Goal: Task Accomplishment & Management: Manage account settings

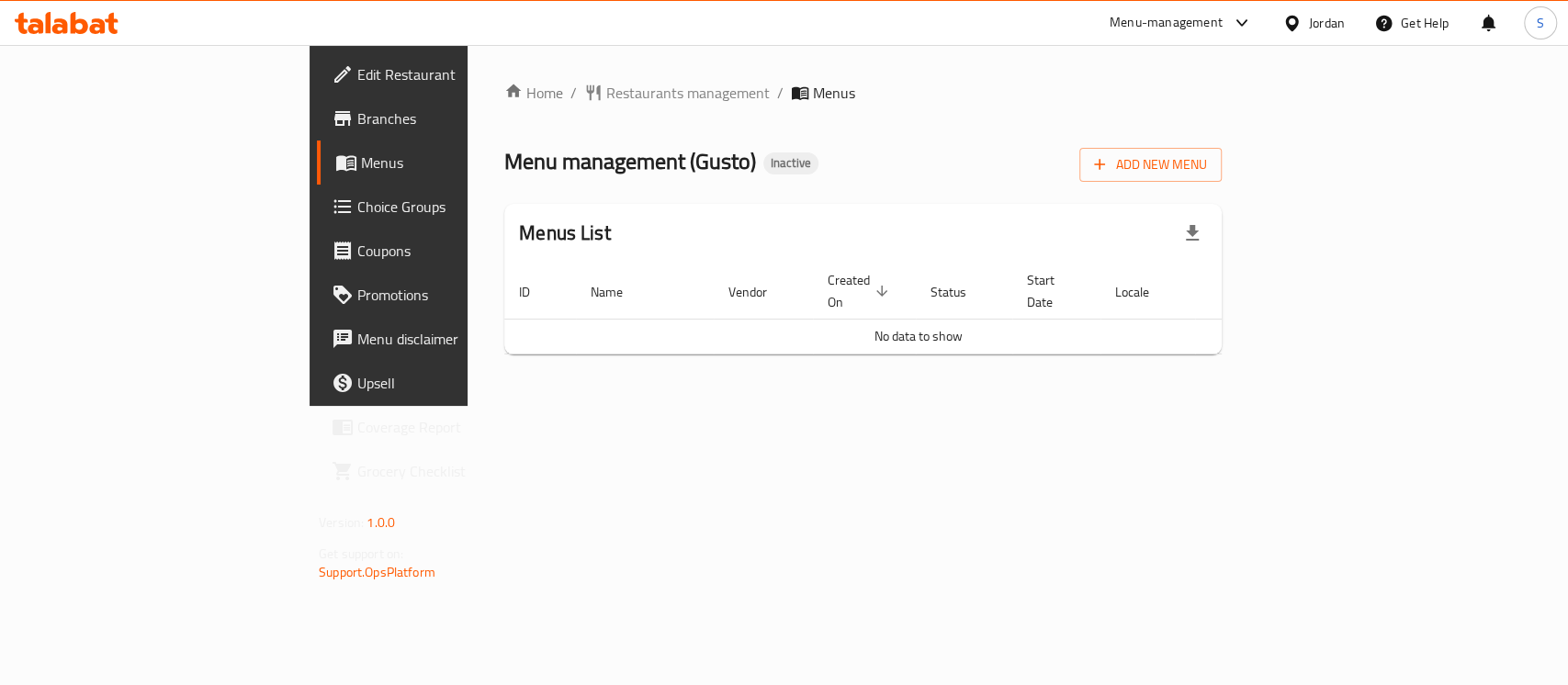
click at [878, 201] on div "Home / Restaurants management / Menus Menu management ( Gusto ) Inactive Add Ne…" at bounding box center [863, 225] width 717 height 288
click at [1207, 171] on span "Add New Menu" at bounding box center [1150, 165] width 113 height 23
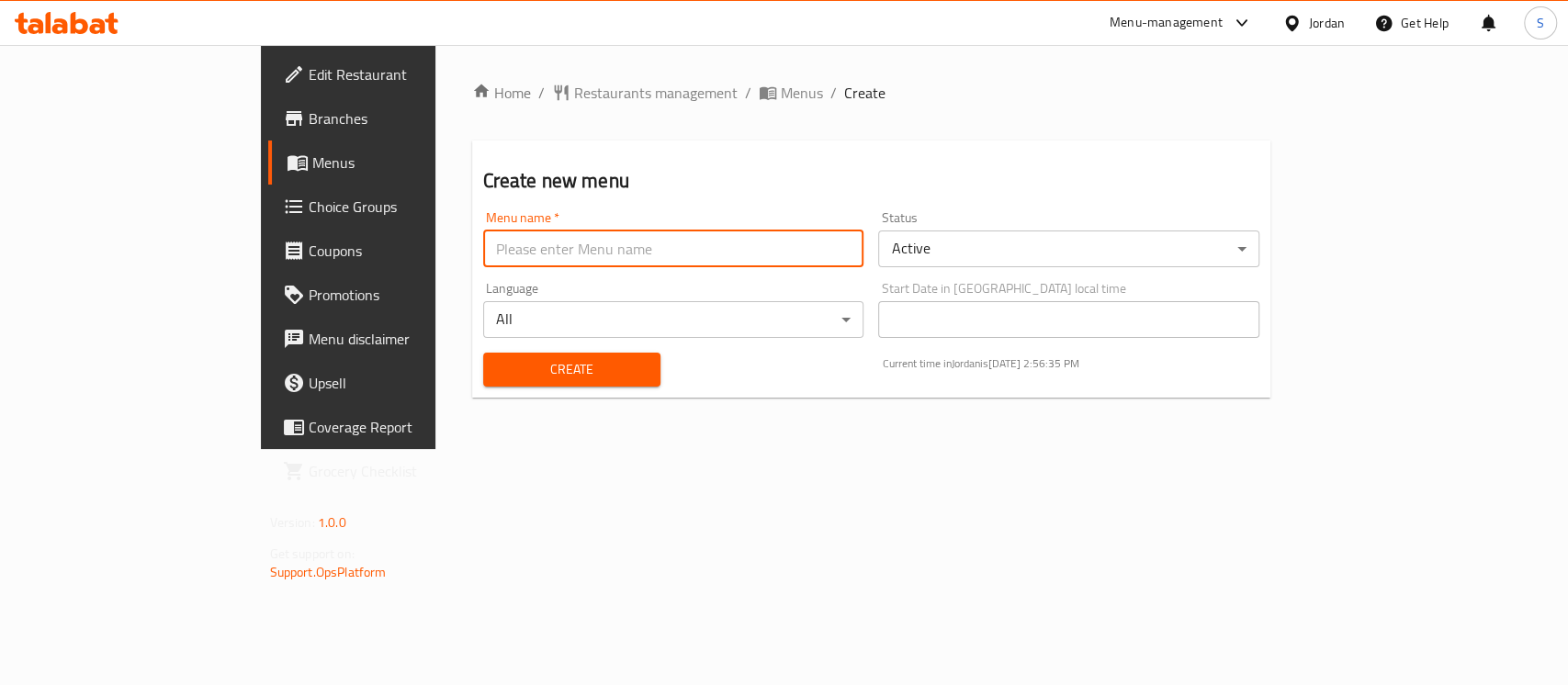
click at [865, 246] on input "text" at bounding box center [673, 249] width 381 height 37
type input "Menu"
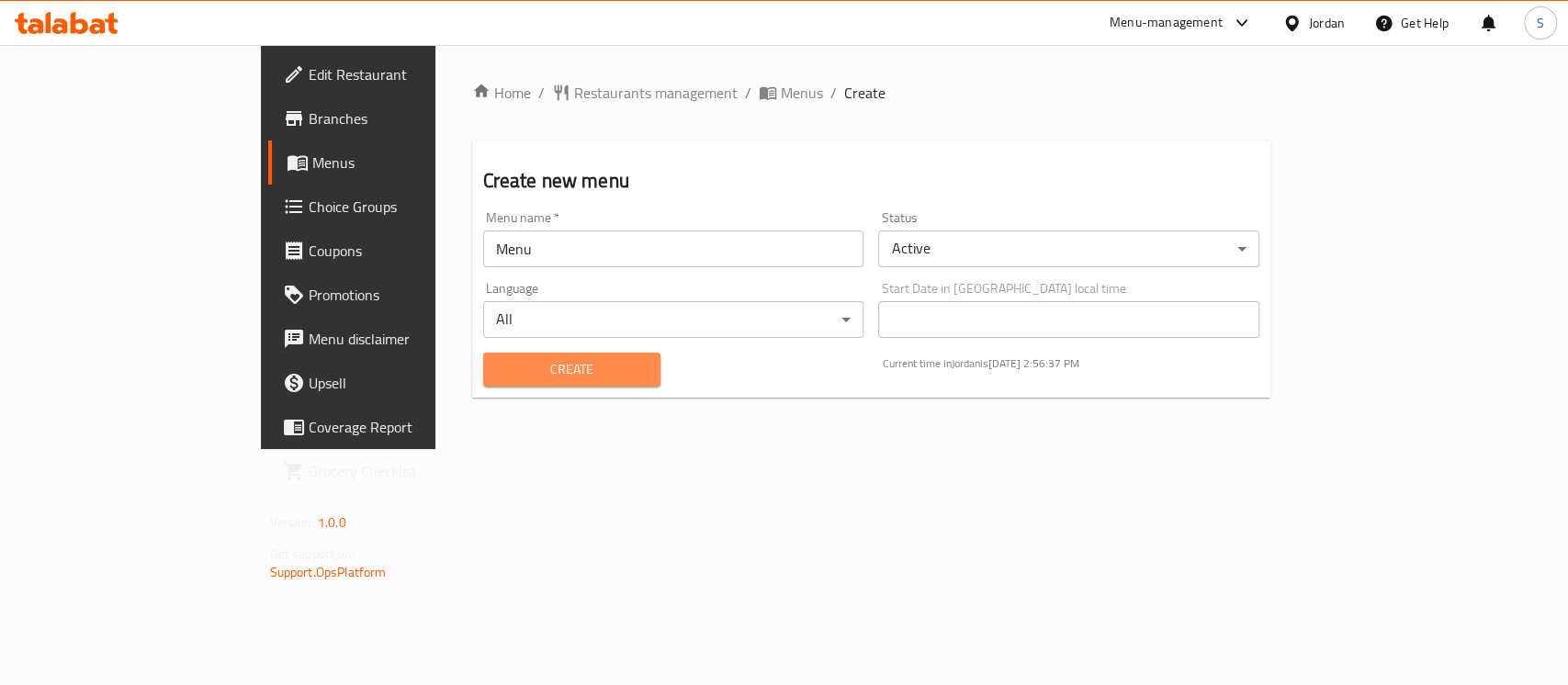
click at [555, 378] on span "Create" at bounding box center [571, 370] width 148 height 23
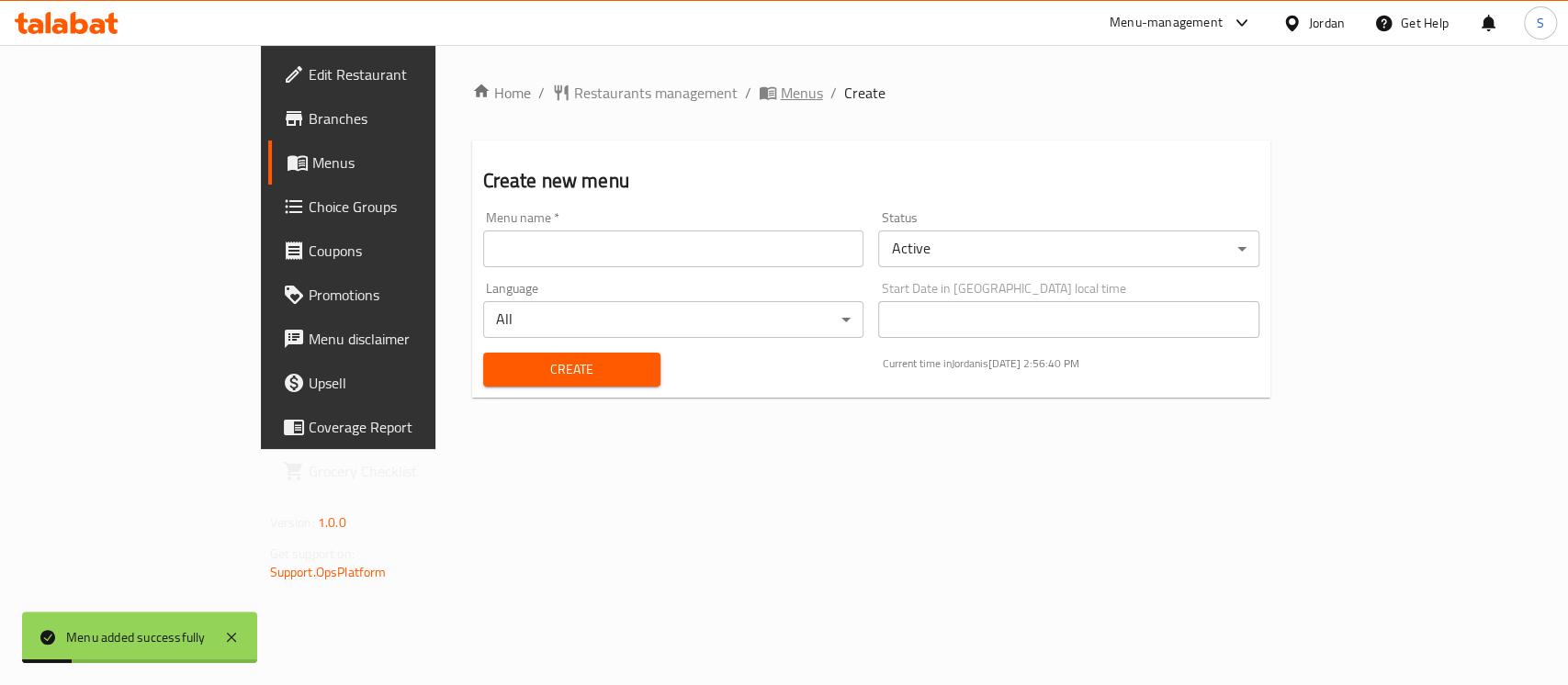
click at [781, 86] on span "Menus" at bounding box center [801, 92] width 42 height 22
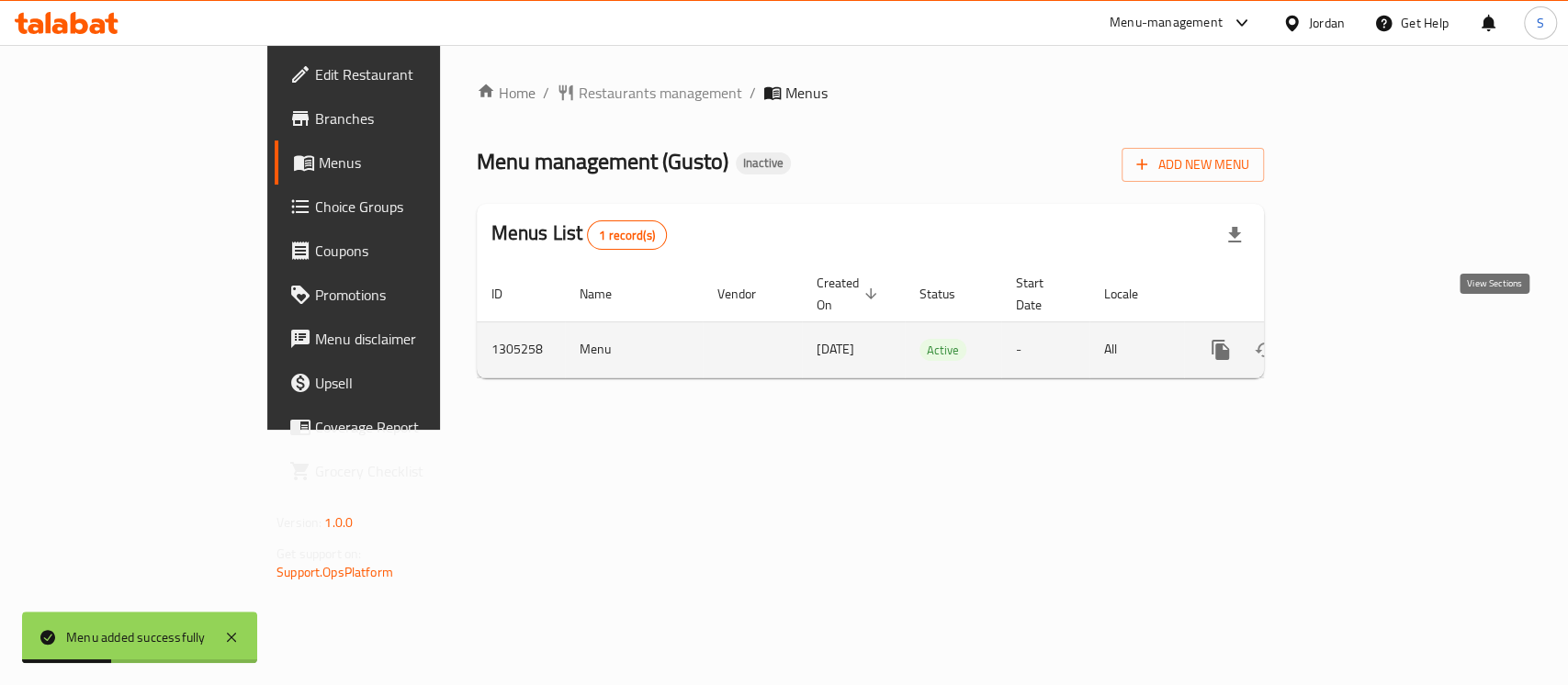
click at [1375, 327] on link "enhanced table" at bounding box center [1352, 349] width 44 height 44
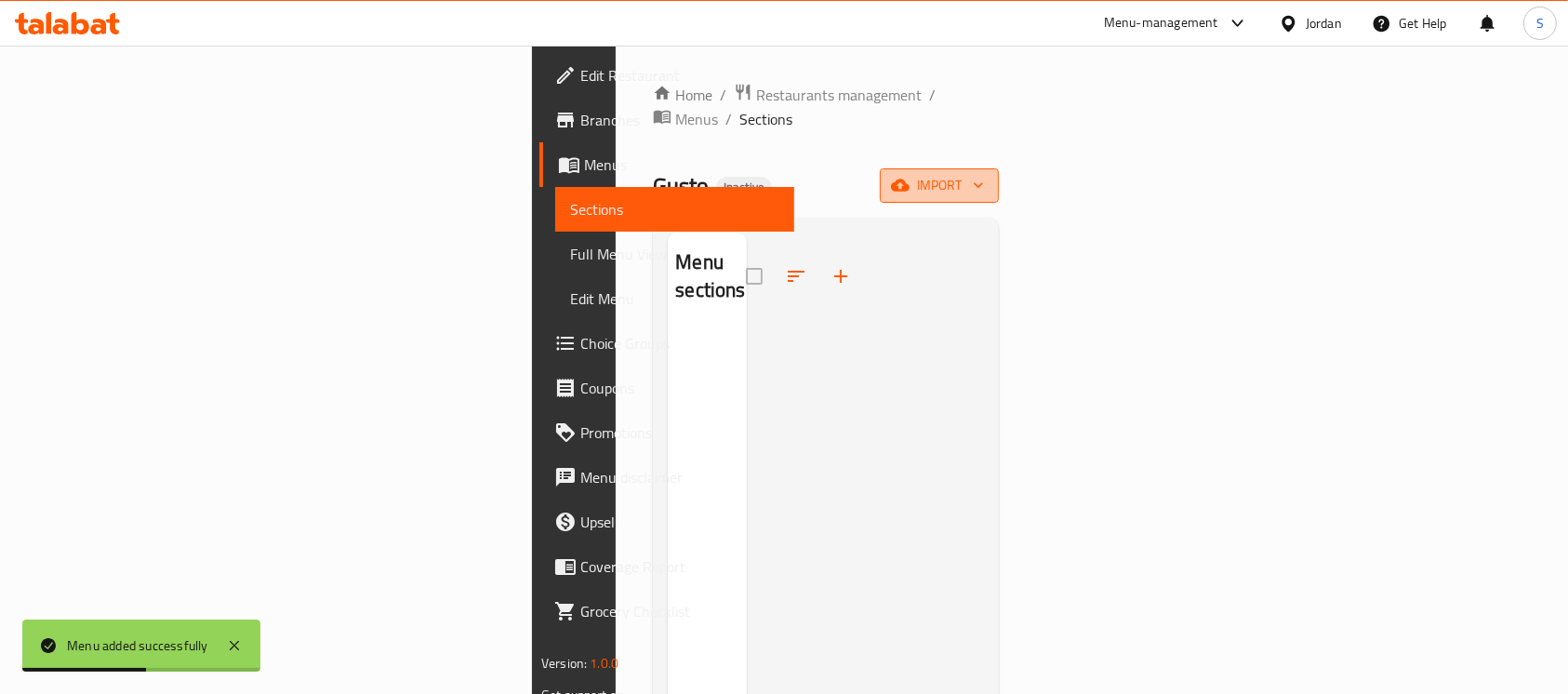
click at [984, 174] on span "import" at bounding box center [938, 186] width 90 height 24
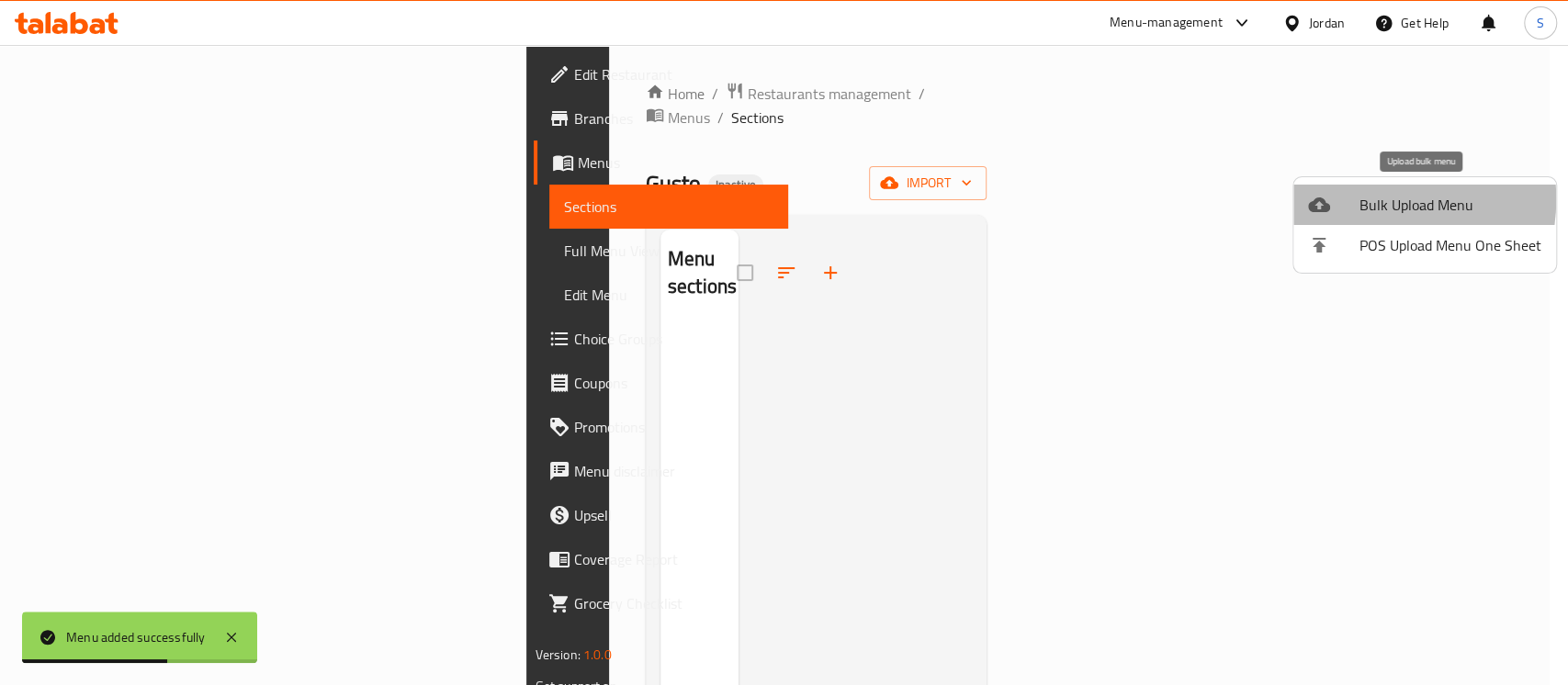
click at [1365, 199] on span "Bulk Upload Menu" at bounding box center [1449, 204] width 182 height 22
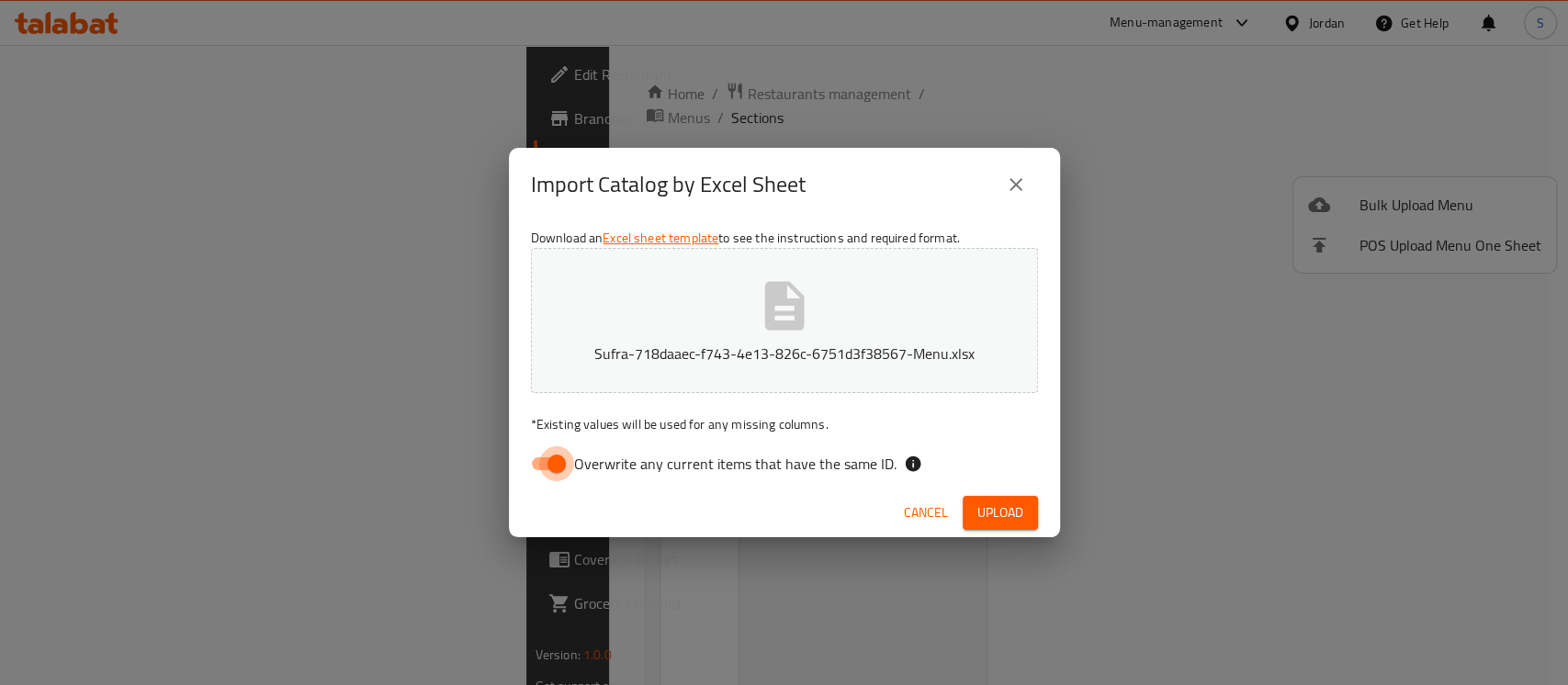
click at [552, 460] on input "Overwrite any current items that have the same ID." at bounding box center [557, 463] width 105 height 35
checkbox input "false"
click at [1006, 523] on span "Upload" at bounding box center [1000, 513] width 46 height 23
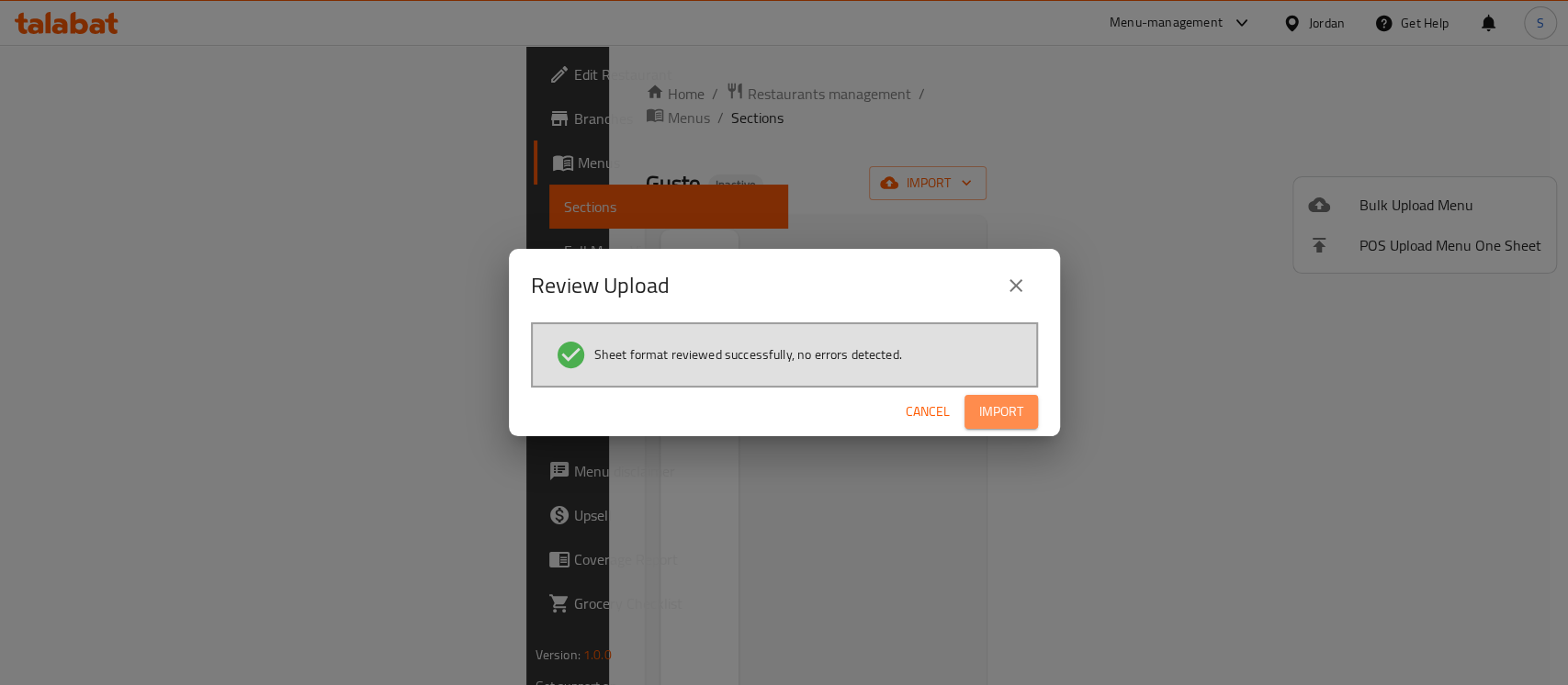
click at [1007, 400] on span "Import" at bounding box center [1001, 412] width 44 height 23
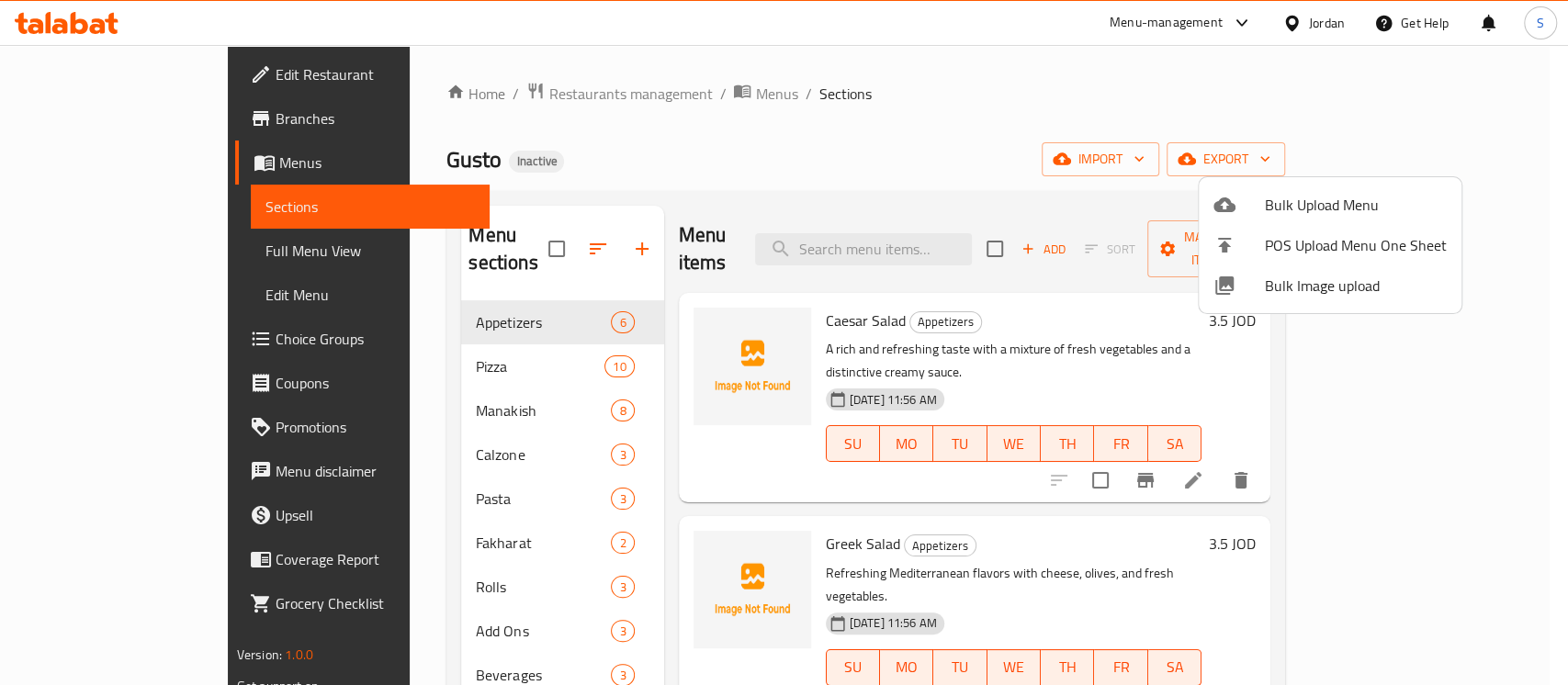
click at [193, 254] on div at bounding box center [784, 342] width 1568 height 685
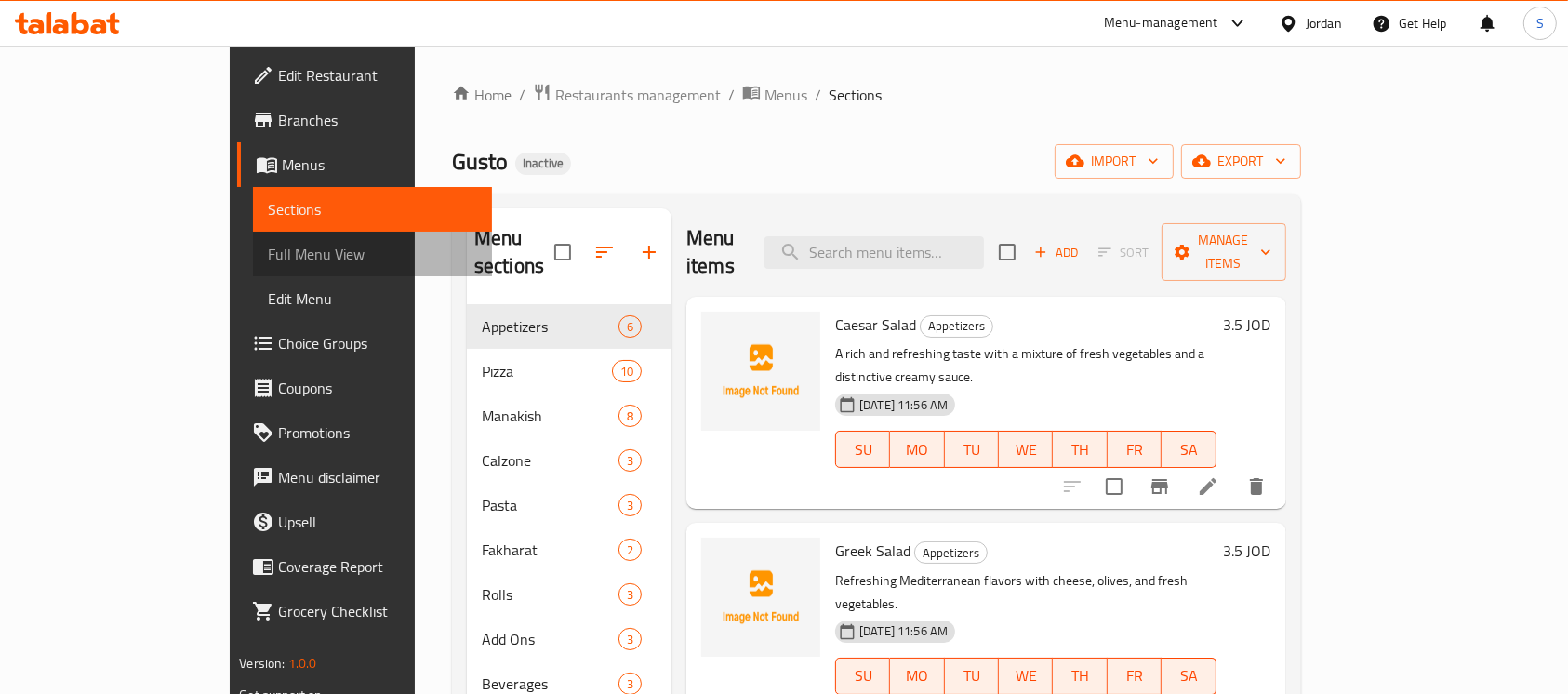
click at [268, 257] on span "Full Menu View" at bounding box center [372, 254] width 210 height 23
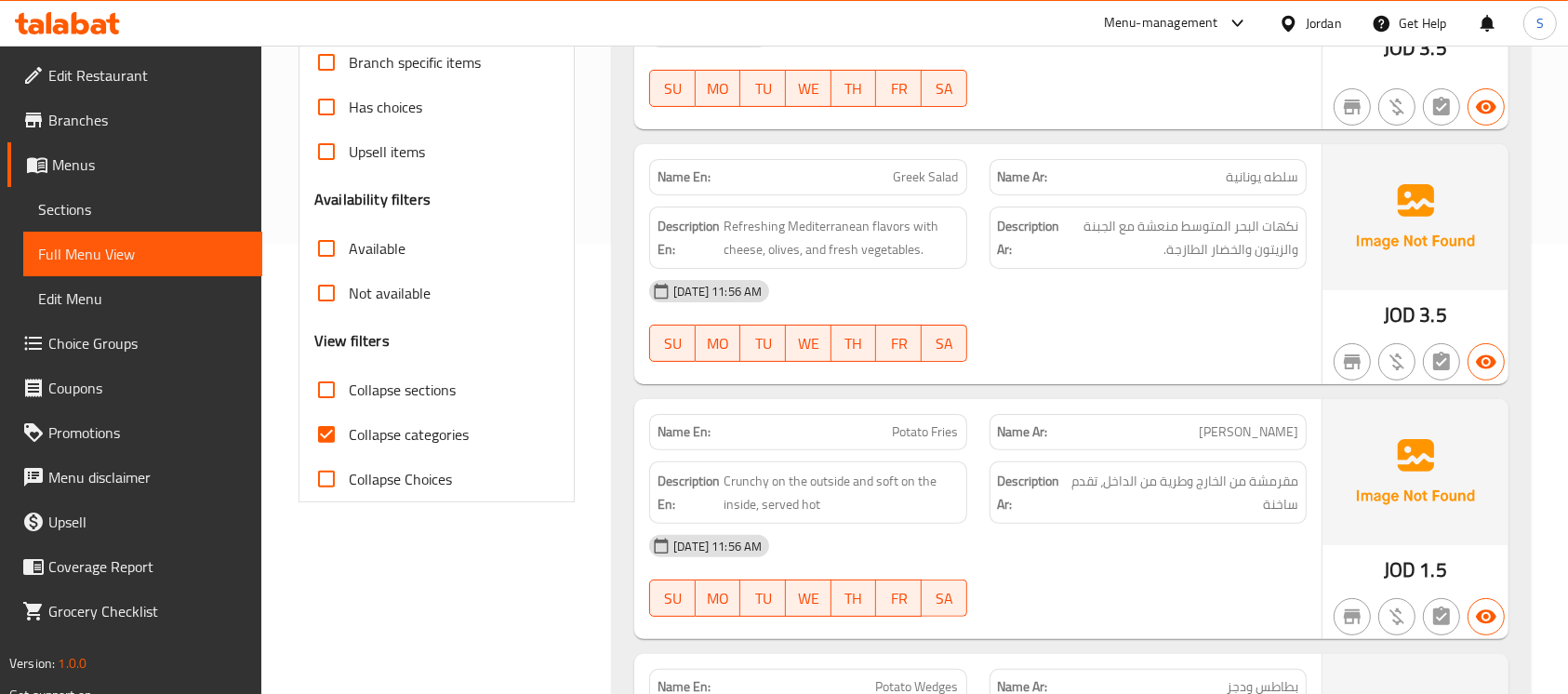
scroll to position [454, 0]
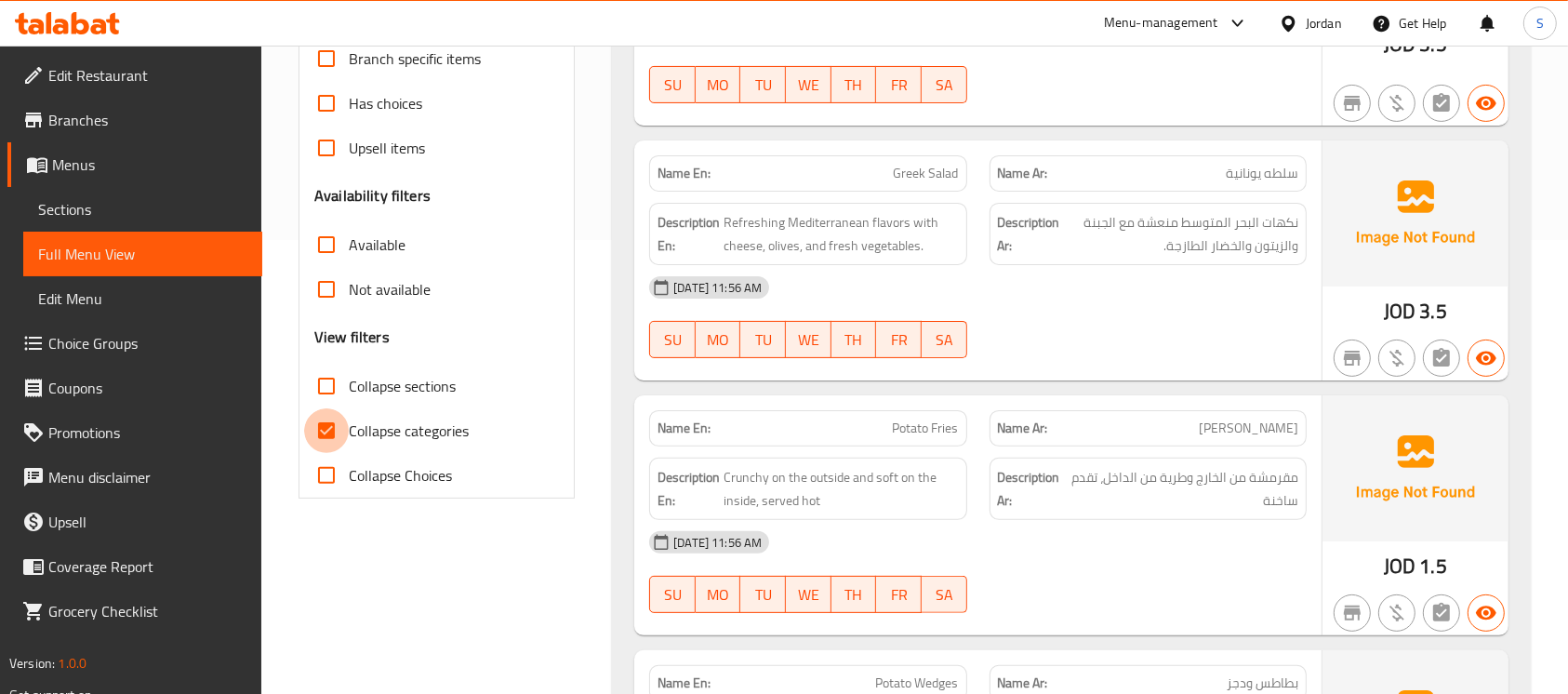
click at [337, 435] on input "Collapse categories" at bounding box center [326, 430] width 44 height 44
checkbox input "false"
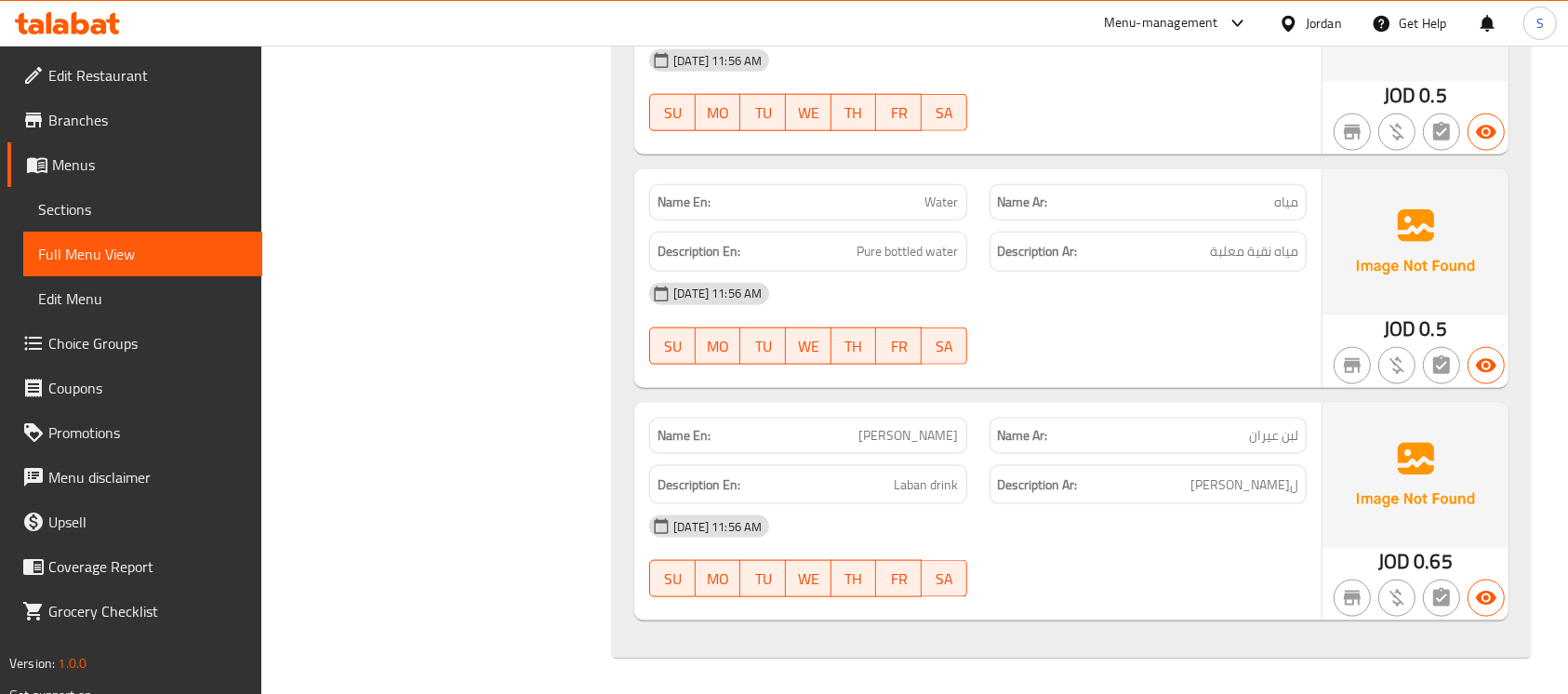
scroll to position [16388, 0]
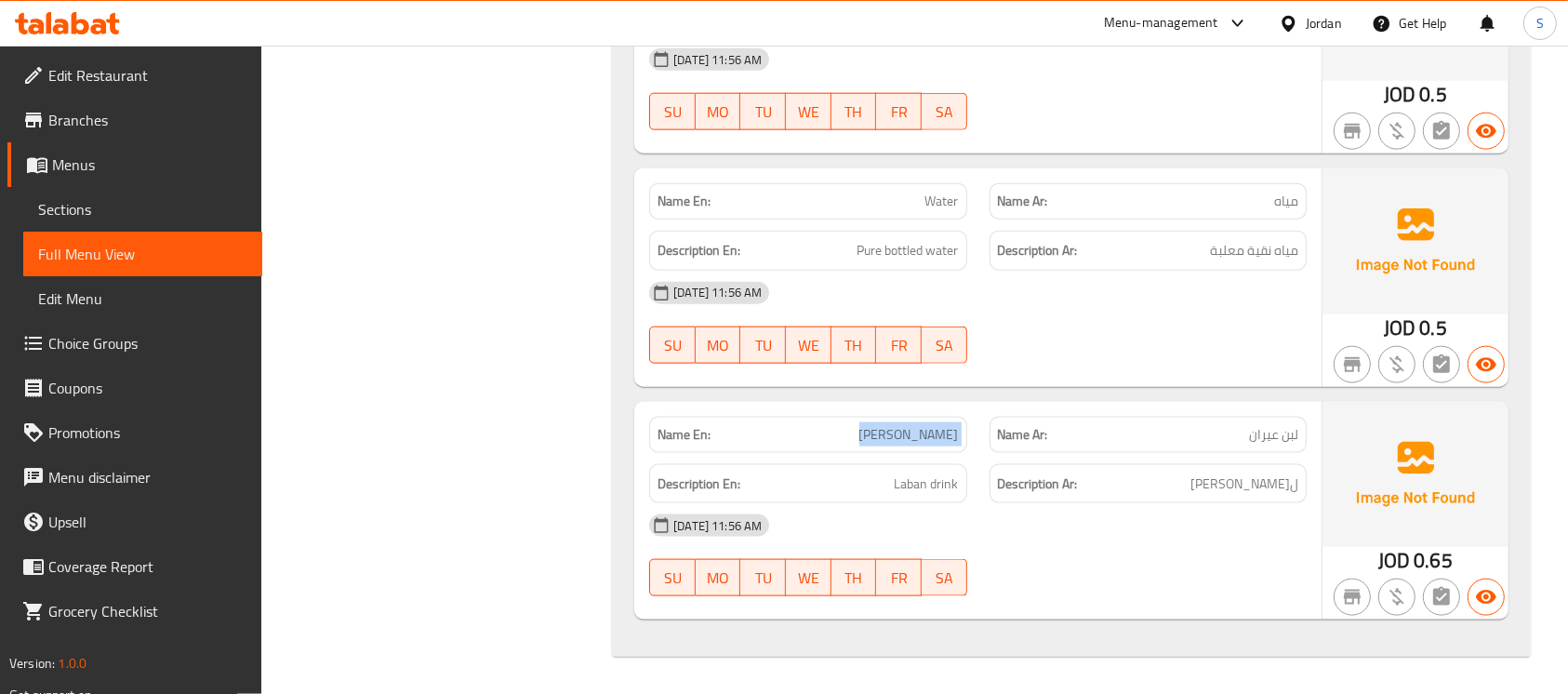
copy span "[PERSON_NAME]"
click at [145, 205] on span "Sections" at bounding box center [143, 209] width 210 height 23
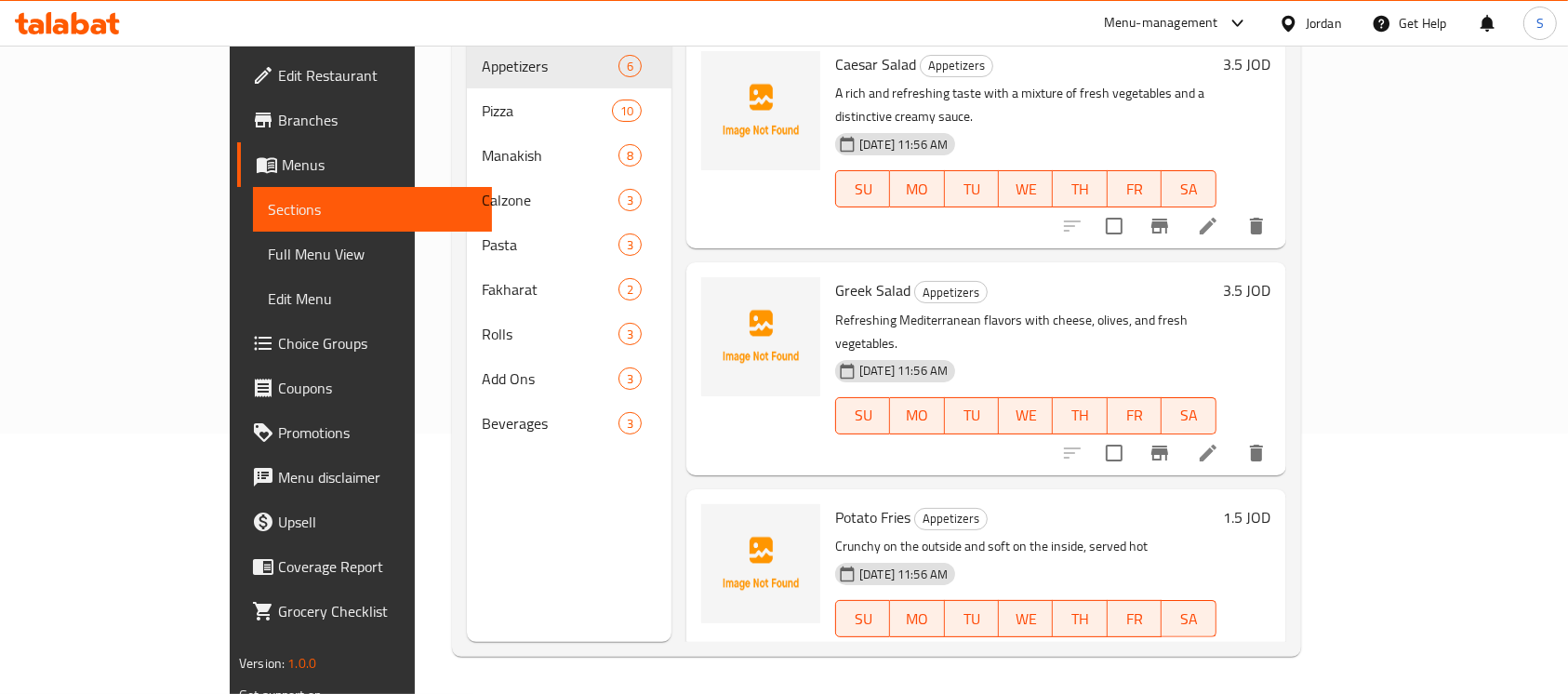
scroll to position [261, 0]
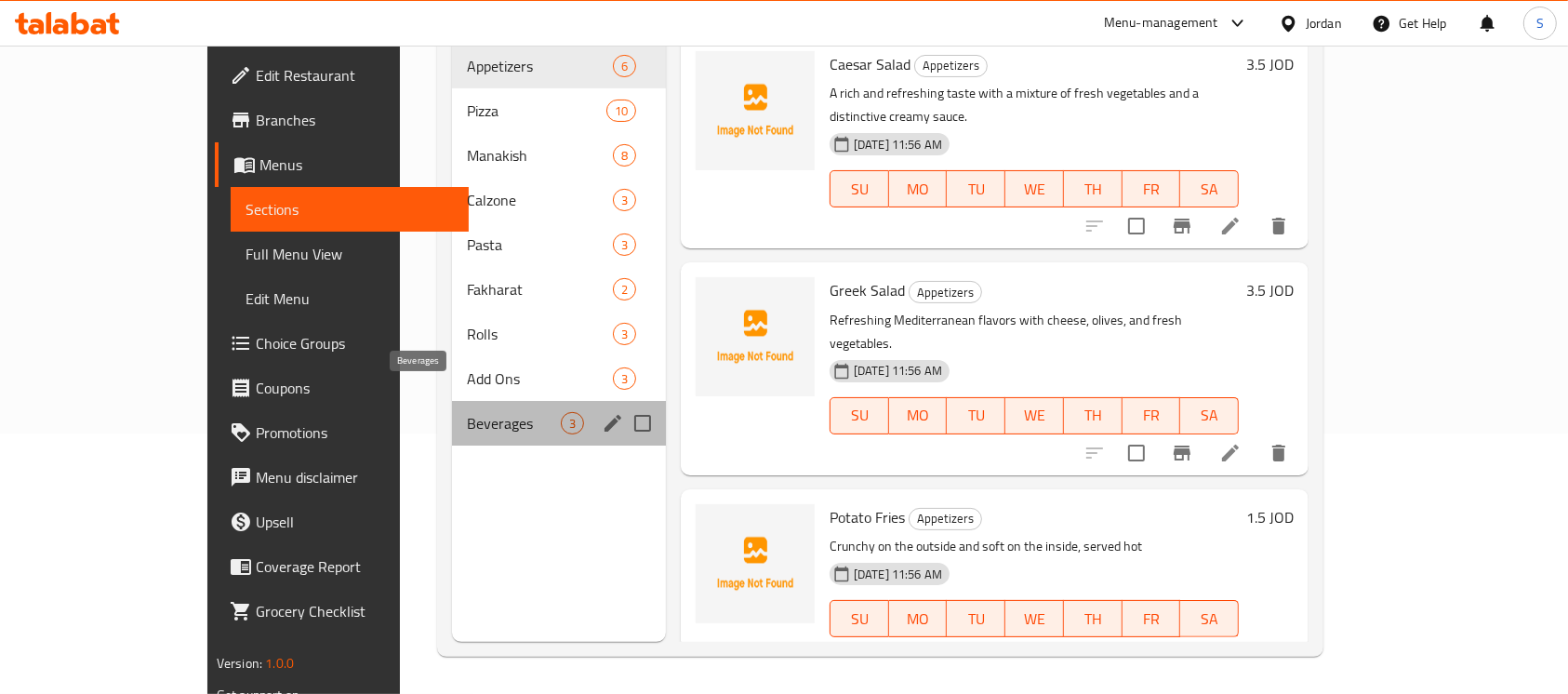
click at [467, 412] on span "Beverages" at bounding box center [513, 423] width 93 height 23
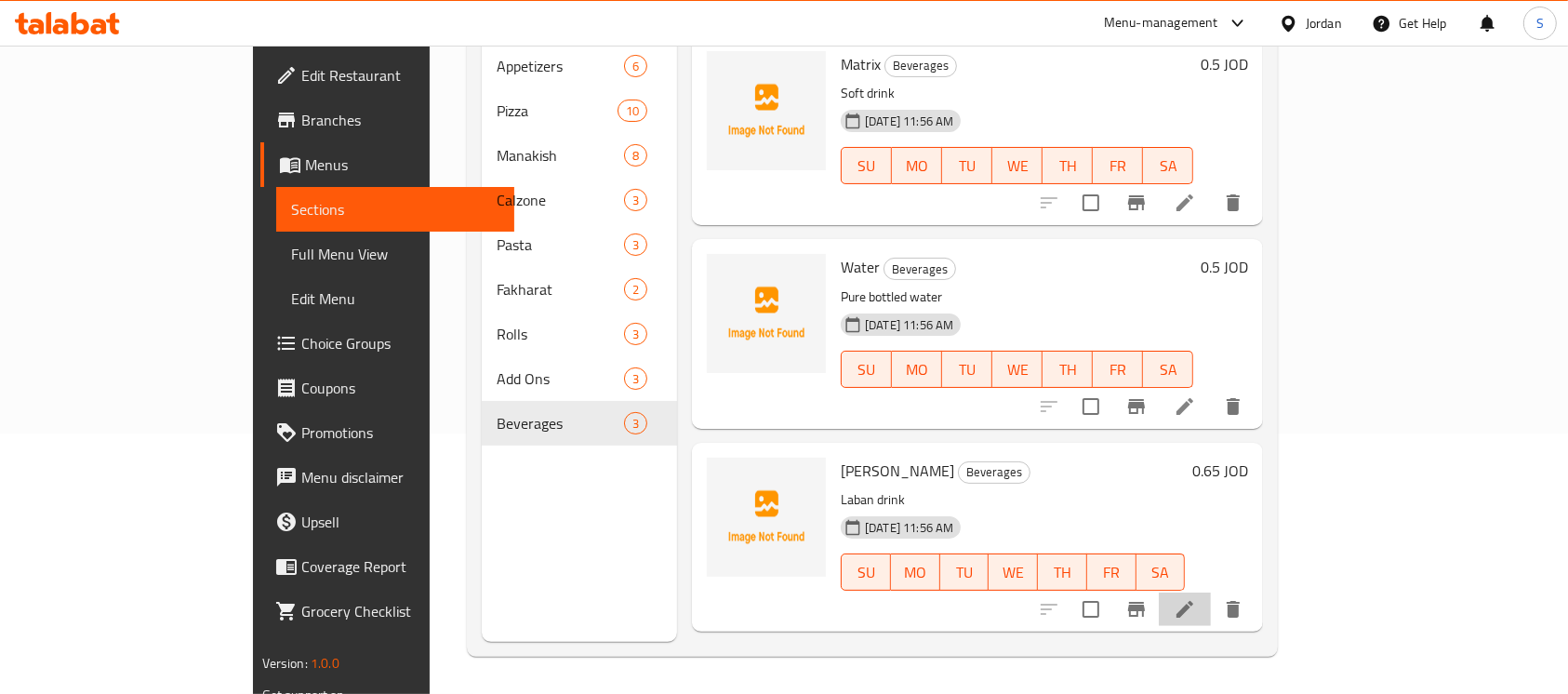
click at [1211, 593] on li at bounding box center [1184, 609] width 52 height 33
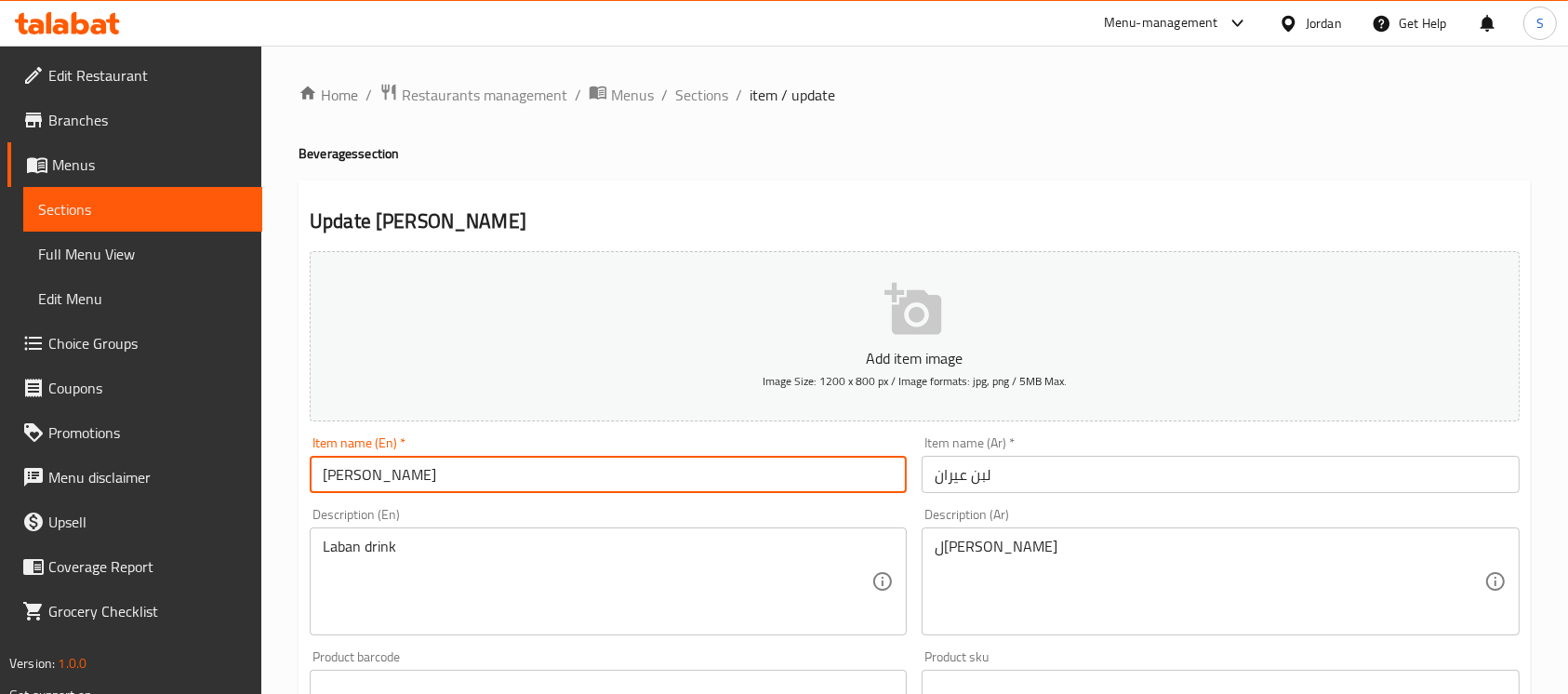
click at [463, 463] on input "Laban Ayran" at bounding box center [608, 474] width 597 height 37
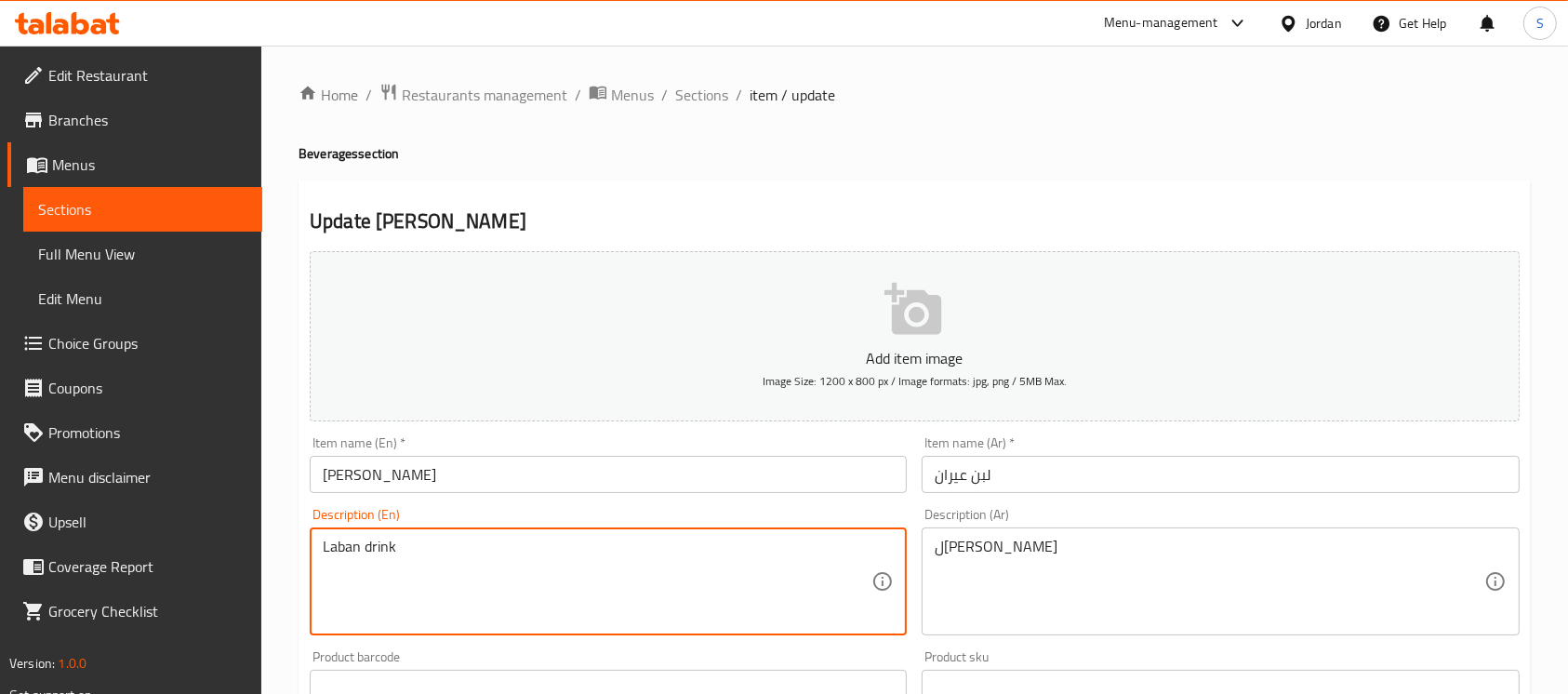
click at [602, 568] on textarea "Laban drink" at bounding box center [597, 582] width 549 height 89
paste textarea "Cool off with a refreshing Fresh Laban Ayran."
type textarea "Cool off with a refreshing Fresh Laban Ayran."
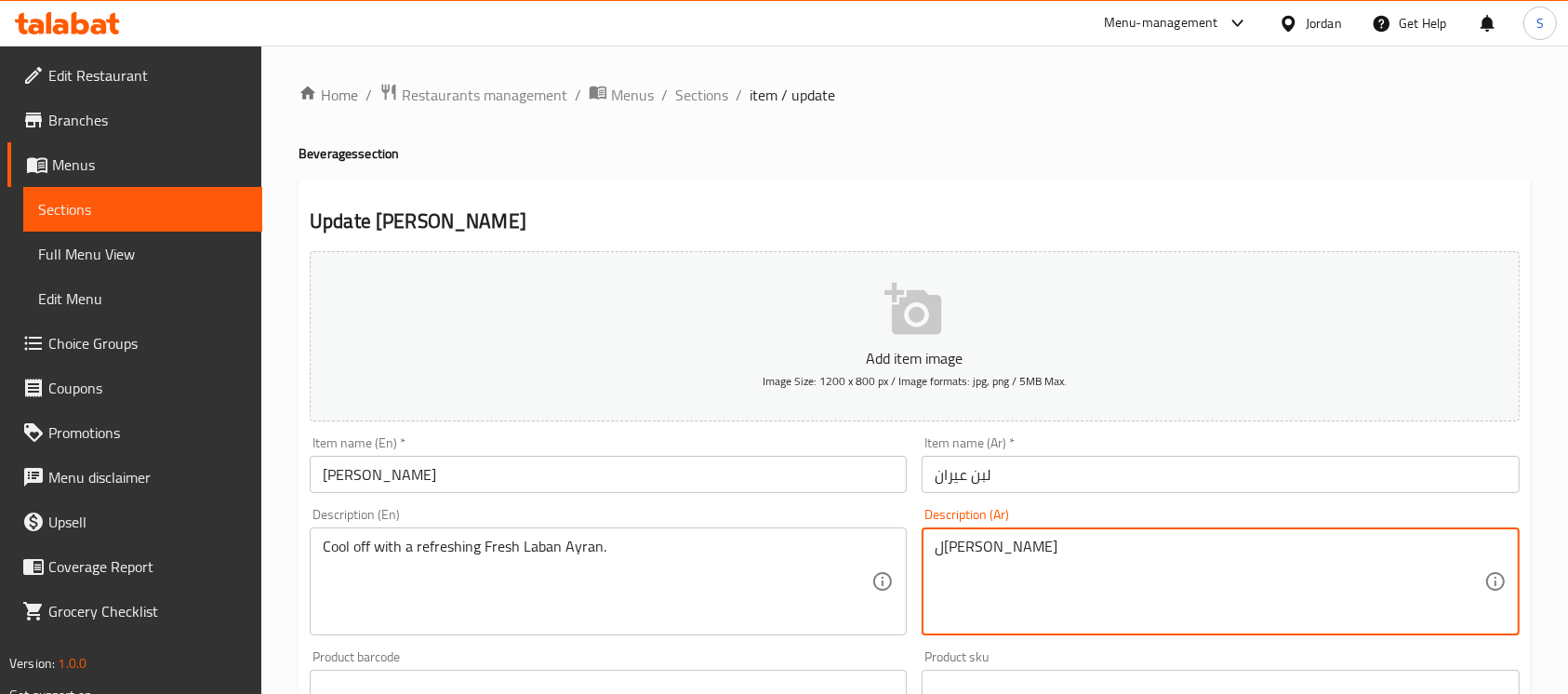
click at [1087, 573] on textarea "لبن شراب" at bounding box center [1209, 582] width 549 height 89
paste textarea "استمتع بالانتعاش مع لبن عيران الطازج المنعش."
type textarea "استمتع بالانتعاش مع لبن عيران الطازج المنعش."
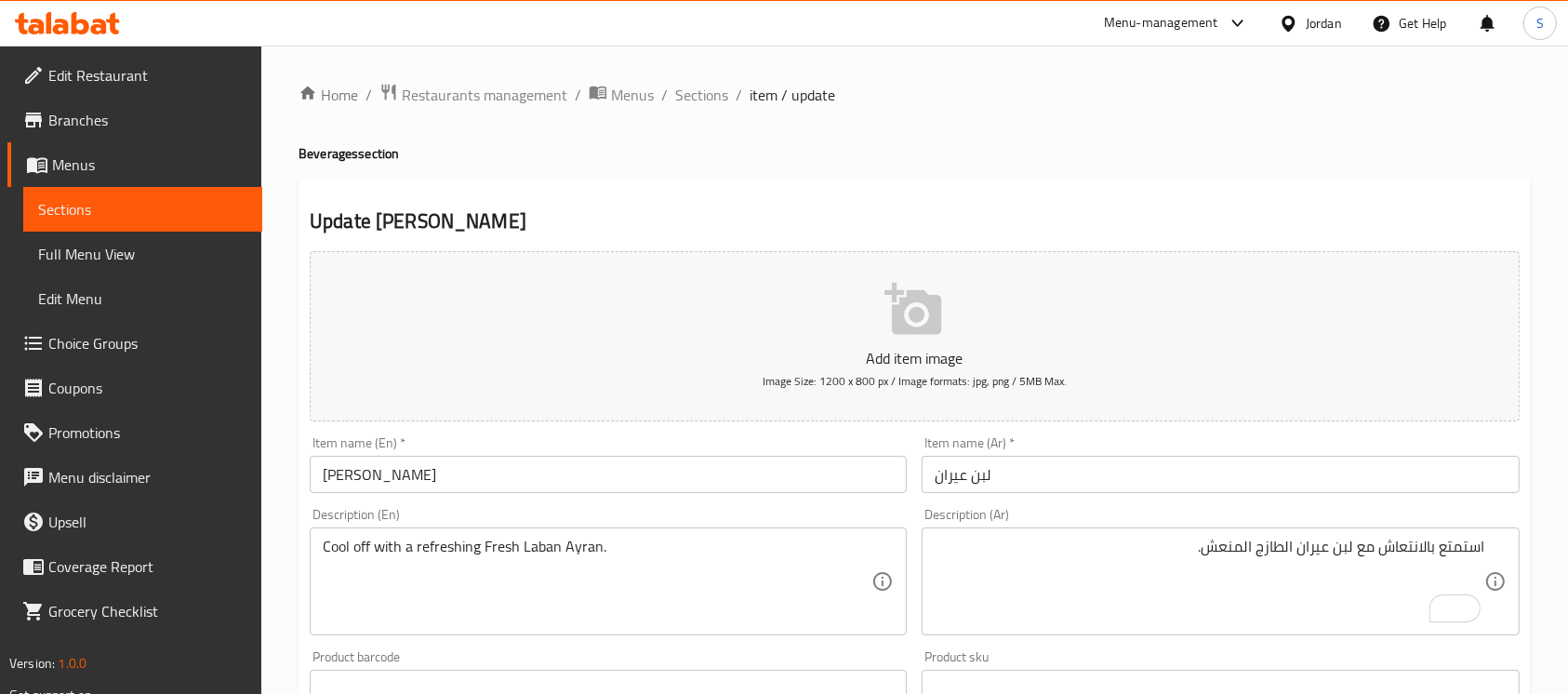
click at [1149, 535] on div "استمتع بالانتعاش مع لبن عيران الطازج المنعش. Description (Ar)" at bounding box center [1220, 582] width 597 height 108
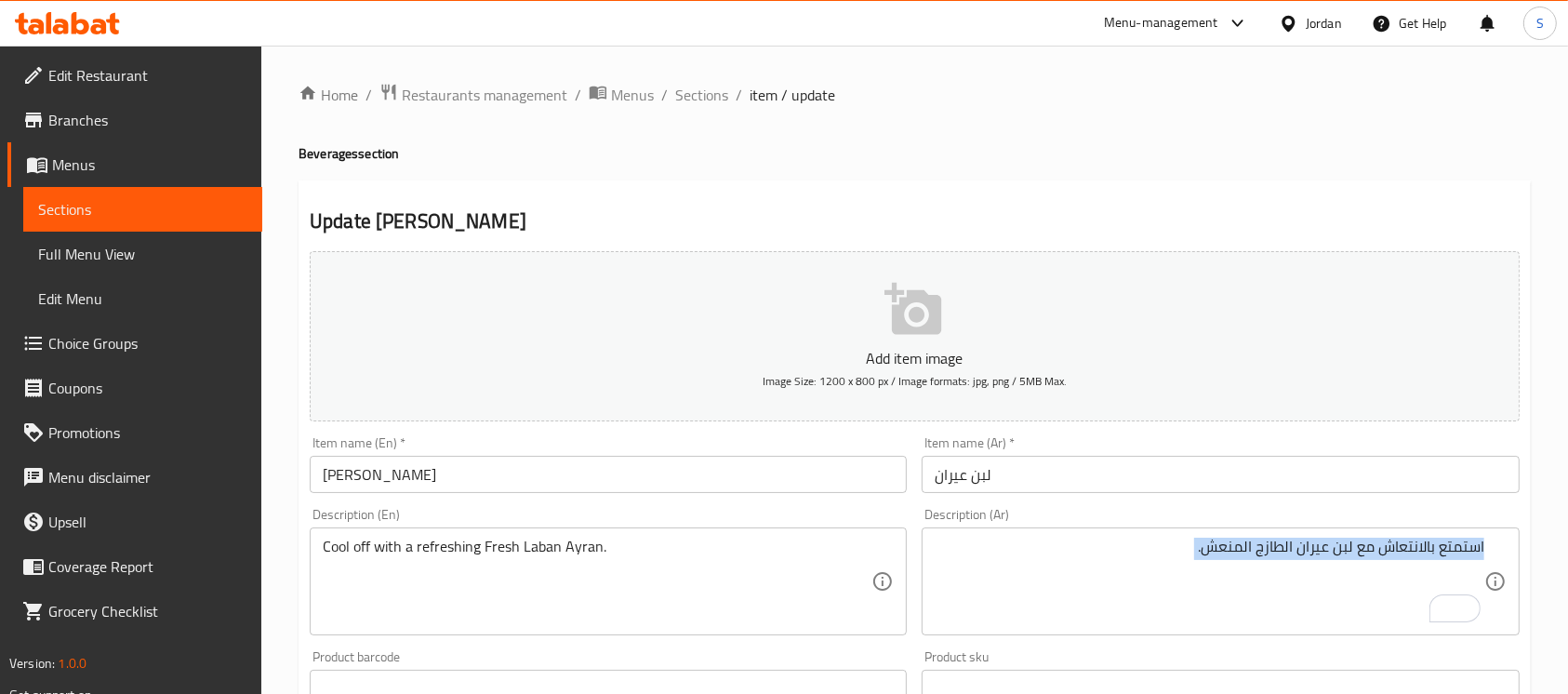
click at [1149, 535] on div "استمتع بالانتعاش مع لبن عيران الطازج المنعش. Description (Ar)" at bounding box center [1220, 582] width 597 height 108
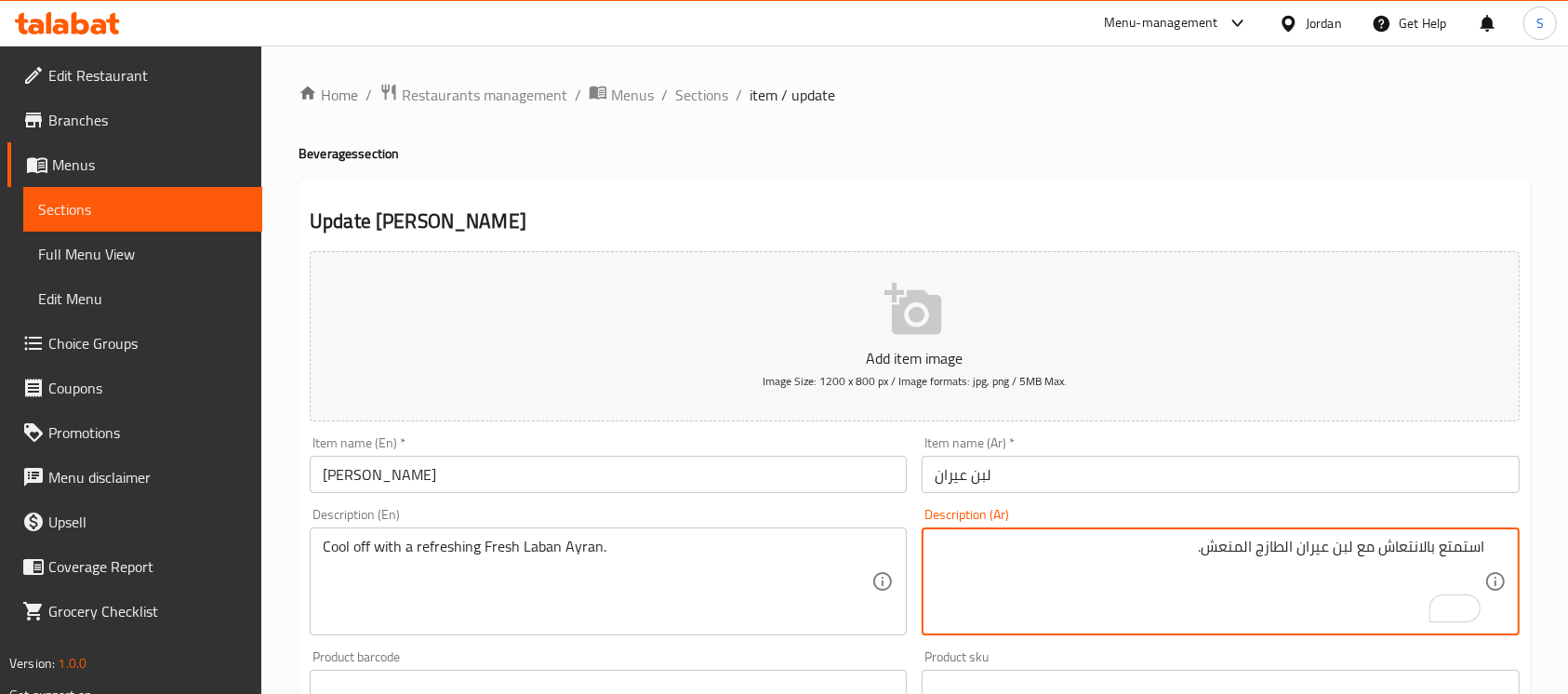
click at [1199, 570] on textarea "استمتع بالانتعاش مع لبن عيران الطازج المنعش." at bounding box center [1209, 582] width 549 height 89
type textarea "لبن عيران طازج بارد ومنعش"
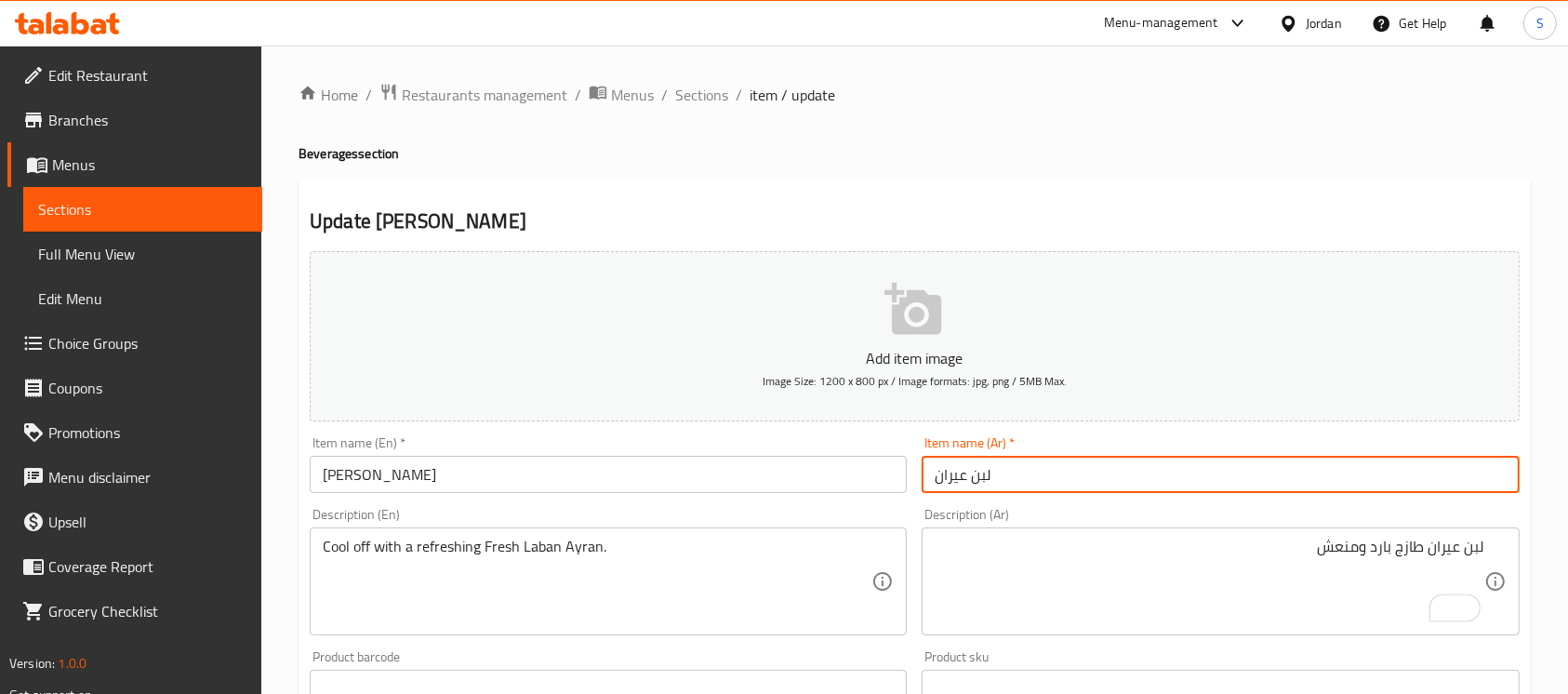
click at [1417, 480] on input "لبن عيران" at bounding box center [1220, 474] width 597 height 37
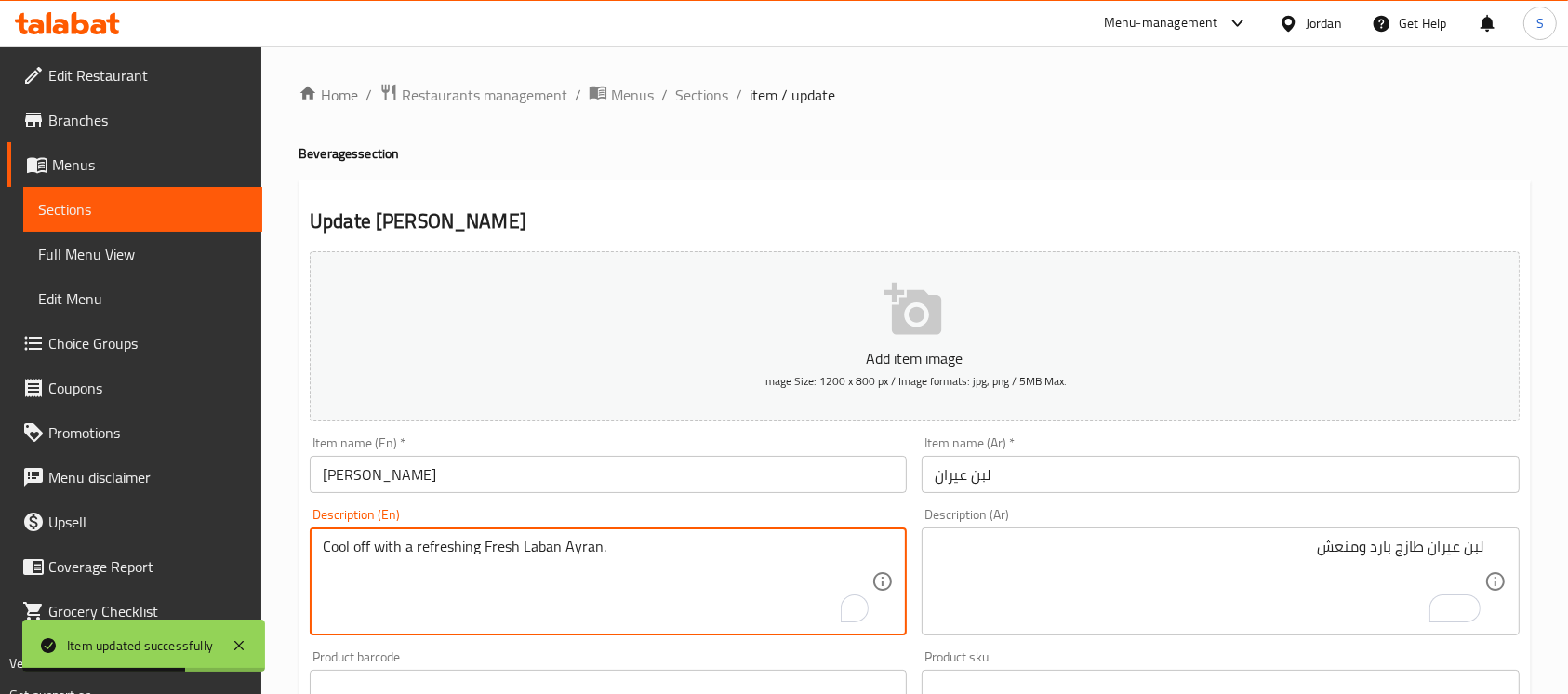
drag, startPoint x: 399, startPoint y: 542, endPoint x: 349, endPoint y: 540, distance: 50.0
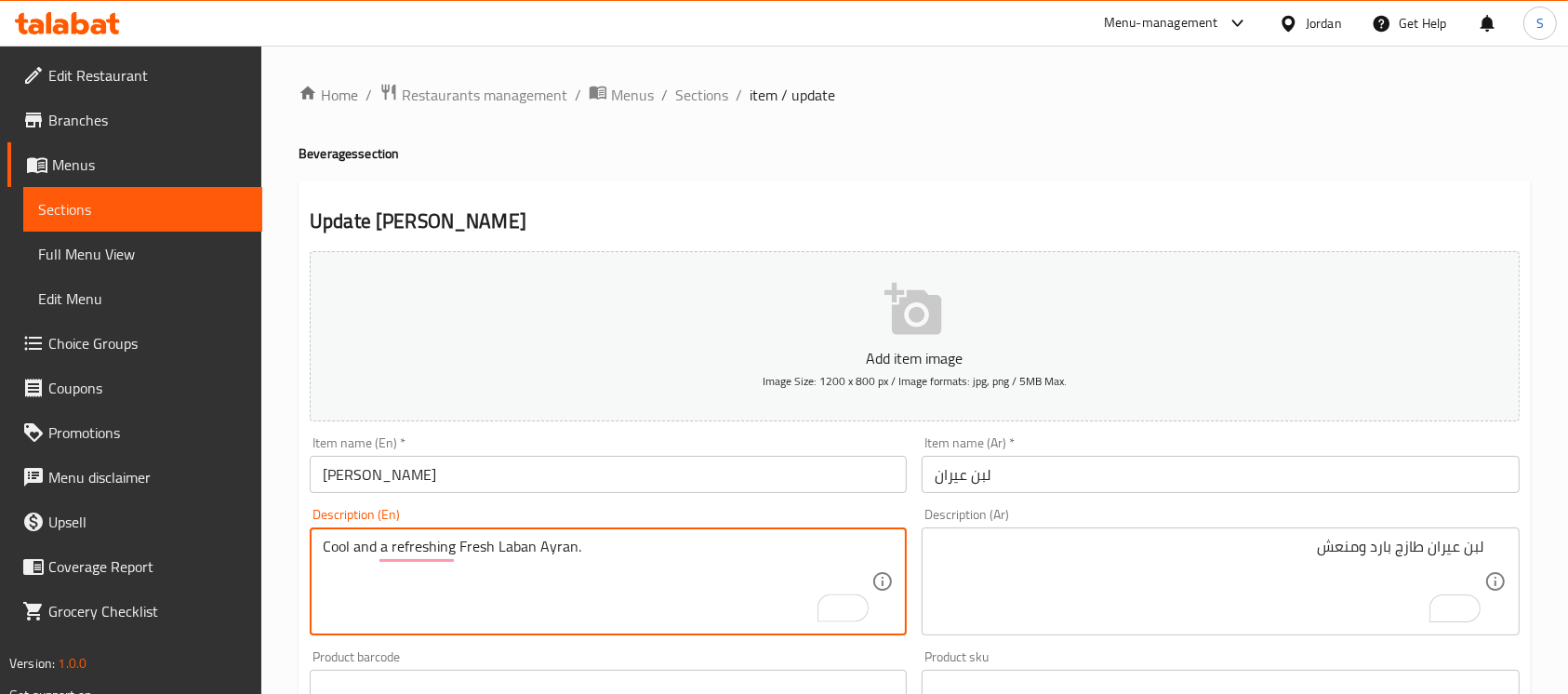
type textarea "Cool and a refreshing Fresh Laban Ayran."
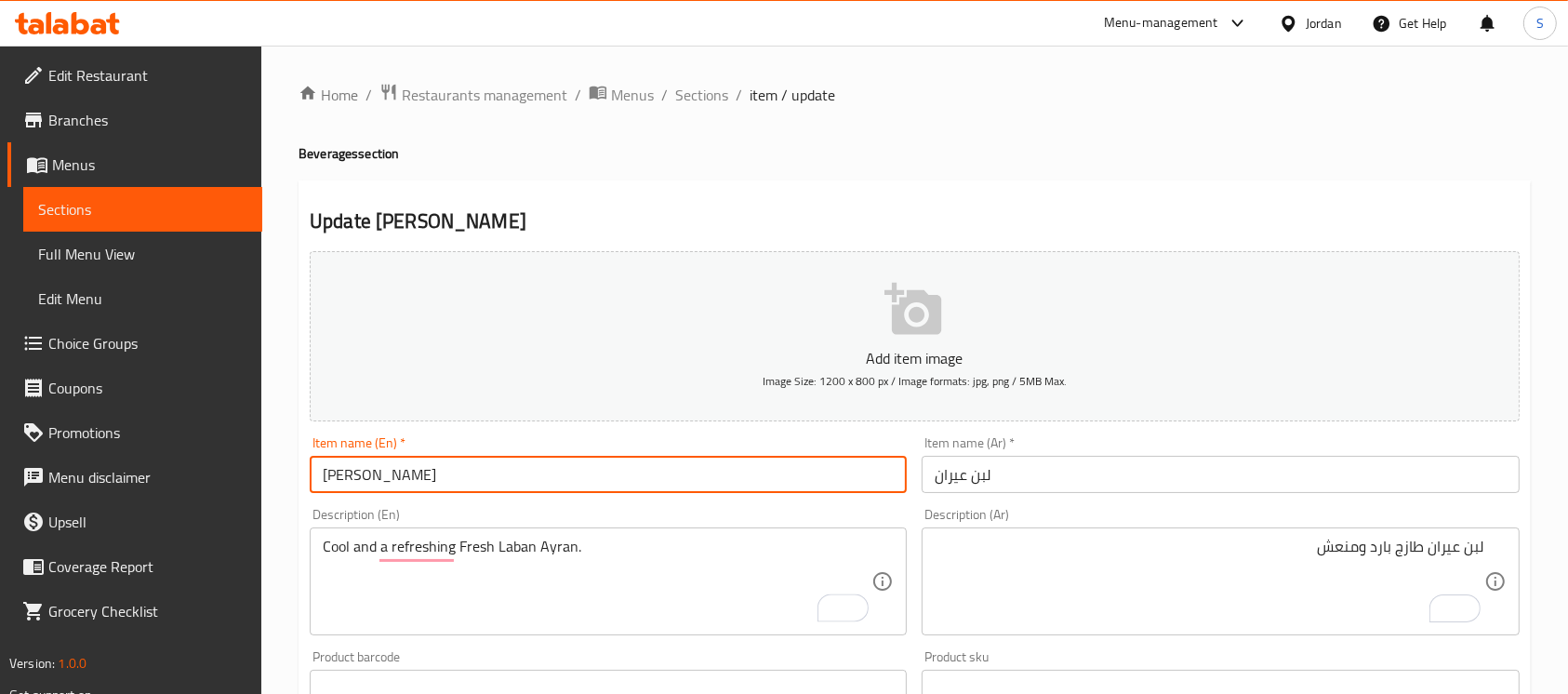
click at [589, 471] on input "Laban Ayran" at bounding box center [608, 474] width 597 height 37
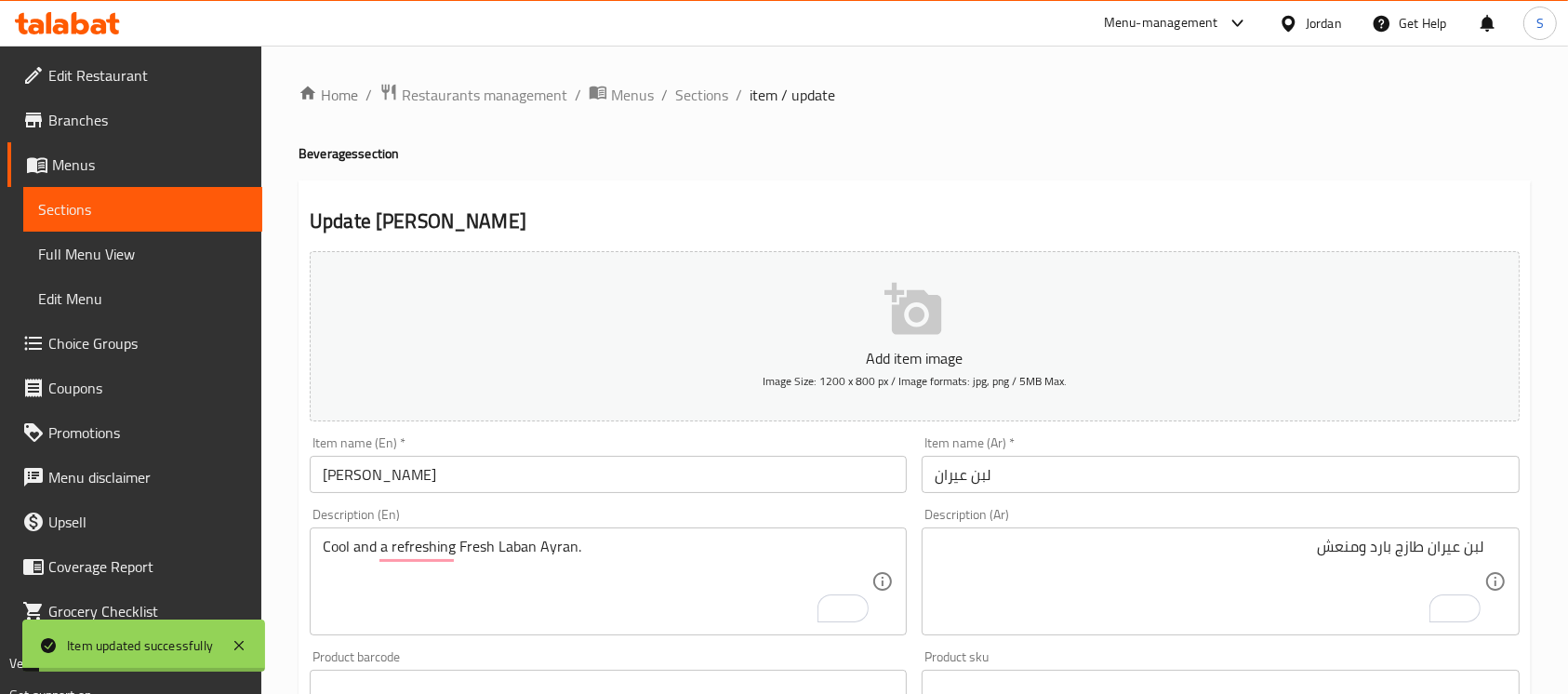
click at [707, 99] on span "Sections" at bounding box center [701, 95] width 53 height 23
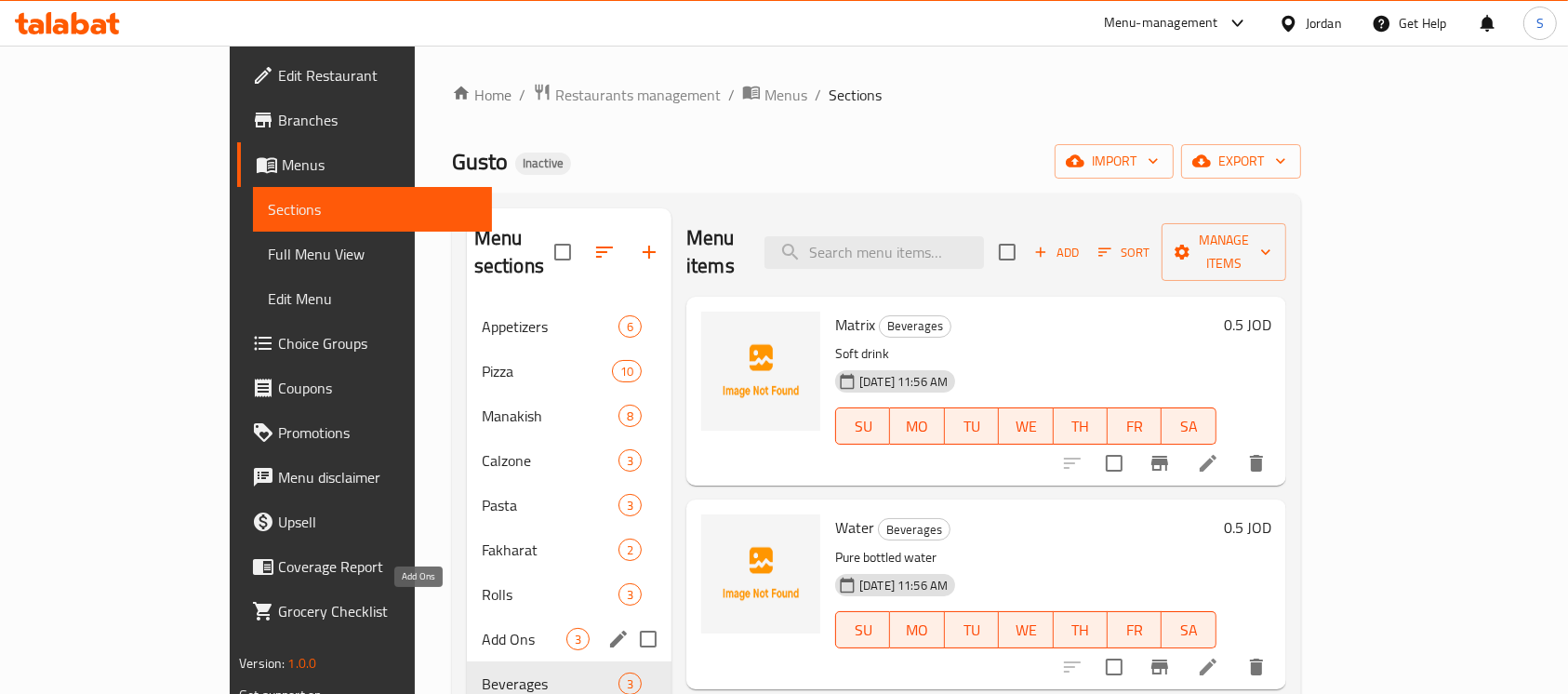
scroll to position [261, 0]
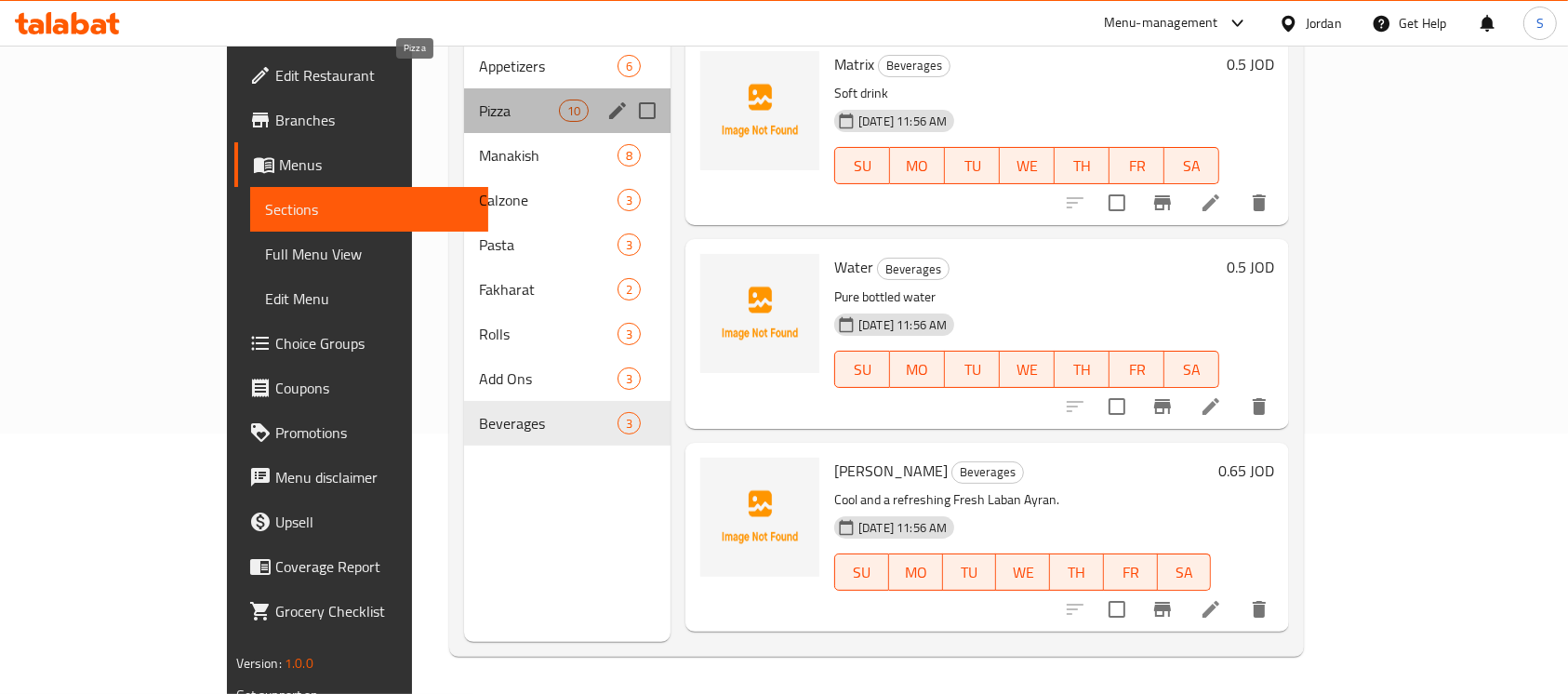
click at [479, 99] on span "Pizza" at bounding box center [518, 110] width 79 height 23
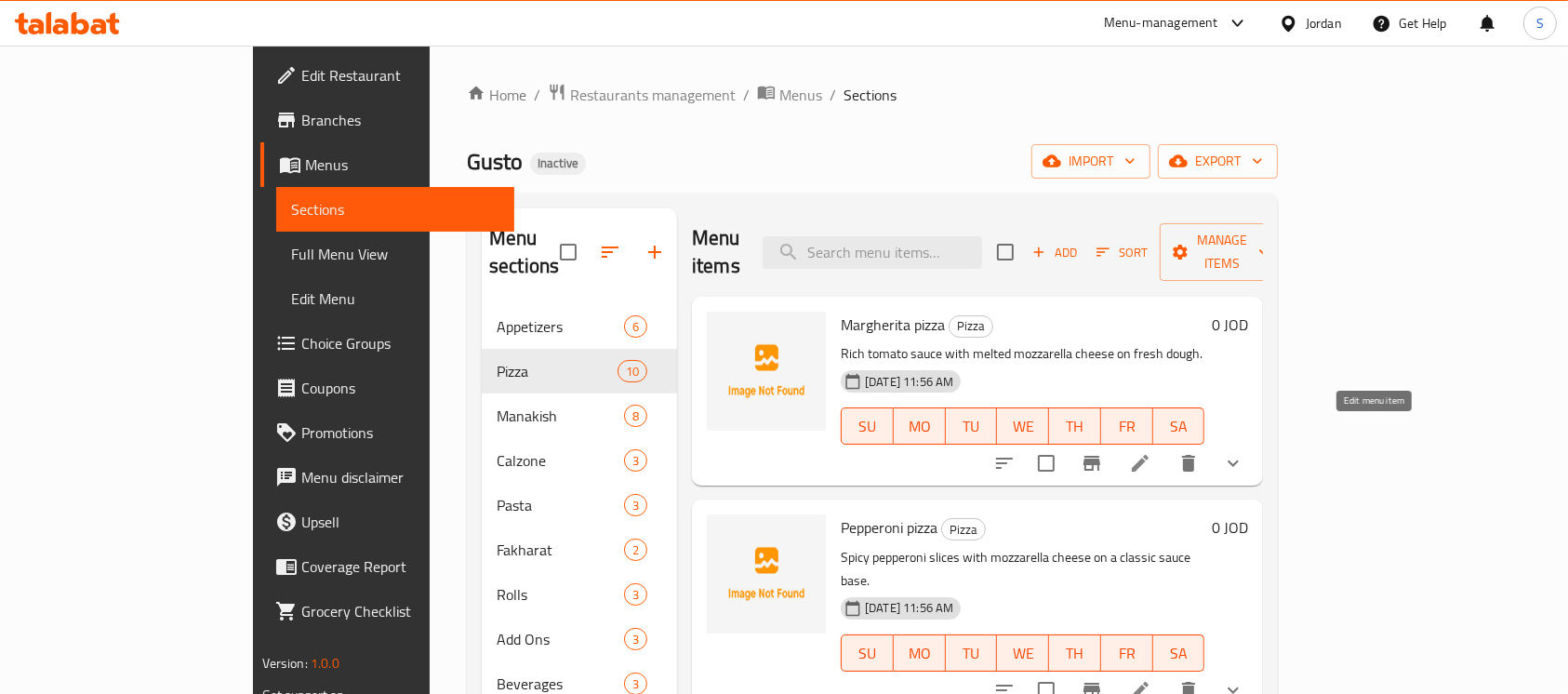
click at [1148, 455] on icon at bounding box center [1139, 463] width 17 height 17
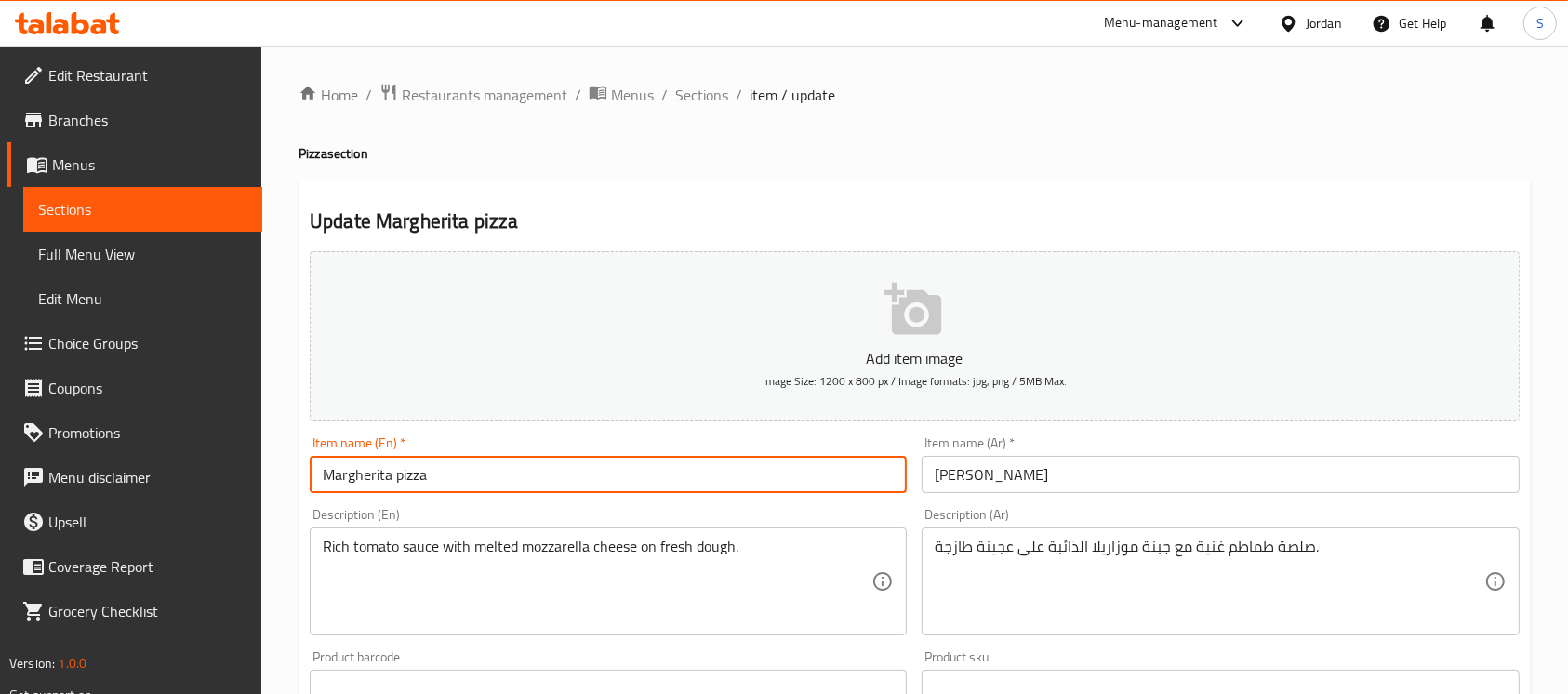
click at [350, 466] on input "Margherita pizza" at bounding box center [608, 474] width 597 height 37
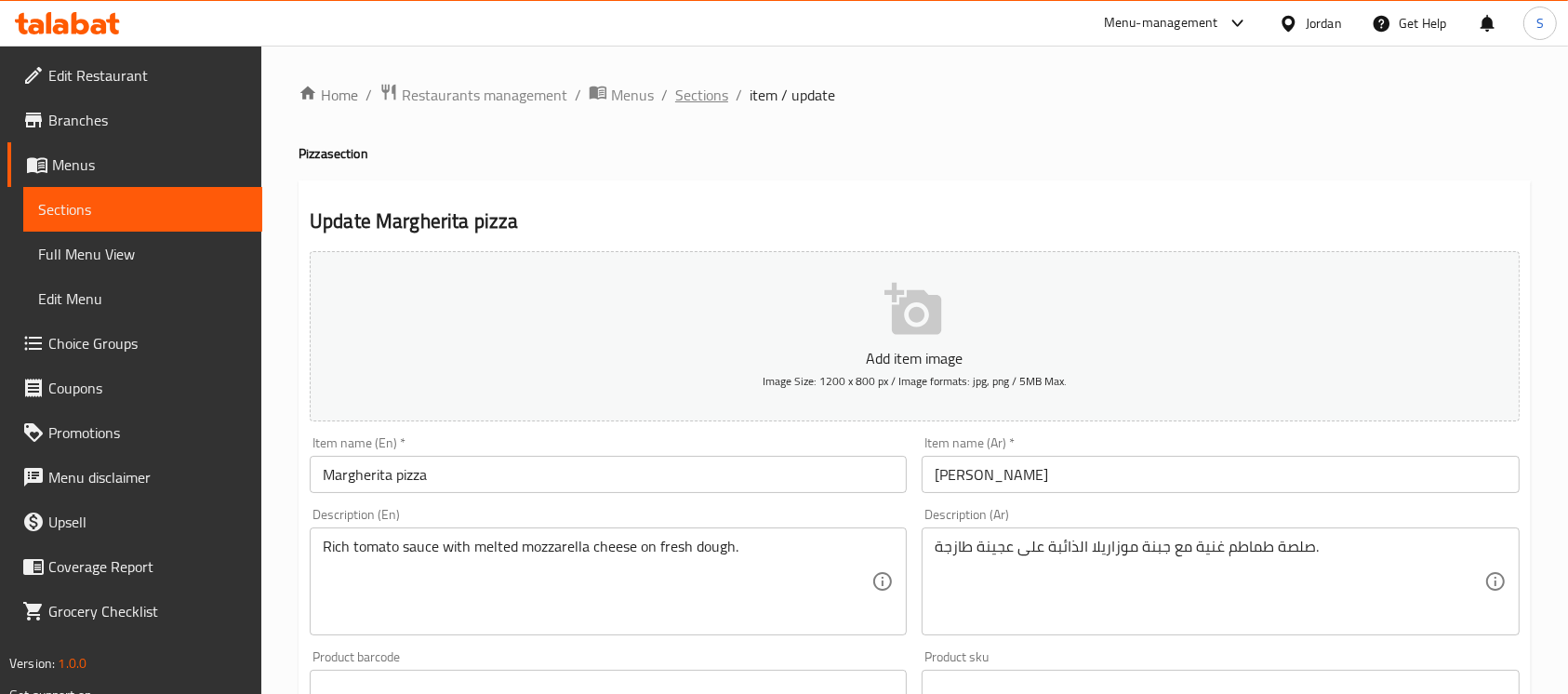
click at [707, 99] on span "Sections" at bounding box center [701, 95] width 53 height 23
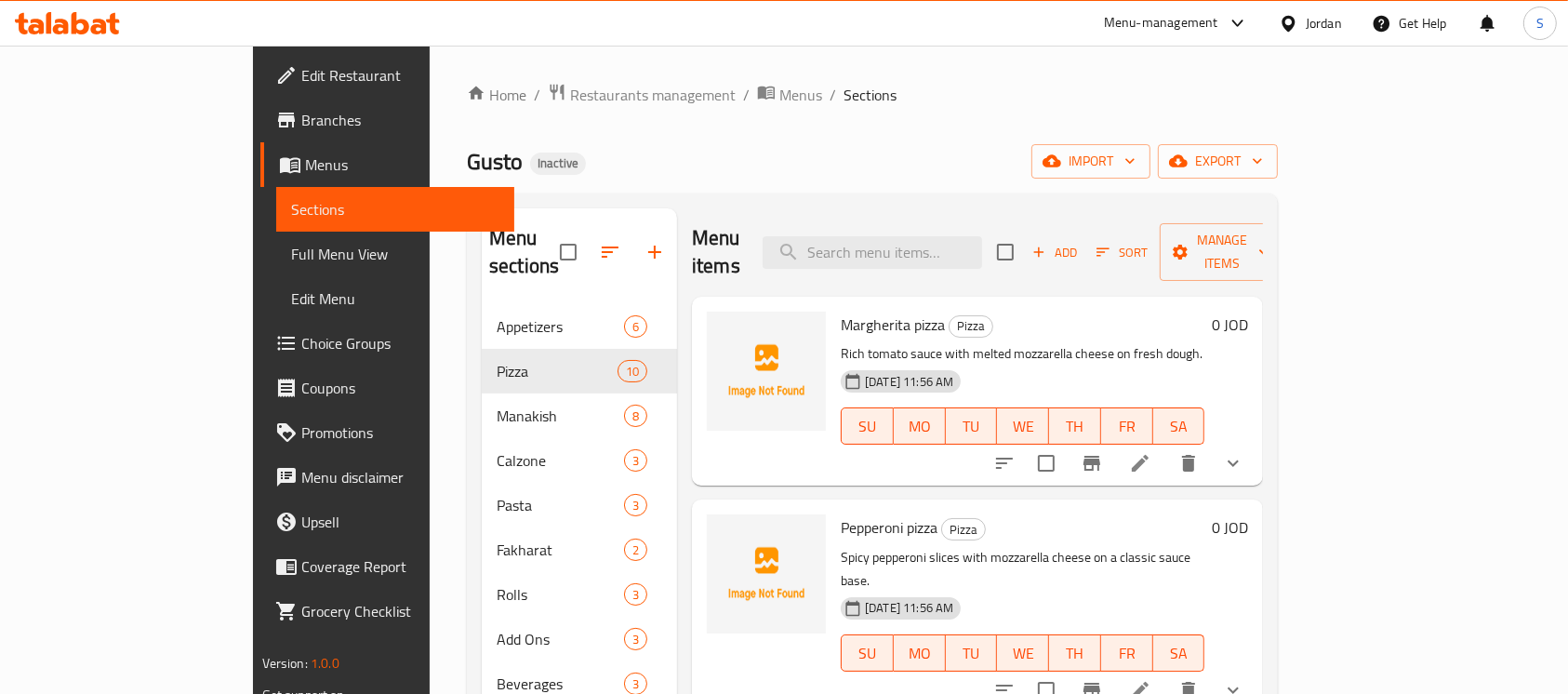
click at [876, 138] on div "Home / Restaurants management / Menus / Sections Gusto Inactive import export M…" at bounding box center [873, 500] width 811 height 835
click at [301, 353] on span "Choice Groups" at bounding box center [400, 343] width 199 height 23
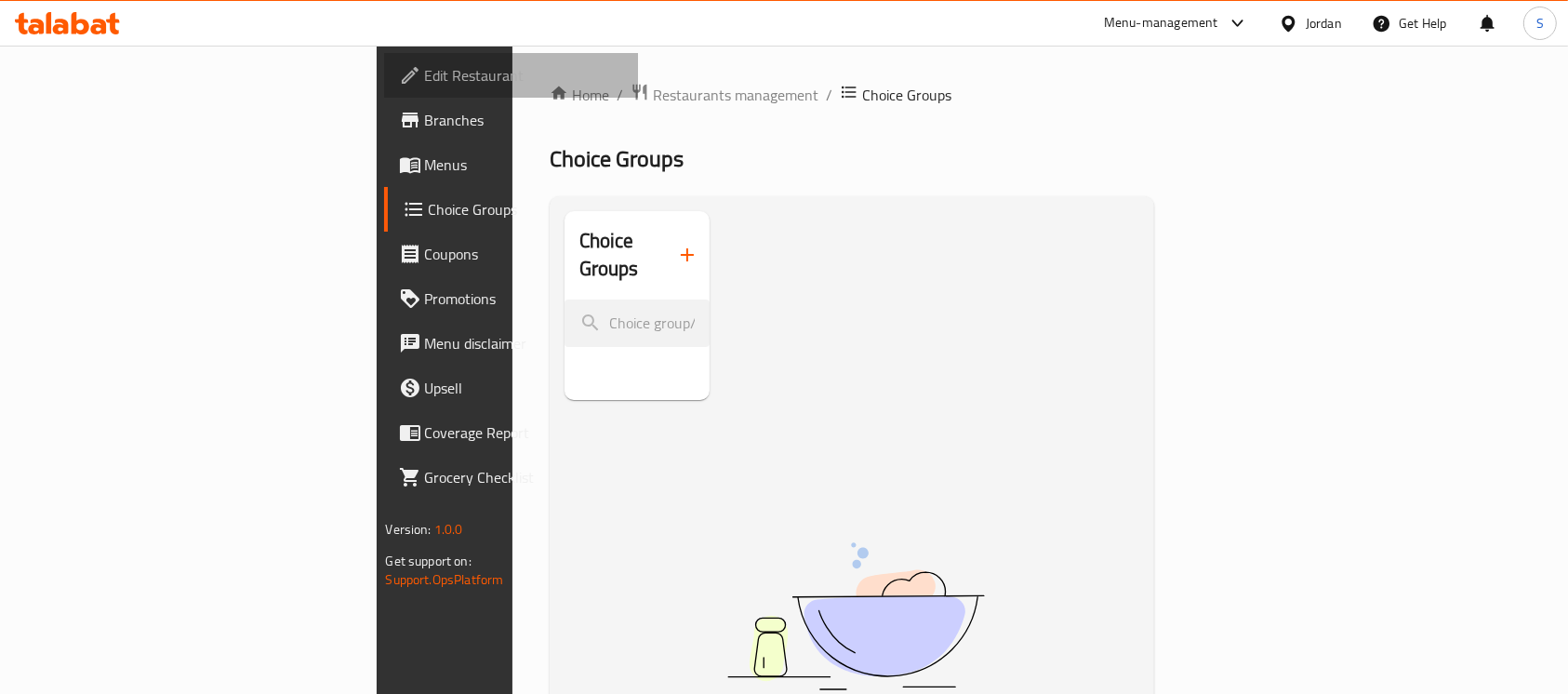
click at [425, 78] on span "Edit Restaurant" at bounding box center [524, 75] width 199 height 23
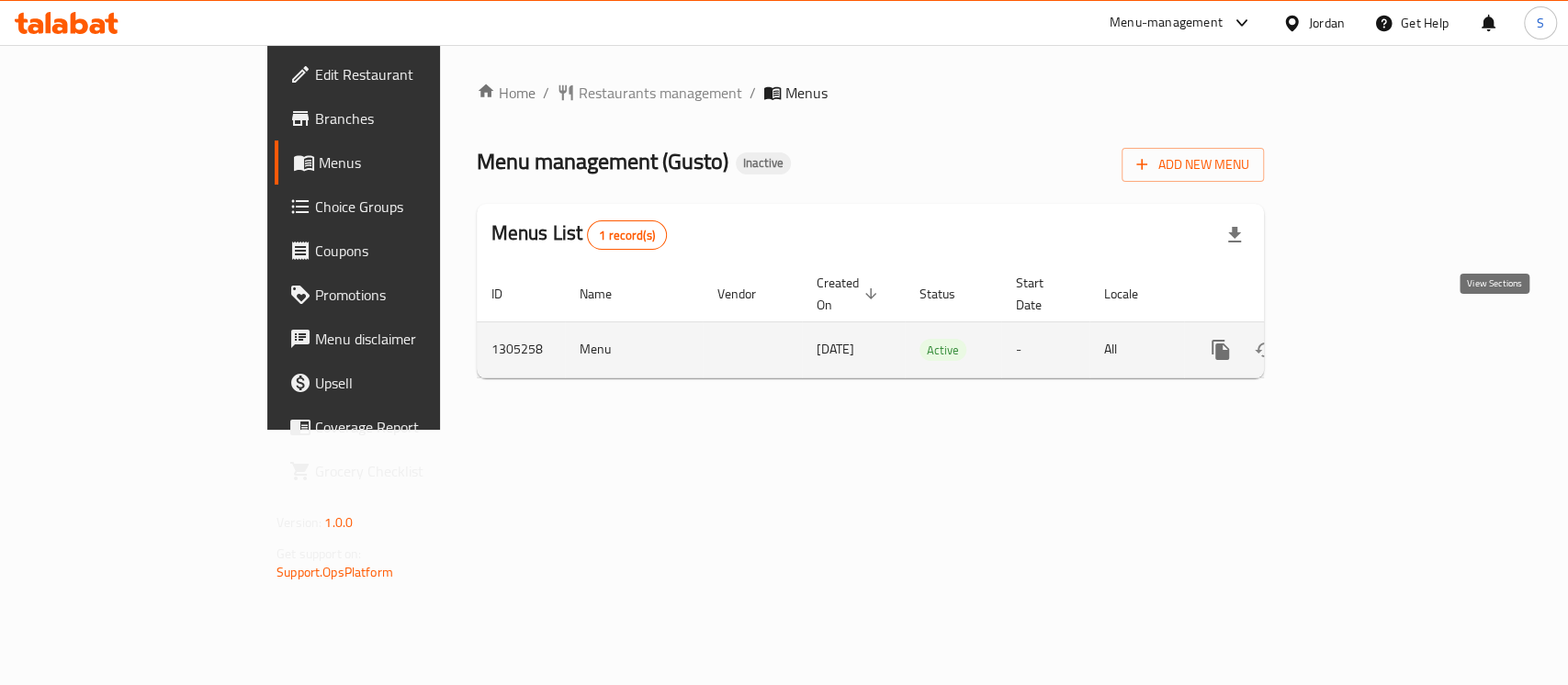
click at [1364, 339] on icon "enhanced table" at bounding box center [1352, 350] width 22 height 22
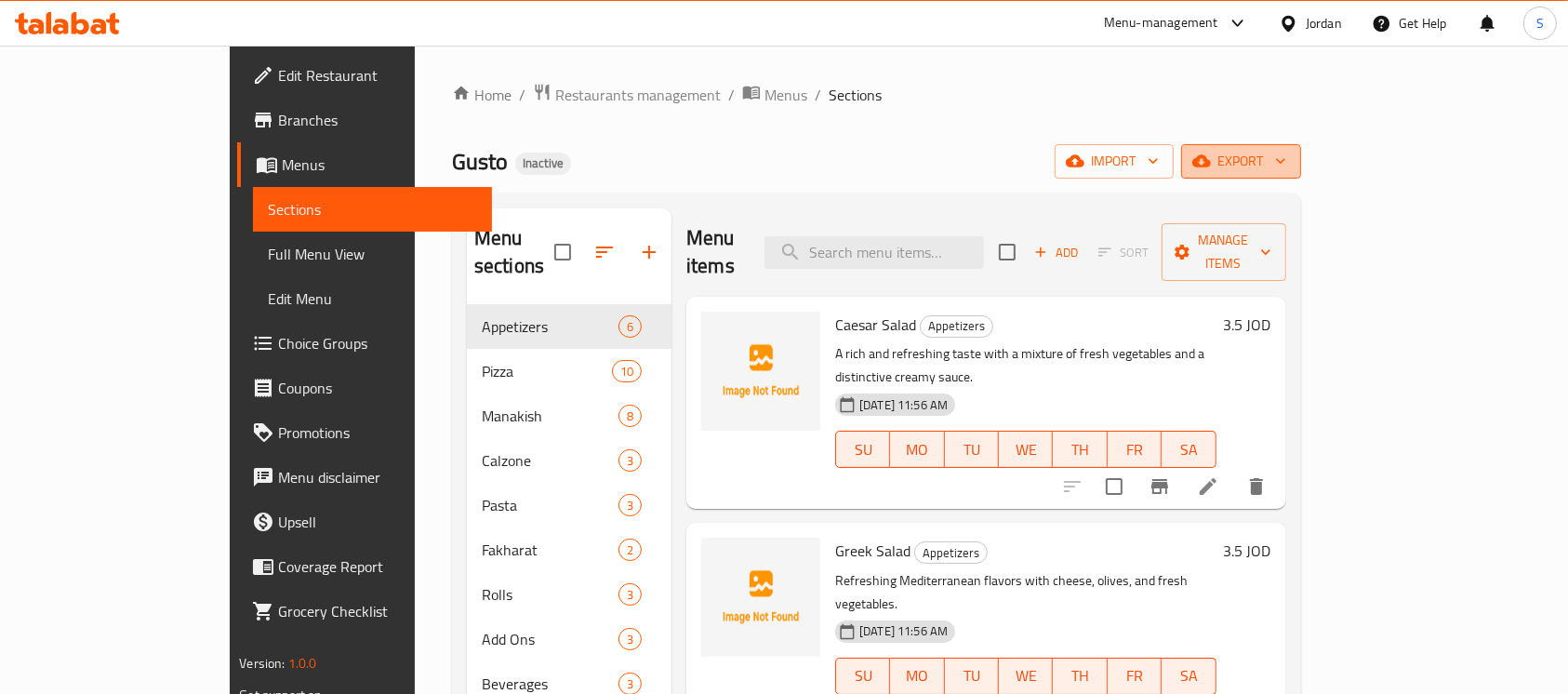
click at [1286, 153] on span "export" at bounding box center [1241, 161] width 90 height 24
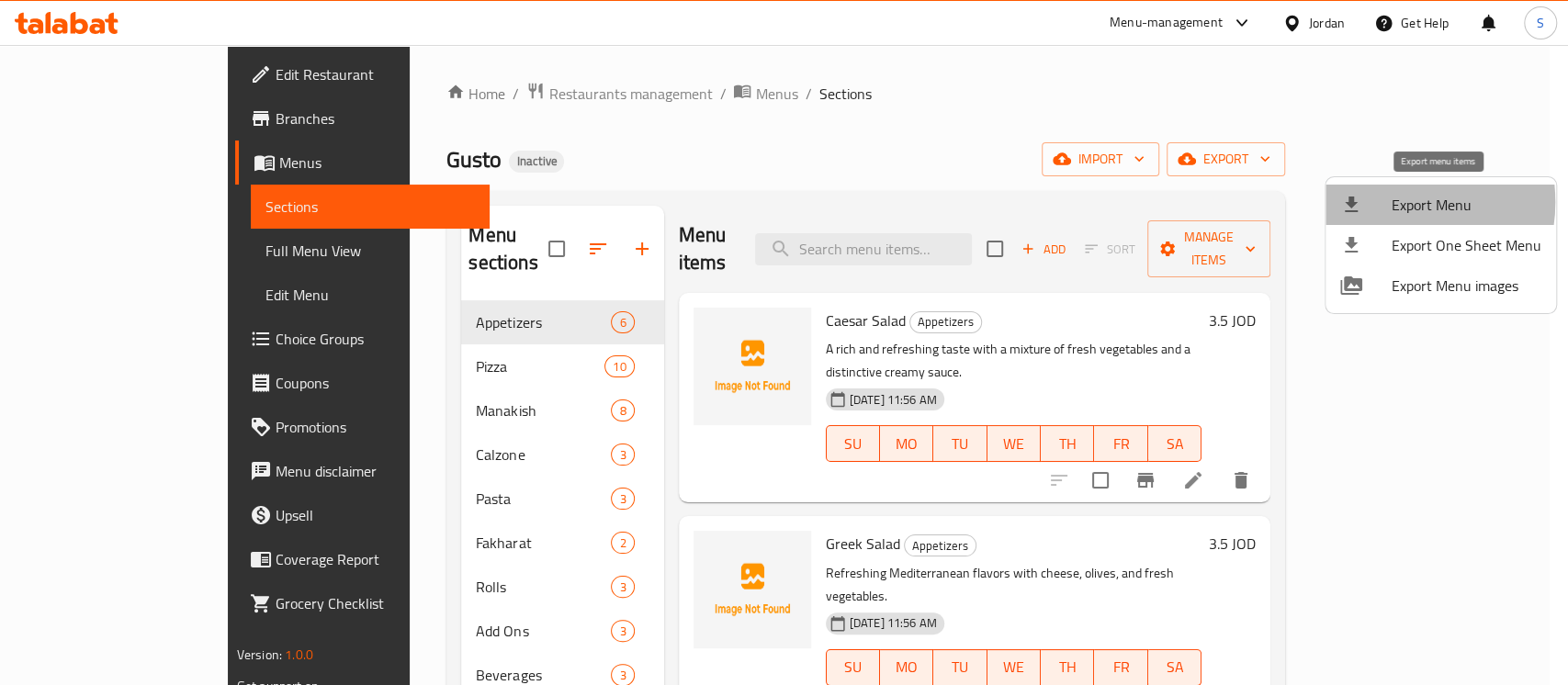
click at [1388, 202] on div at bounding box center [1365, 204] width 51 height 22
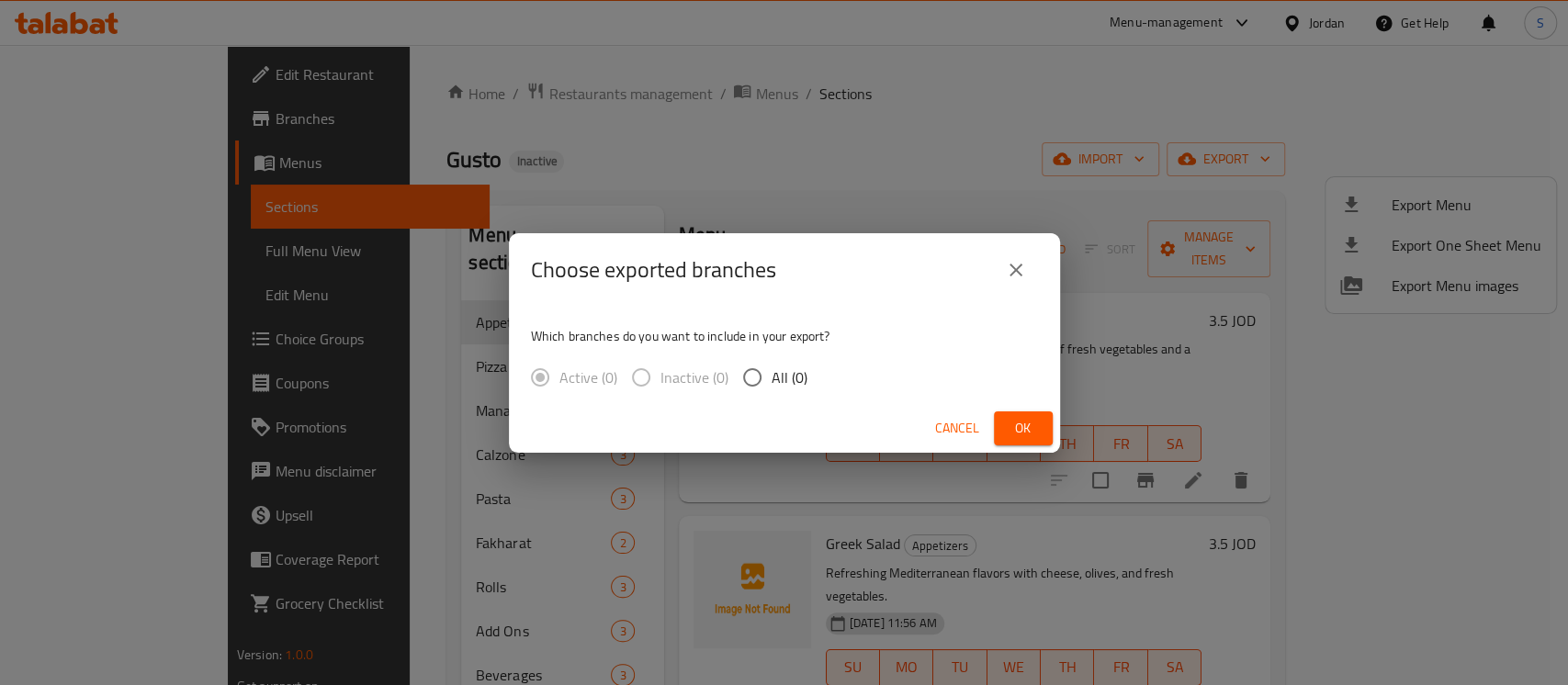
click at [780, 376] on span "All (0)" at bounding box center [789, 377] width 36 height 22
click at [771, 376] on input "All (0)" at bounding box center [752, 378] width 39 height 39
radio input "true"
click at [1016, 423] on span "Ok" at bounding box center [1023, 428] width 29 height 23
click at [1022, 280] on icon "close" at bounding box center [1015, 270] width 22 height 22
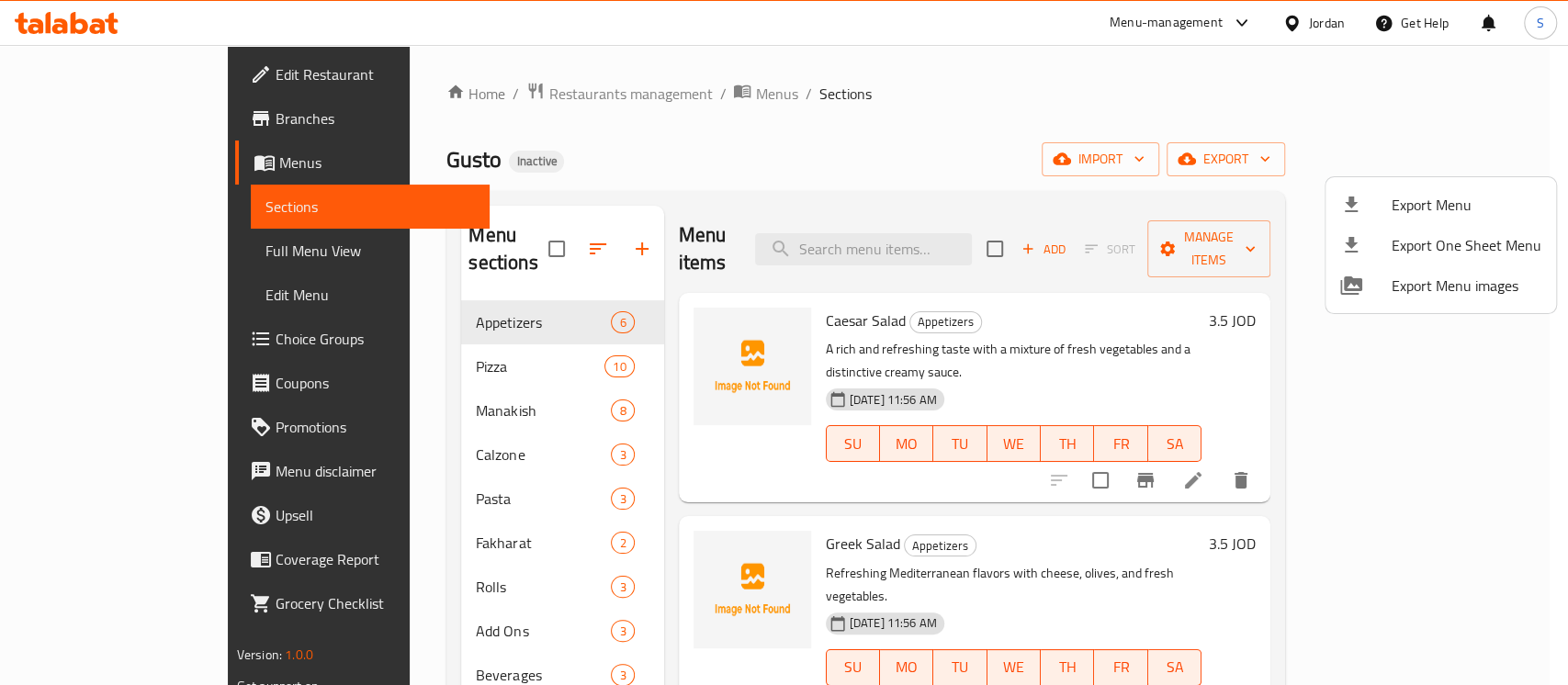
click at [918, 89] on div at bounding box center [784, 342] width 1568 height 685
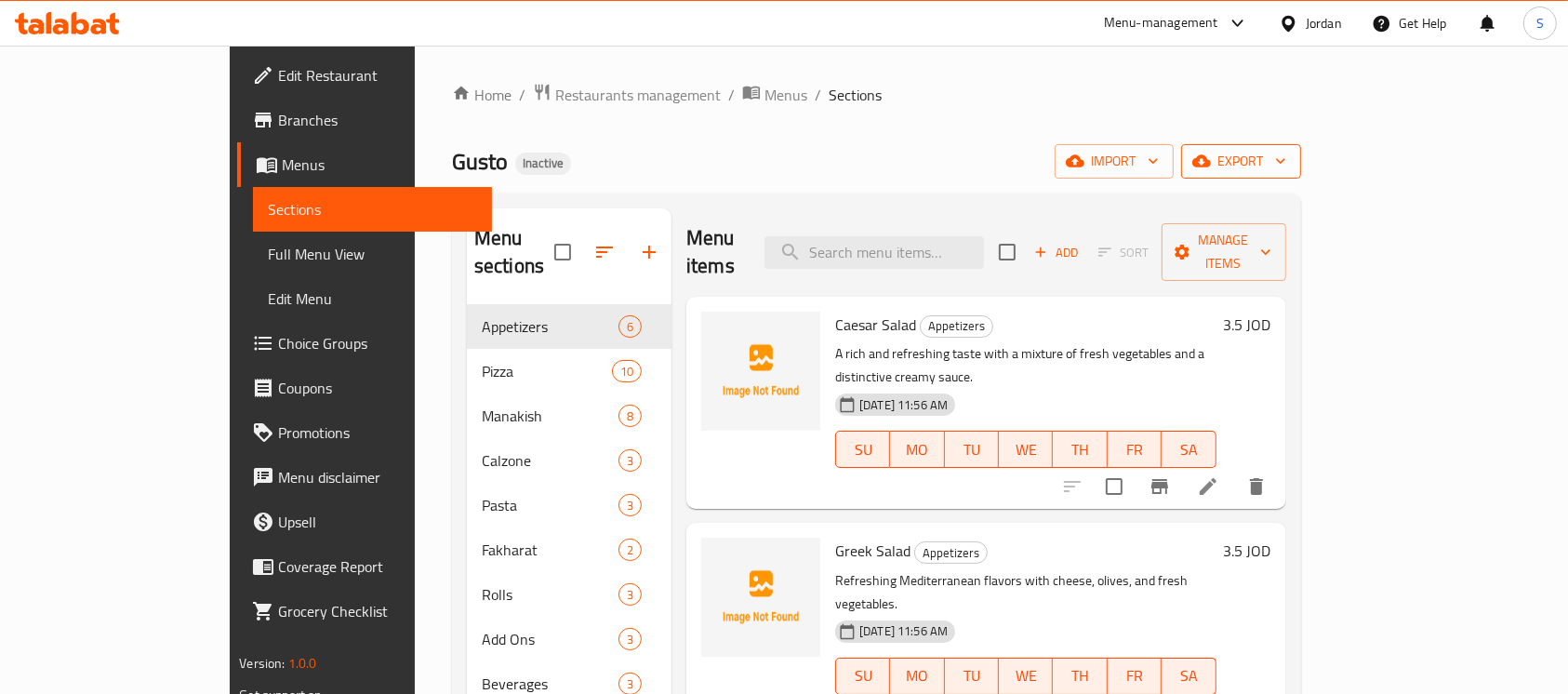
click at [1286, 160] on span "export" at bounding box center [1241, 161] width 90 height 24
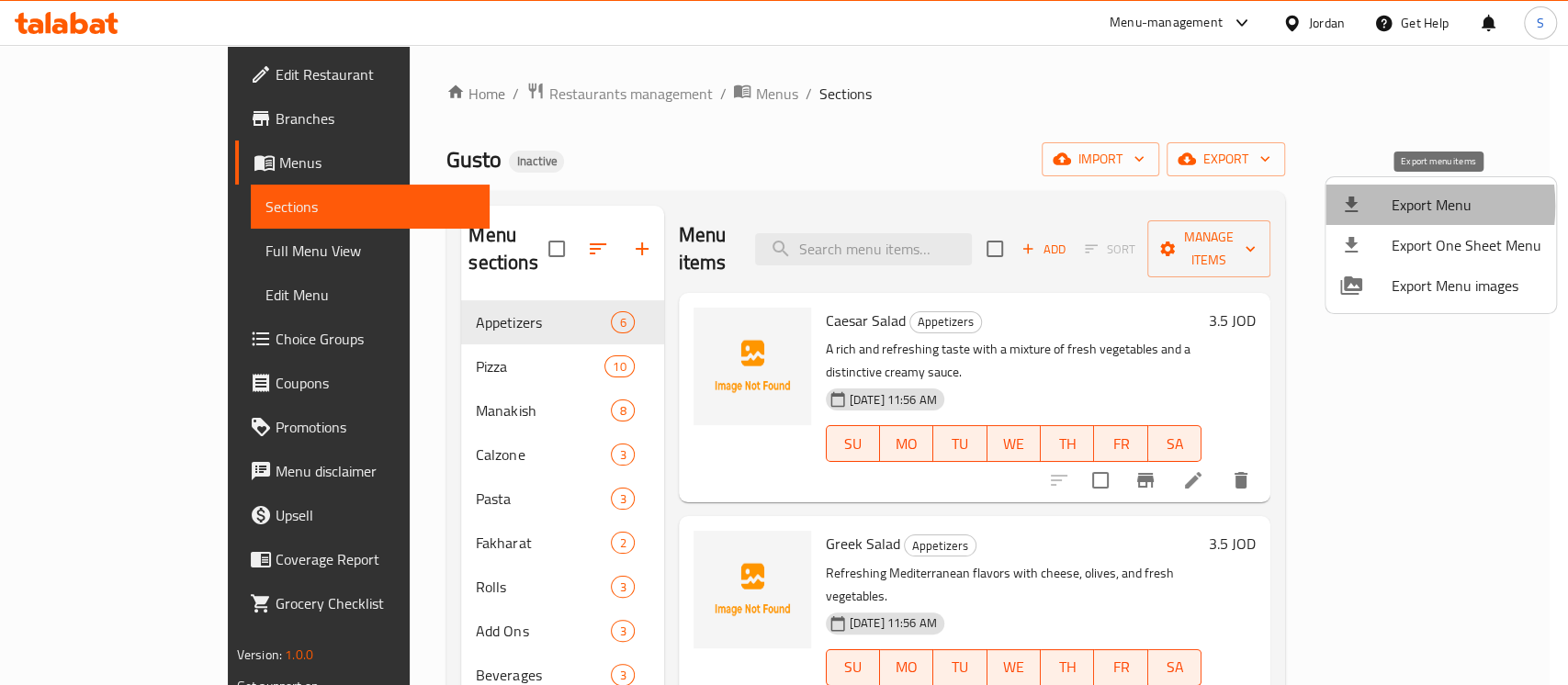
click at [1380, 206] on div at bounding box center [1365, 204] width 51 height 22
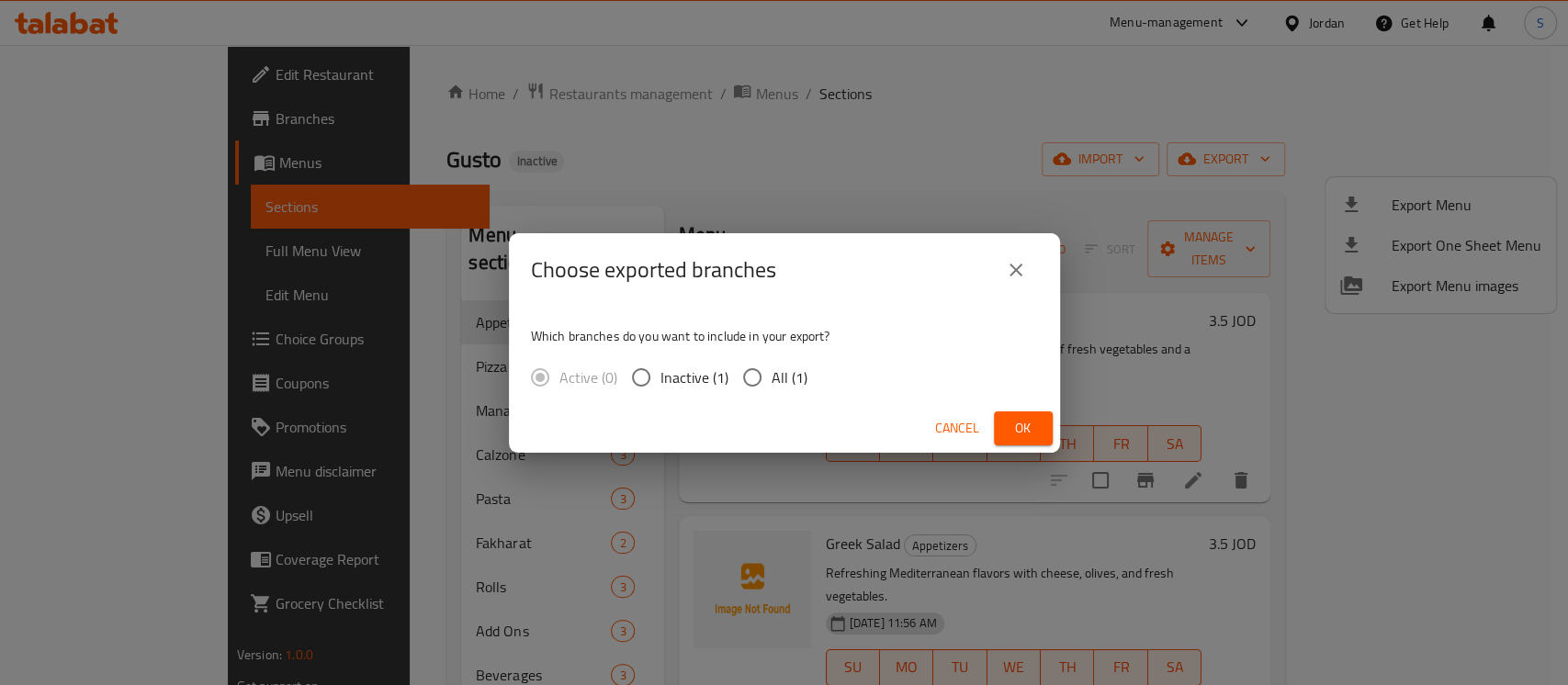
click at [771, 386] on span "All (1)" at bounding box center [789, 377] width 36 height 22
click at [771, 386] on input "All (1)" at bounding box center [752, 378] width 39 height 39
radio input "true"
click at [1025, 433] on span "Ok" at bounding box center [1023, 428] width 29 height 23
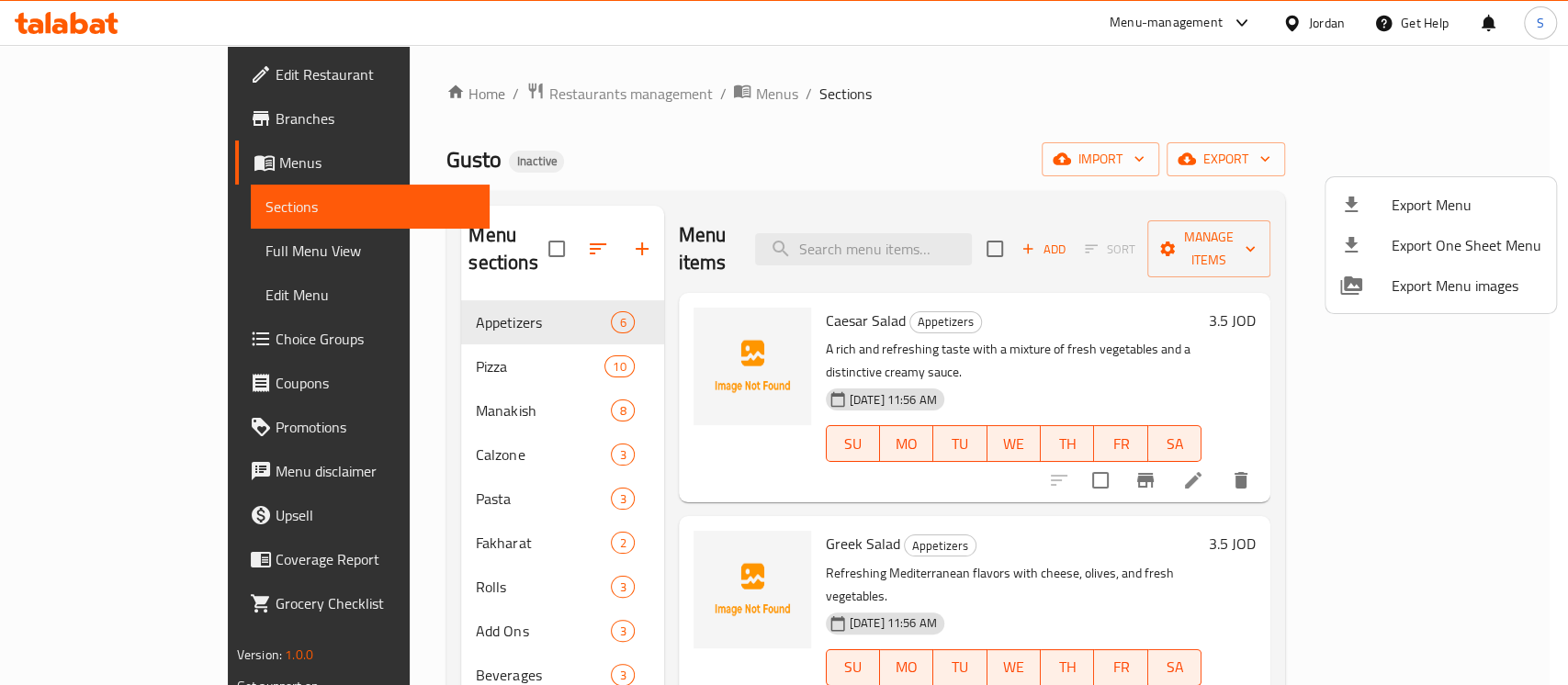
click at [915, 84] on div at bounding box center [784, 342] width 1568 height 685
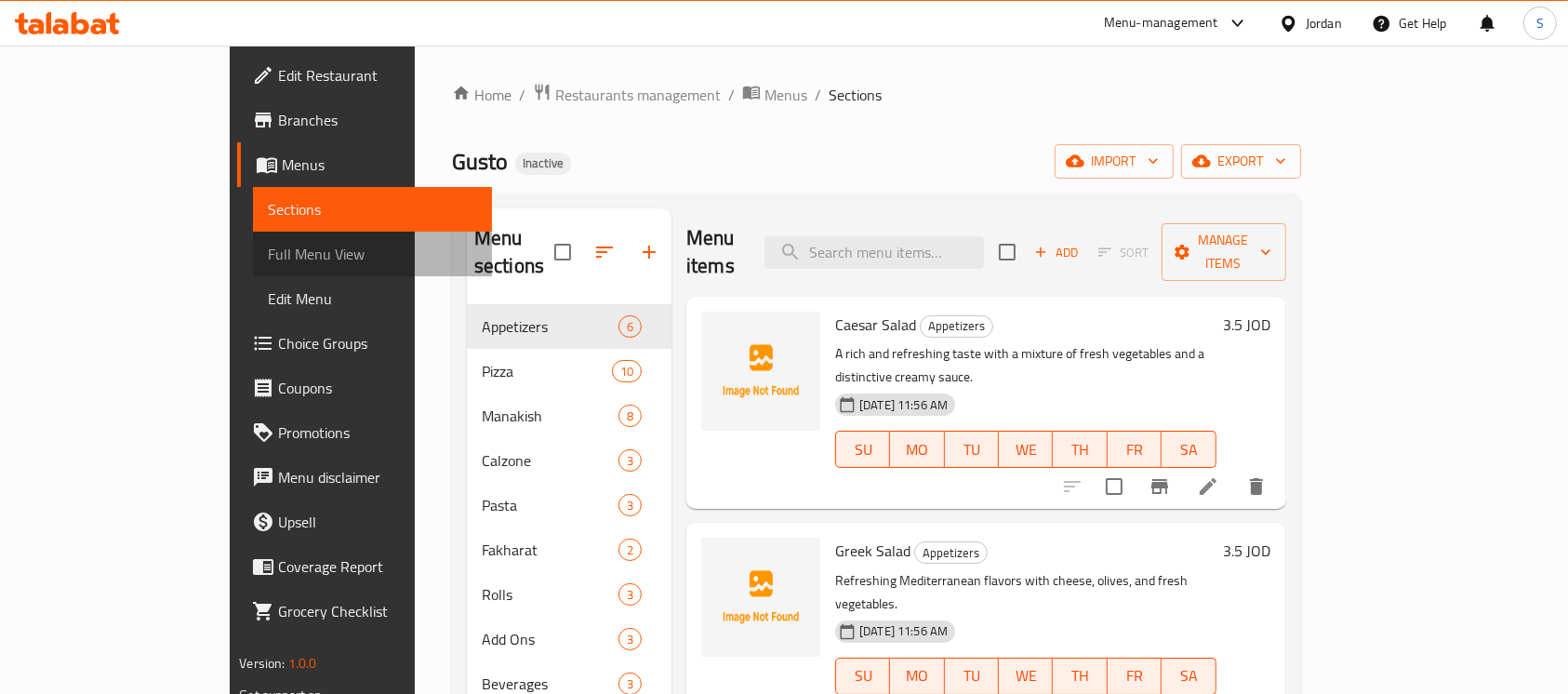
click at [268, 244] on span "Full Menu View" at bounding box center [372, 254] width 210 height 23
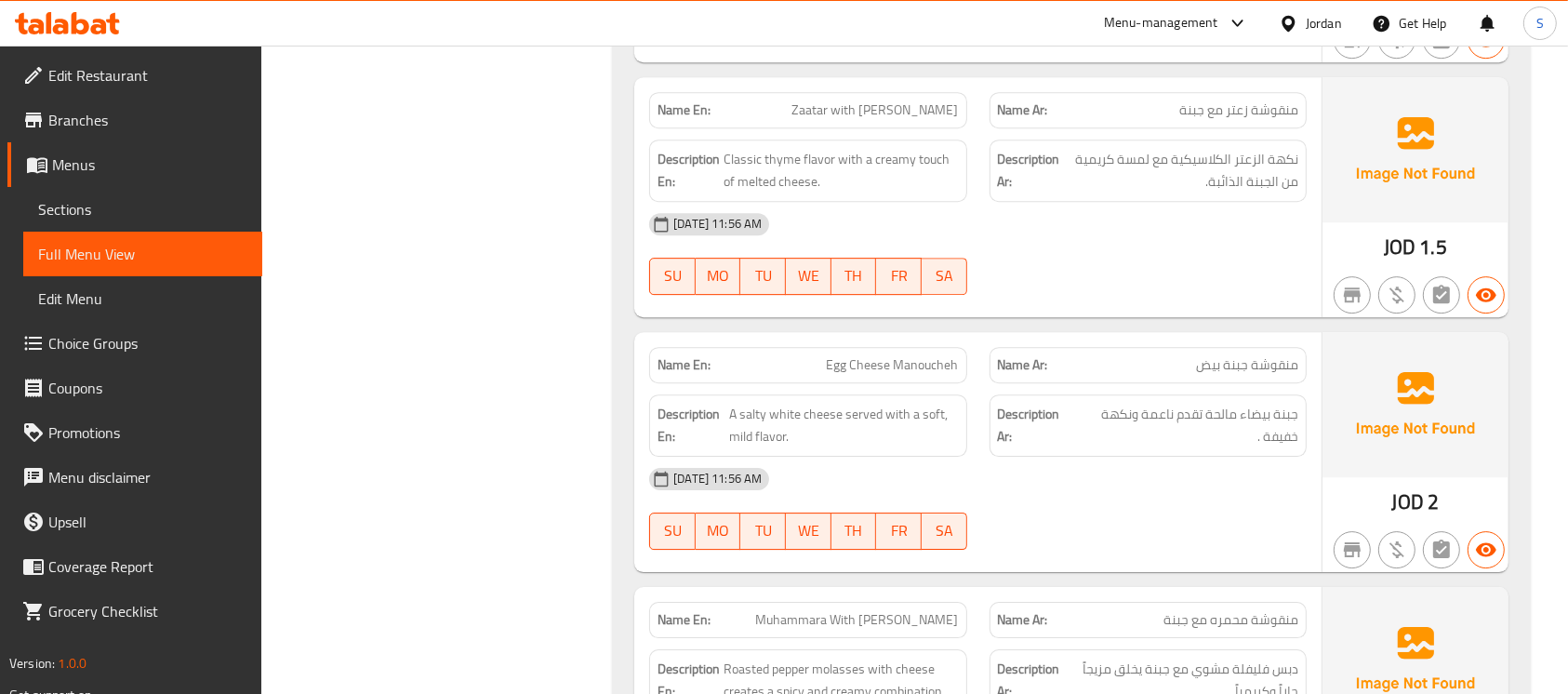
scroll to position [5786, 0]
copy span "Egg Cheese Manoucheh"
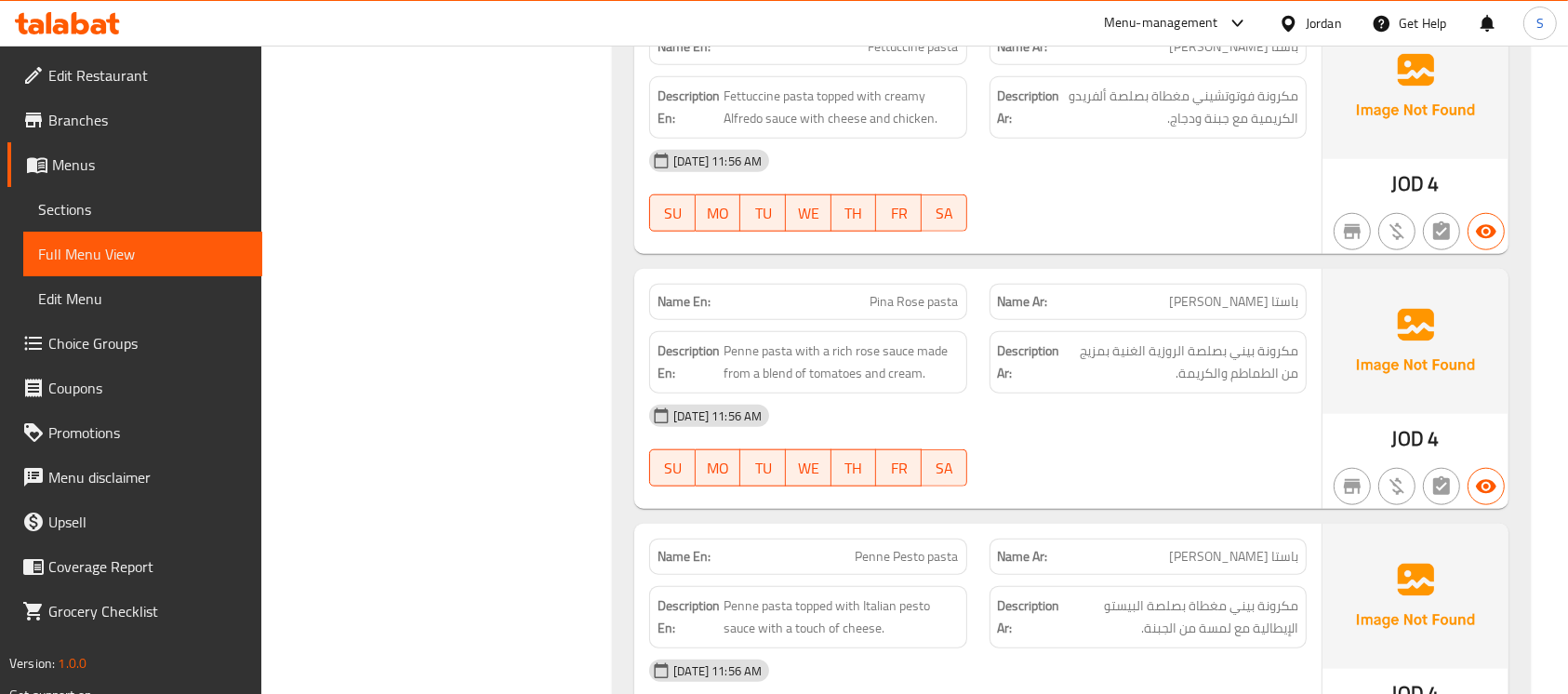
scroll to position [8928, 0]
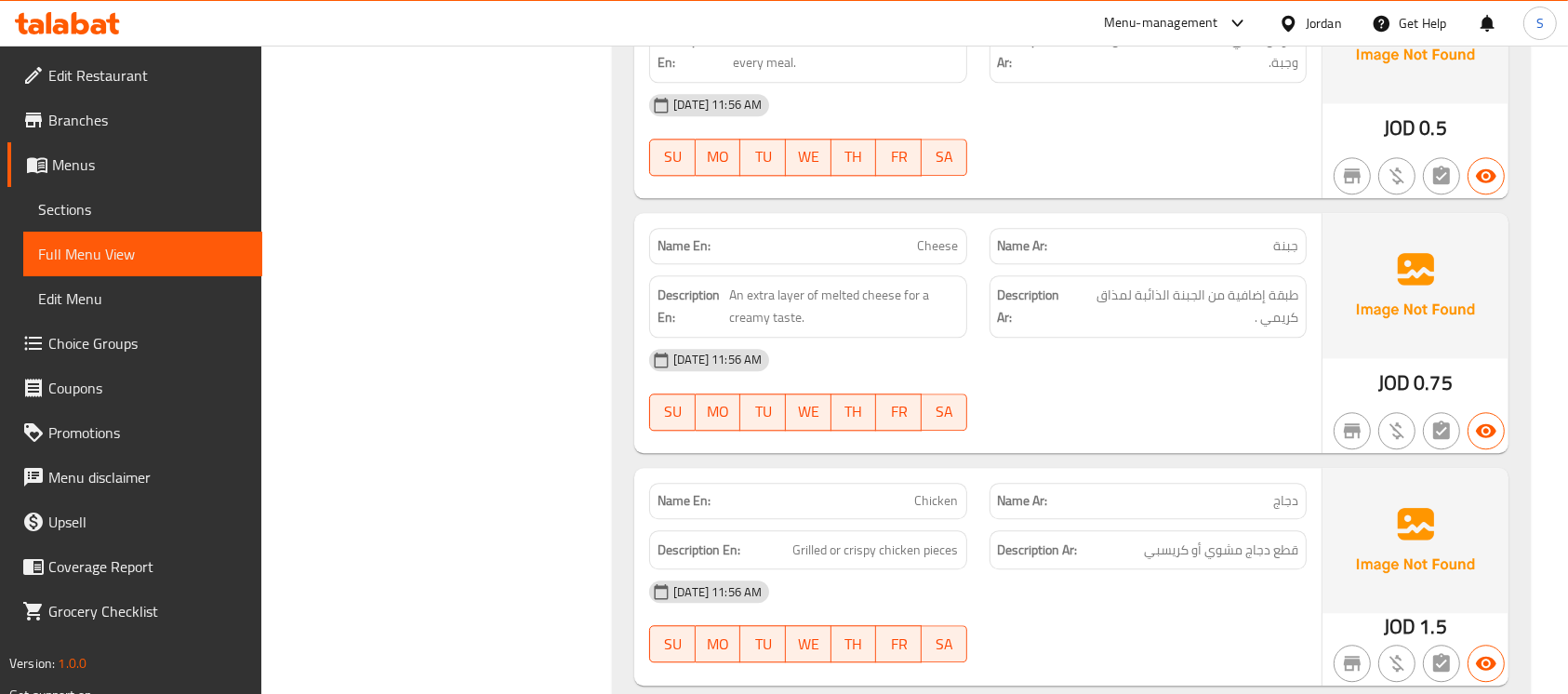
scroll to position [11628, 0]
click at [811, 536] on span "Grilled or crispy chicken pieces" at bounding box center [875, 548] width 165 height 24
copy span "Grilled"
click at [811, 536] on span "Grilled or crispy chicken pieces" at bounding box center [875, 548] width 165 height 24
click at [861, 536] on span "Grilled or crispy chicken pieces" at bounding box center [875, 548] width 165 height 24
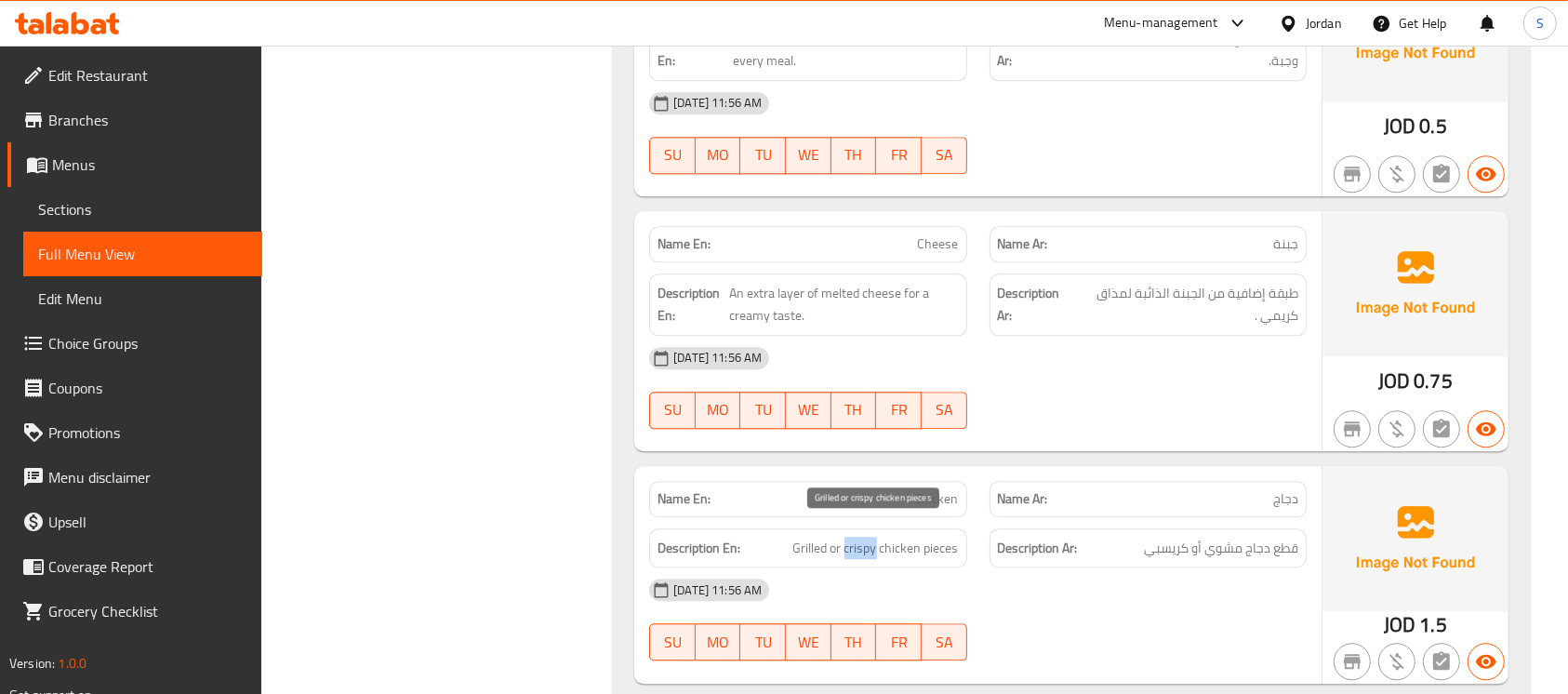
copy span "crispy"
click at [861, 536] on span "Grilled or crispy chicken pieces" at bounding box center [875, 548] width 165 height 24
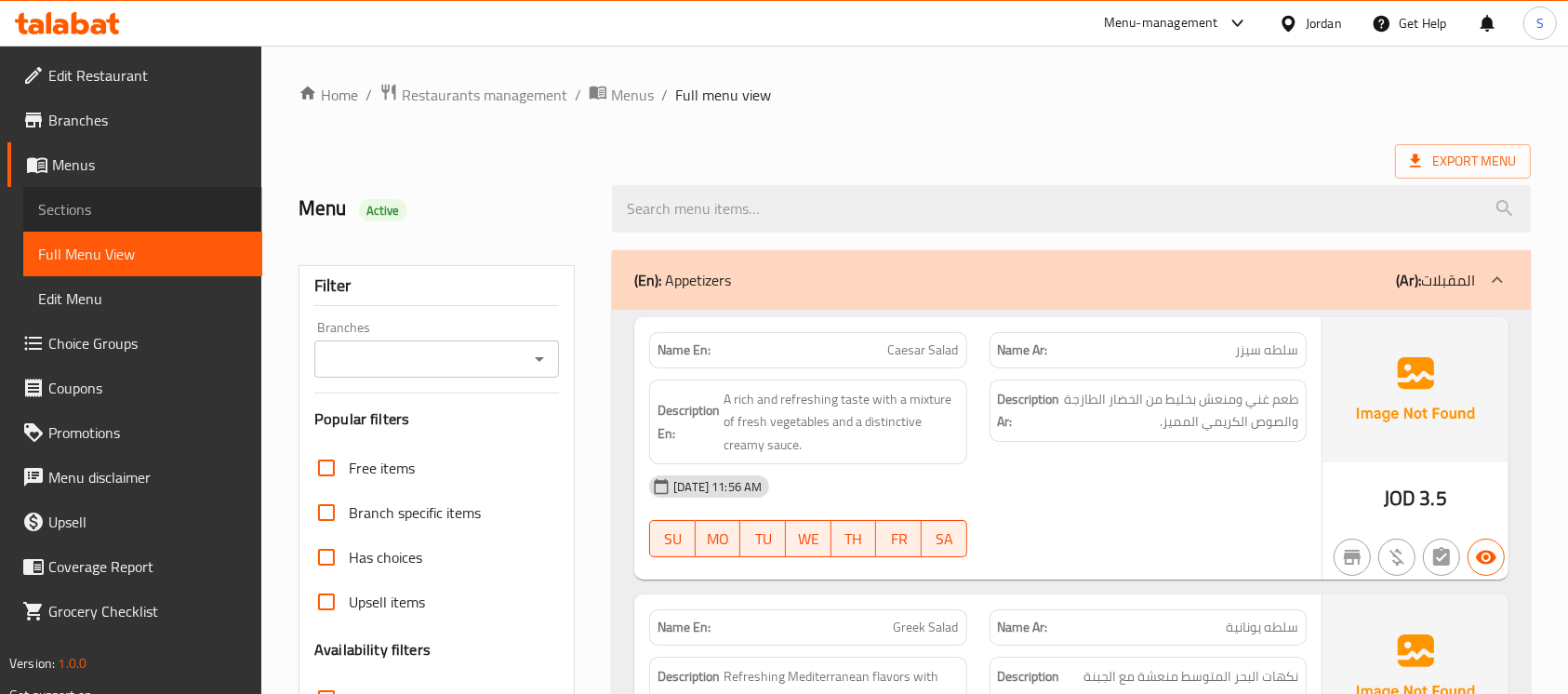
click at [149, 198] on span "Sections" at bounding box center [143, 209] width 210 height 23
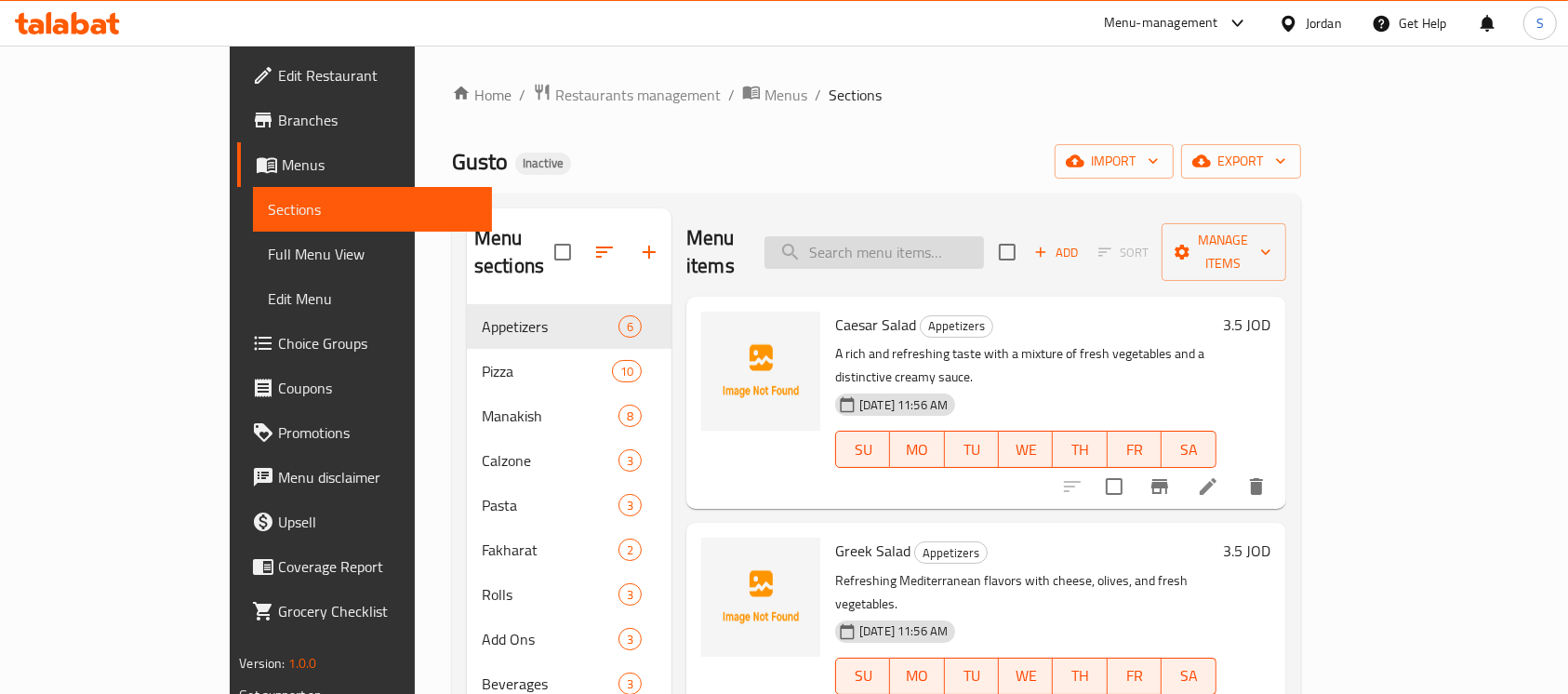
paste input "Egg Cheese Manoucheh"
click at [956, 244] on input "search" at bounding box center [874, 252] width 219 height 32
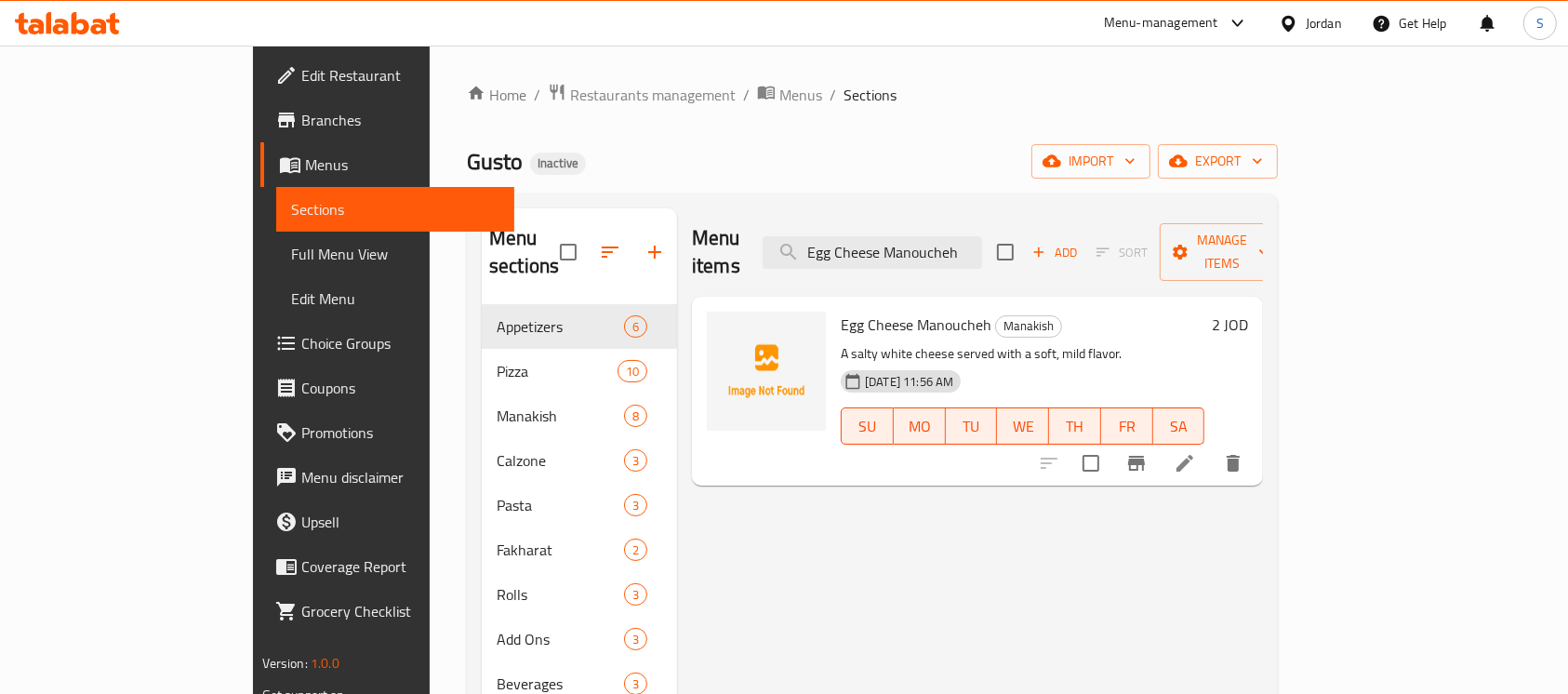
type input "Egg Cheese Manoucheh"
click at [1211, 447] on li at bounding box center [1184, 464] width 52 height 33
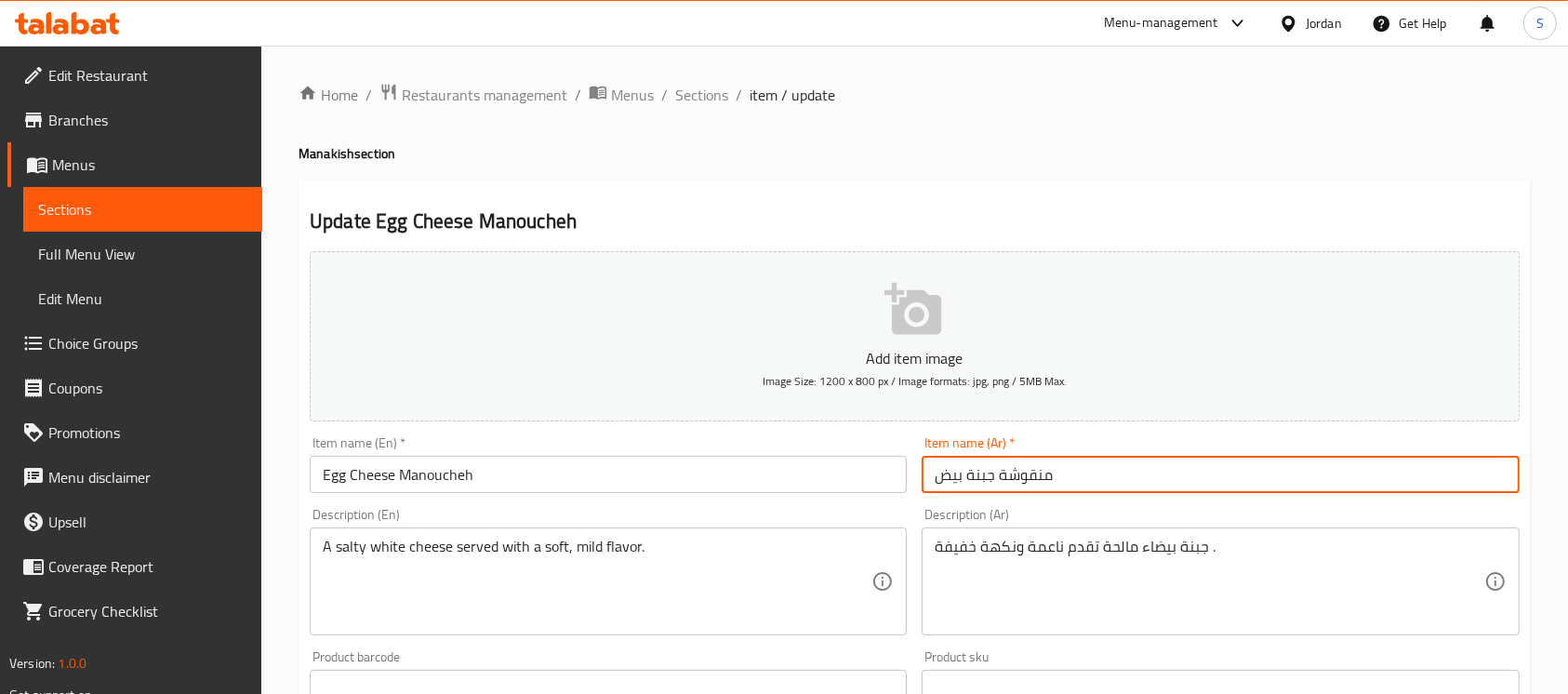
click at [1255, 468] on input "منقوشة جبنة بيض" at bounding box center [1220, 474] width 597 height 37
type input "منقوشة جبنة بيضة"
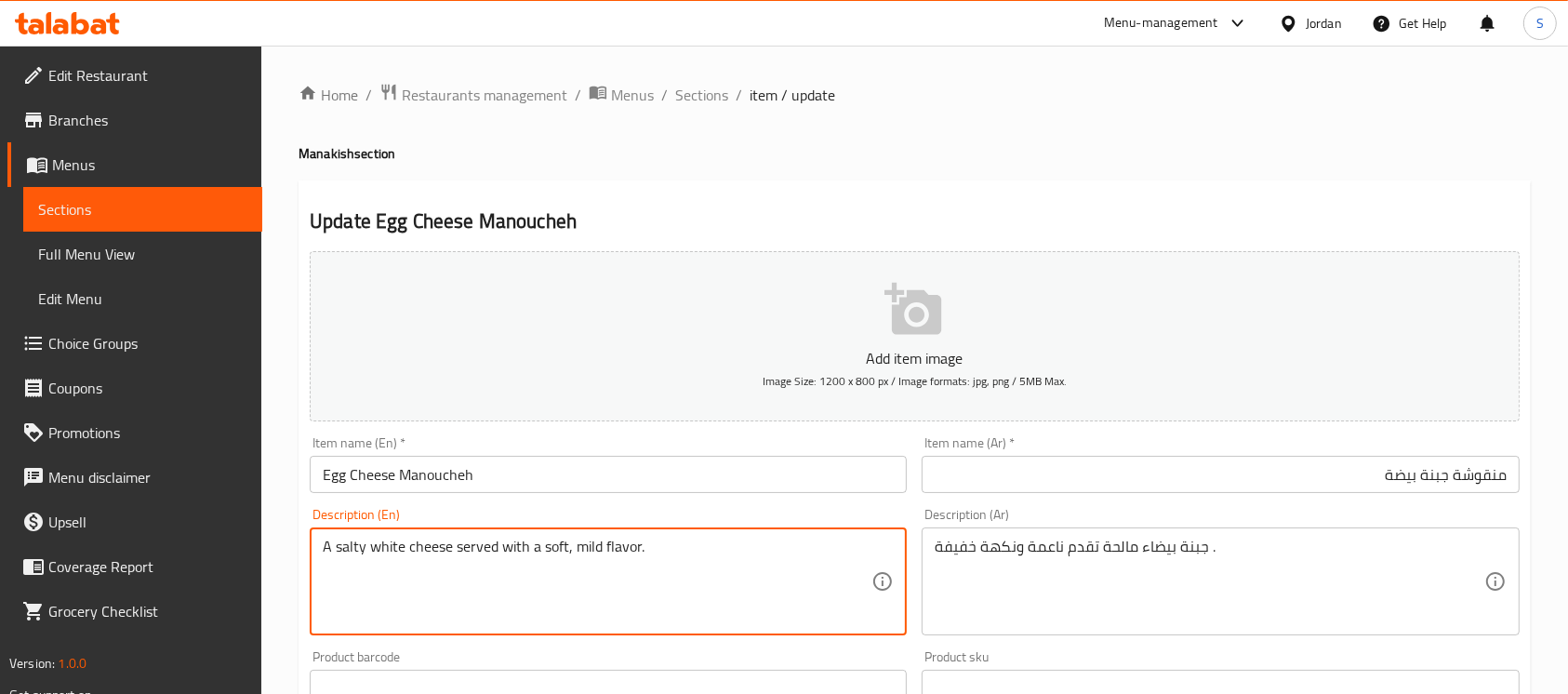
click at [383, 550] on textarea "A salty white cheese served with a soft, mild flavor." at bounding box center [597, 582] width 549 height 89
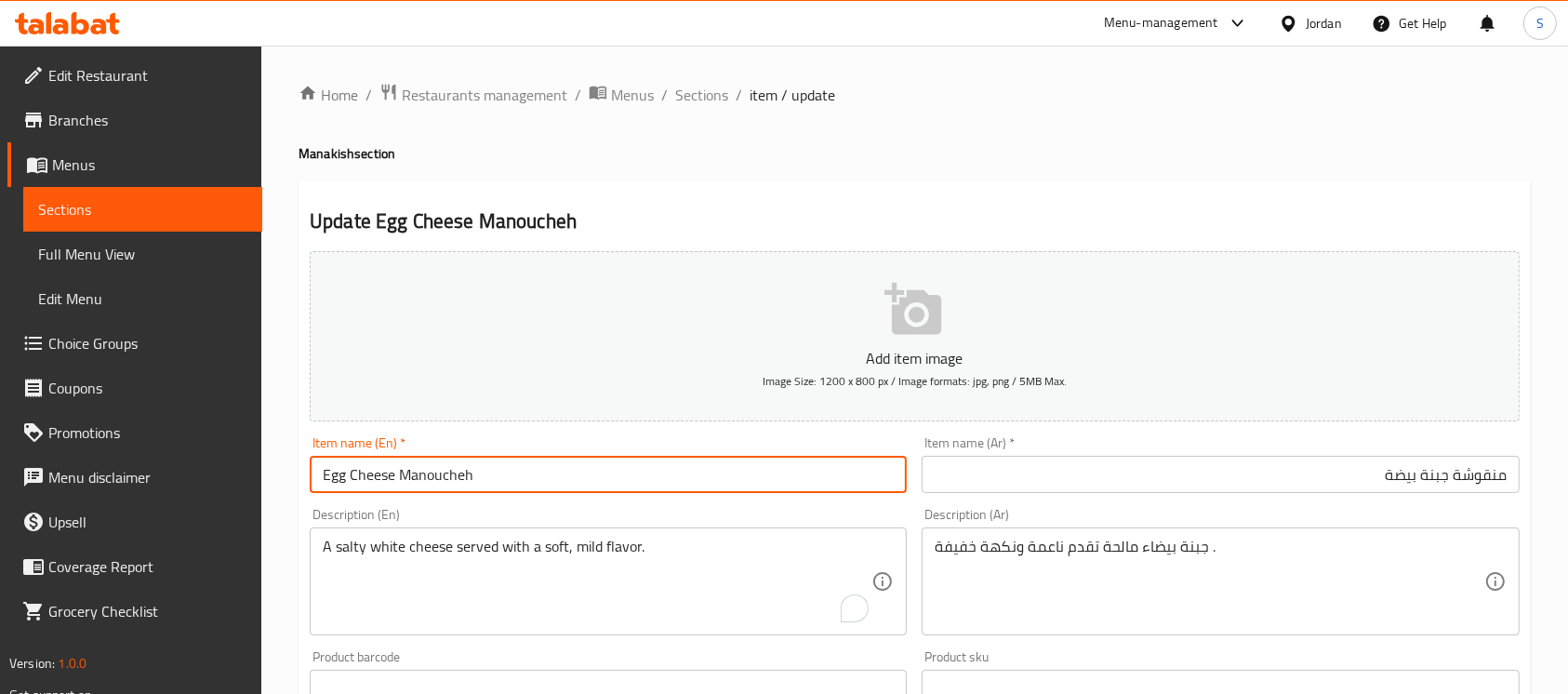
click at [327, 480] on input "Egg Cheese Manoucheh" at bounding box center [608, 474] width 597 height 37
paste input "white"
type input "white Cheese Manoucheh"
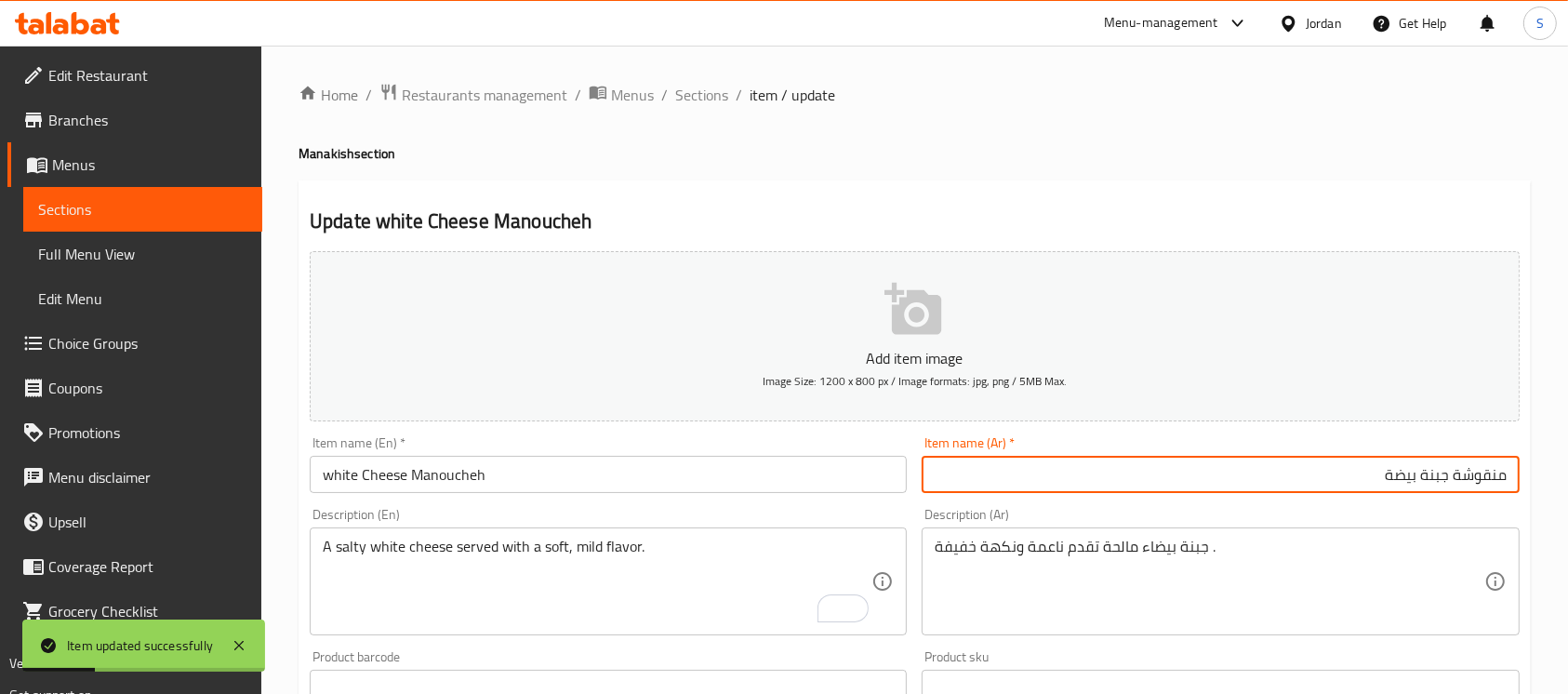
click at [1353, 469] on input "منقوشة جبنة بيضة" at bounding box center [1220, 474] width 597 height 37
type input "منقوشة جبنة بيضاء"
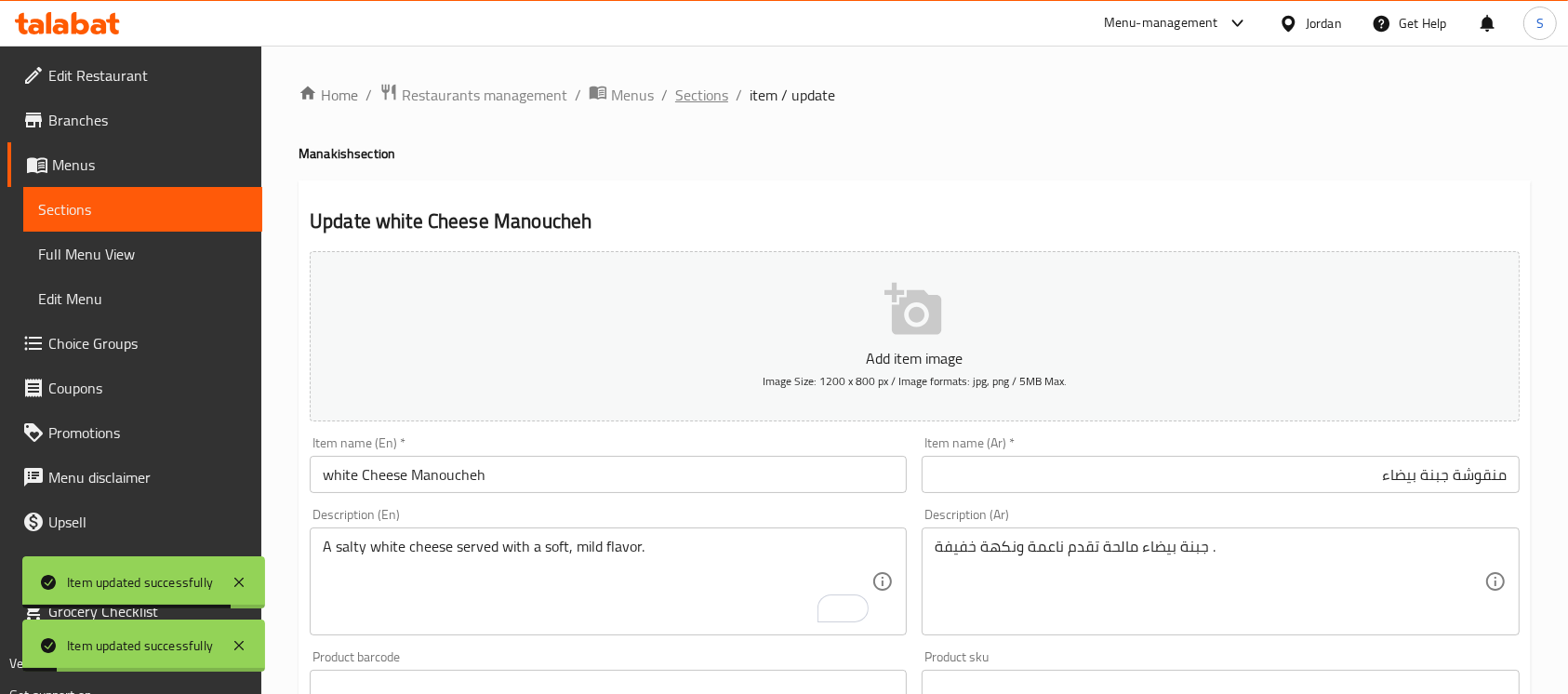
click at [693, 100] on span "Sections" at bounding box center [701, 95] width 53 height 23
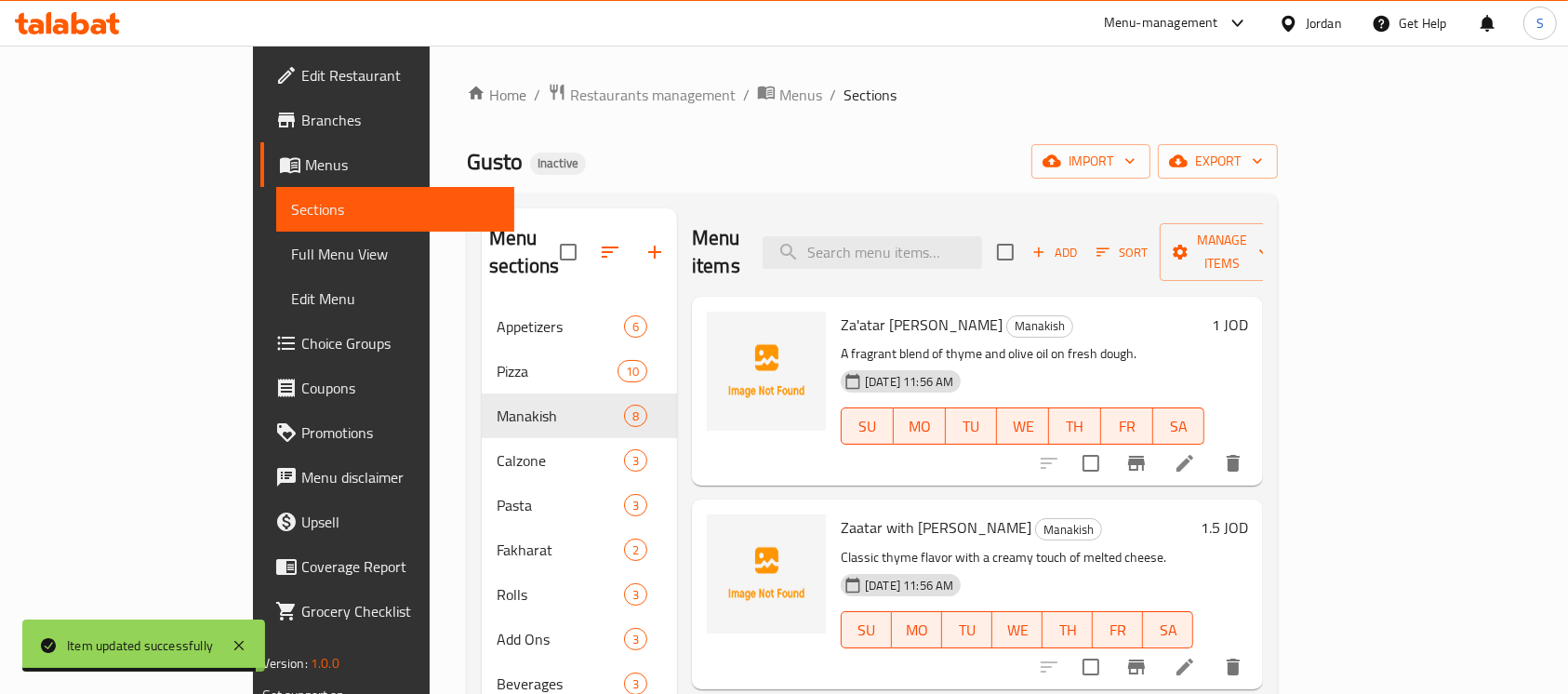
click at [301, 347] on span "Choice Groups" at bounding box center [400, 343] width 199 height 23
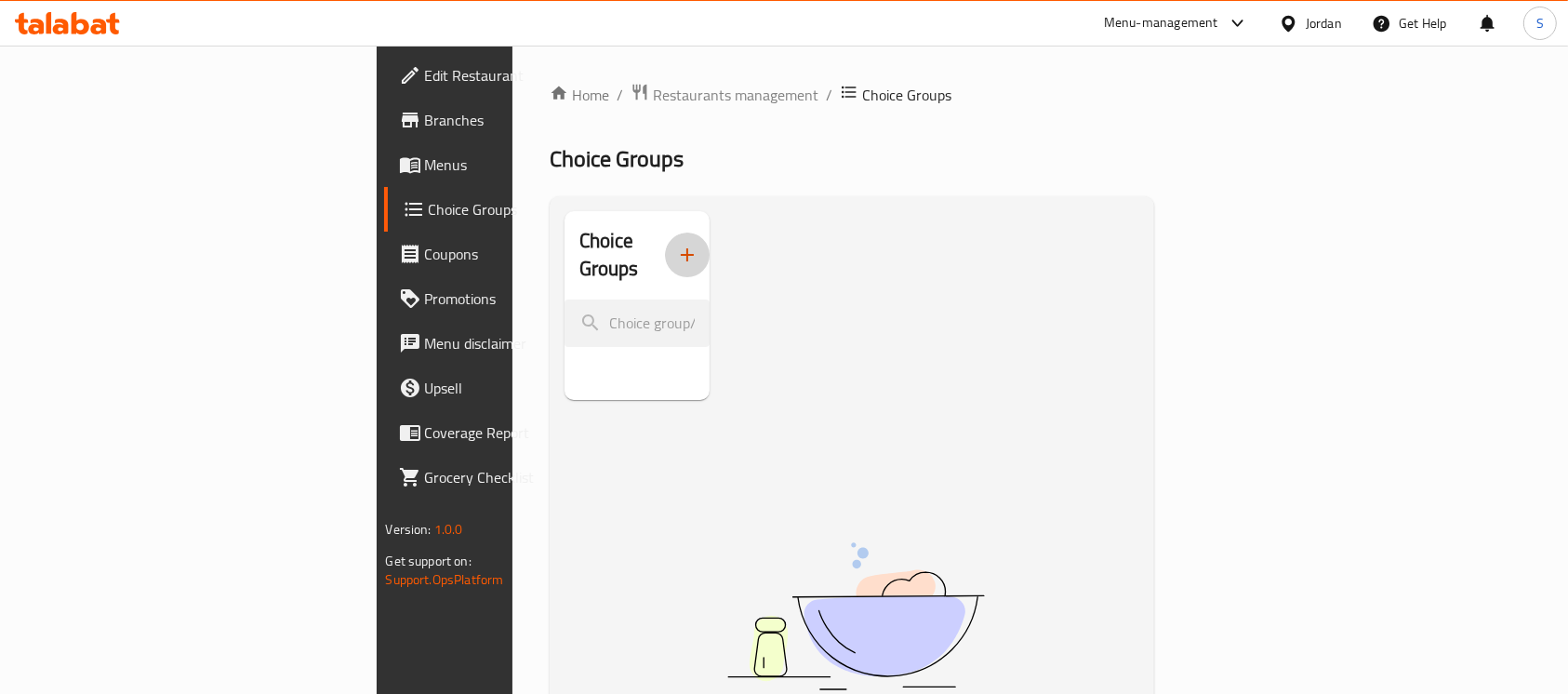
click at [676, 244] on icon "button" at bounding box center [687, 255] width 23 height 23
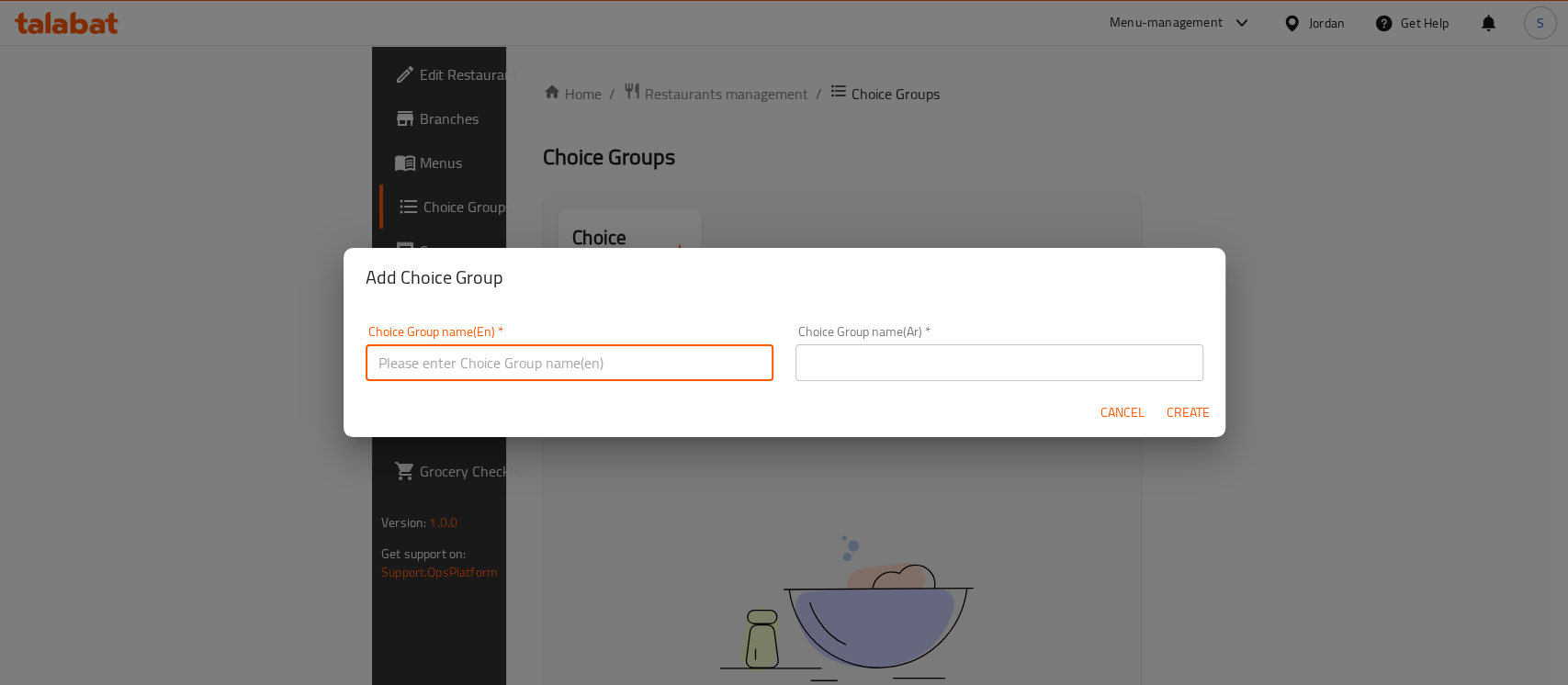
click at [667, 357] on input "text" at bounding box center [569, 363] width 408 height 37
type input "Your Choice Of:"
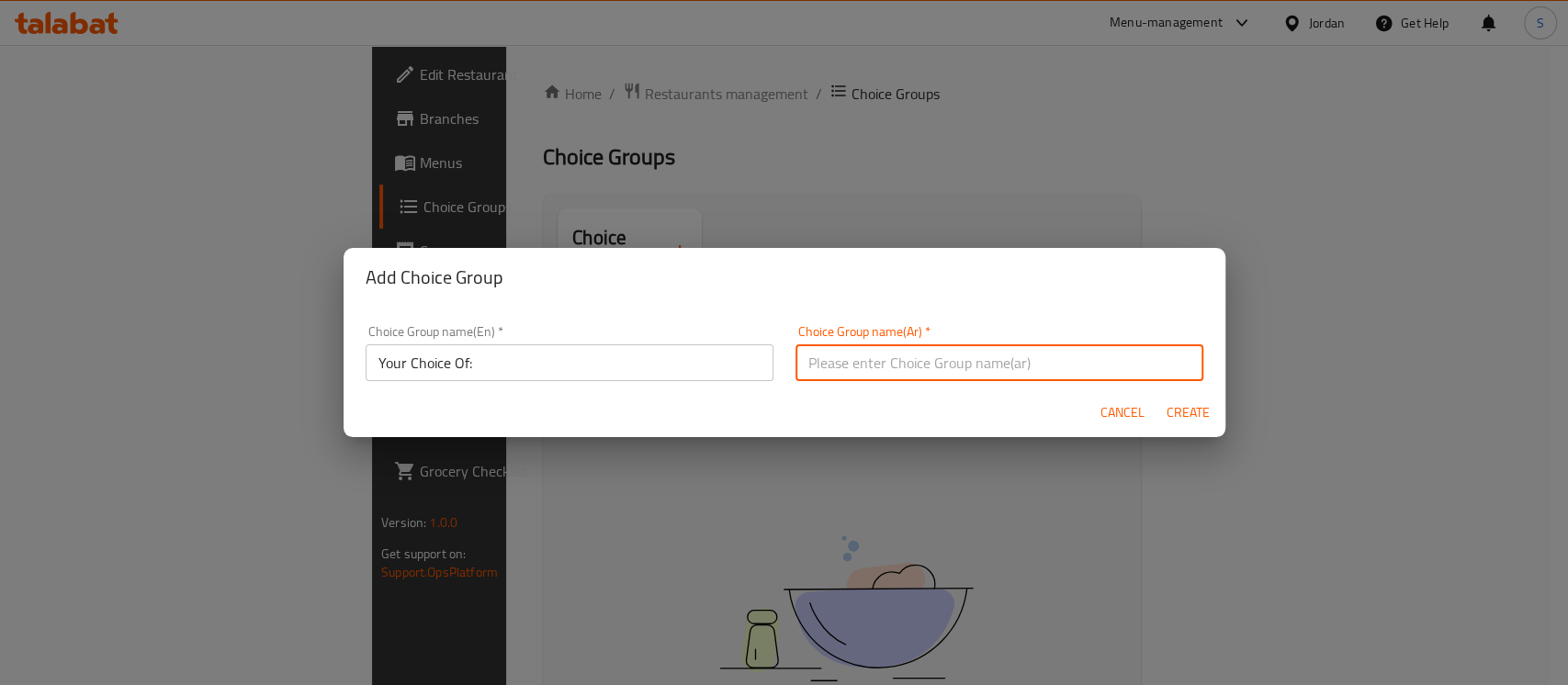
click at [949, 359] on input "text" at bounding box center [1000, 363] width 408 height 37
type input "إختيارك من:"
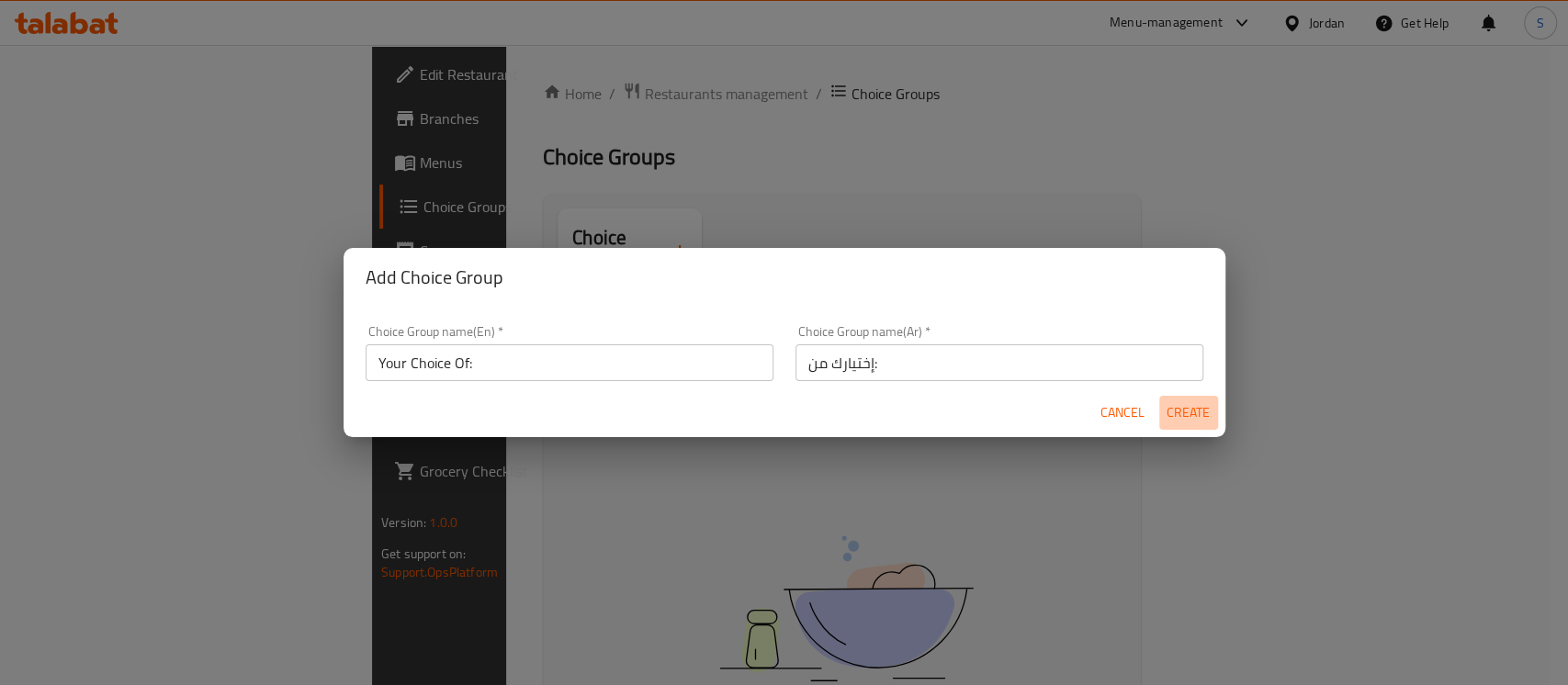
click at [1201, 420] on span "Create" at bounding box center [1188, 413] width 44 height 23
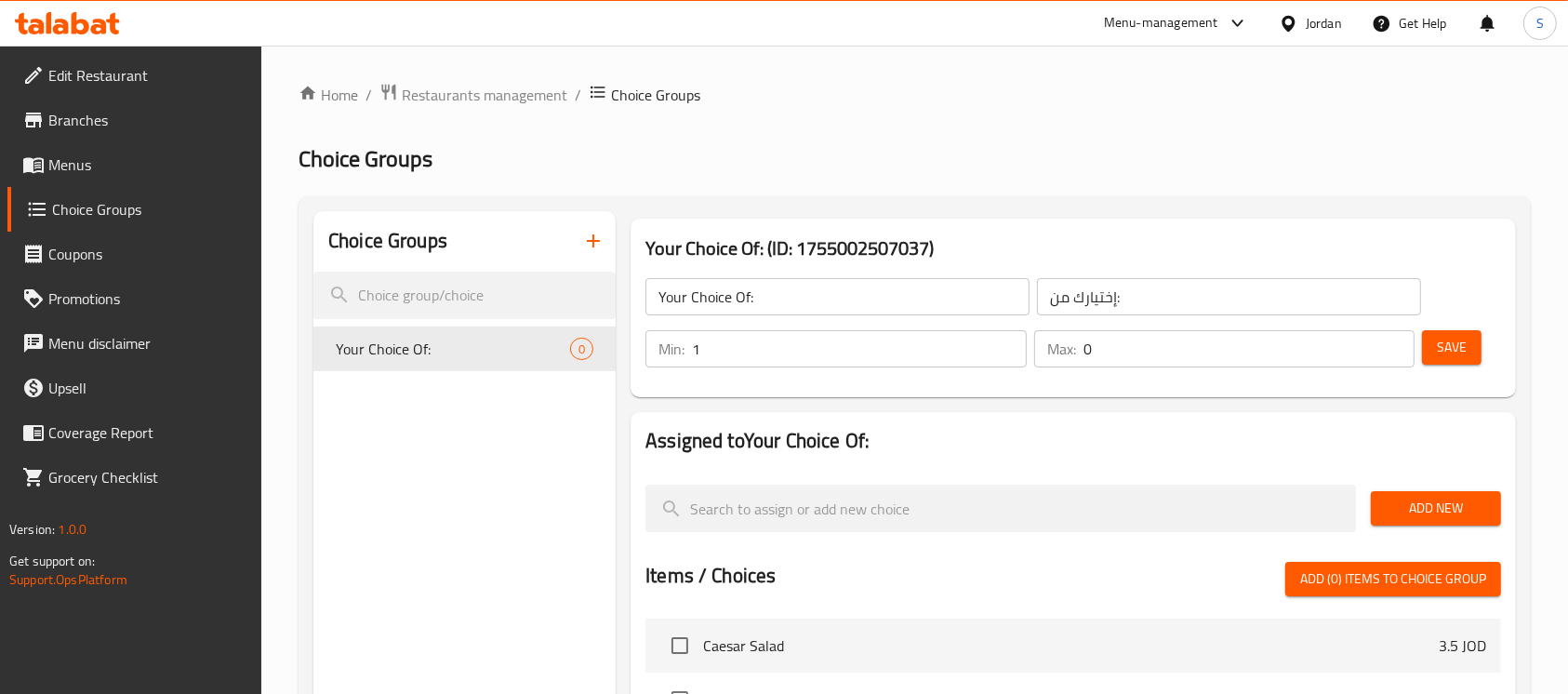
type input "1"
click at [1012, 338] on input "1" at bounding box center [859, 349] width 334 height 37
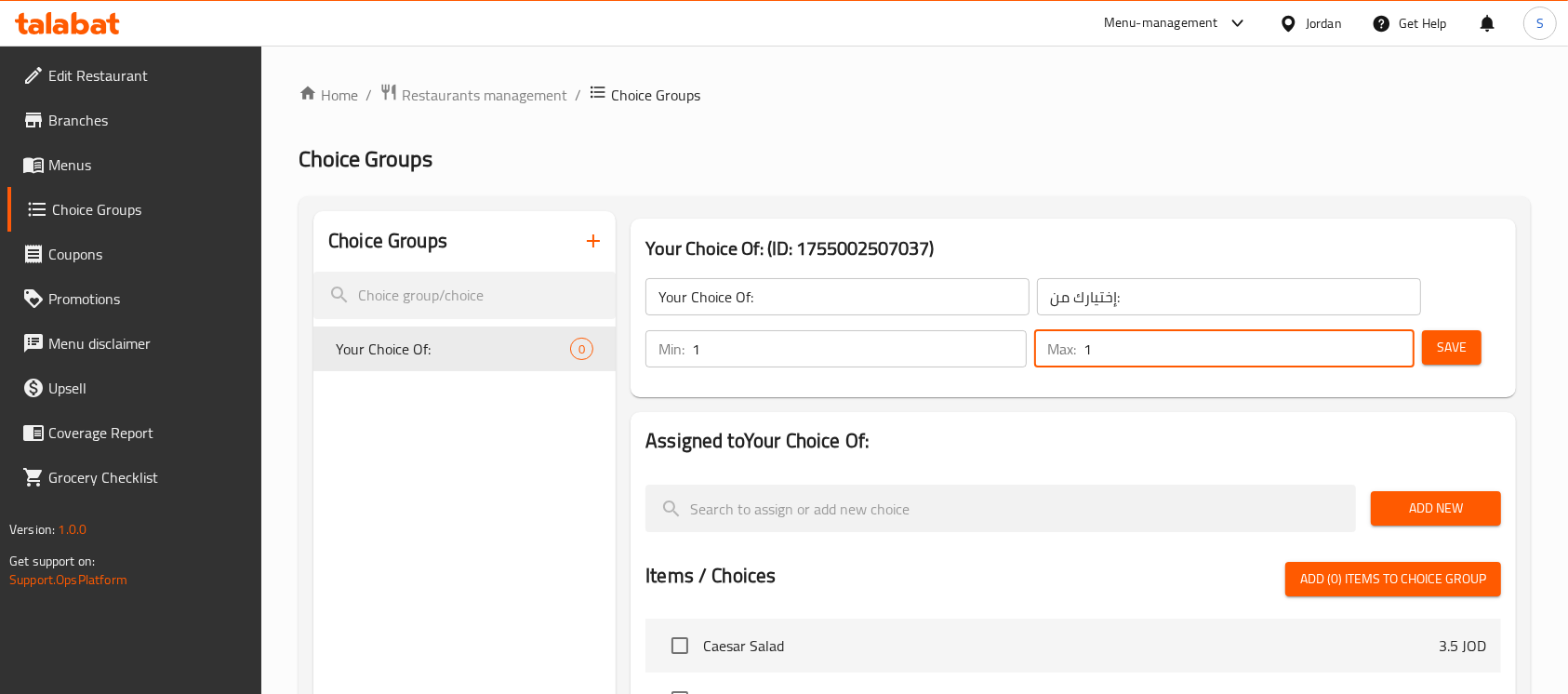
type input "1"
click at [1394, 347] on input "1" at bounding box center [1248, 349] width 332 height 37
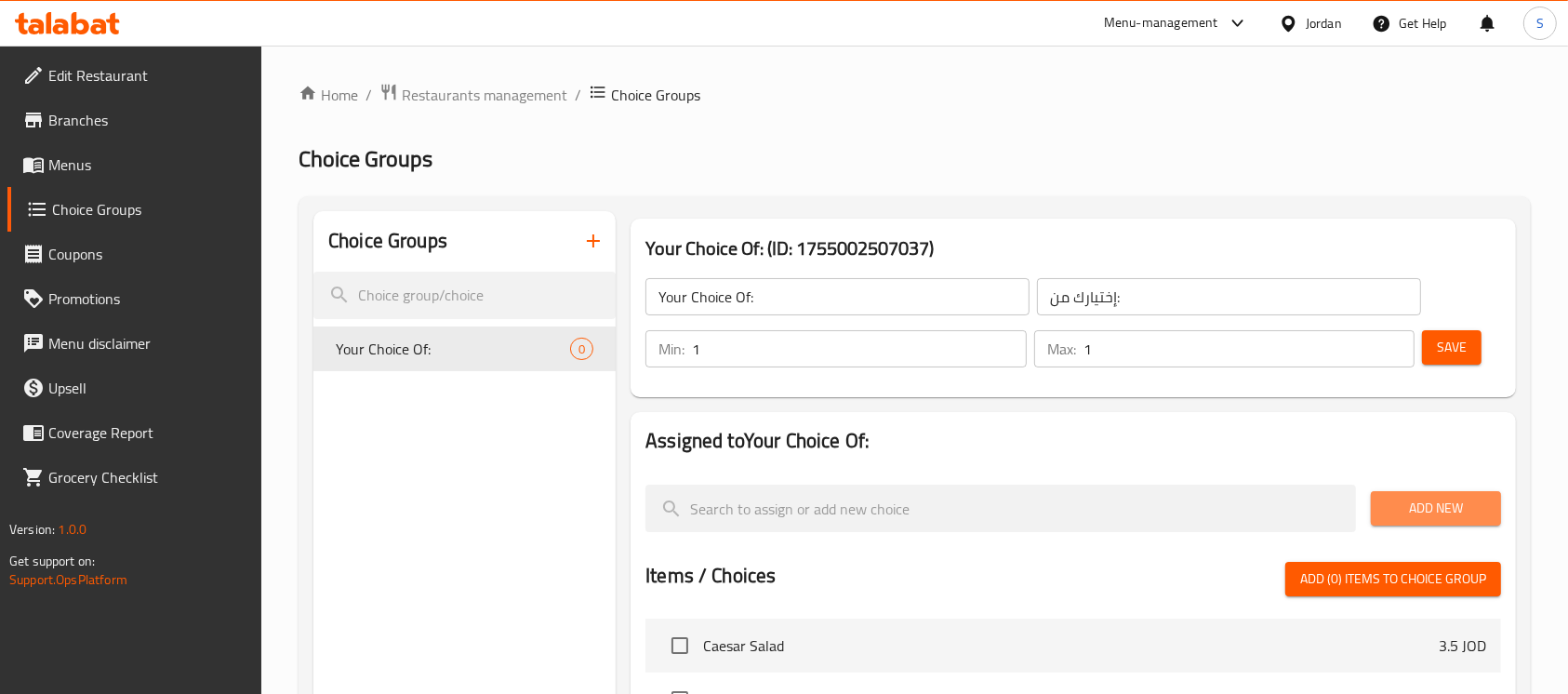
click at [1427, 509] on span "Add New" at bounding box center [1436, 509] width 100 height 24
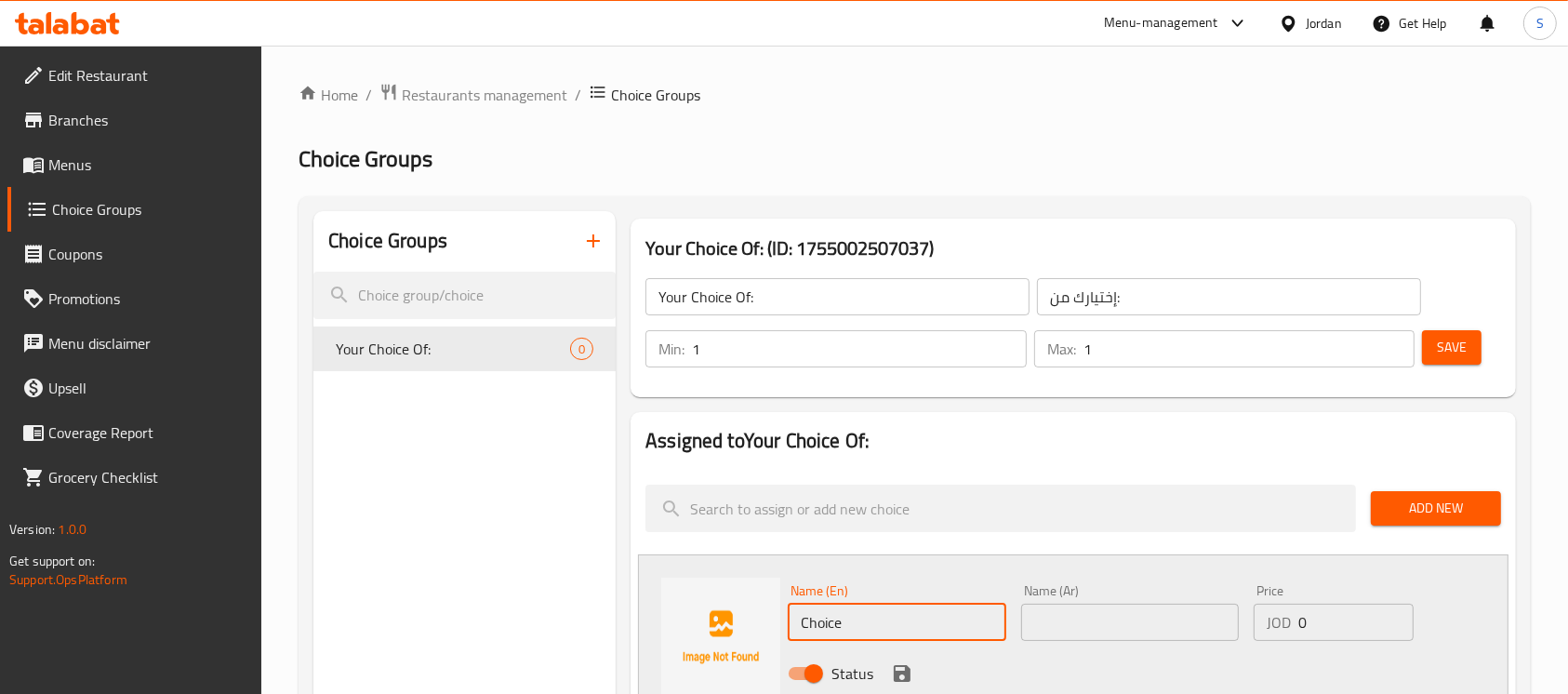
click at [935, 615] on input "Choice" at bounding box center [896, 623] width 217 height 37
paste input "Grilled"
click at [935, 615] on input "Grilled" at bounding box center [896, 623] width 217 height 37
type input "Grilled"
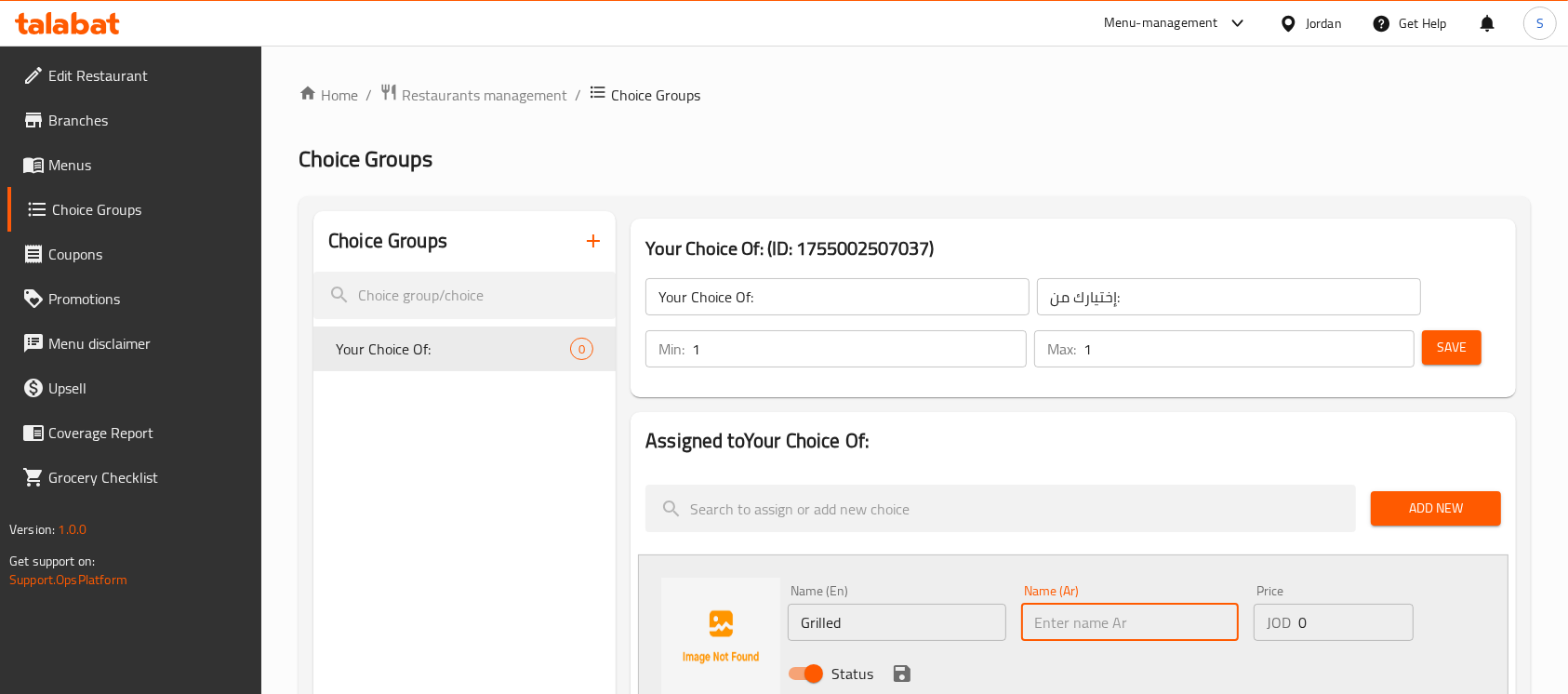
click at [1131, 623] on input "text" at bounding box center [1129, 623] width 217 height 37
type input "مشوي"
click at [900, 674] on icon "save" at bounding box center [902, 673] width 23 height 23
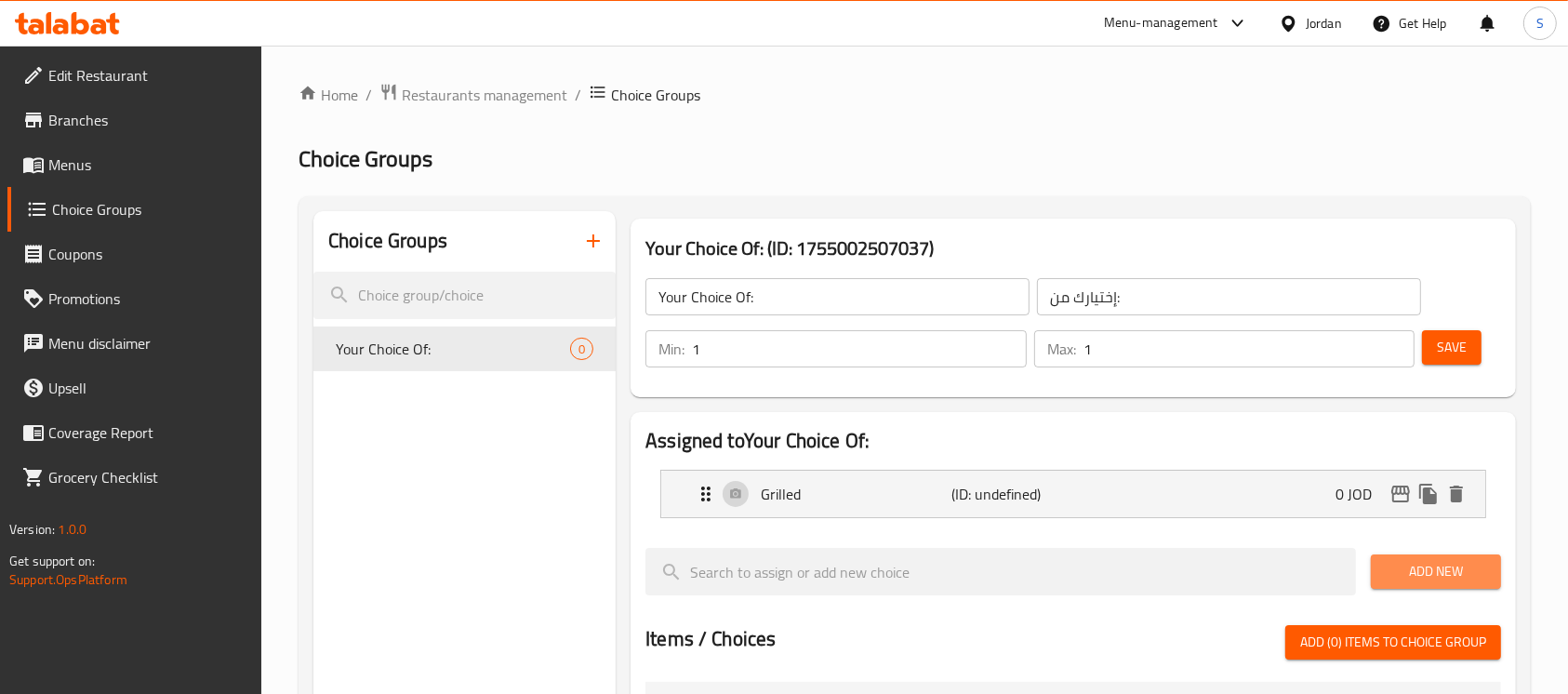
click at [1417, 572] on span "Add New" at bounding box center [1436, 572] width 100 height 24
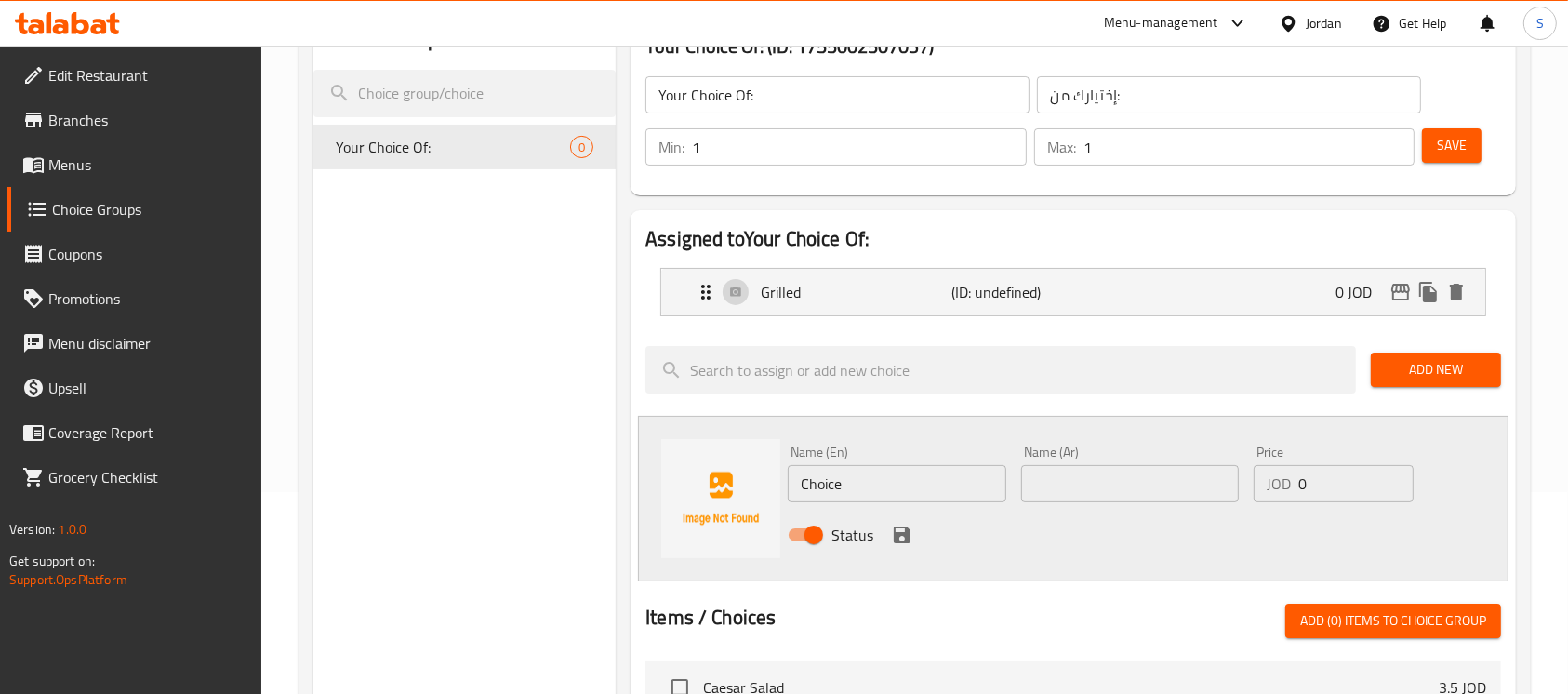
scroll to position [211, 0]
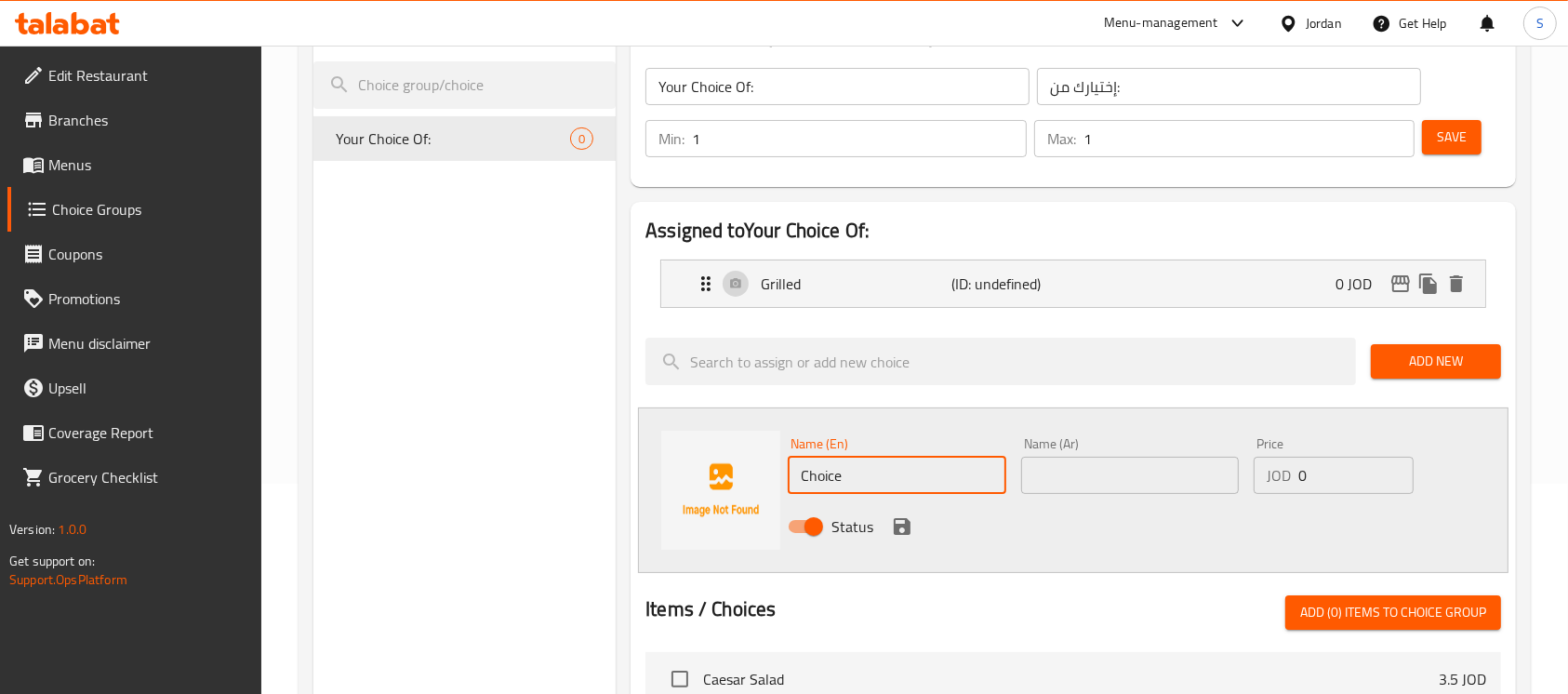
click at [888, 484] on input "Choice" at bounding box center [896, 475] width 217 height 37
paste input "crispy"
click at [888, 484] on input "crispy" at bounding box center [896, 475] width 217 height 37
type input "crispy"
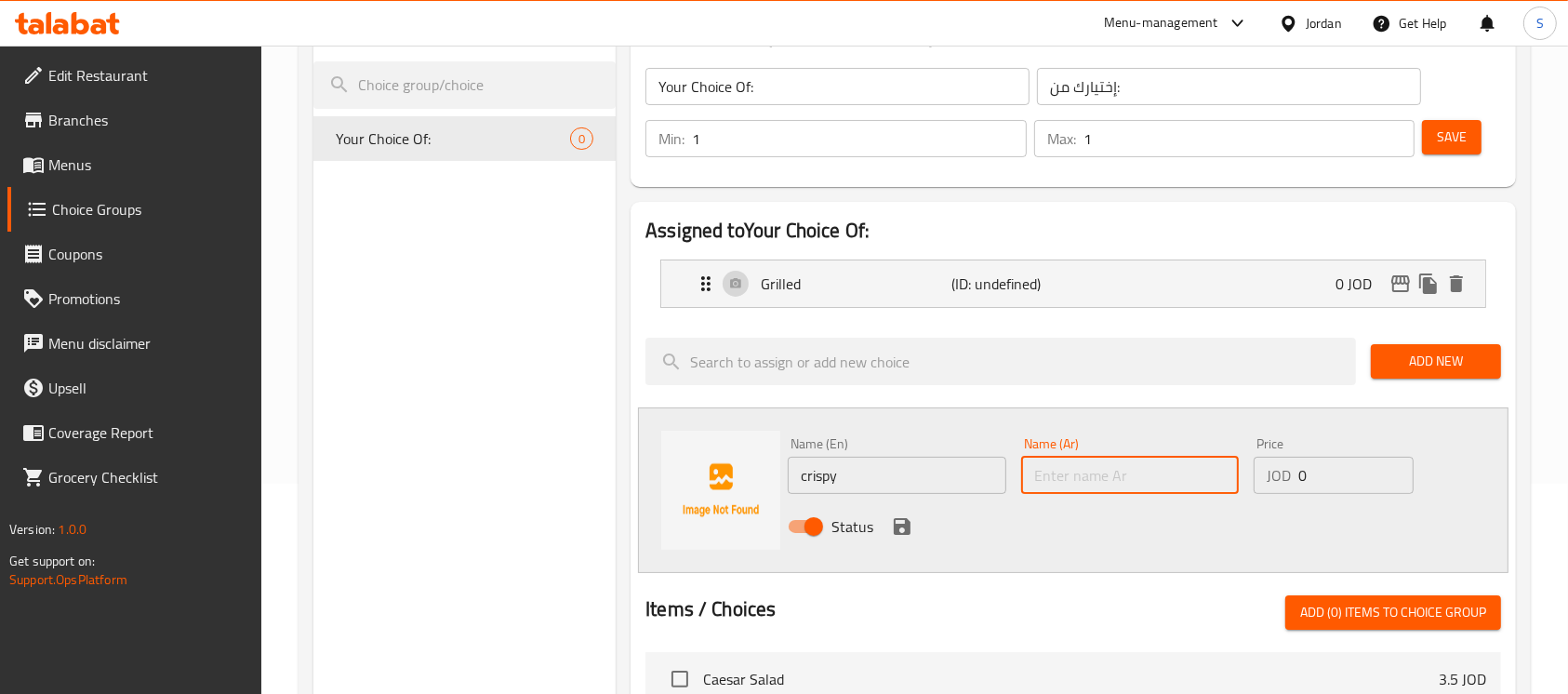
click at [1080, 478] on input "text" at bounding box center [1129, 475] width 217 height 37
type input "كريسبي"
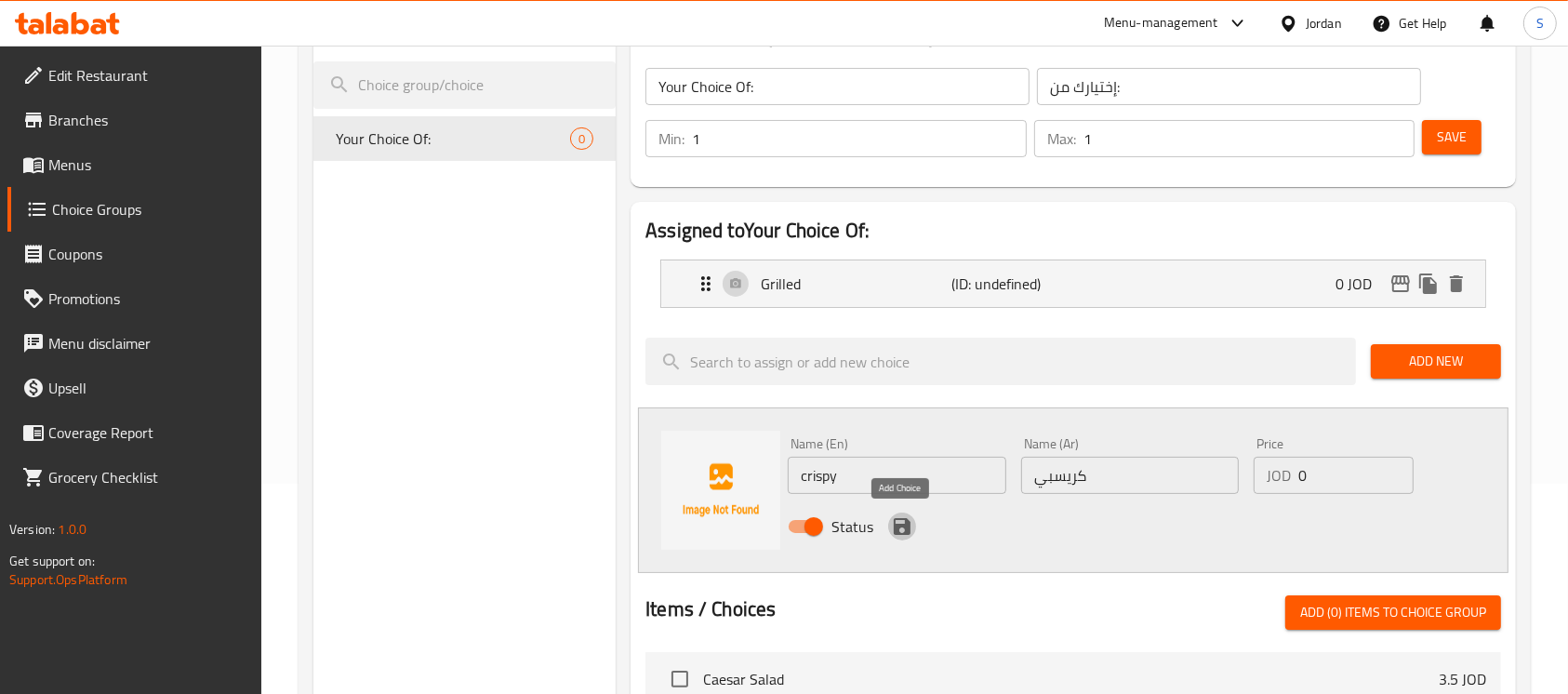
click at [906, 523] on icon "save" at bounding box center [901, 527] width 17 height 17
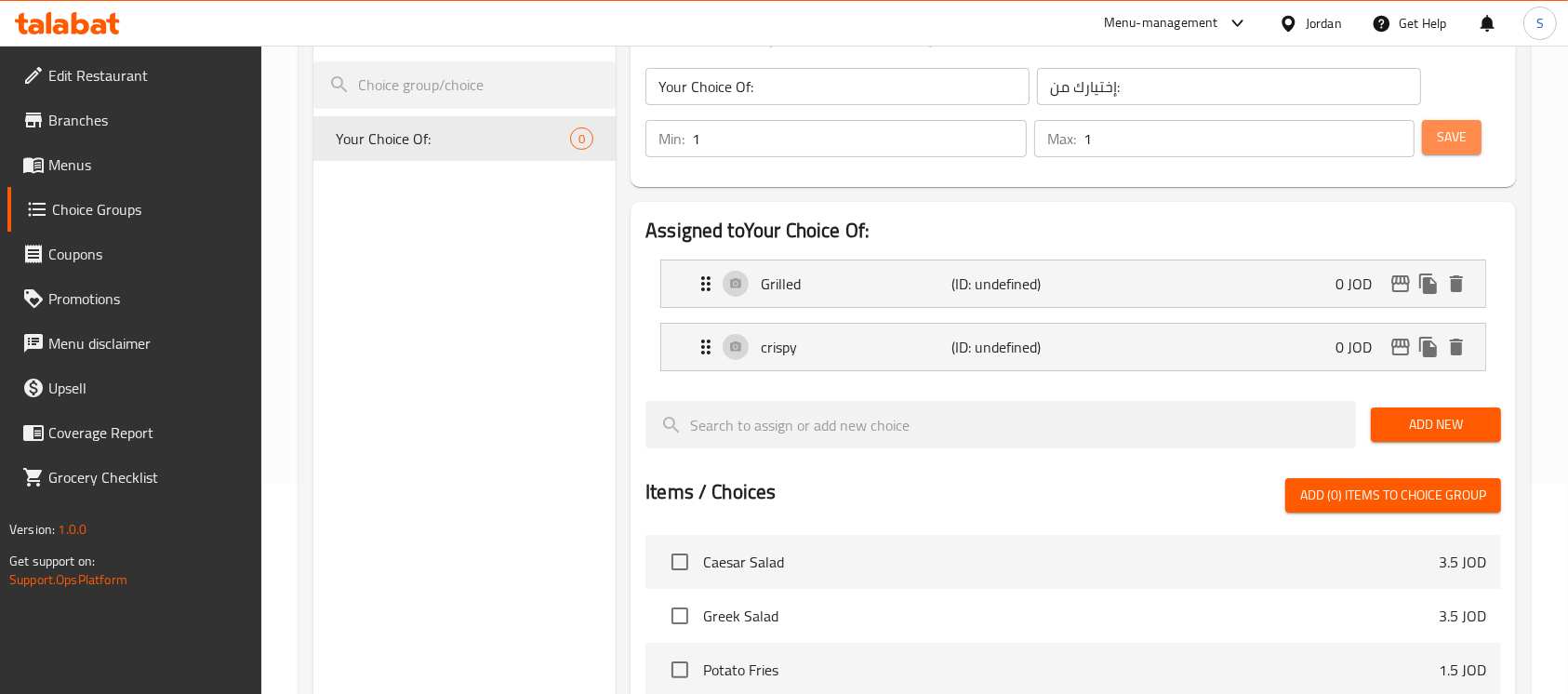
click at [1461, 133] on span "Save" at bounding box center [1452, 138] width 30 height 24
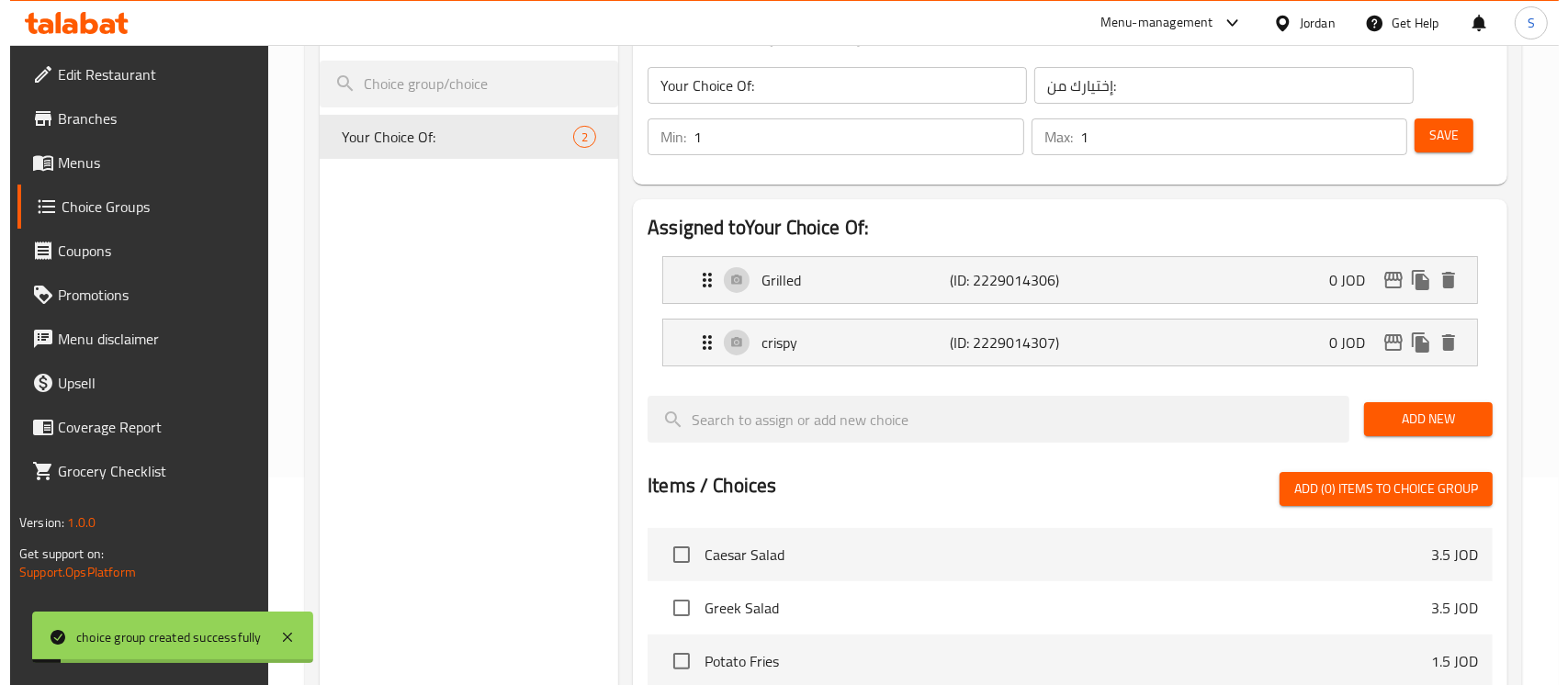
scroll to position [656, 0]
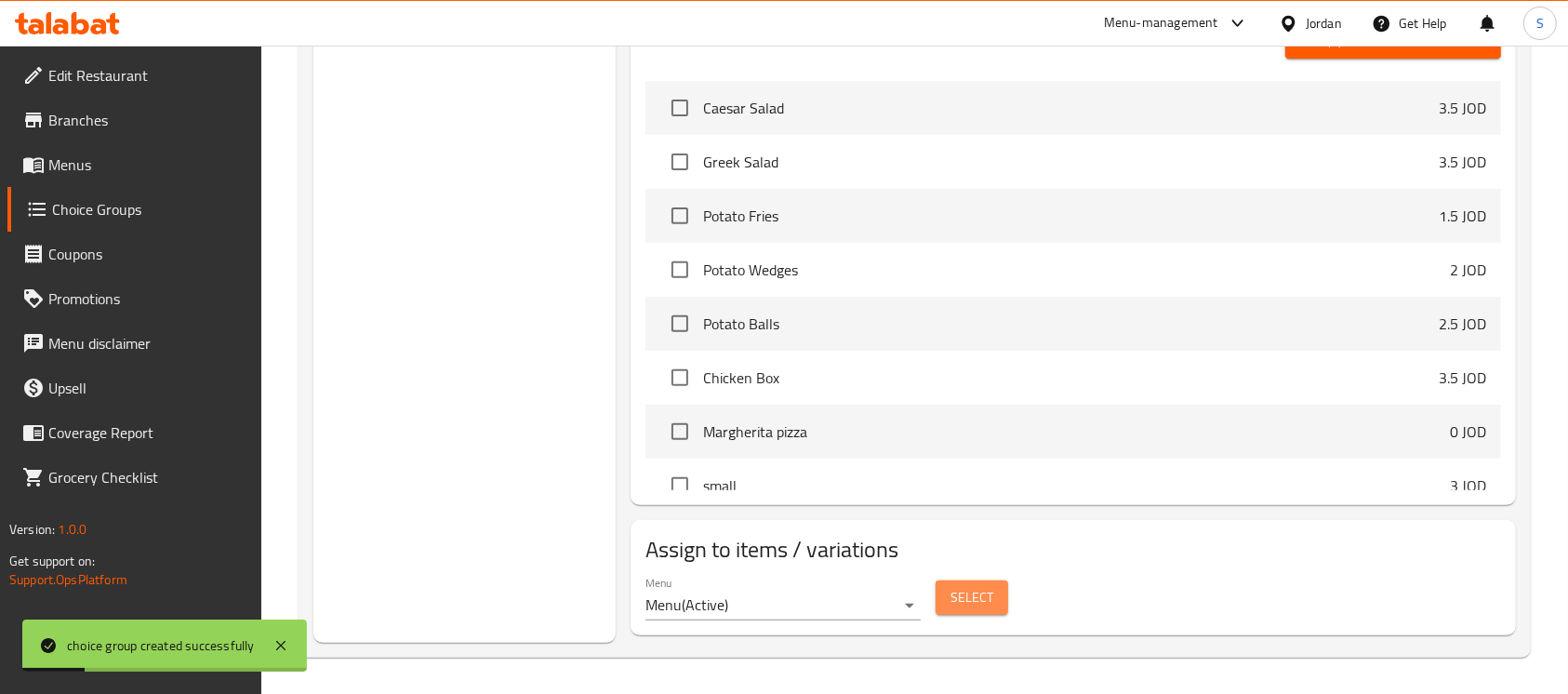
click at [971, 606] on span "Select" at bounding box center [971, 599] width 42 height 24
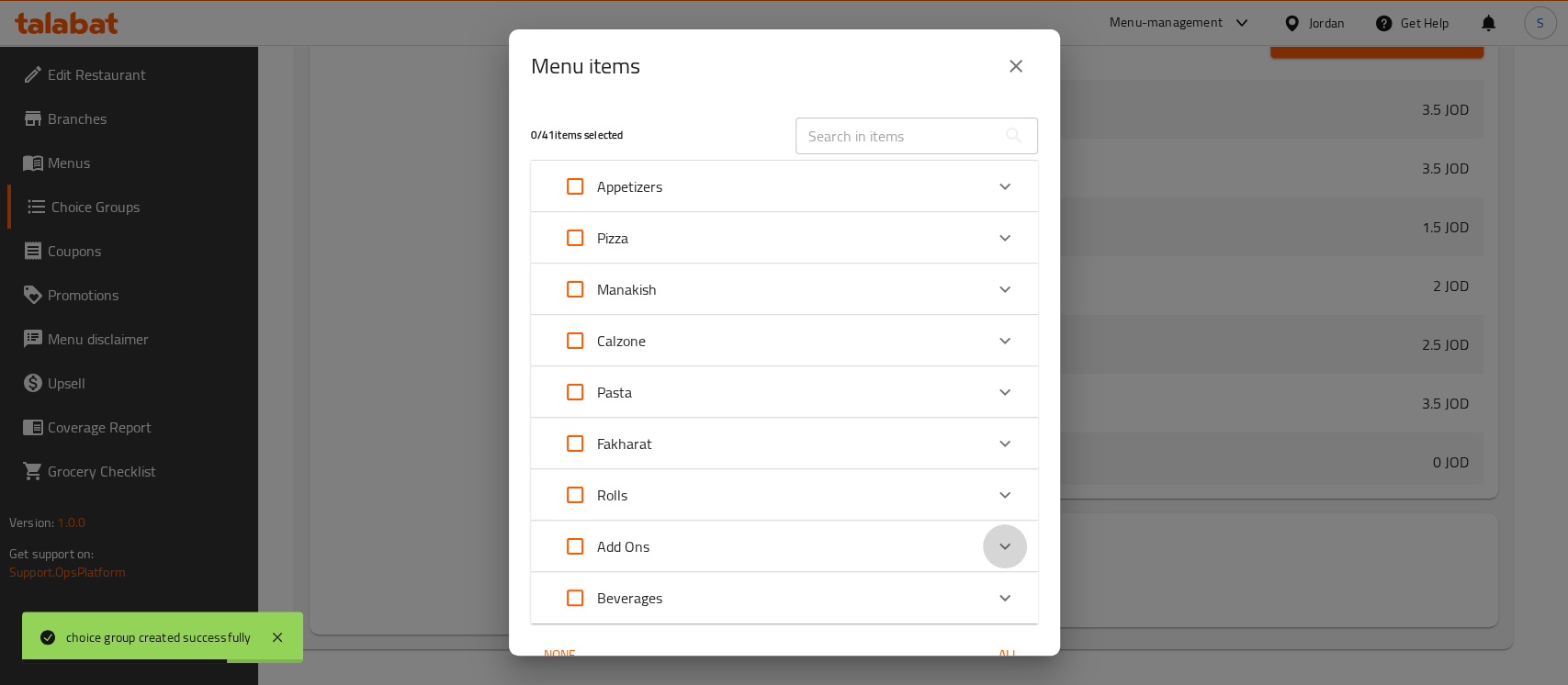
click at [994, 555] on icon "Expand" at bounding box center [1005, 546] width 22 height 22
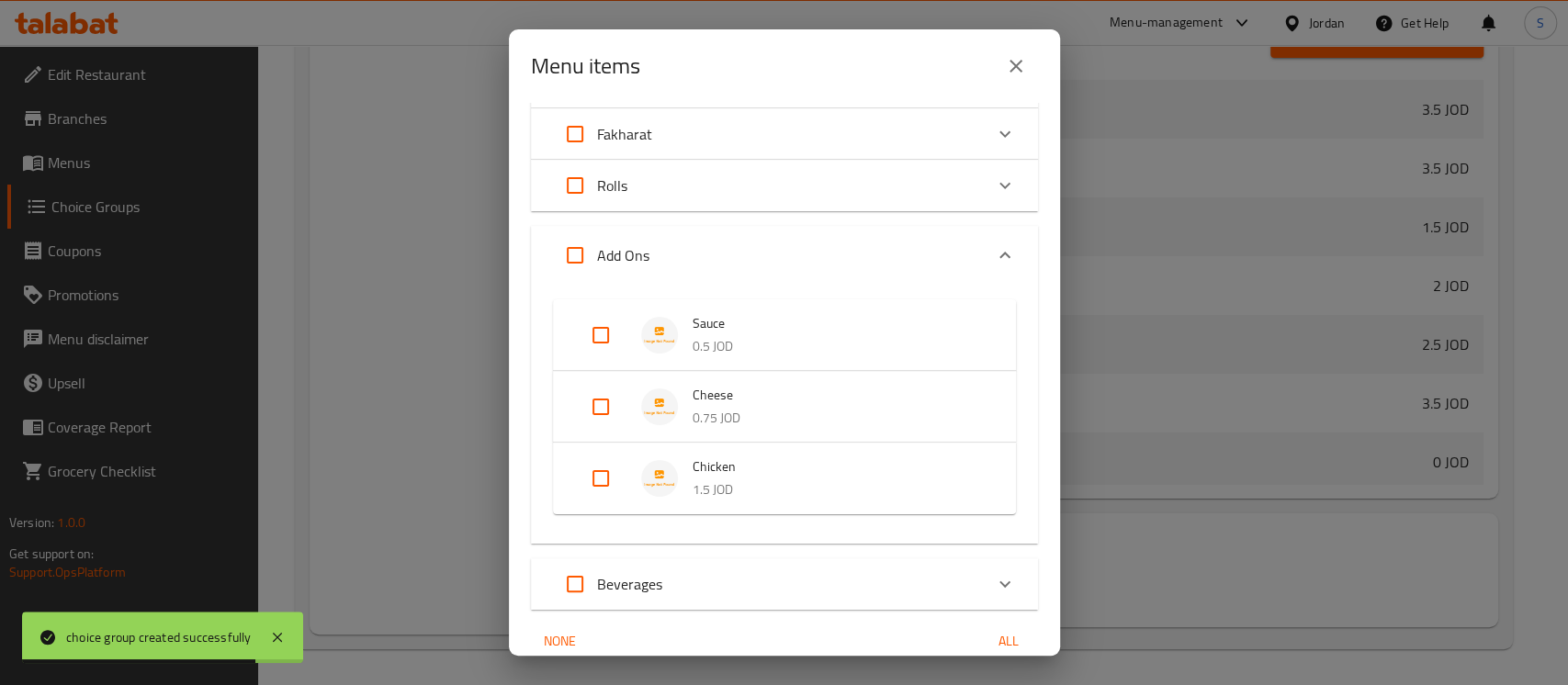
scroll to position [392, 0]
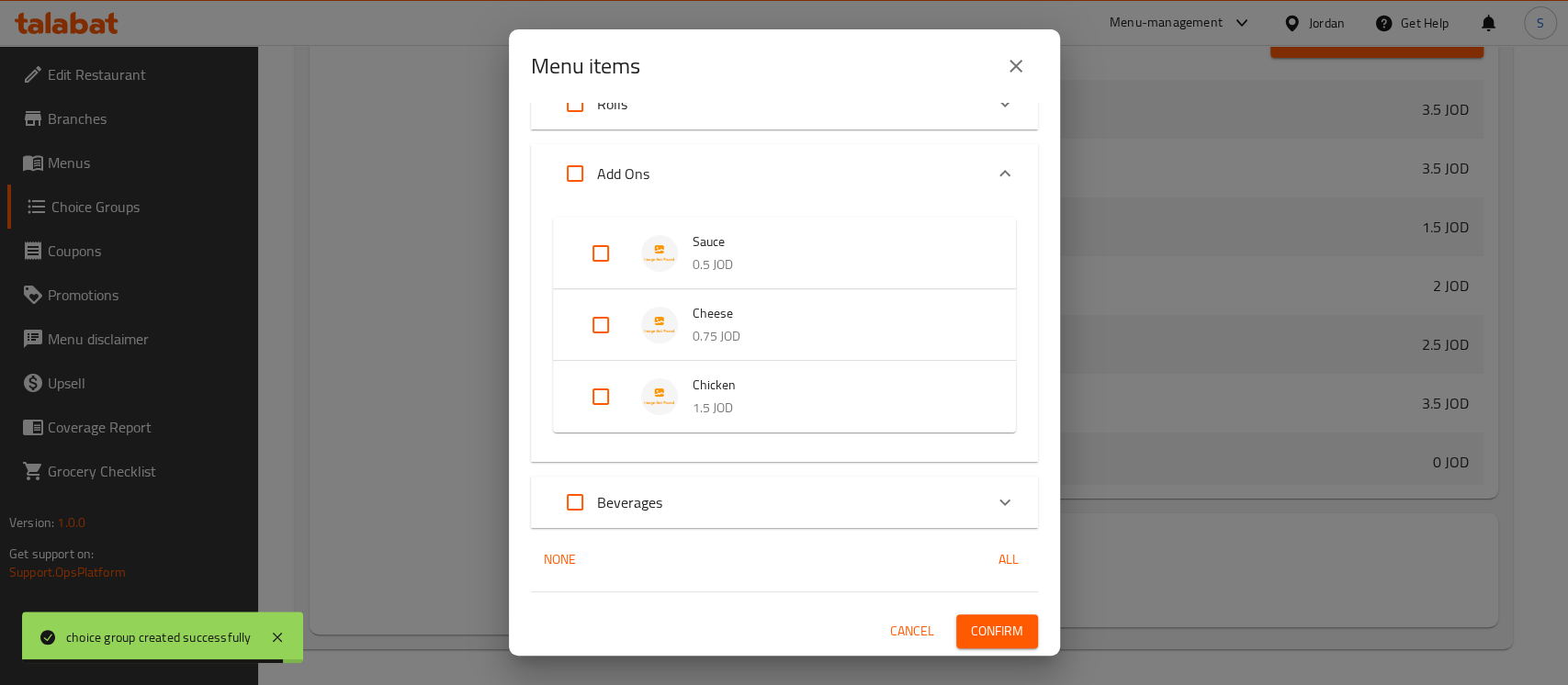
click at [597, 386] on input "Expand" at bounding box center [600, 396] width 44 height 44
checkbox input "true"
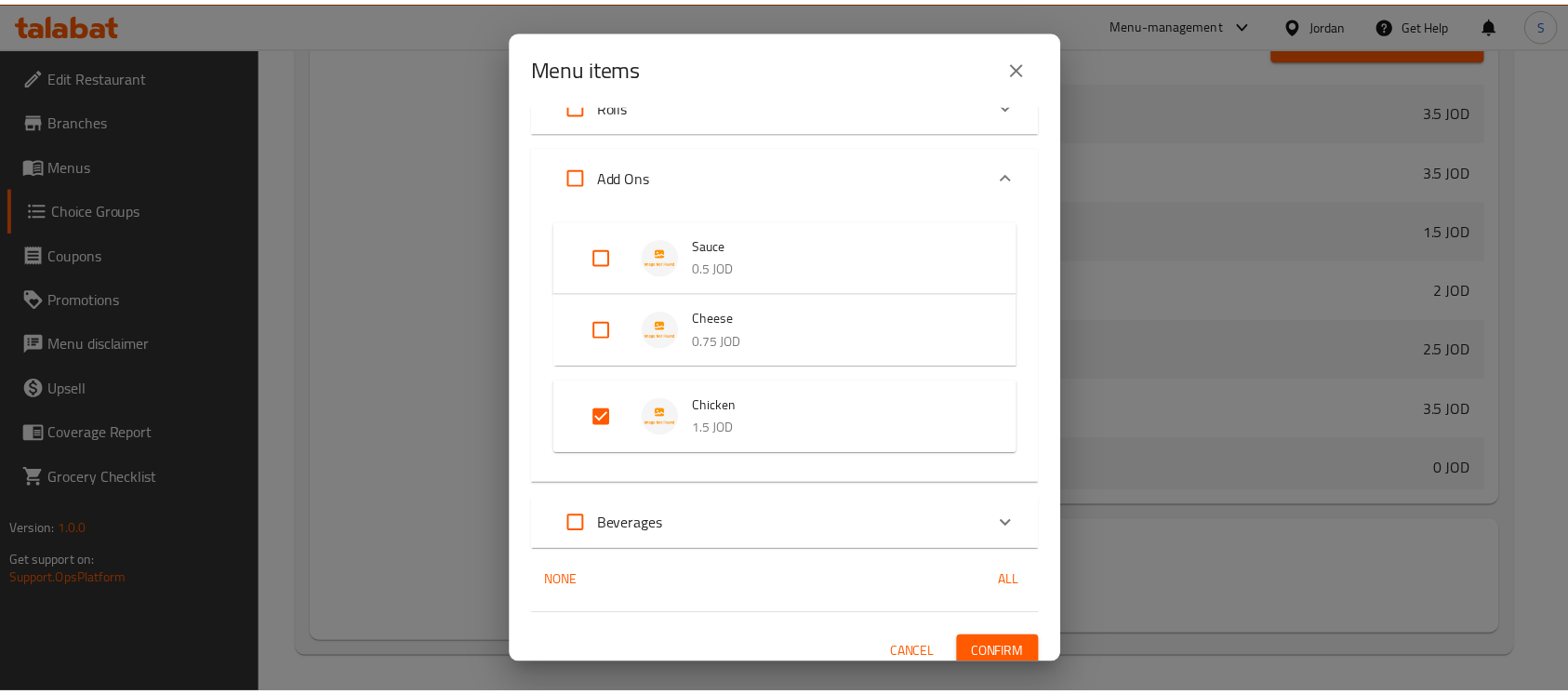
scroll to position [411, 0]
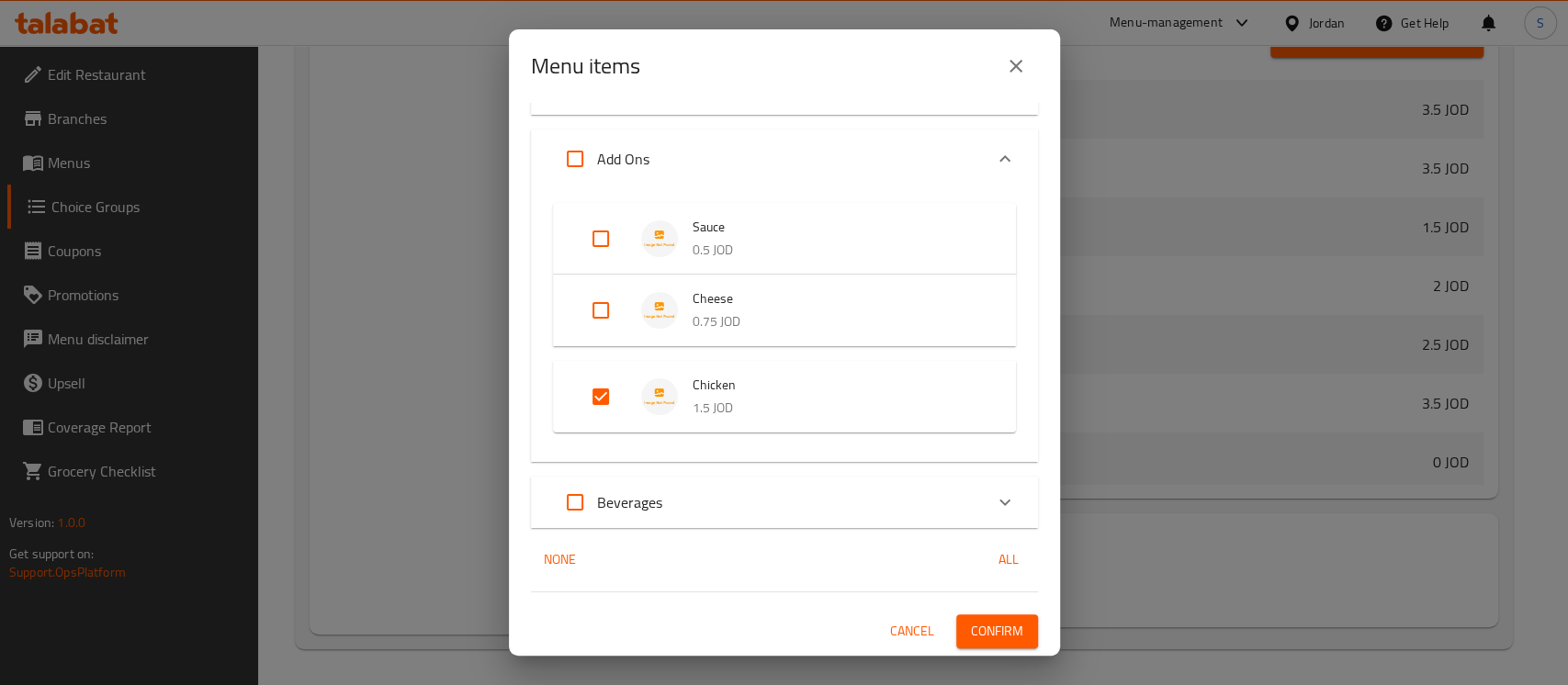
click at [972, 638] on span "Confirm" at bounding box center [997, 632] width 52 height 23
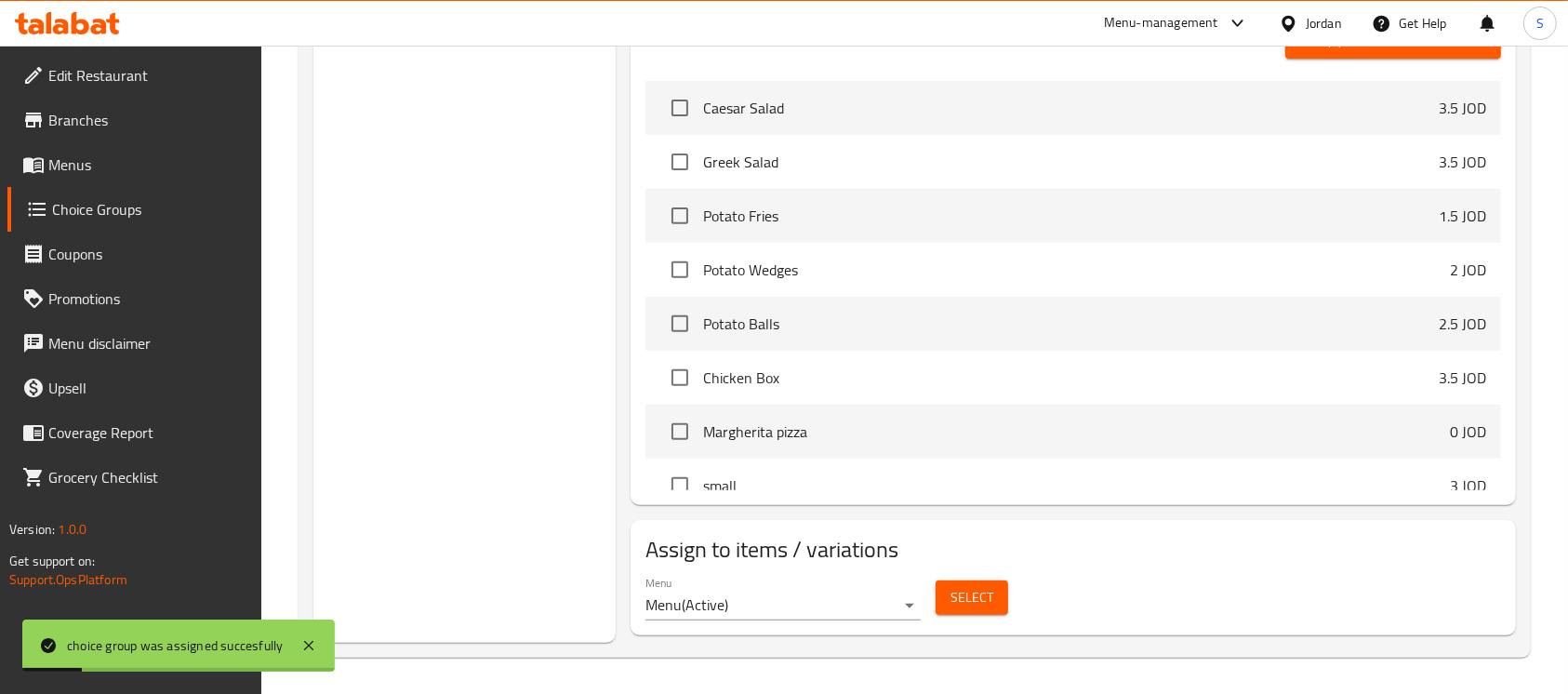
scroll to position [0, 0]
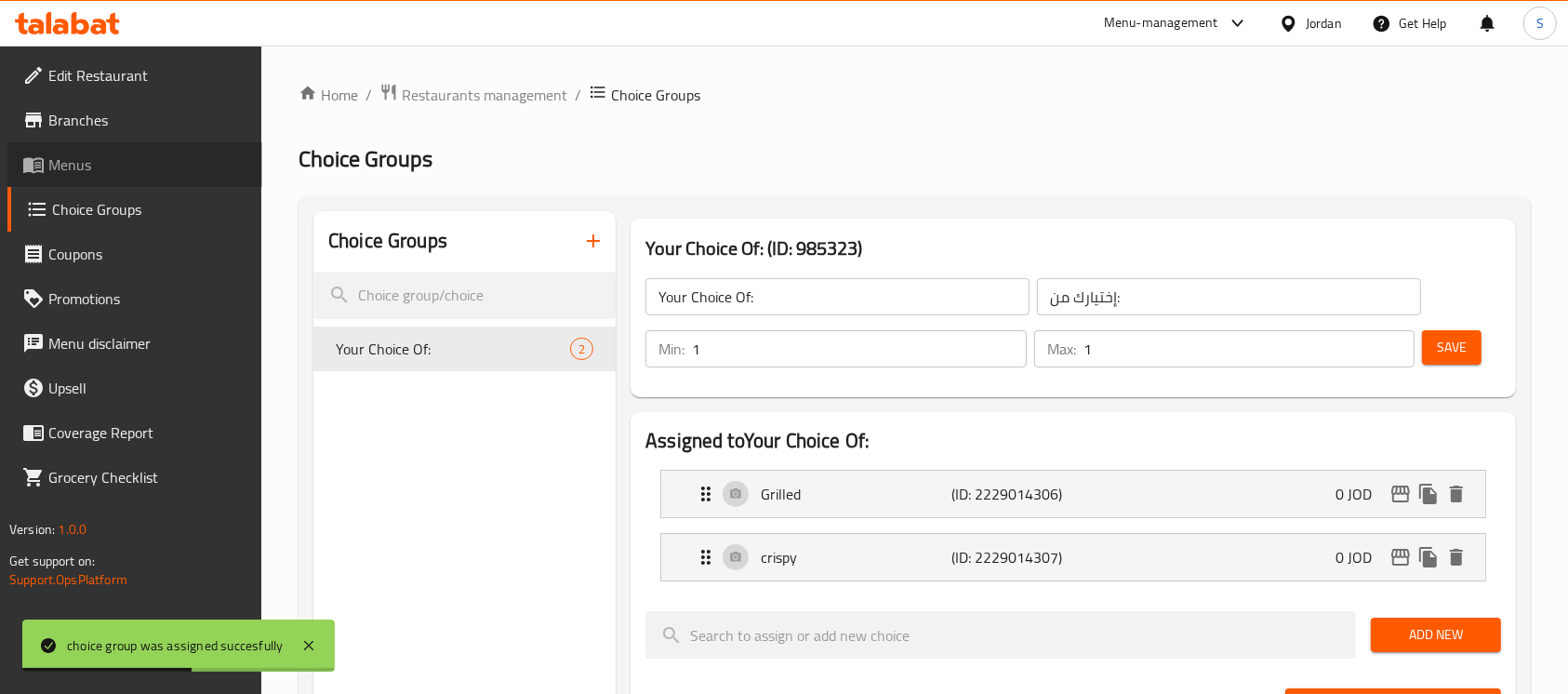
click at [117, 169] on span "Menus" at bounding box center [148, 164] width 199 height 23
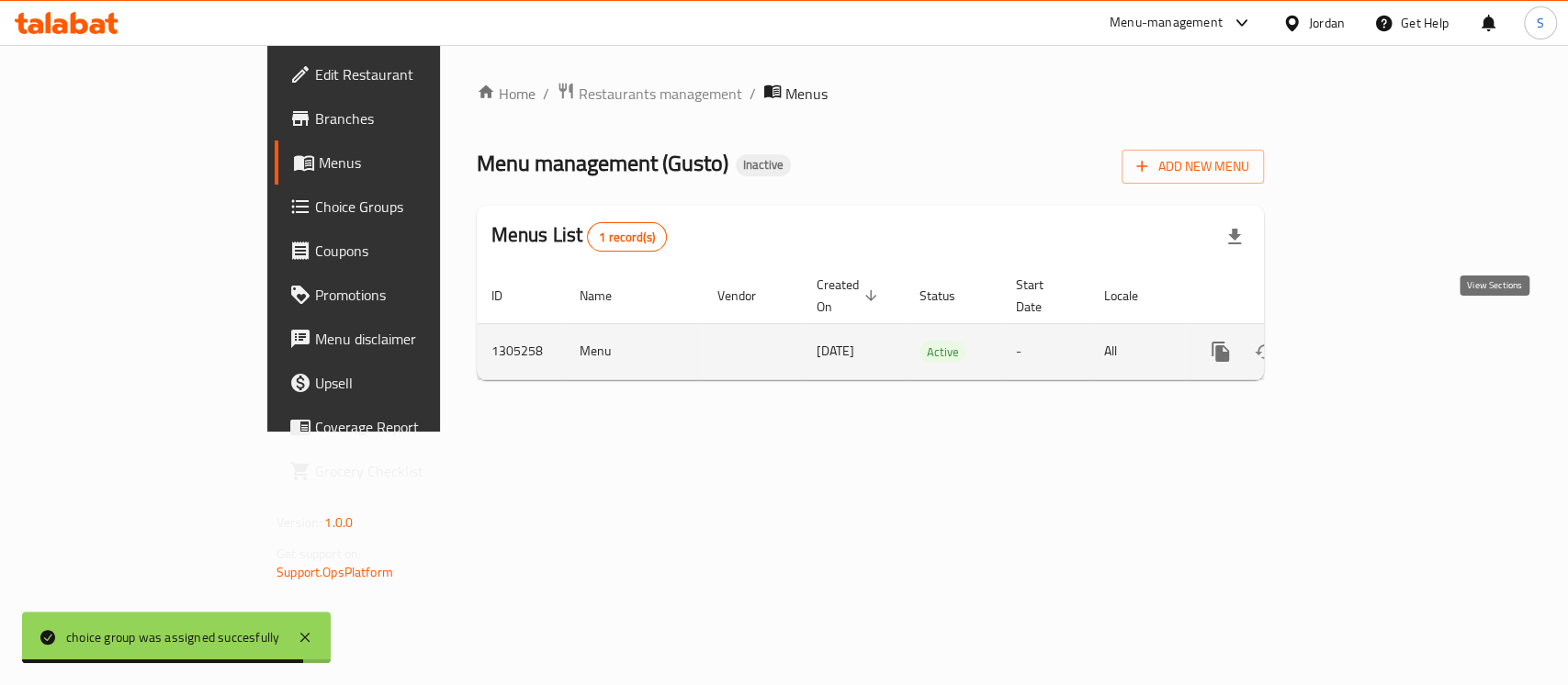
click at [1361, 344] on icon "enhanced table" at bounding box center [1352, 352] width 17 height 17
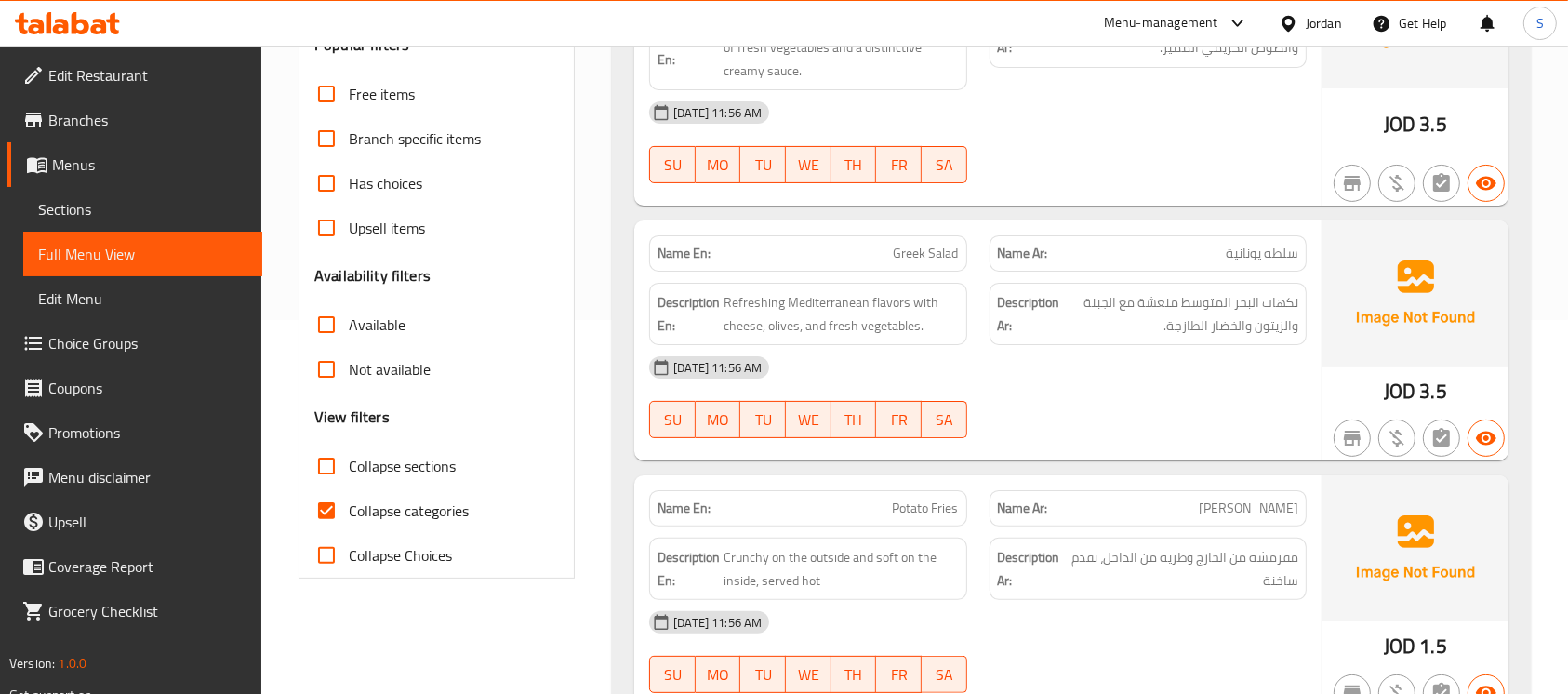
scroll to position [379, 0]
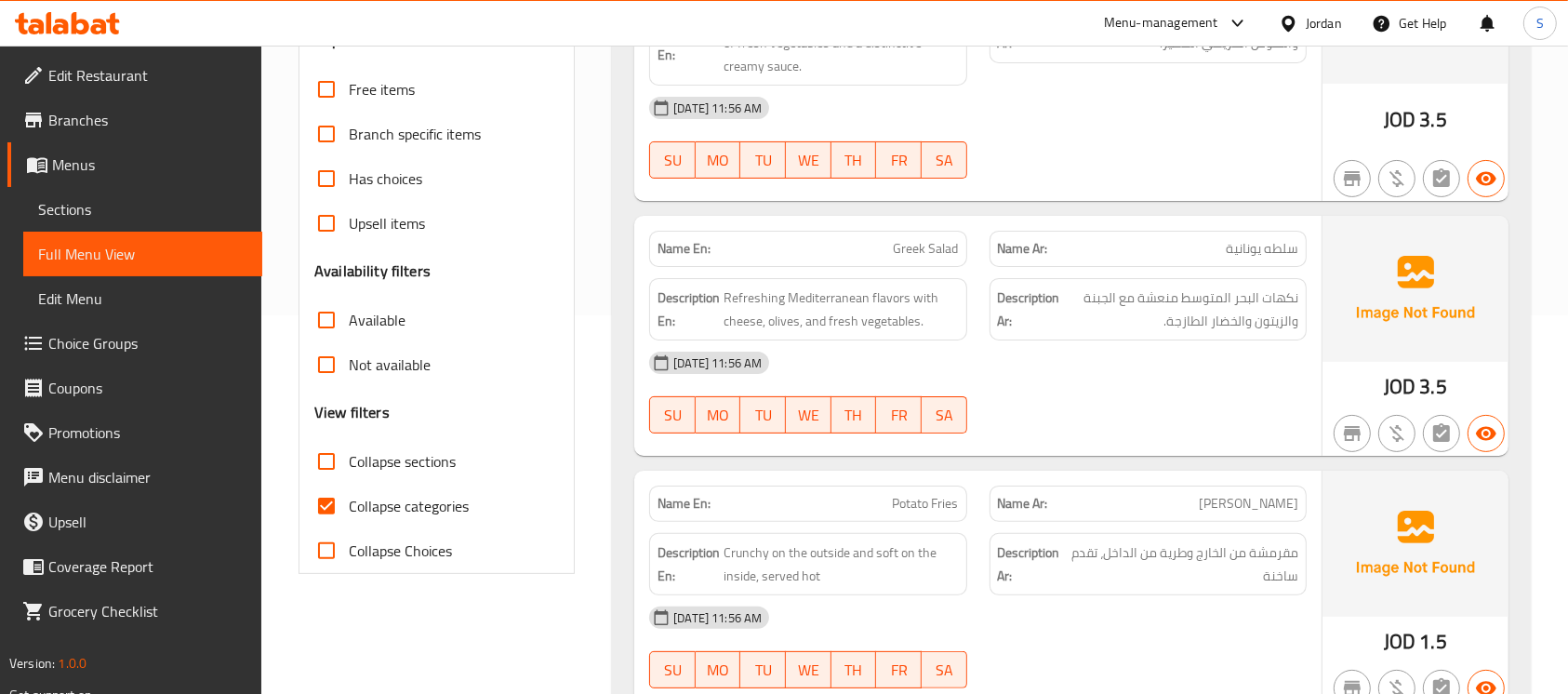
click at [331, 502] on input "Collapse categories" at bounding box center [326, 506] width 44 height 44
checkbox input "false"
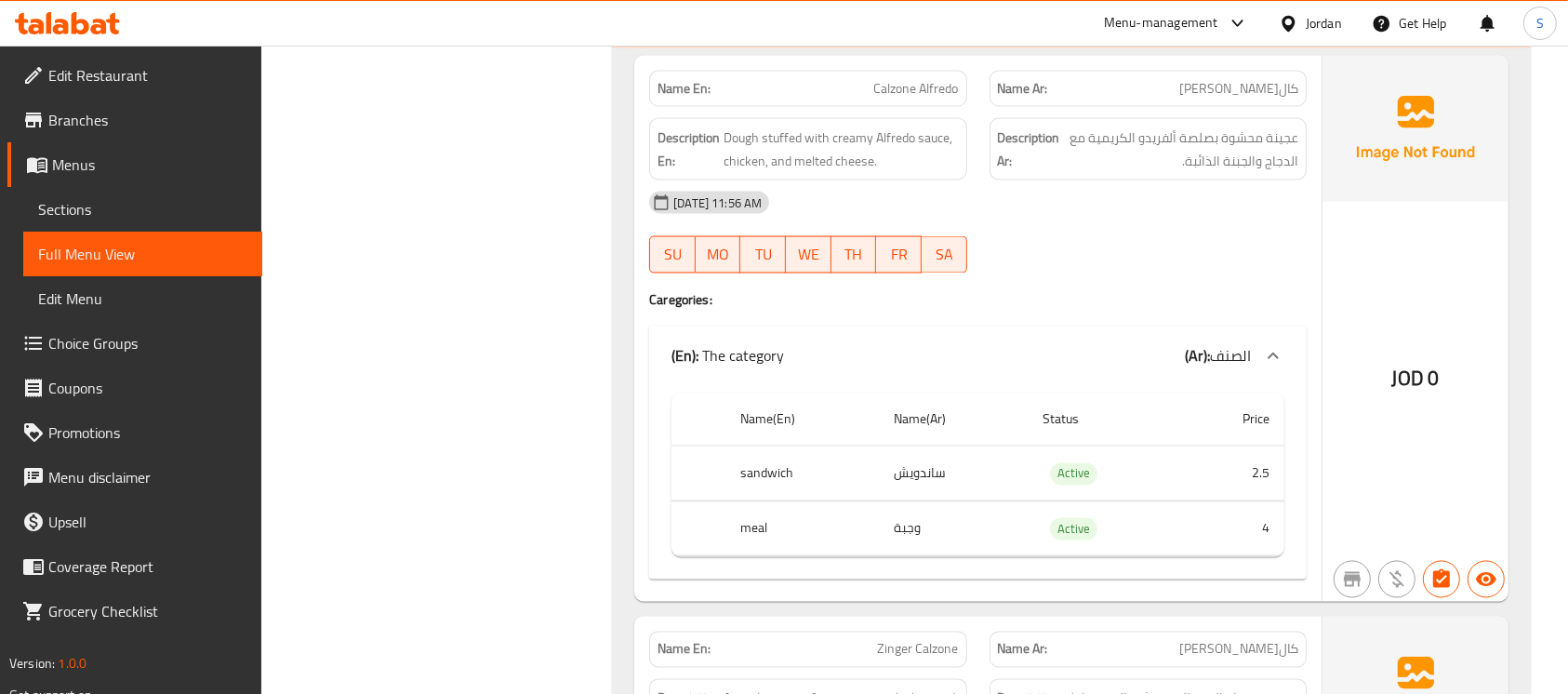
scroll to position [0, 0]
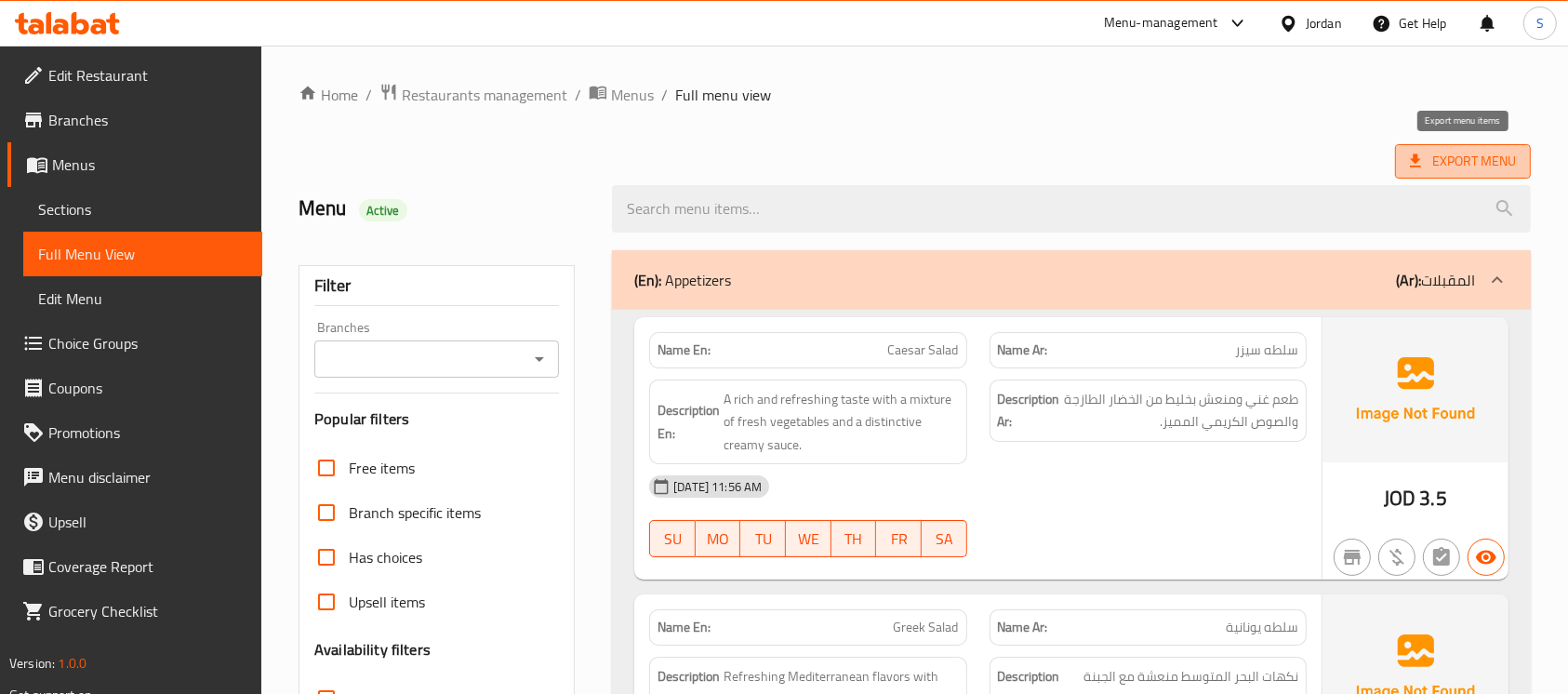
click at [1461, 152] on span "Export Menu" at bounding box center [1463, 161] width 106 height 24
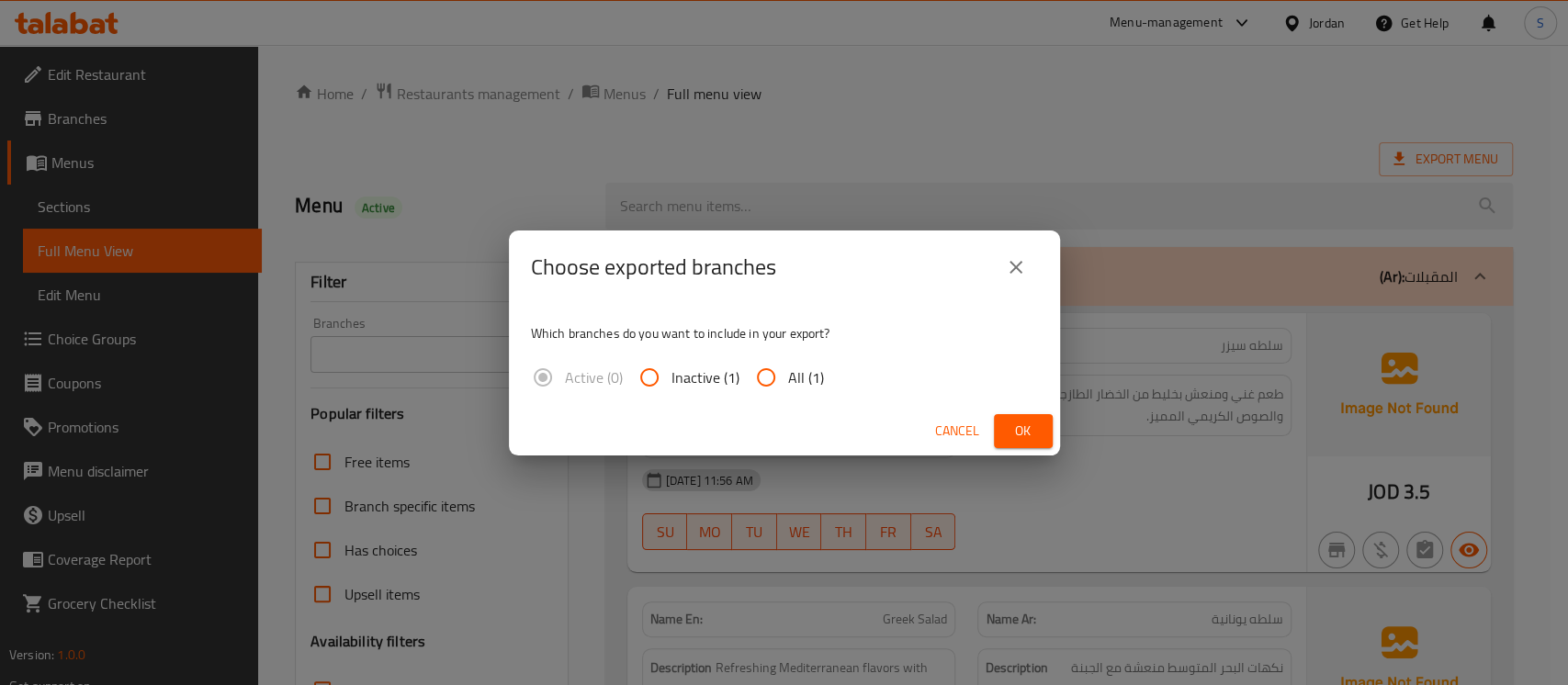
click at [794, 378] on span "All (1)" at bounding box center [805, 377] width 36 height 22
click at [788, 378] on input "All (1)" at bounding box center [766, 377] width 44 height 44
radio input "true"
click at [1029, 429] on span "Ok" at bounding box center [1023, 431] width 29 height 23
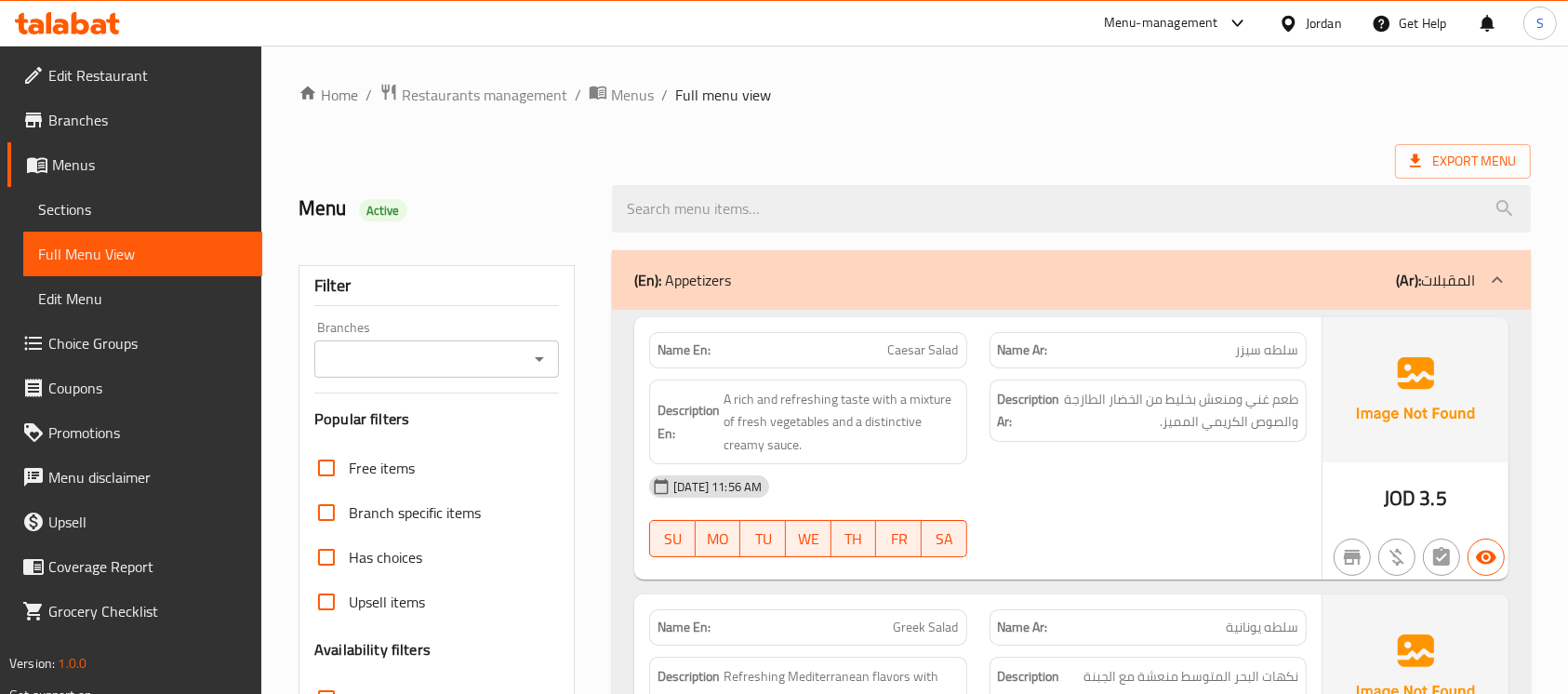
click at [96, 22] on icon at bounding box center [99, 27] width 16 height 16
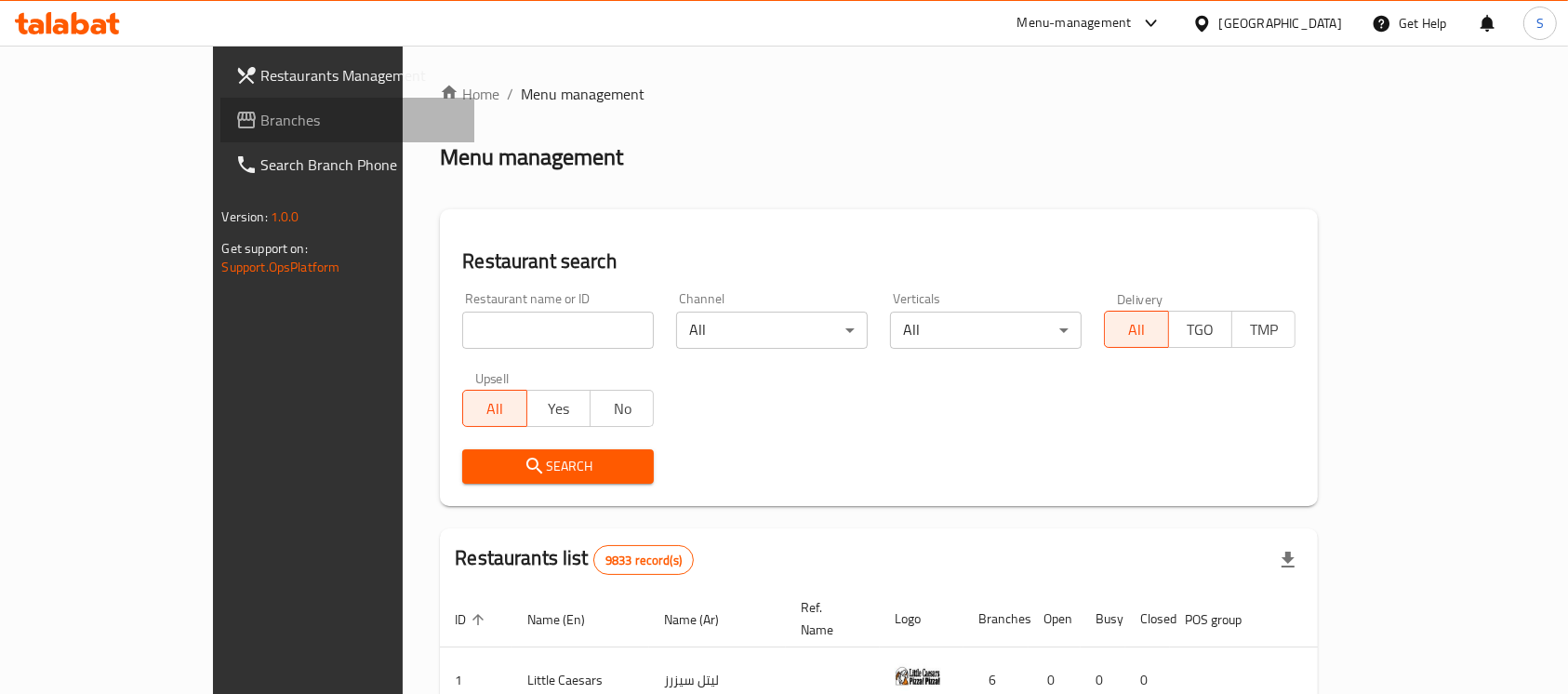
click at [220, 131] on link "Branches" at bounding box center [347, 119] width 255 height 44
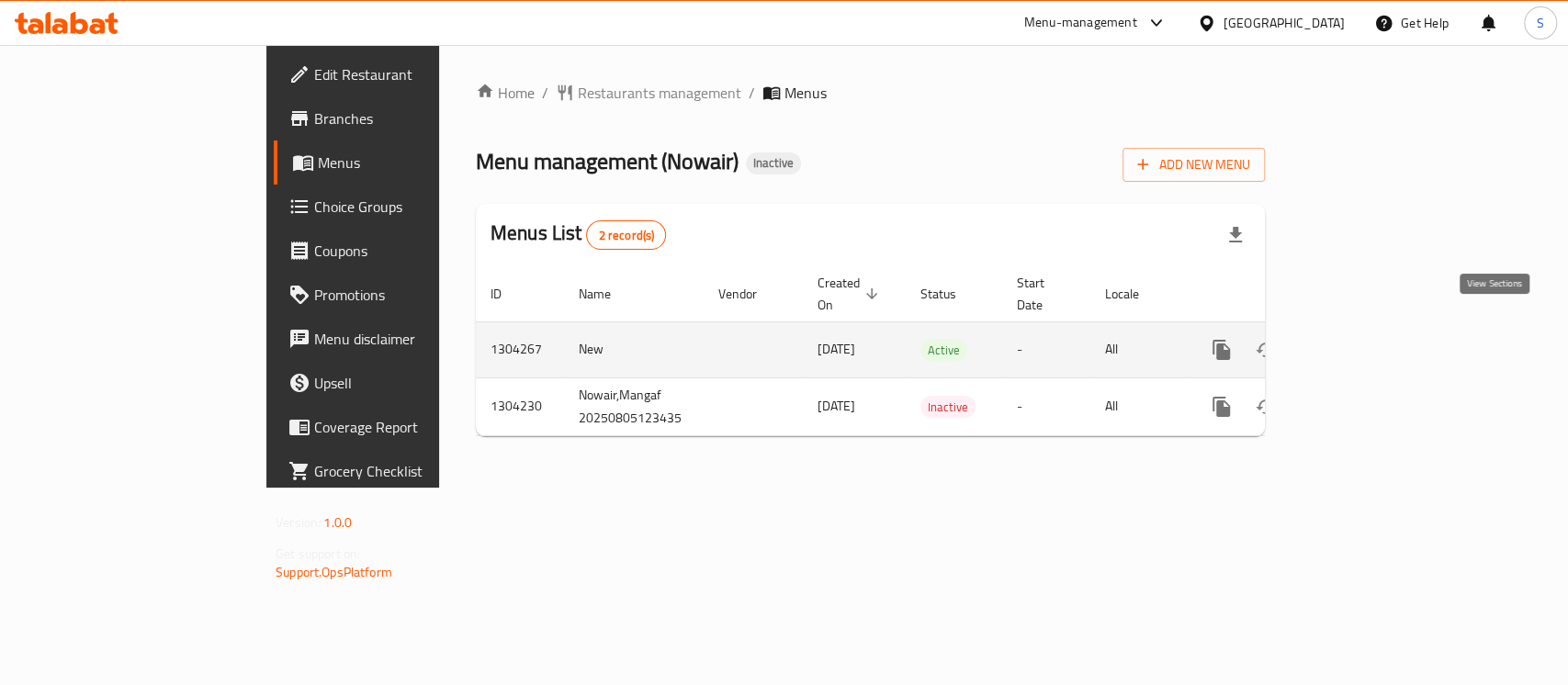
click at [1362, 342] on icon "enhanced table" at bounding box center [1353, 350] width 17 height 17
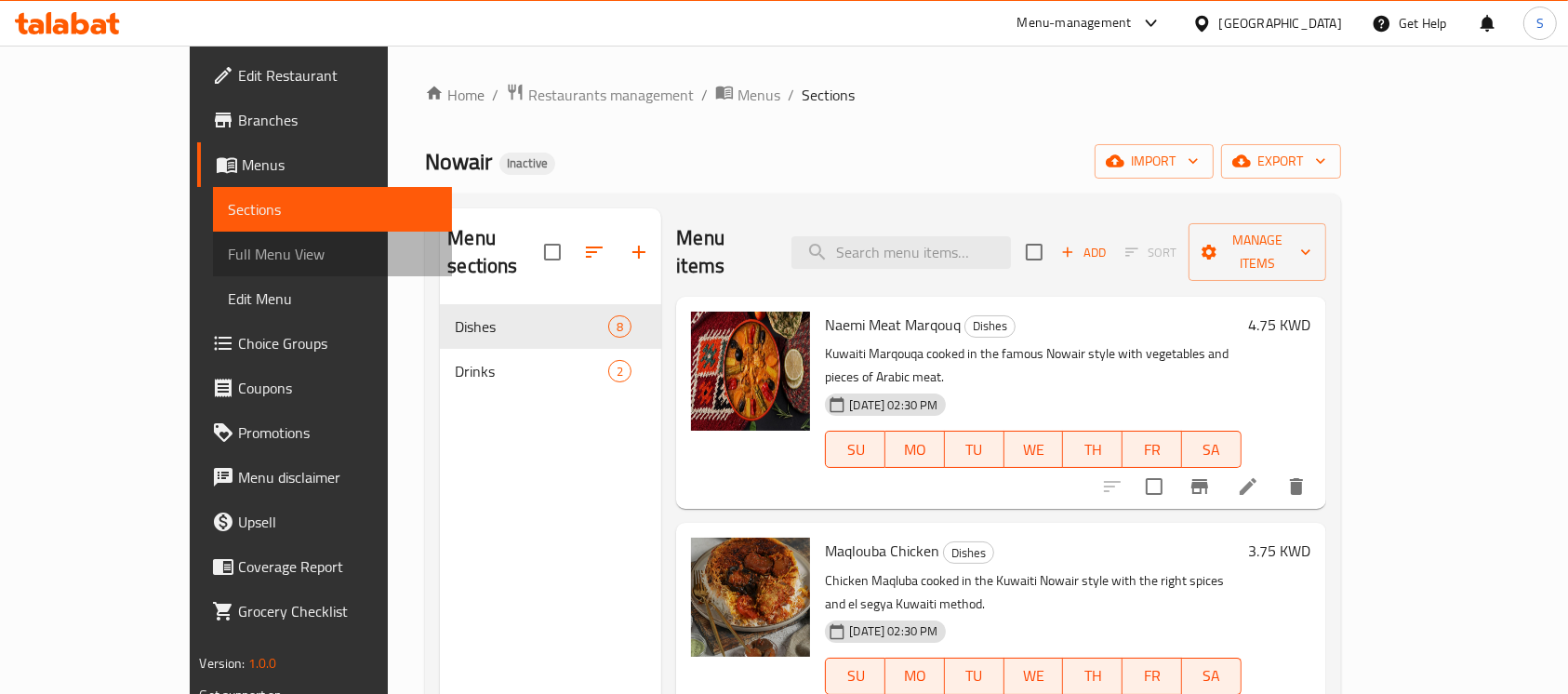
click at [228, 251] on span "Full Menu View" at bounding box center [332, 254] width 210 height 23
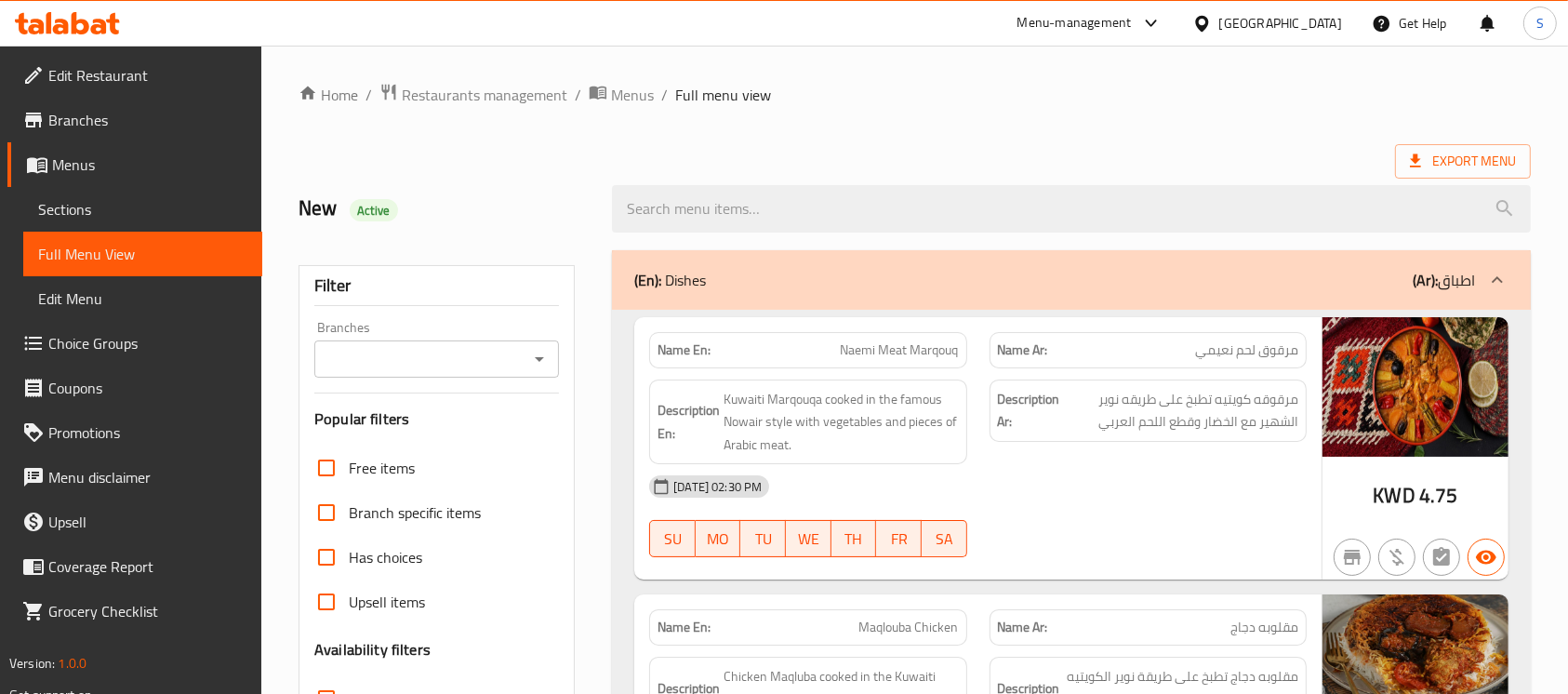
click at [117, 217] on span "Sections" at bounding box center [143, 209] width 210 height 23
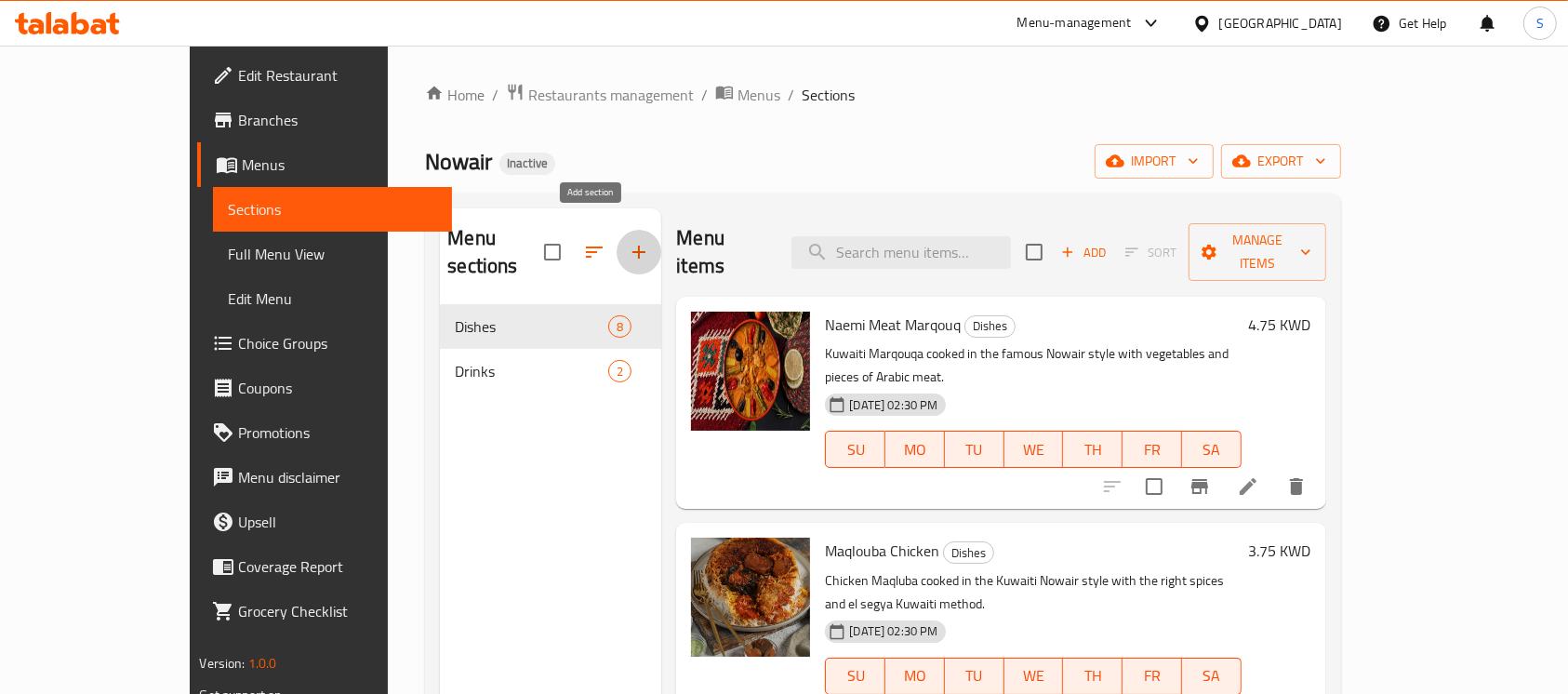
click at [633, 246] on icon "button" at bounding box center [638, 252] width 13 height 13
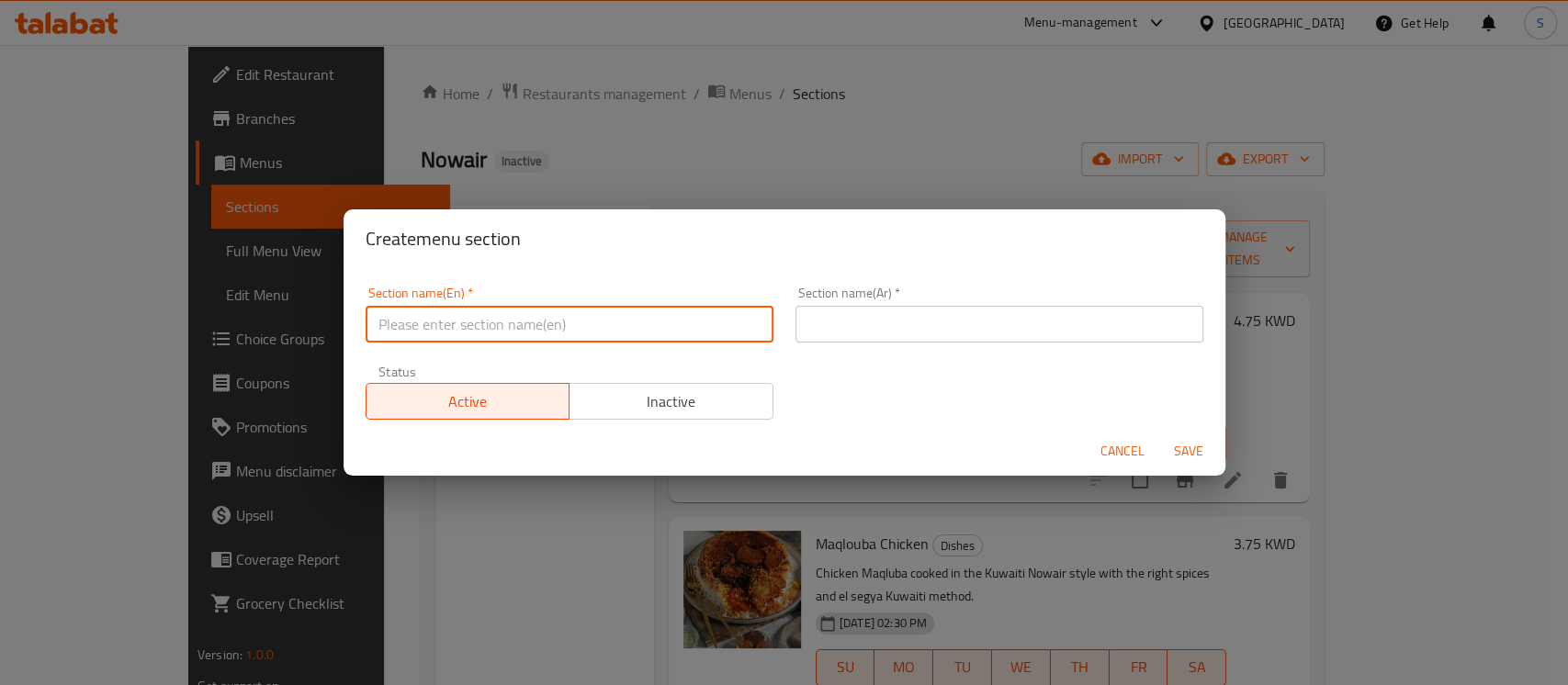
click at [645, 327] on input "text" at bounding box center [569, 325] width 408 height 37
type input "Appetizers"
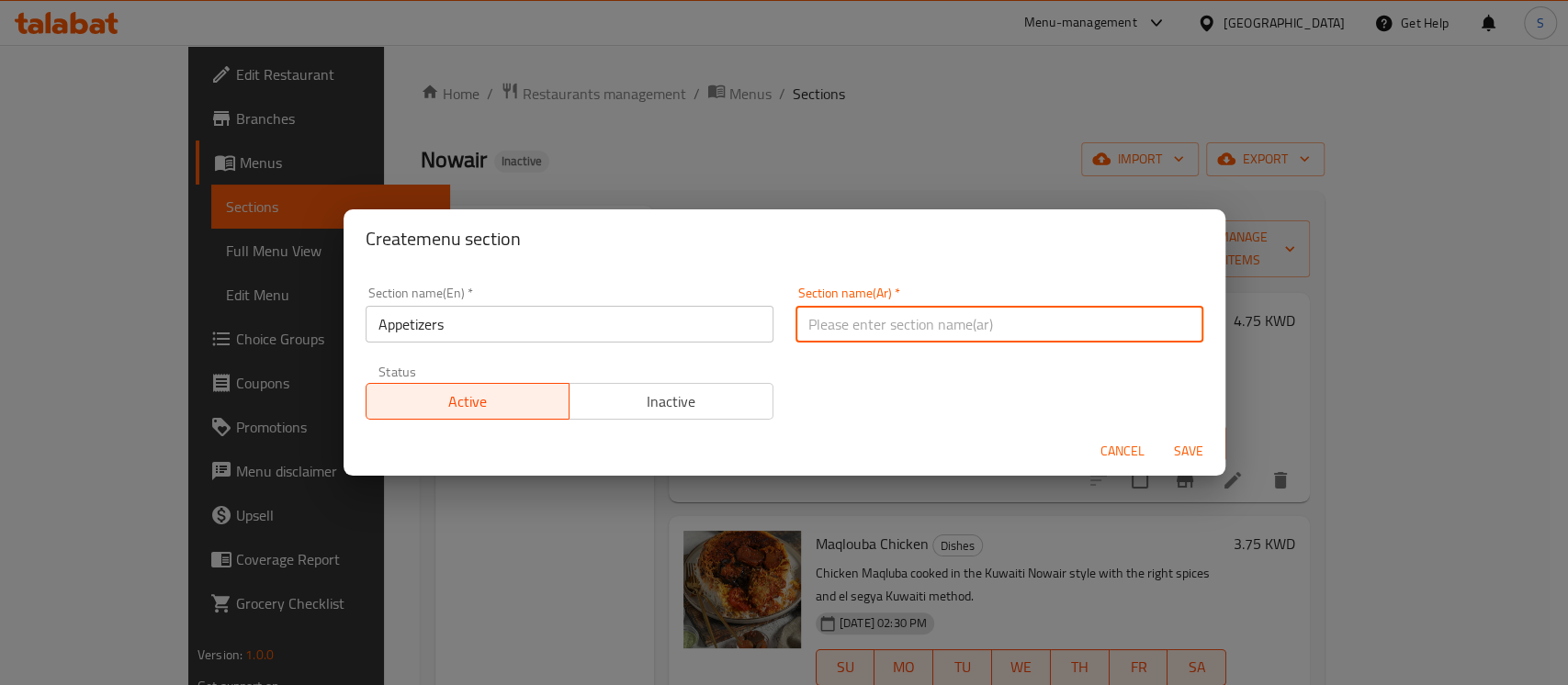
click at [931, 310] on input "text" at bounding box center [1000, 325] width 408 height 37
type input "مقبلات"
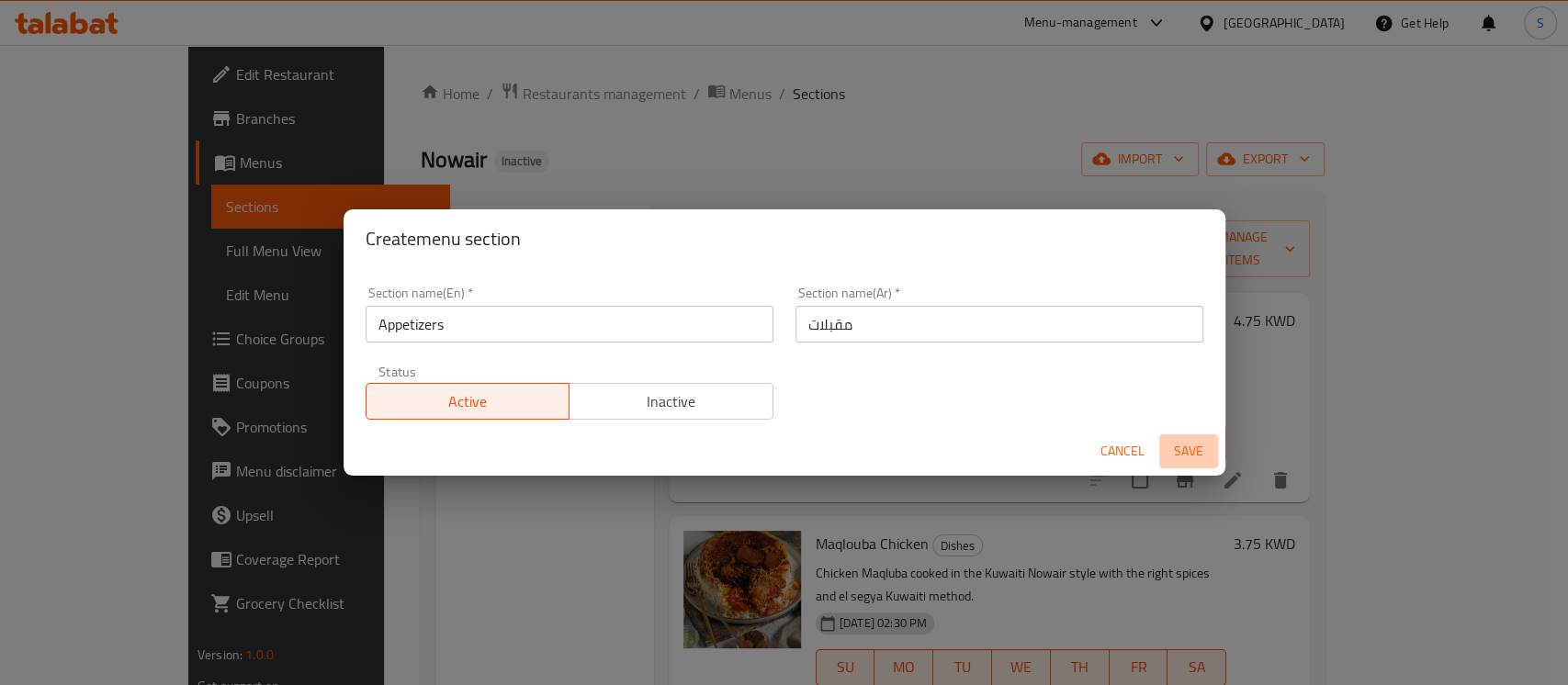
click at [1202, 444] on span "Save" at bounding box center [1188, 452] width 44 height 23
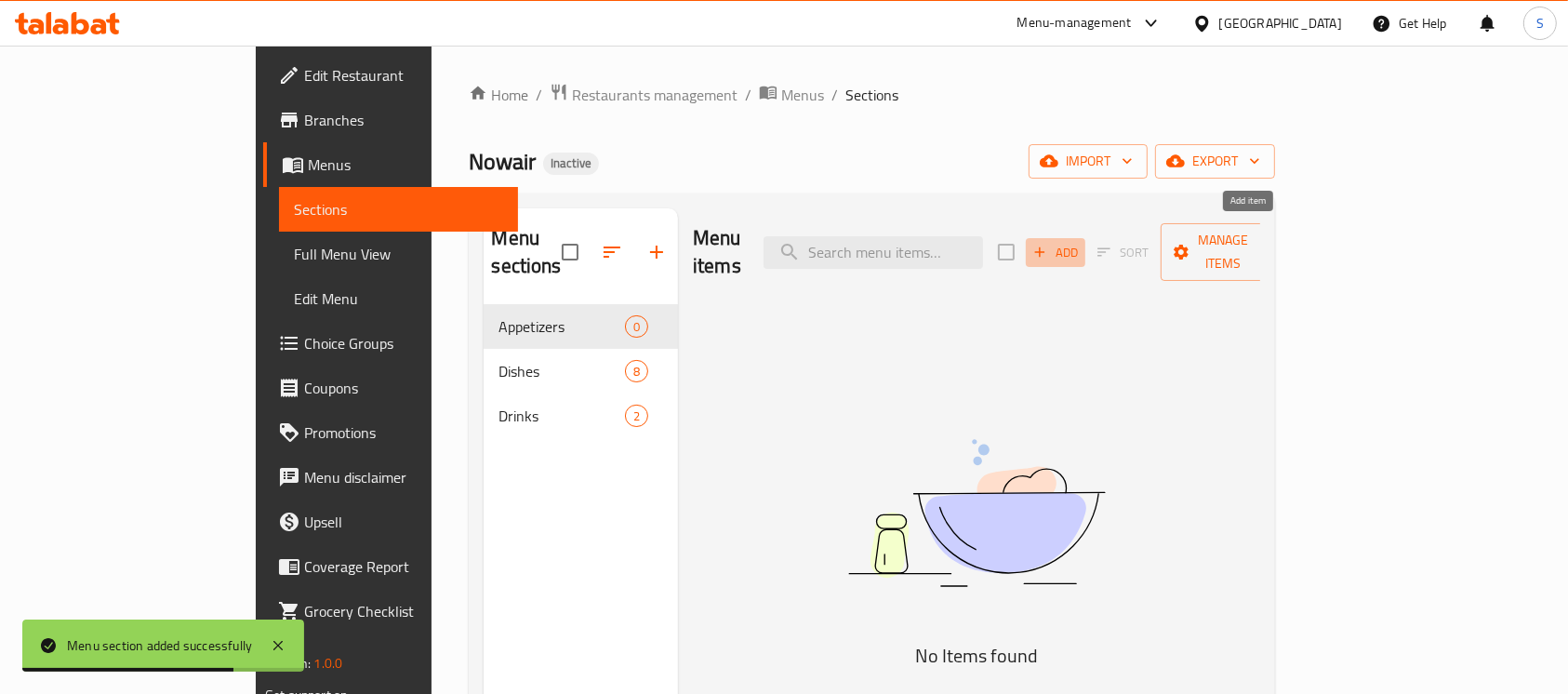
click at [1080, 242] on span "Add" at bounding box center [1055, 253] width 50 height 22
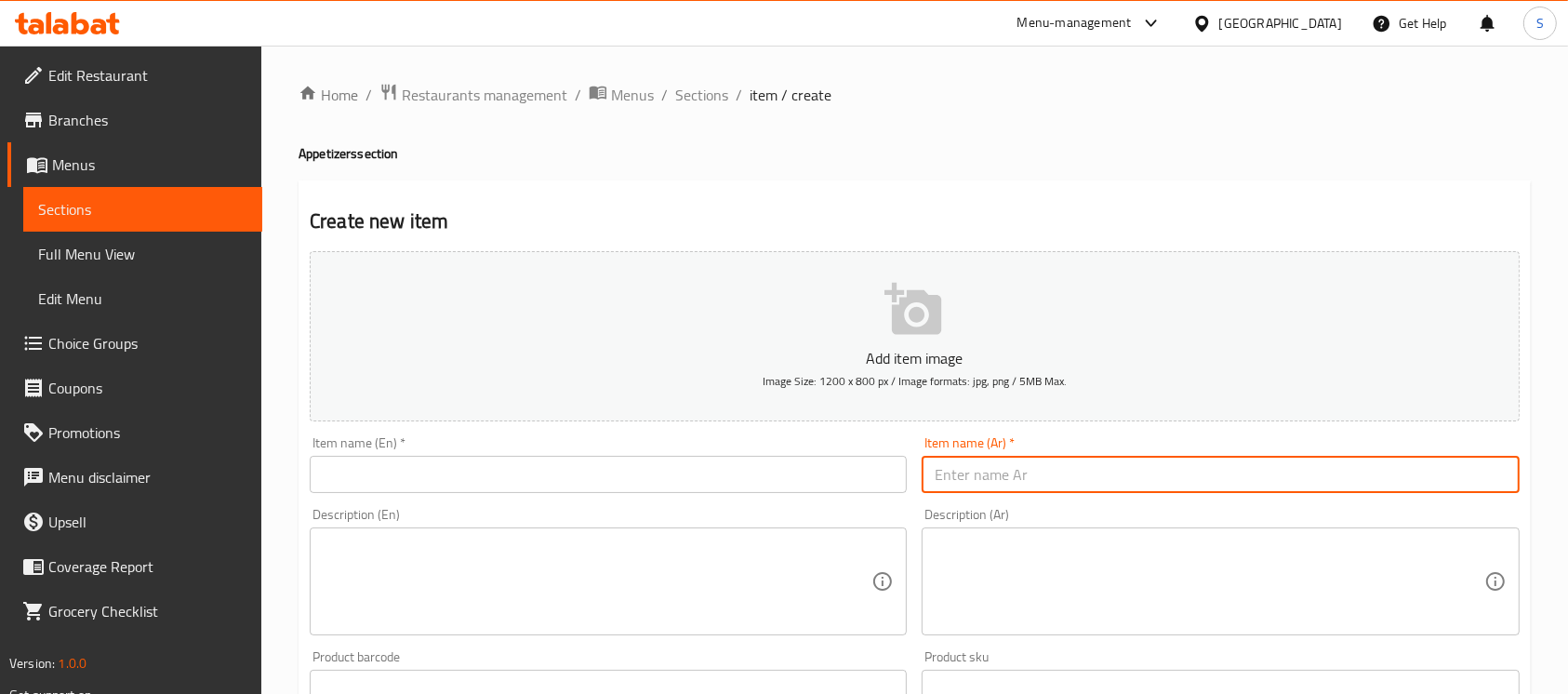
click at [1019, 480] on input "text" at bounding box center [1220, 474] width 597 height 37
paste input "[GEOGRAPHIC_DATA]"
type input "[GEOGRAPHIC_DATA]"
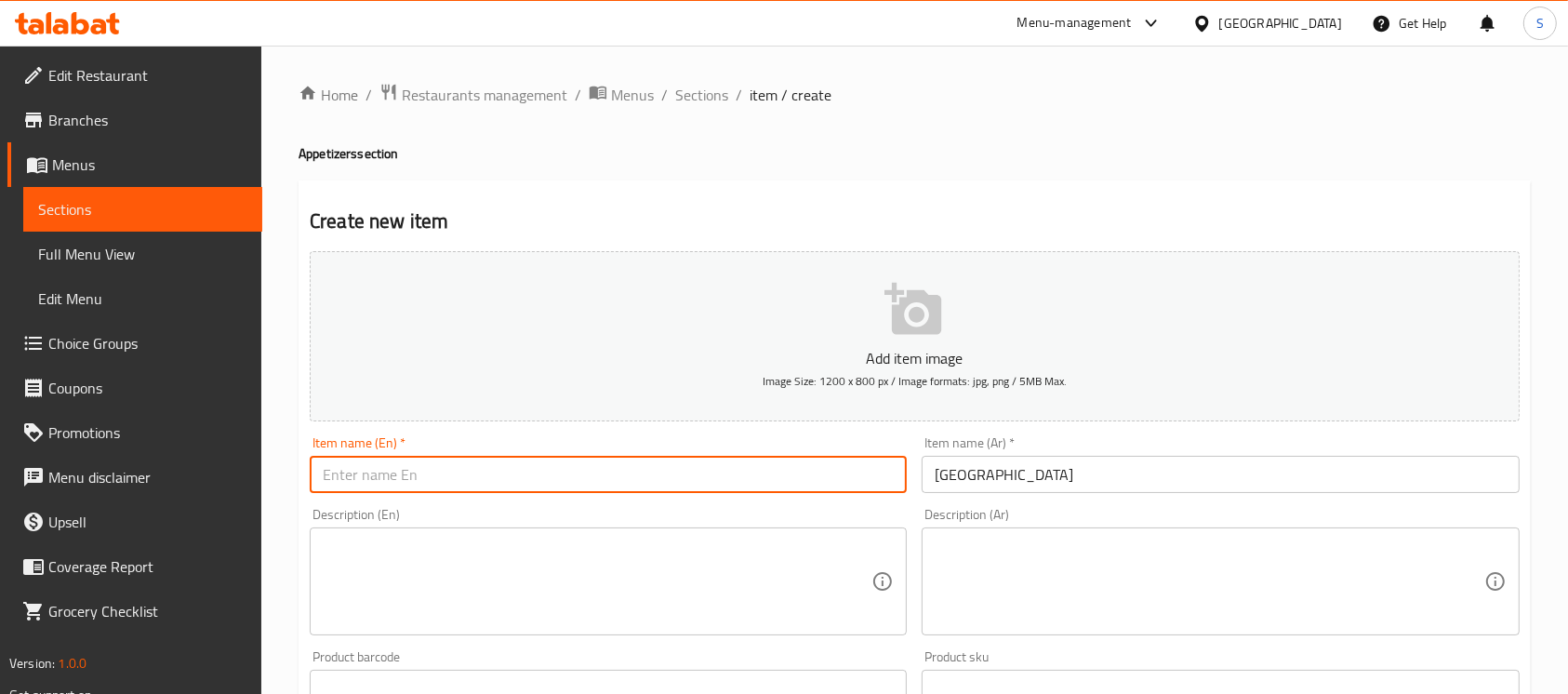
click at [828, 483] on input "text" at bounding box center [608, 474] width 597 height 37
type input "Hummus"
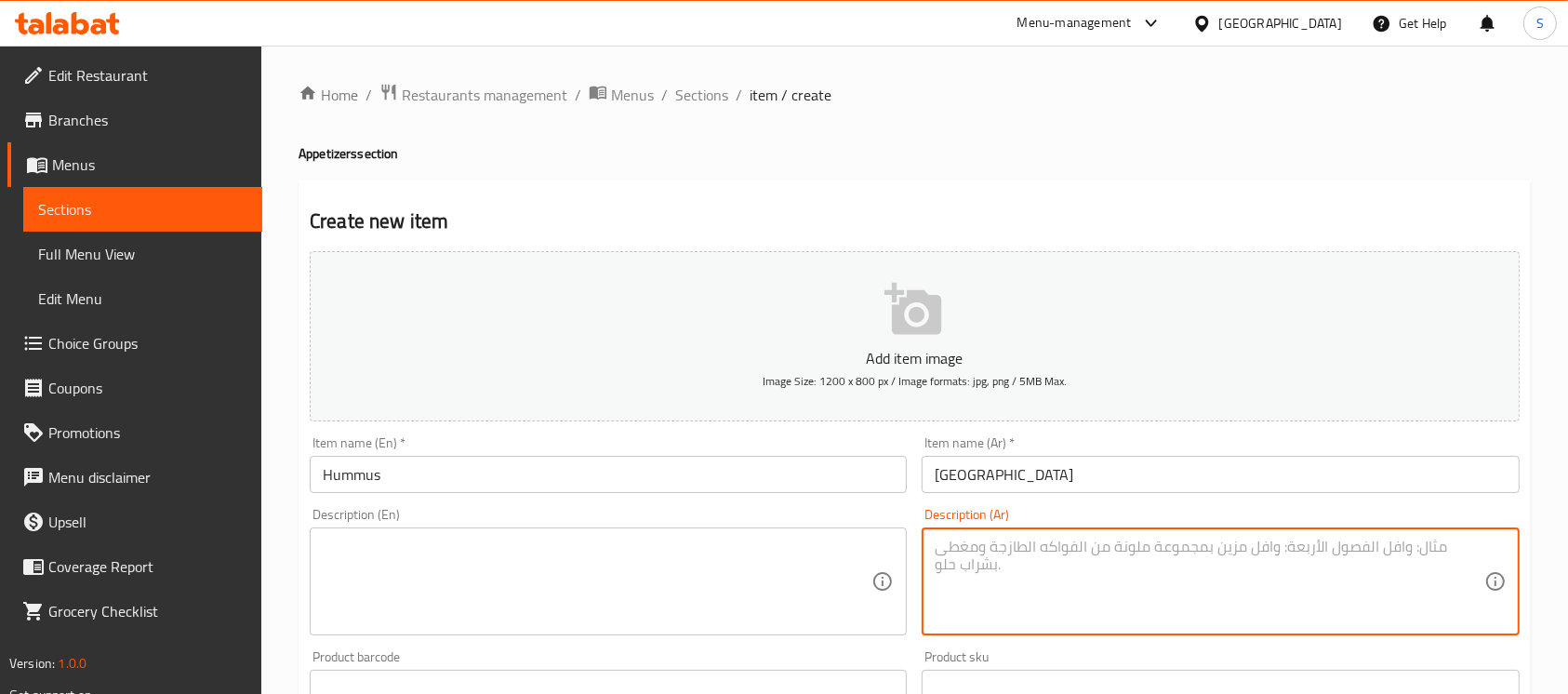
click at [1232, 595] on textarea at bounding box center [1209, 582] width 549 height 89
paste textarea "حمص متبل مع الطحينة و زيت الزيتون"
type textarea "حمص متبل مع الطحينة و زيت الزيتون"
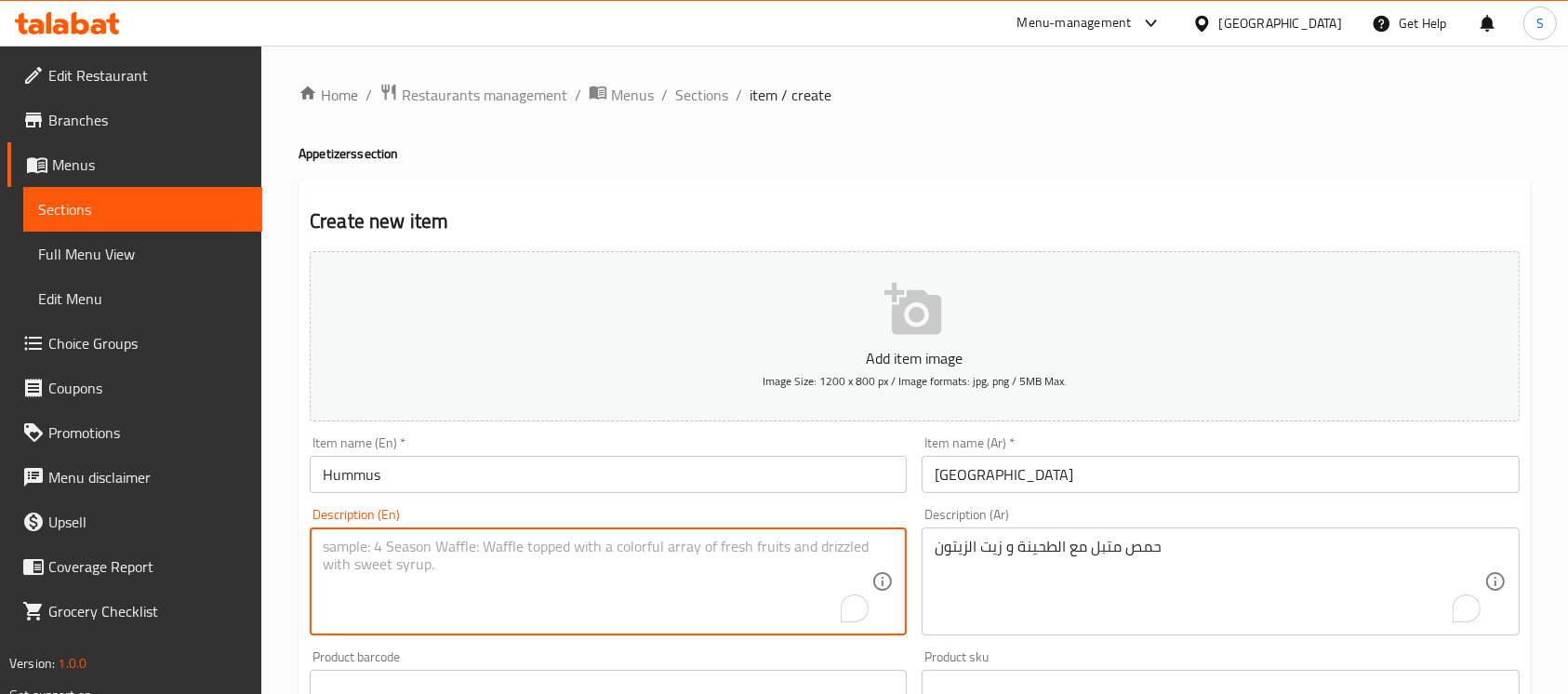
click at [864, 575] on textarea "To enrich screen reader interactions, please activate Accessibility in Grammarl…" at bounding box center [597, 582] width 549 height 89
paste textarea "Hummus with tahini and olive oil"
type textarea "Hummus with tahini and olive oil"
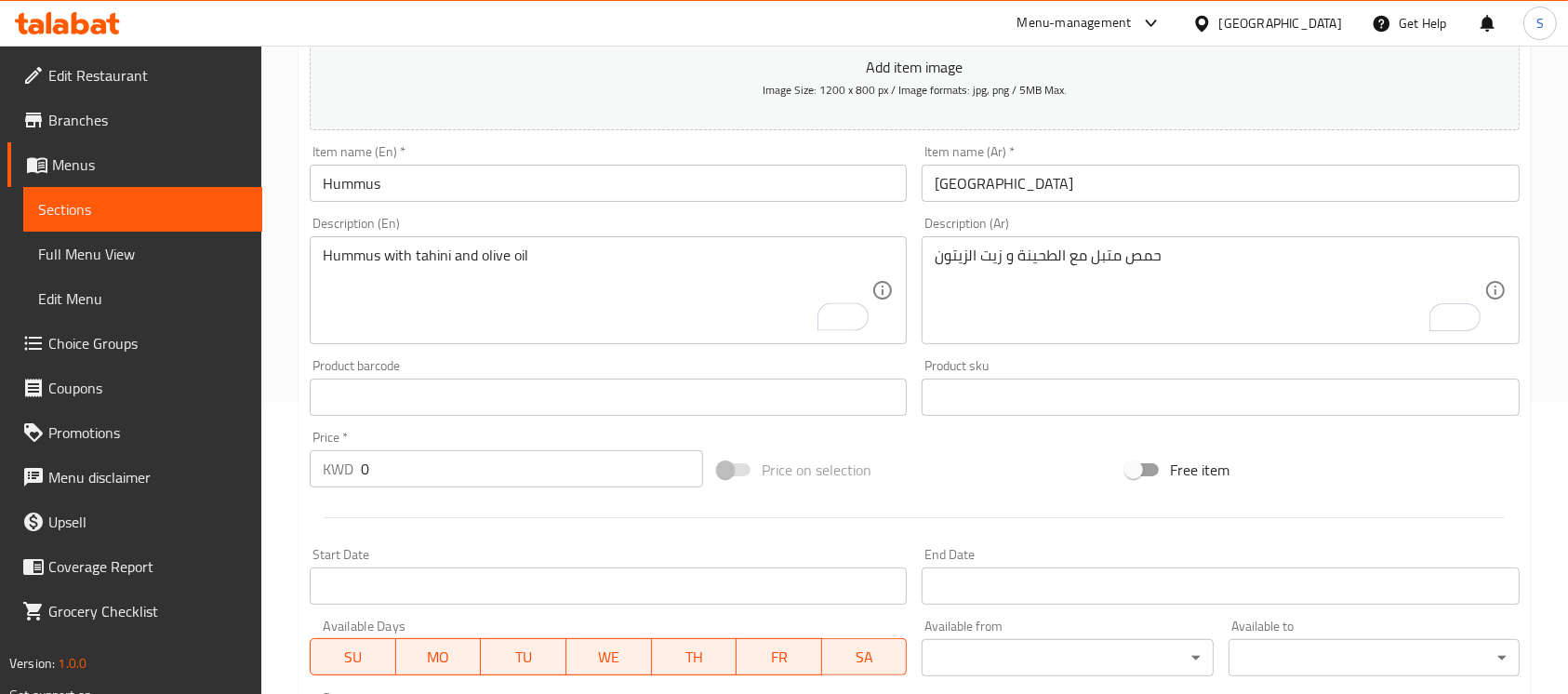
scroll to position [312, 0]
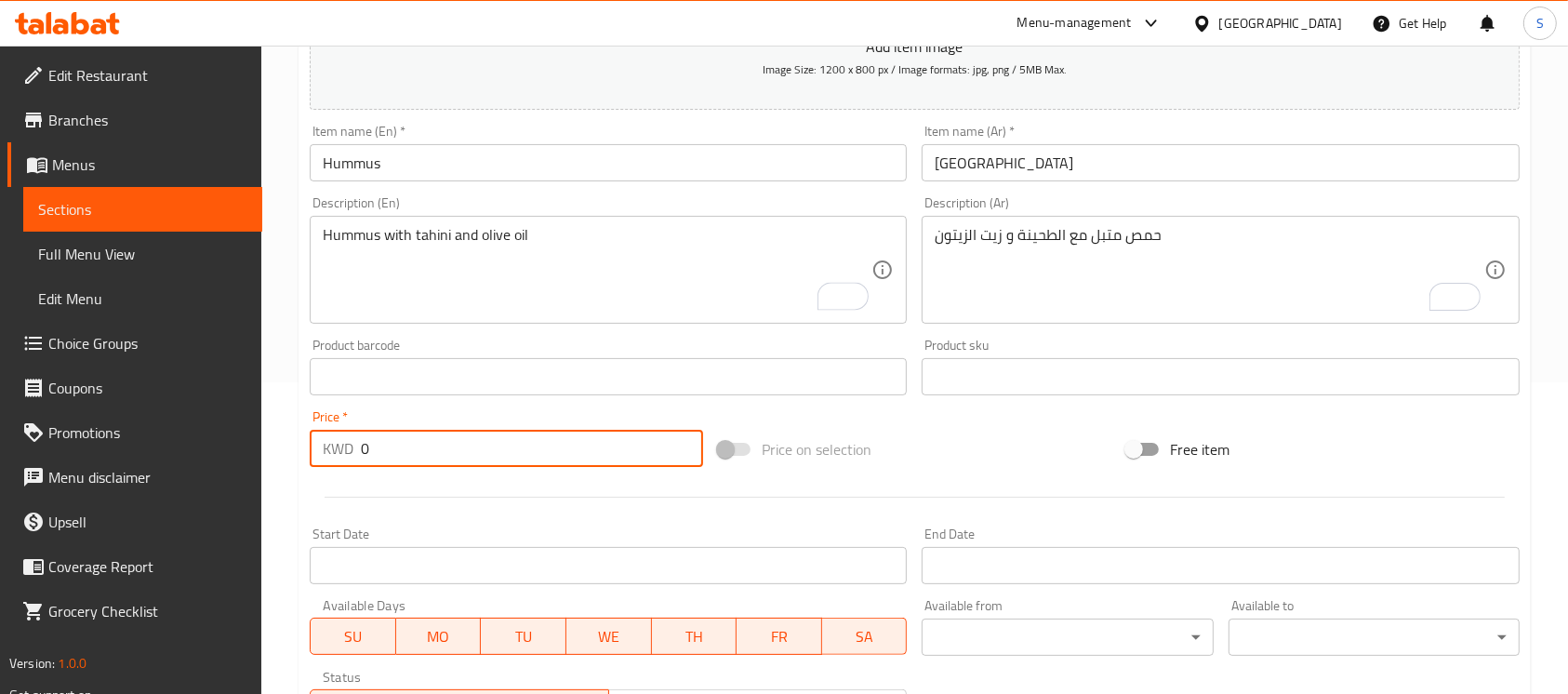
click at [569, 468] on input "0" at bounding box center [532, 449] width 342 height 37
paste input "1.25"
click at [569, 468] on input "0" at bounding box center [532, 449] width 342 height 37
type input "1.25"
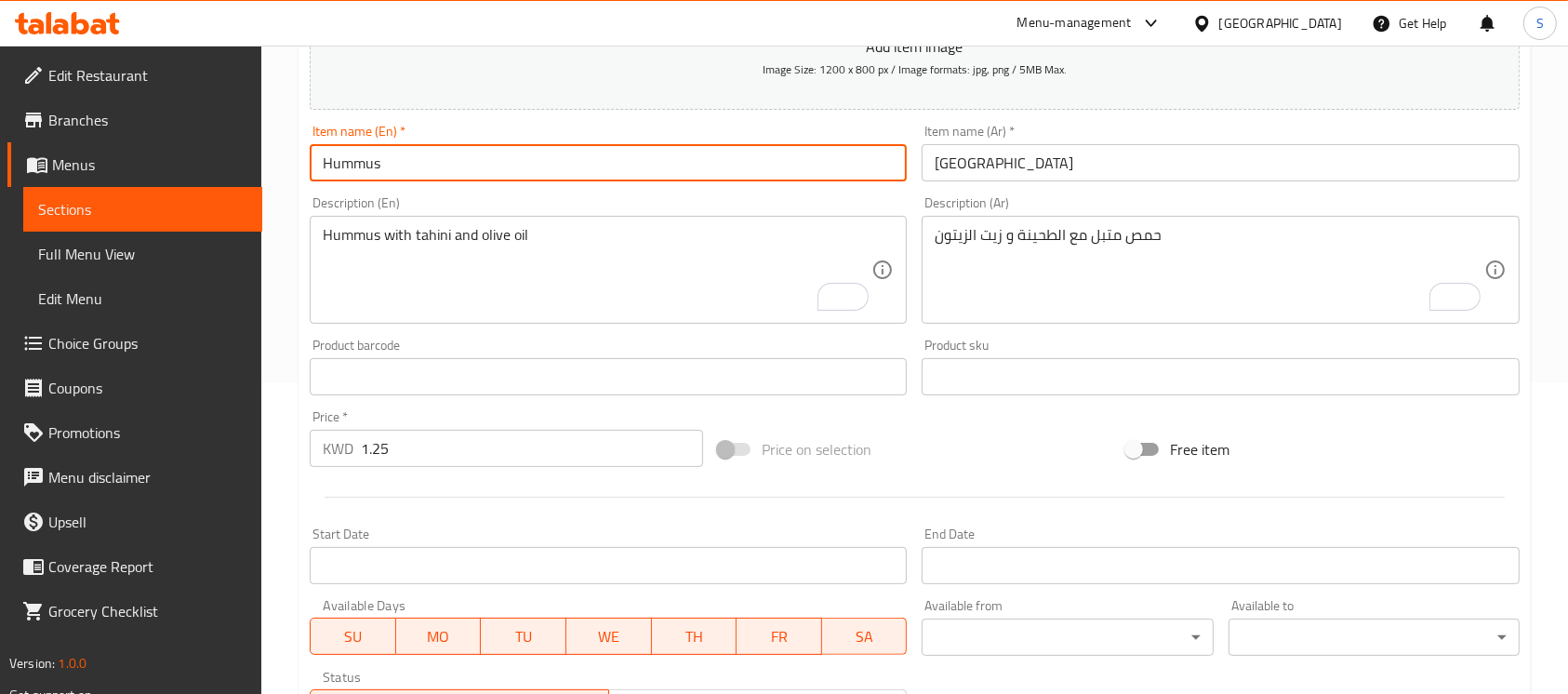
click at [668, 168] on input "Hummus" at bounding box center [608, 163] width 597 height 37
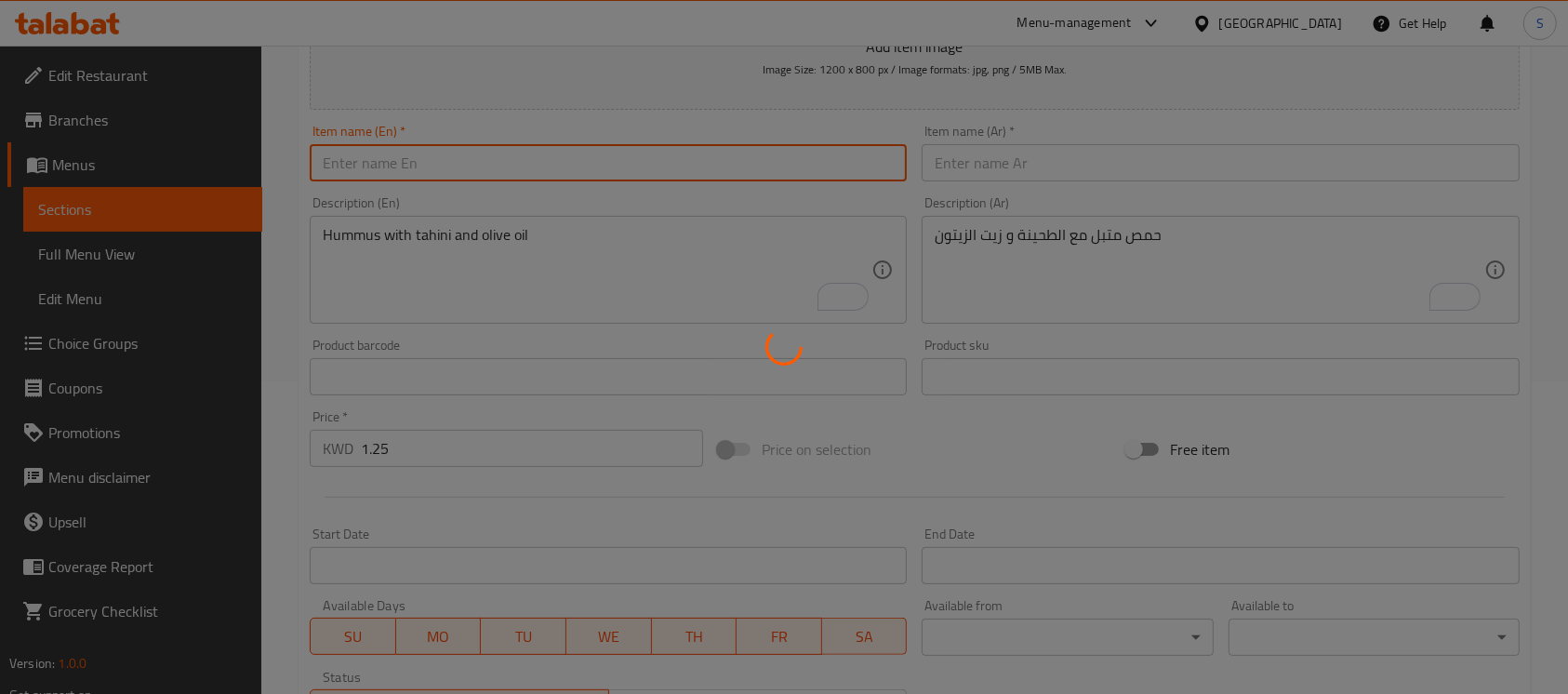
type input "0"
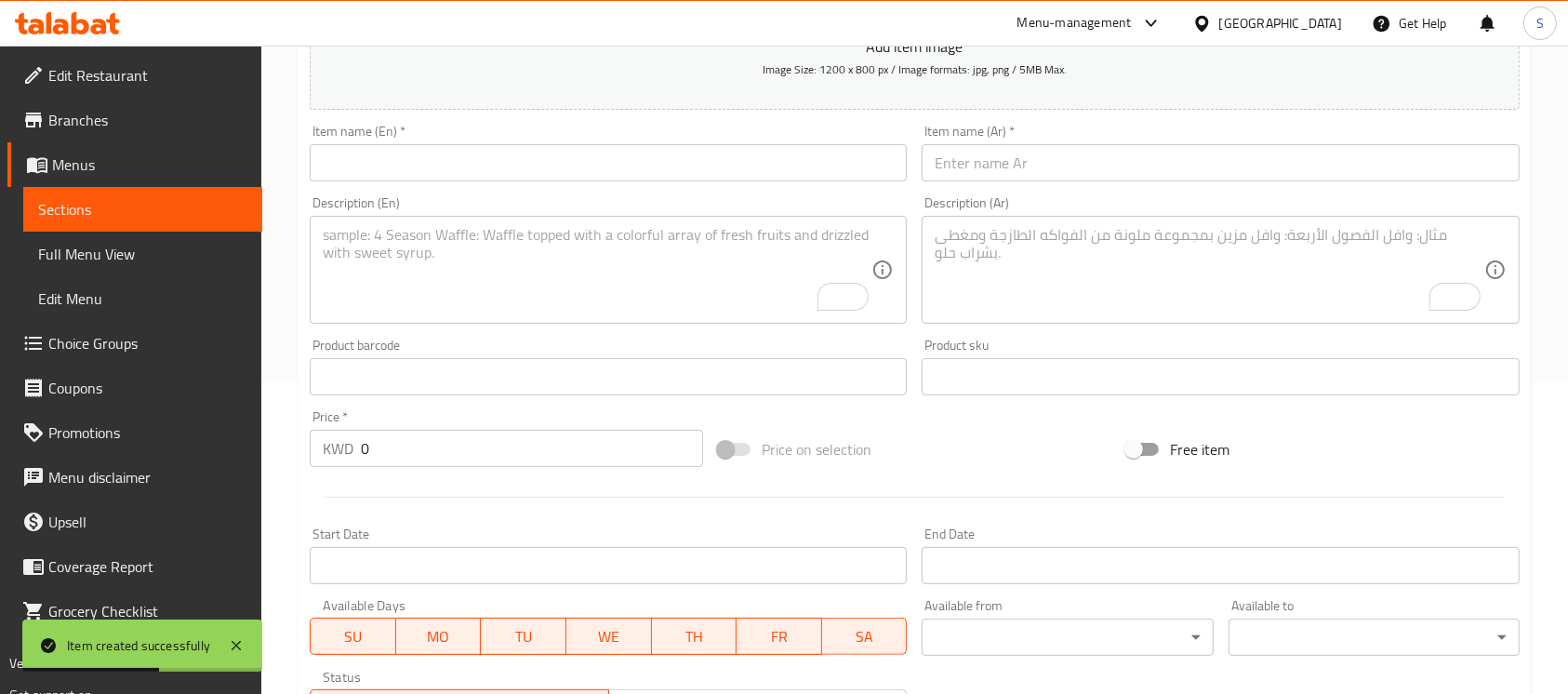
click at [1063, 529] on div "End Date End Date" at bounding box center [1220, 556] width 597 height 57
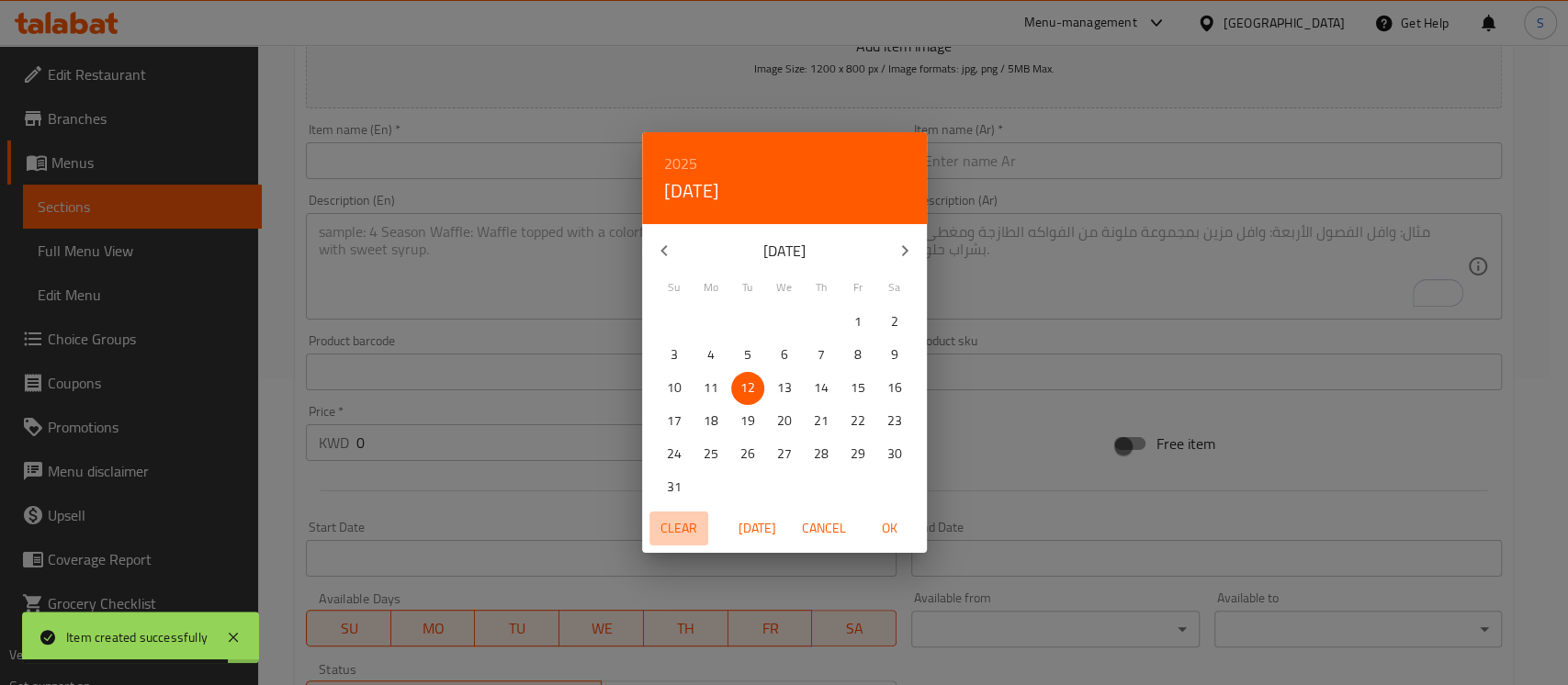
click at [680, 526] on span "Clear" at bounding box center [678, 529] width 44 height 23
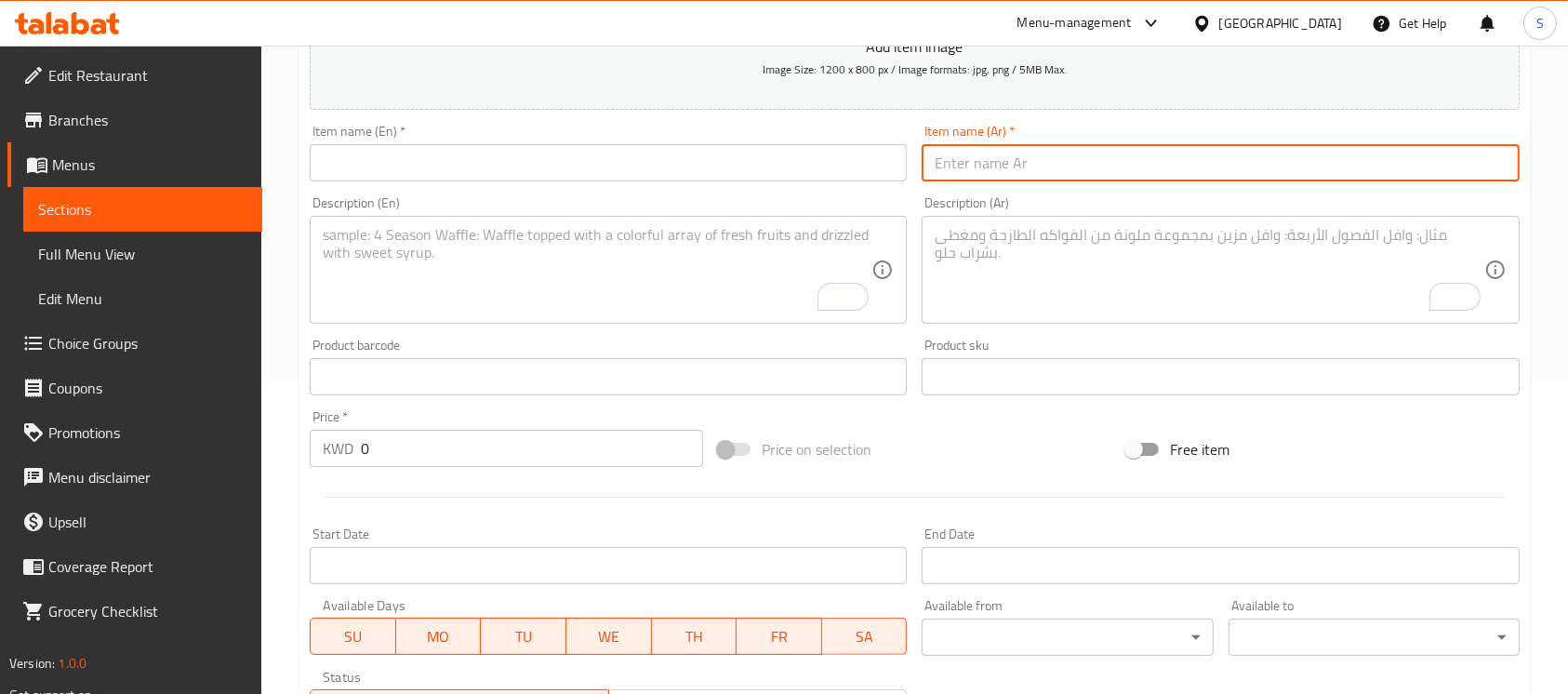
click at [1029, 168] on input "text" at bounding box center [1220, 163] width 597 height 37
paste input "متبل"
type input "متبل"
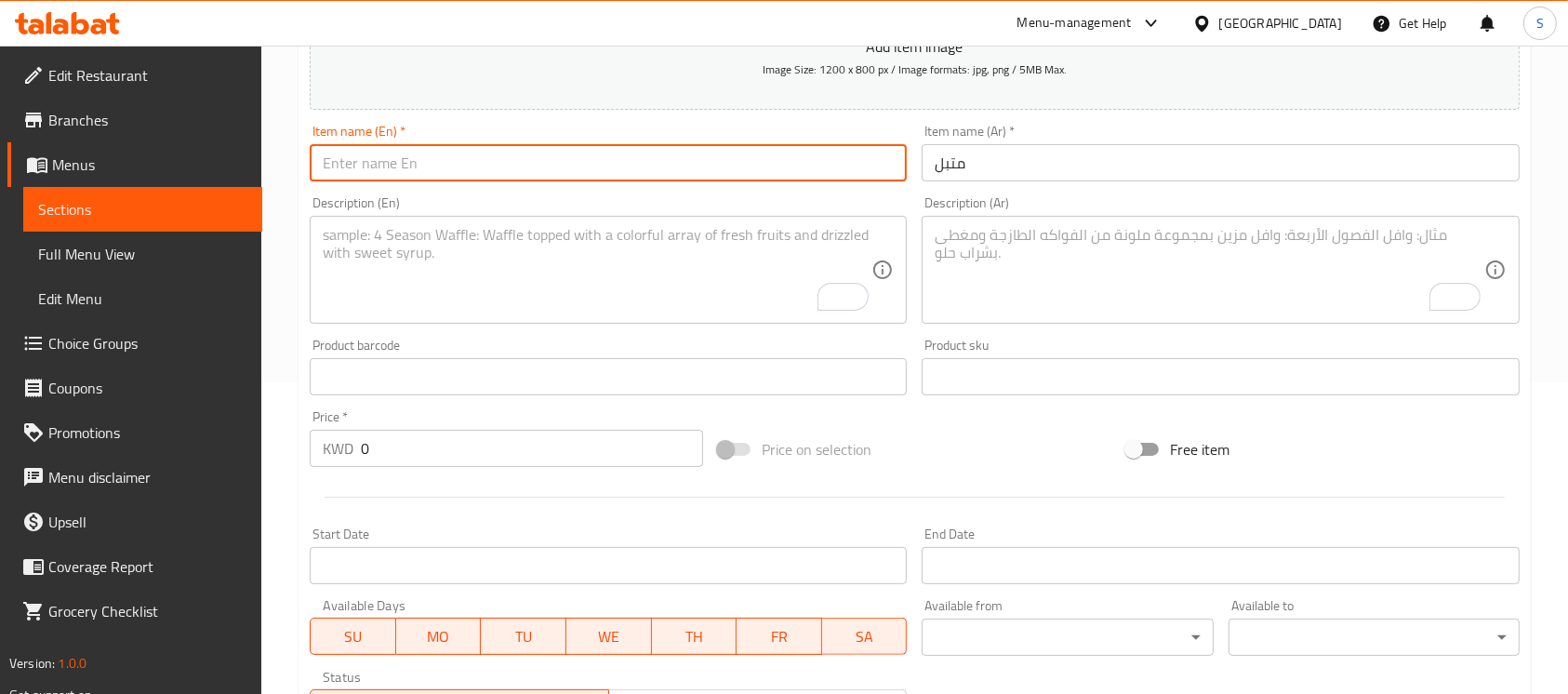
click at [683, 160] on input "text" at bounding box center [608, 163] width 597 height 37
paste input "Muttabal"
type input "Muttabal"
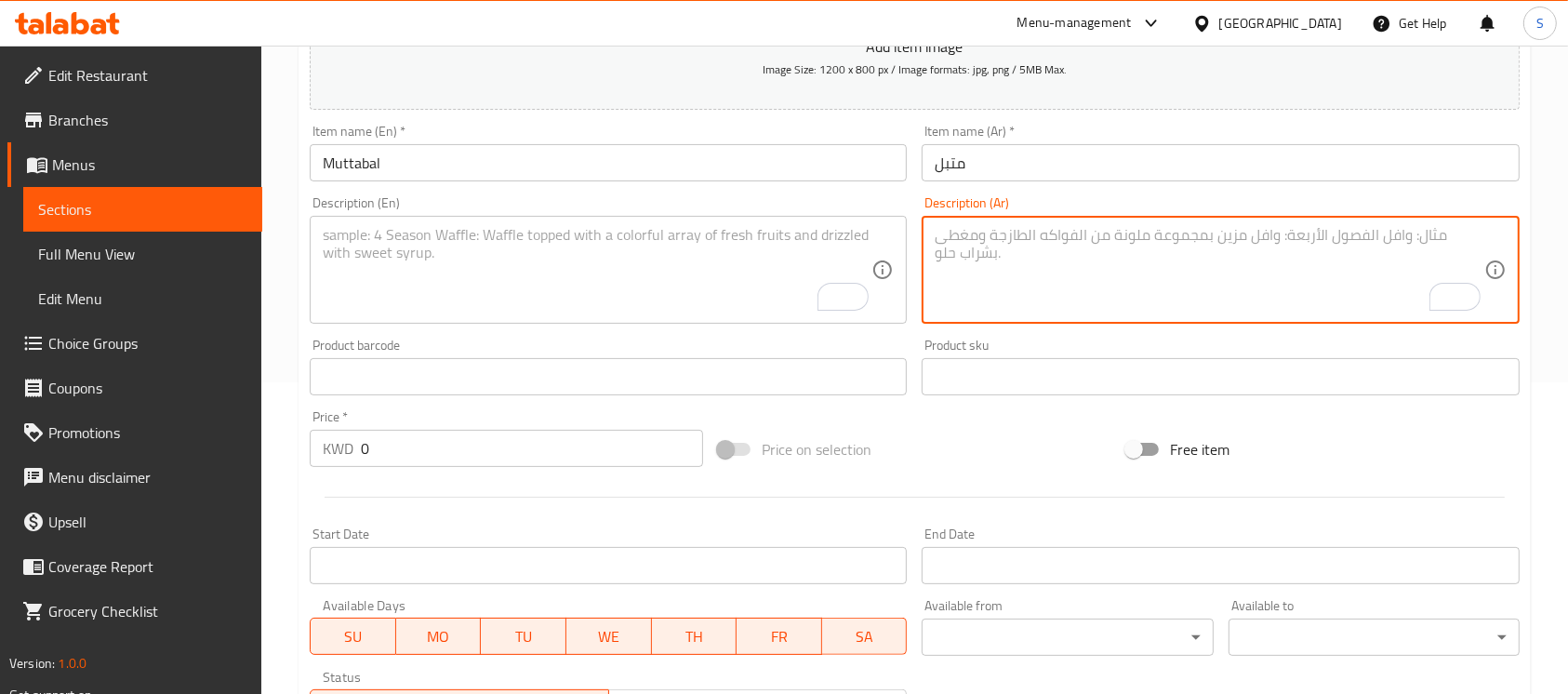
click at [1105, 284] on textarea "To enrich screen reader interactions, please activate Accessibility in Grammarl…" at bounding box center [1209, 271] width 549 height 89
paste textarea "متبل باذنجان مع الطحينة , زيت الزيتون و الرمان"
type textarea "متبل باذنجان مع الطحينة , زيت الزيتون و الرمان"
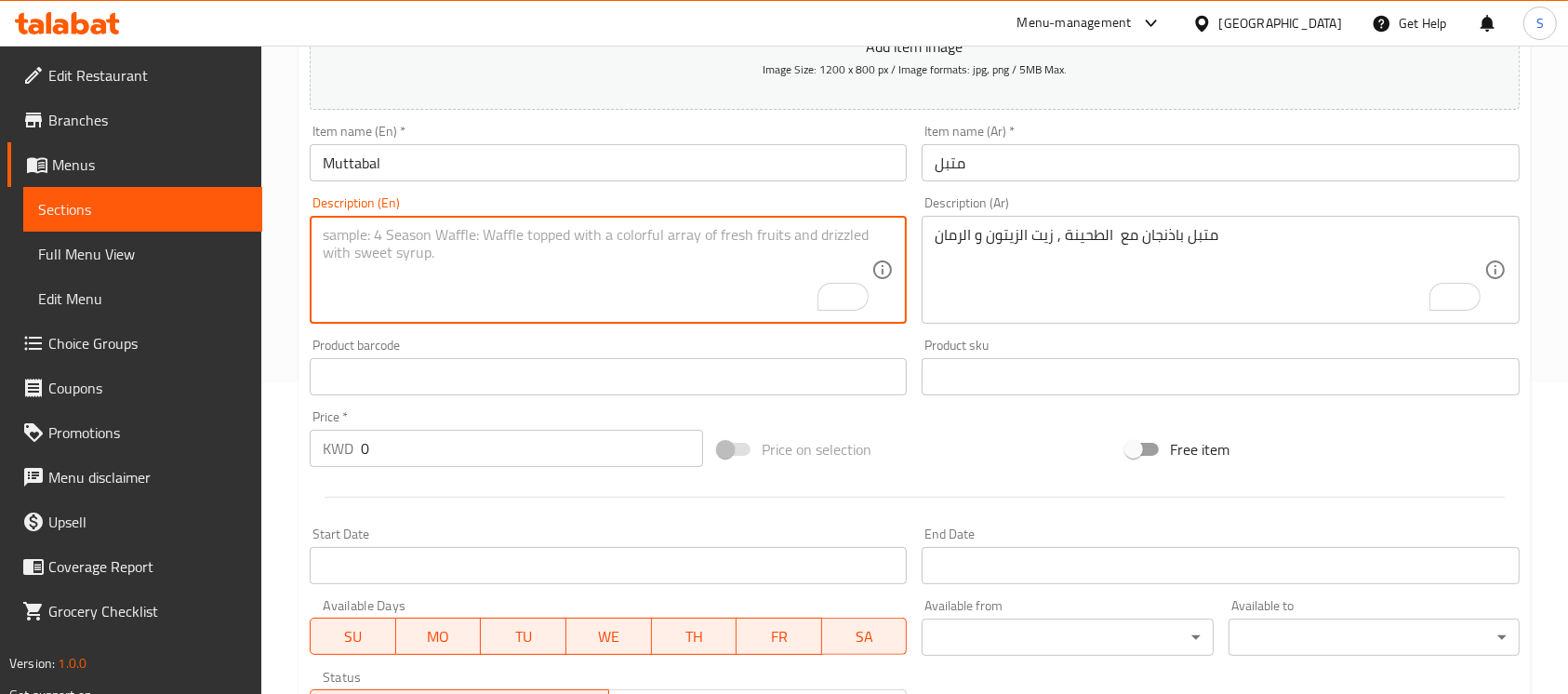
click at [597, 284] on textarea "To enrich screen reader interactions, please activate Accessibility in Grammarl…" at bounding box center [597, 271] width 549 height 89
paste textarea "Eggplant dip with tahini, olive oil and pomegranate"
type textarea "Eggplant dip with tahini, olive oil and pomegranate"
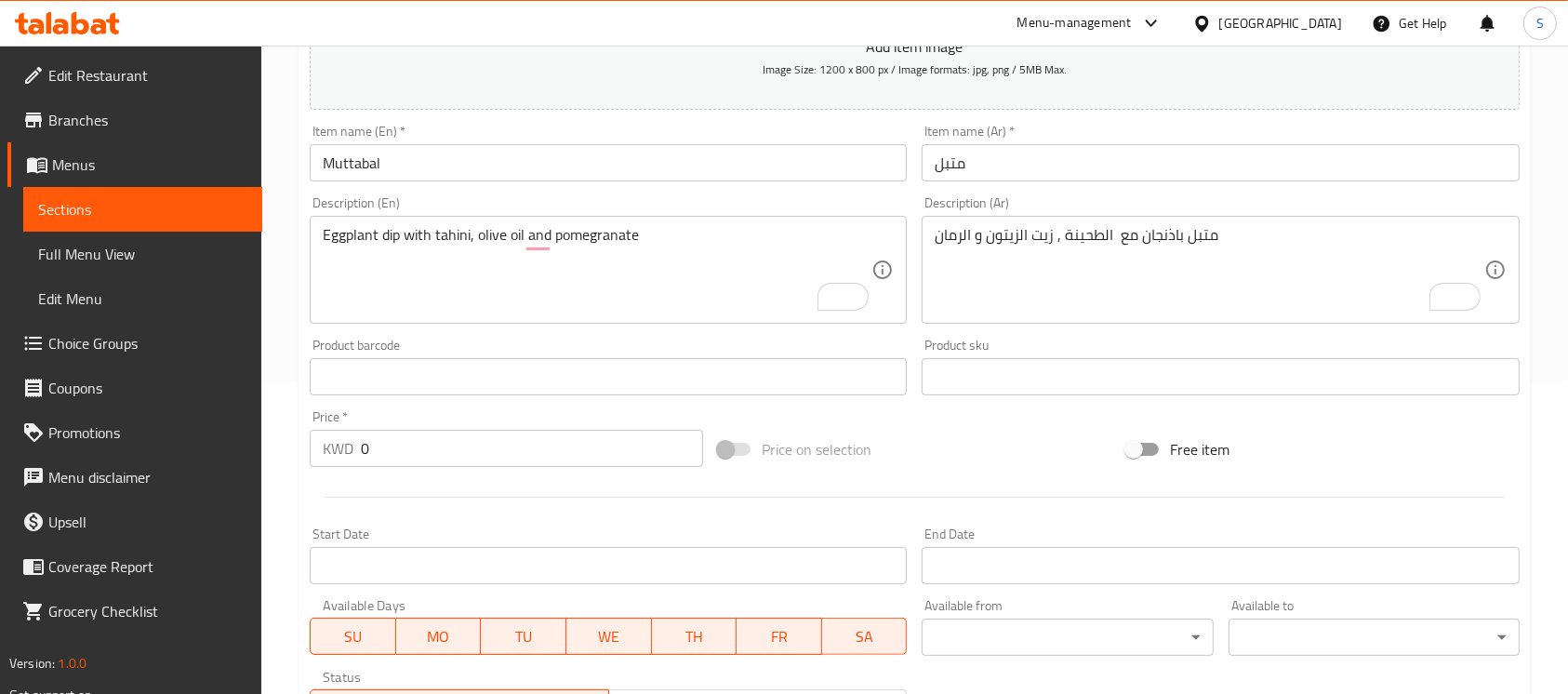
click at [1060, 533] on div "End Date End Date" at bounding box center [1220, 556] width 597 height 57
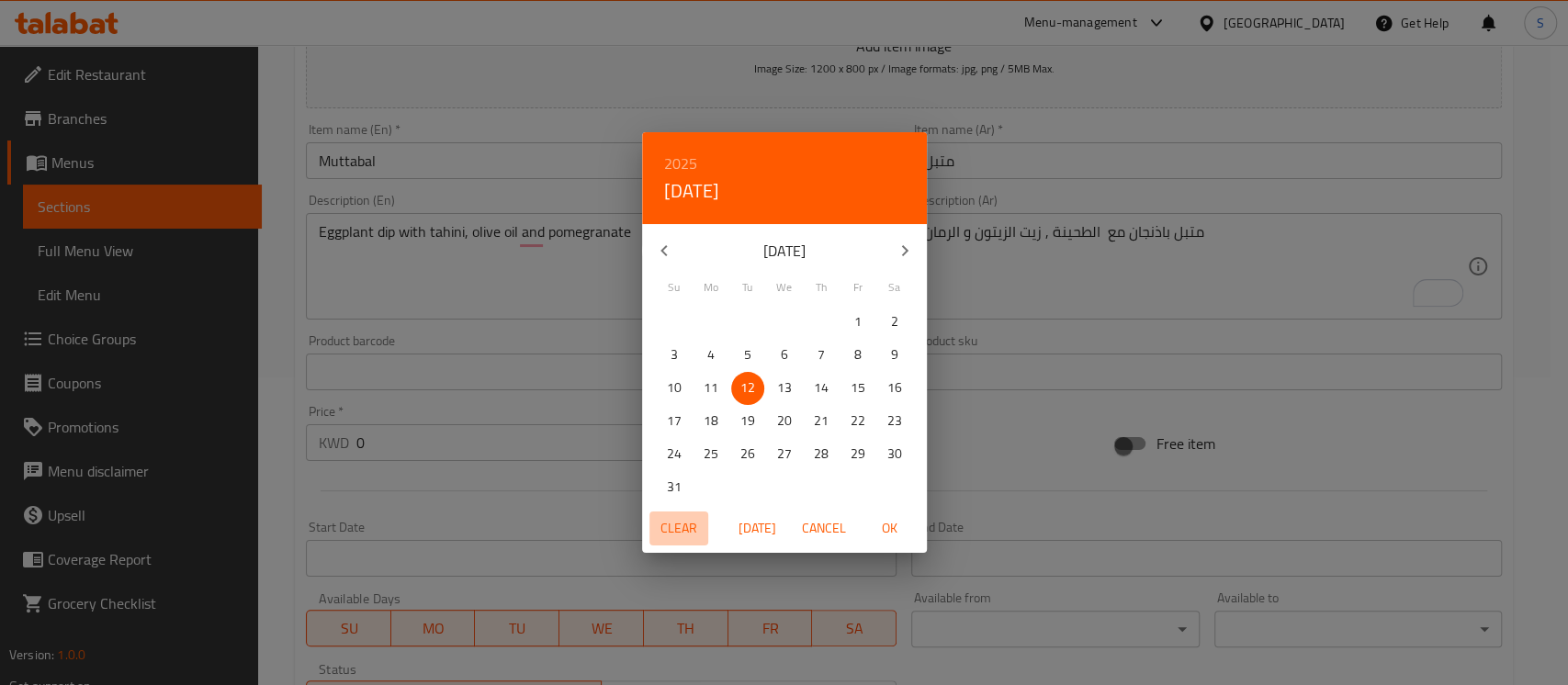
click at [670, 512] on button "Clear" at bounding box center [678, 529] width 59 height 34
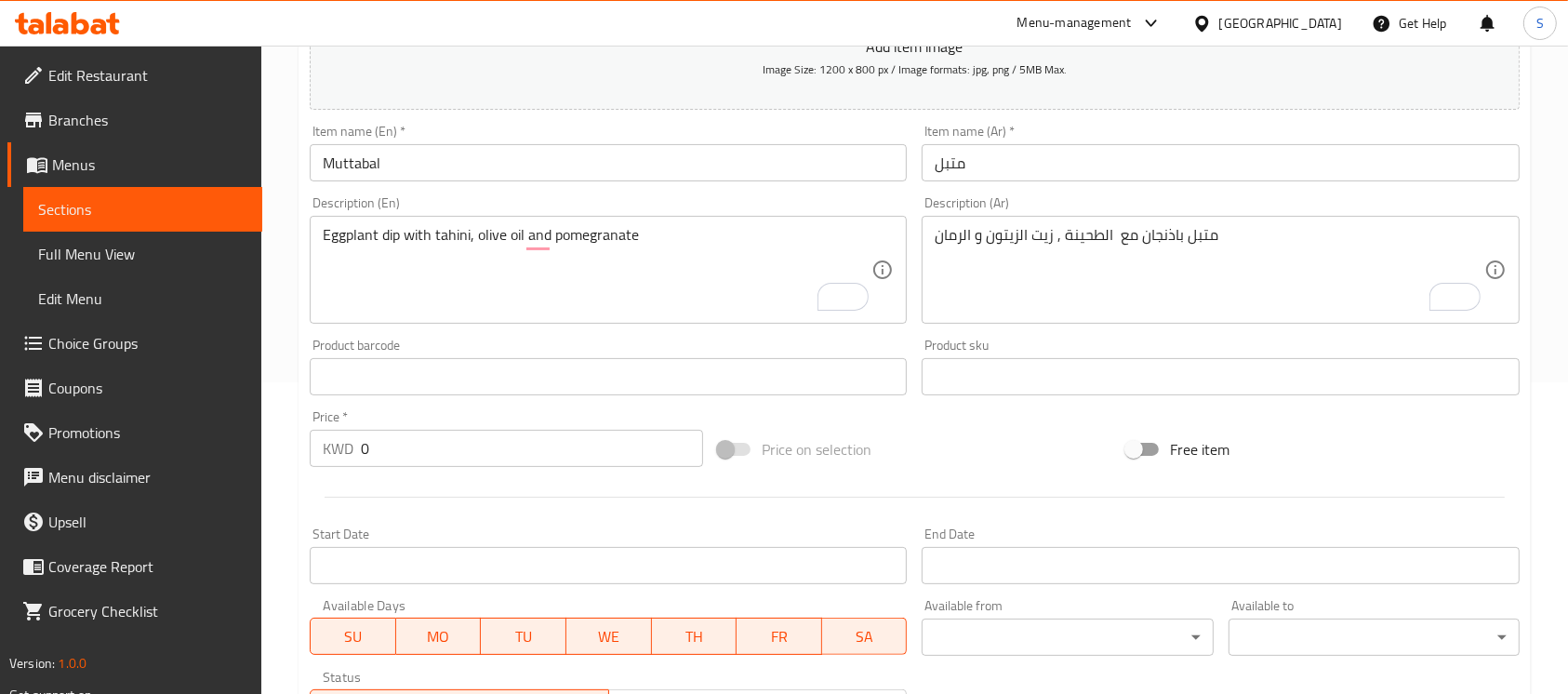
click at [457, 459] on input "0" at bounding box center [532, 449] width 342 height 37
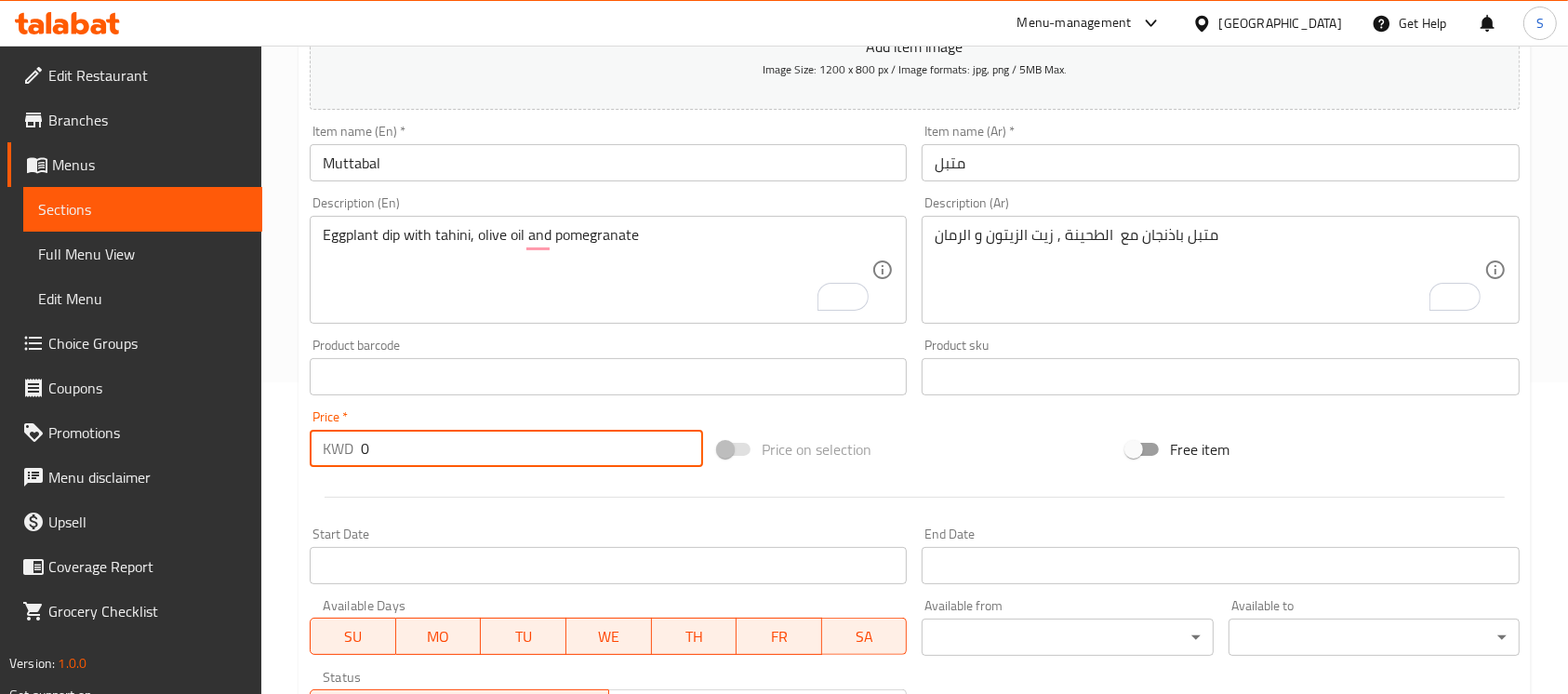
click at [457, 459] on input "0" at bounding box center [532, 449] width 342 height 37
paste input "1.25"
type input "1.25"
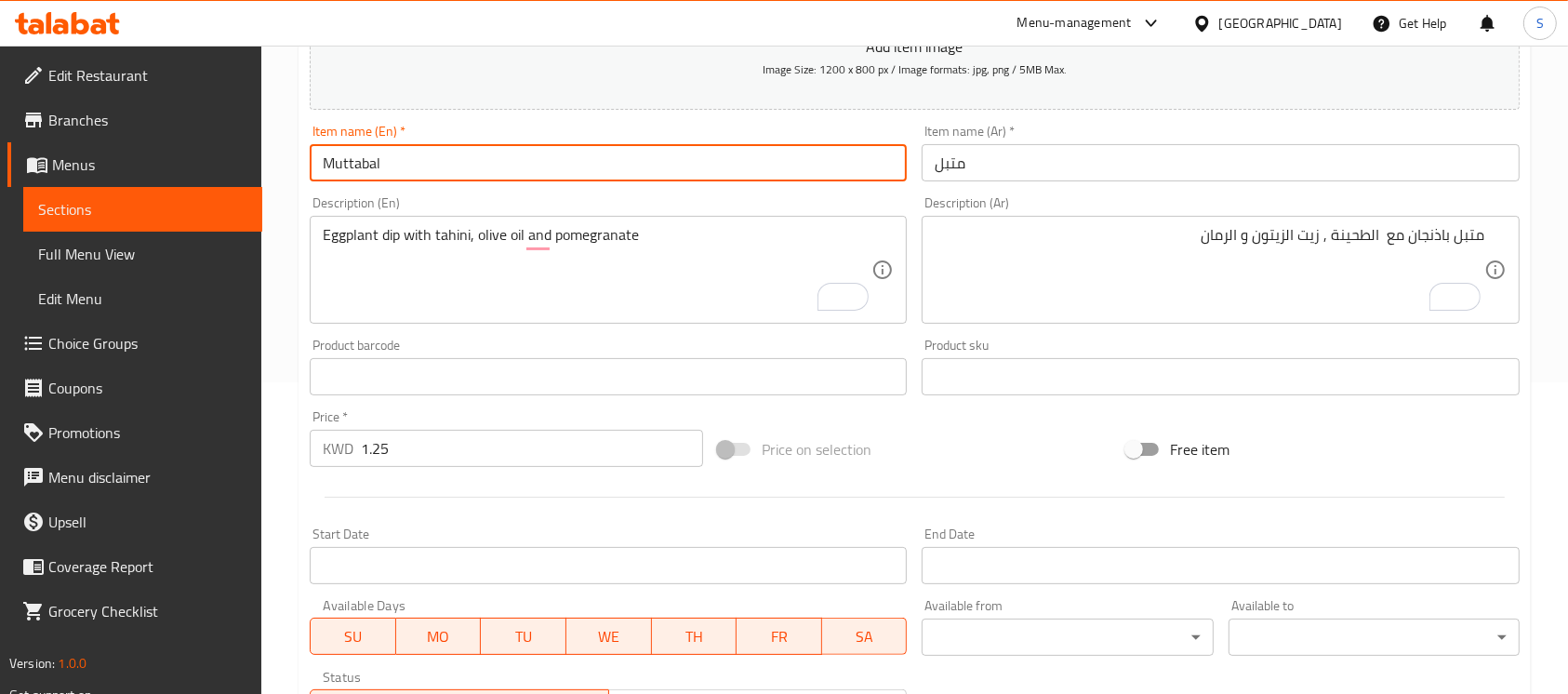
click at [344, 154] on input "Muttabal" at bounding box center [608, 163] width 597 height 37
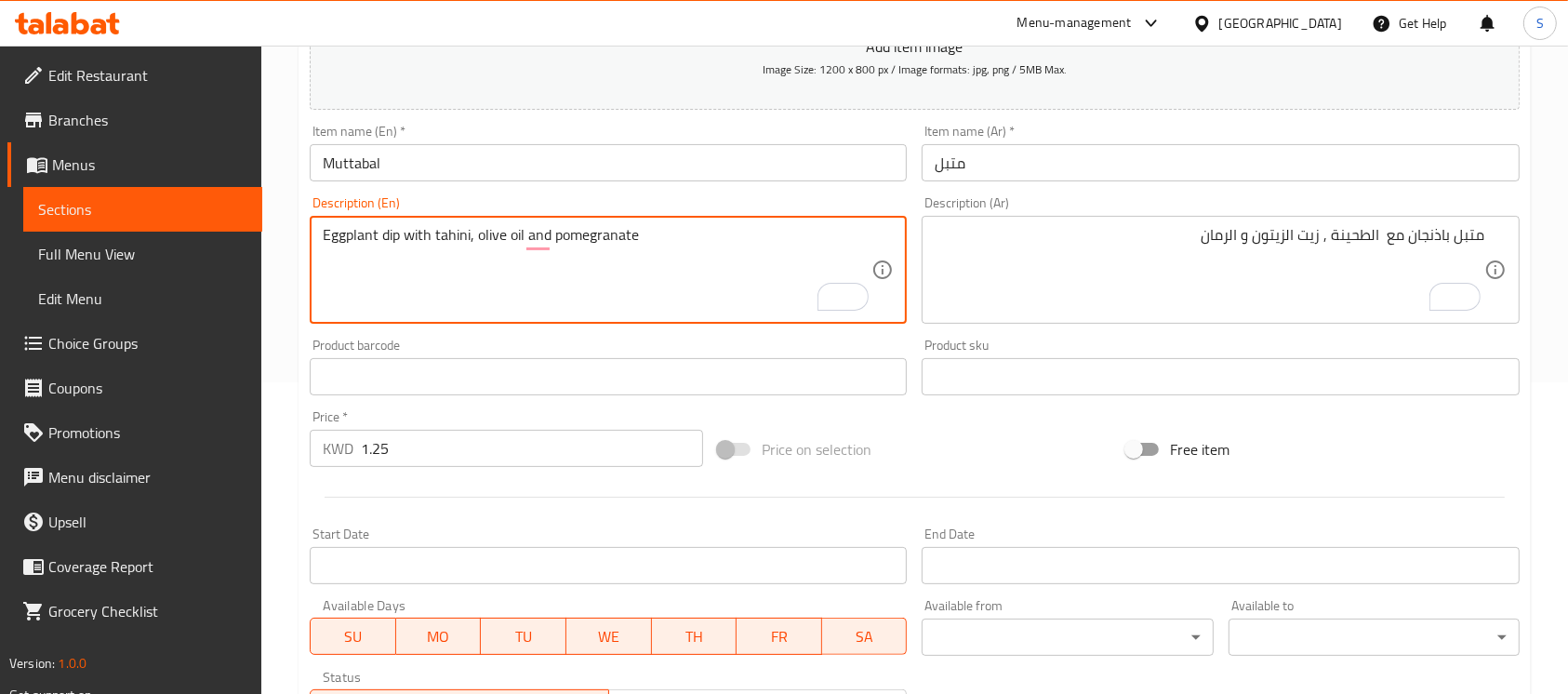
click at [394, 240] on textarea "Eggplant dip with tahini, olive oil and pomegranate" at bounding box center [597, 271] width 549 height 89
paste textarea "Muttabal"
type textarea "Eggplant Muttabal with tahini, olive oil and pomegranate"
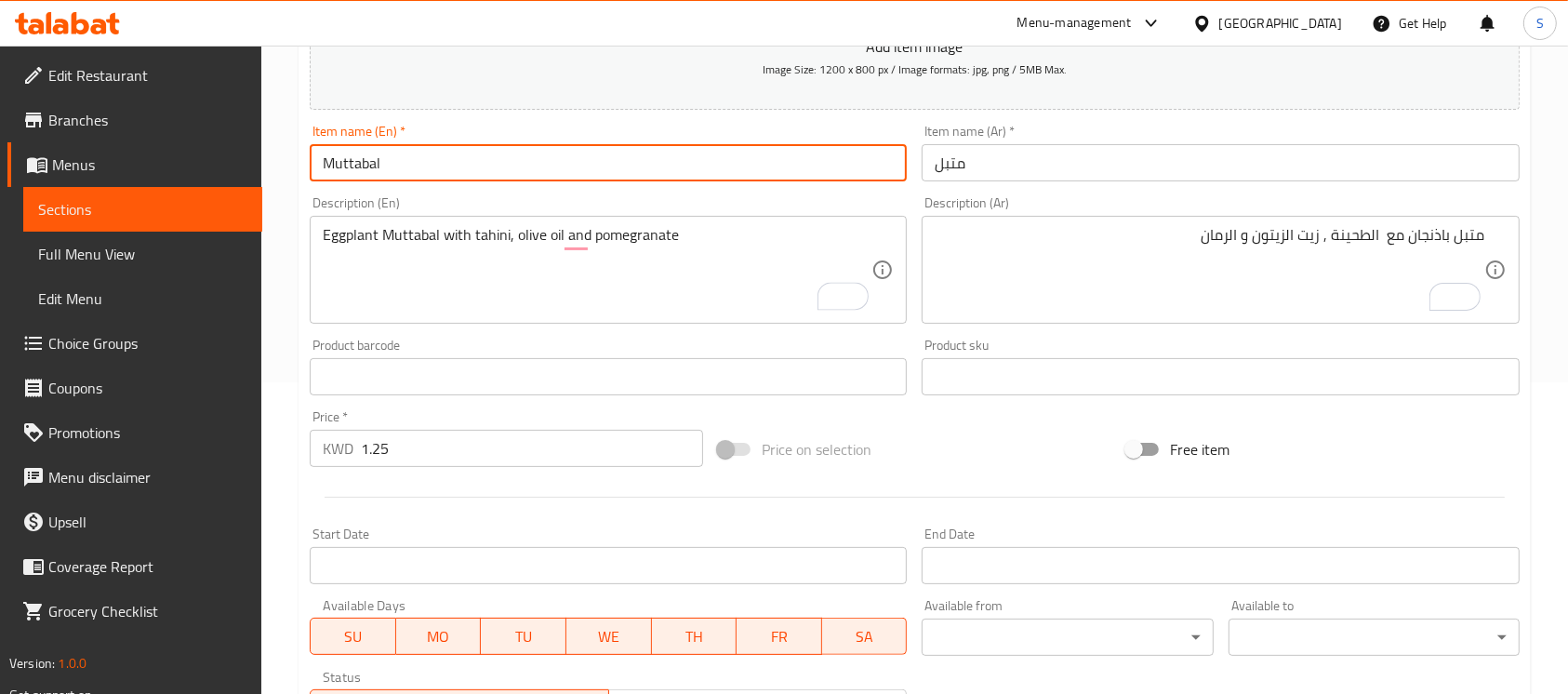
click at [723, 161] on input "Muttabal" at bounding box center [608, 163] width 597 height 37
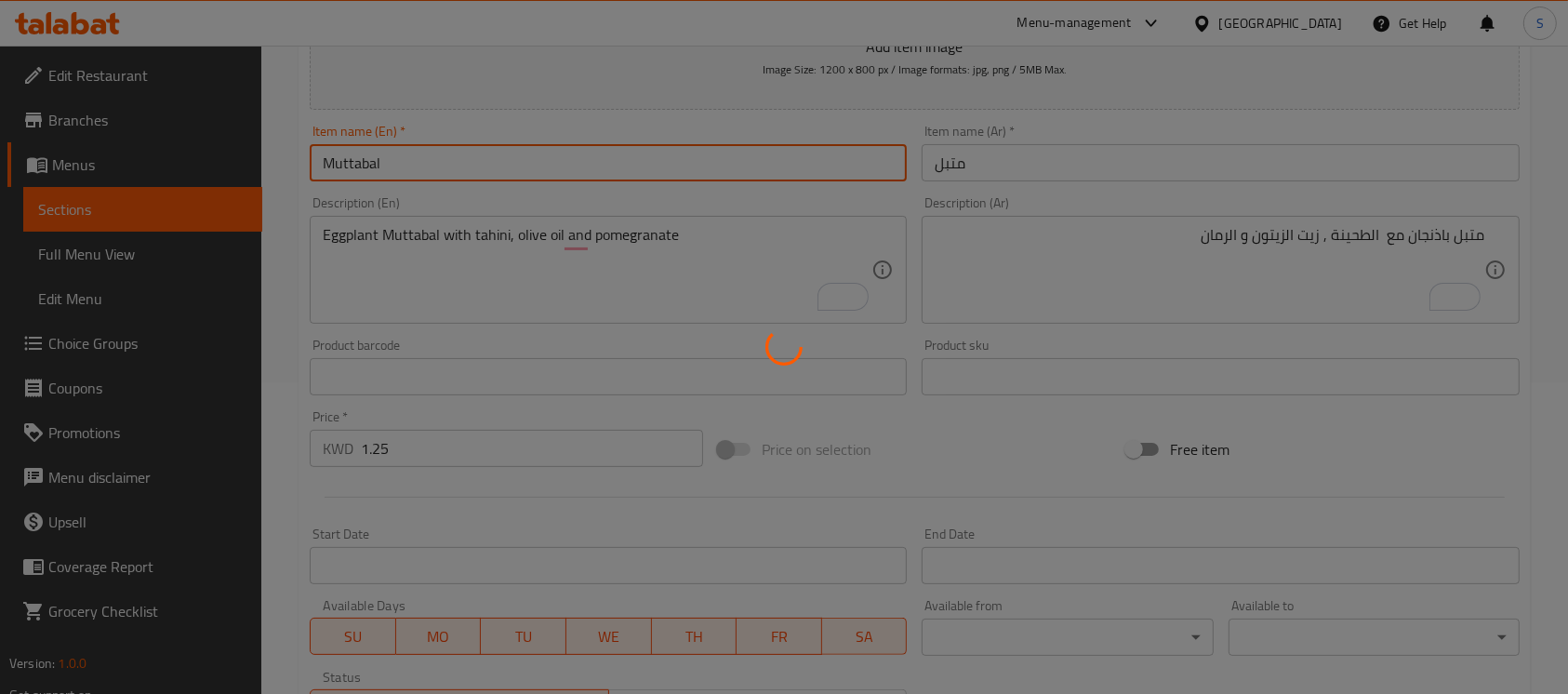
type input "0"
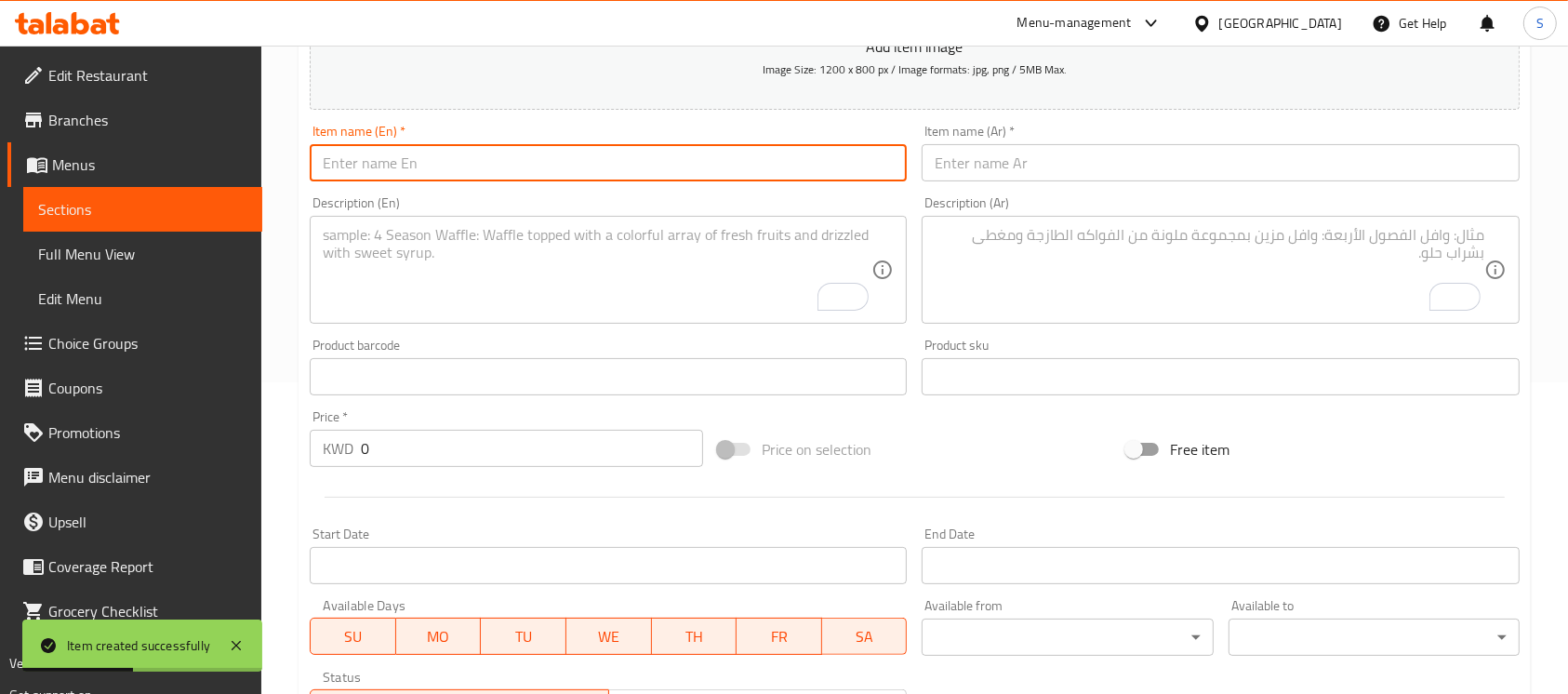
scroll to position [0, 0]
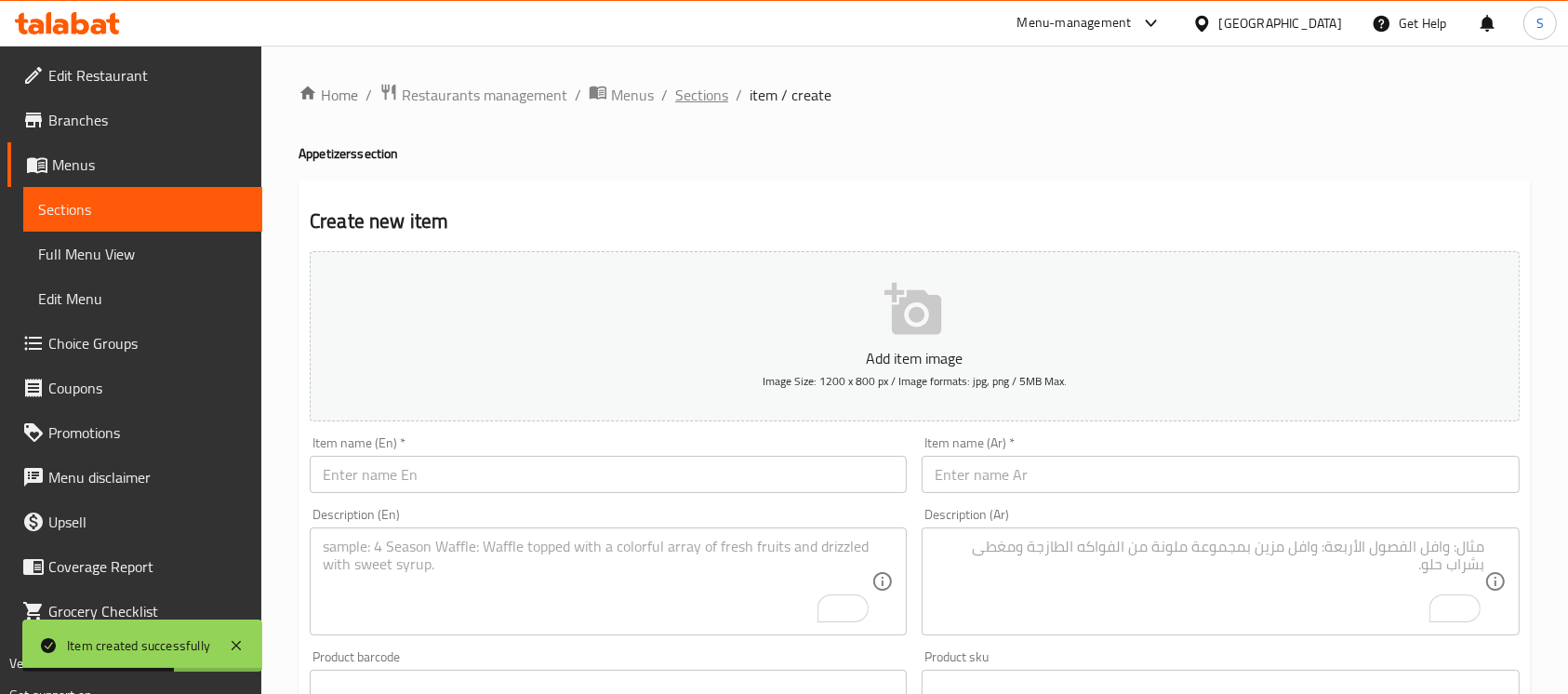
click at [708, 96] on span "Sections" at bounding box center [701, 95] width 53 height 23
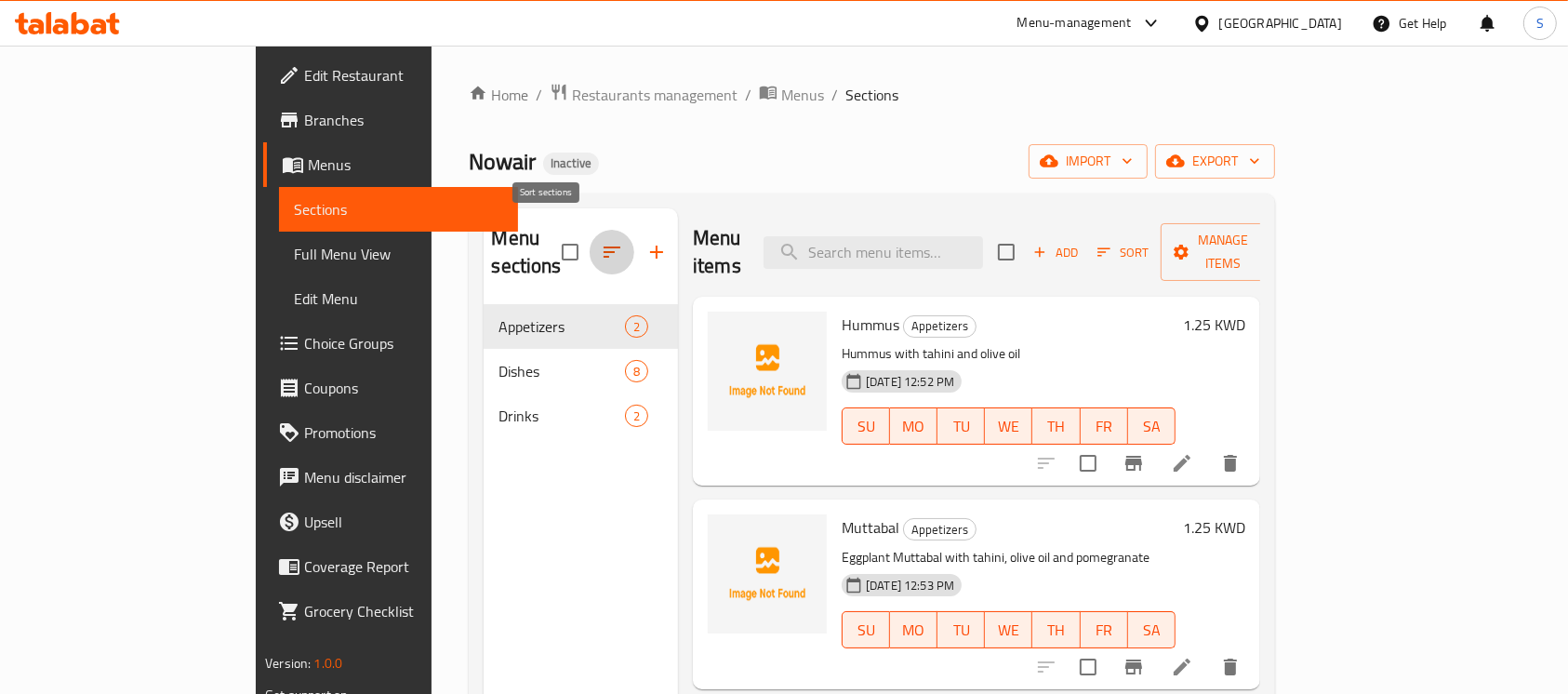
click at [601, 242] on icon "button" at bounding box center [612, 252] width 23 height 23
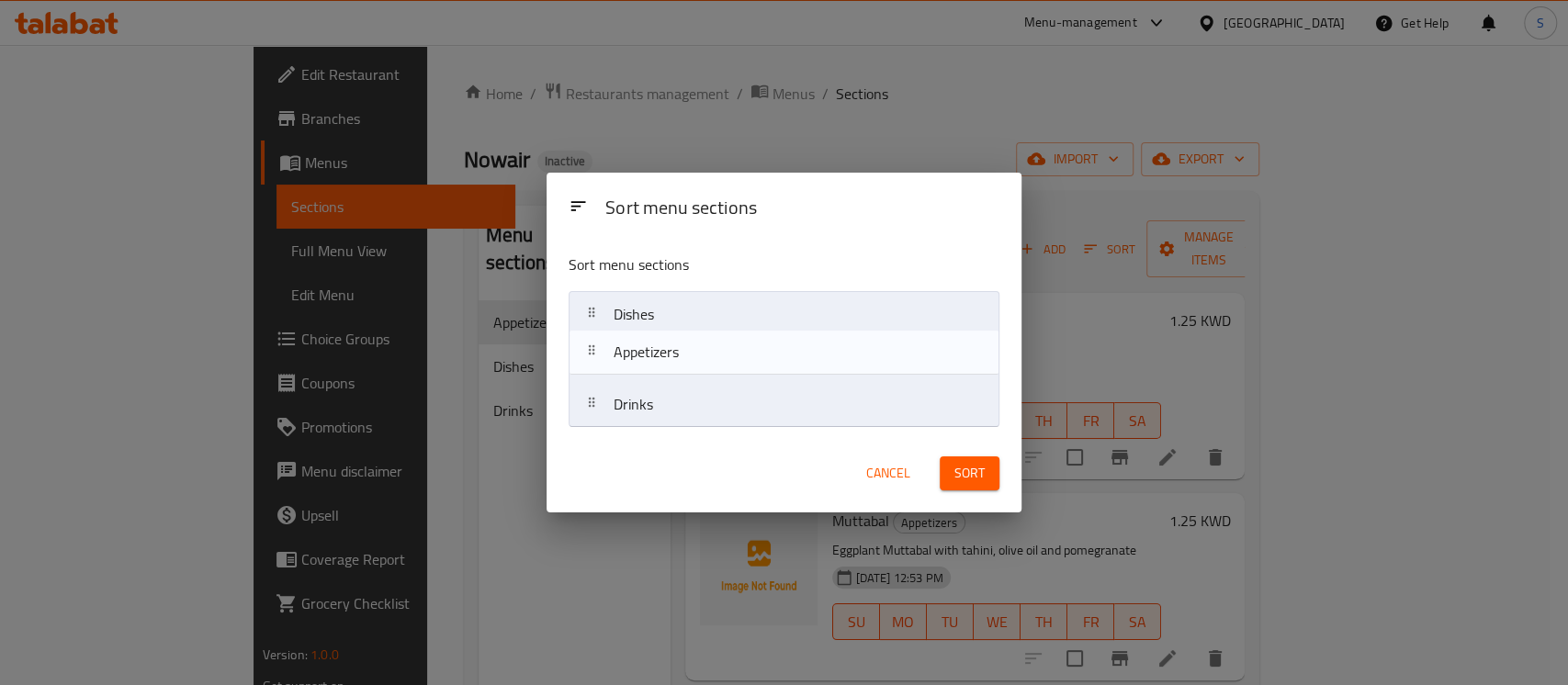
drag, startPoint x: 765, startPoint y: 302, endPoint x: 765, endPoint y: 365, distance: 63.0
click at [765, 365] on nav "Appetizers Dishes Drinks" at bounding box center [783, 360] width 430 height 137
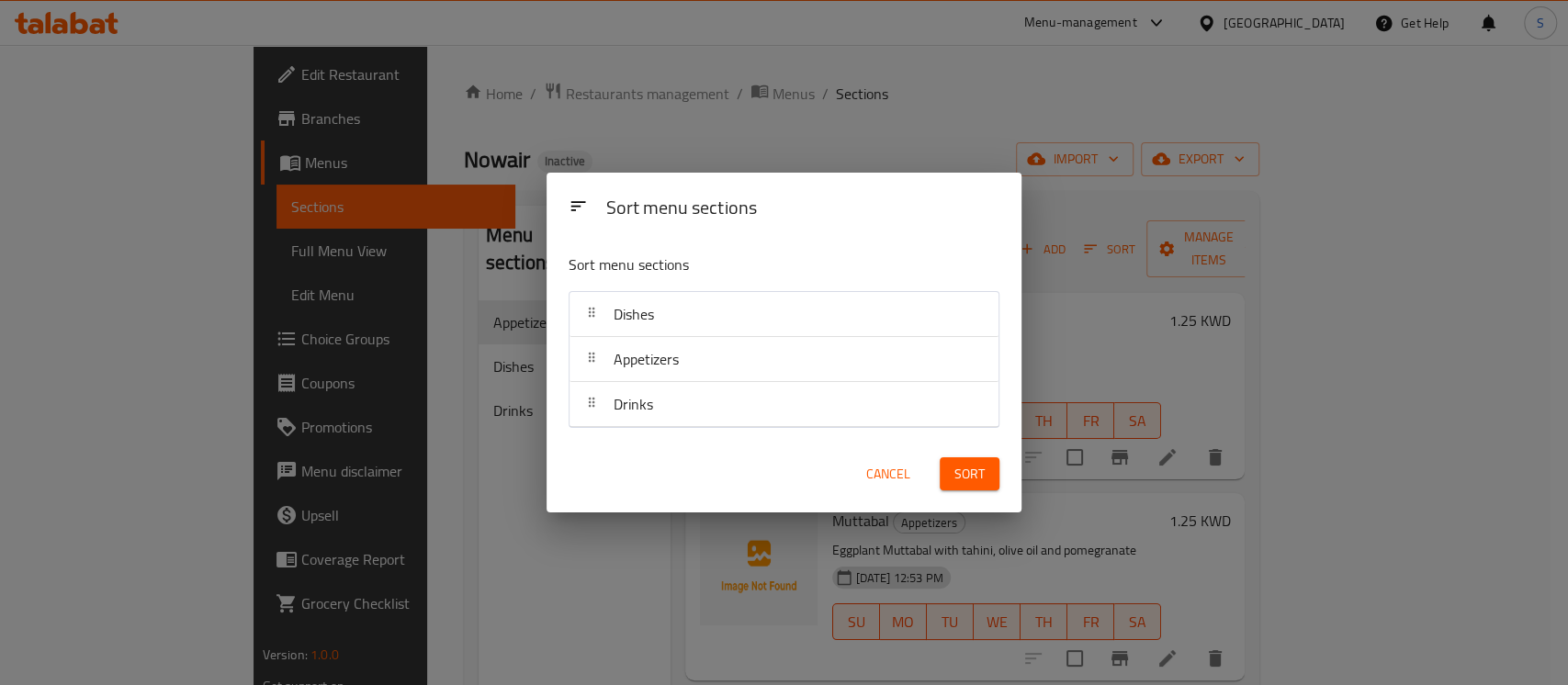
click at [969, 483] on span "Sort" at bounding box center [969, 474] width 30 height 23
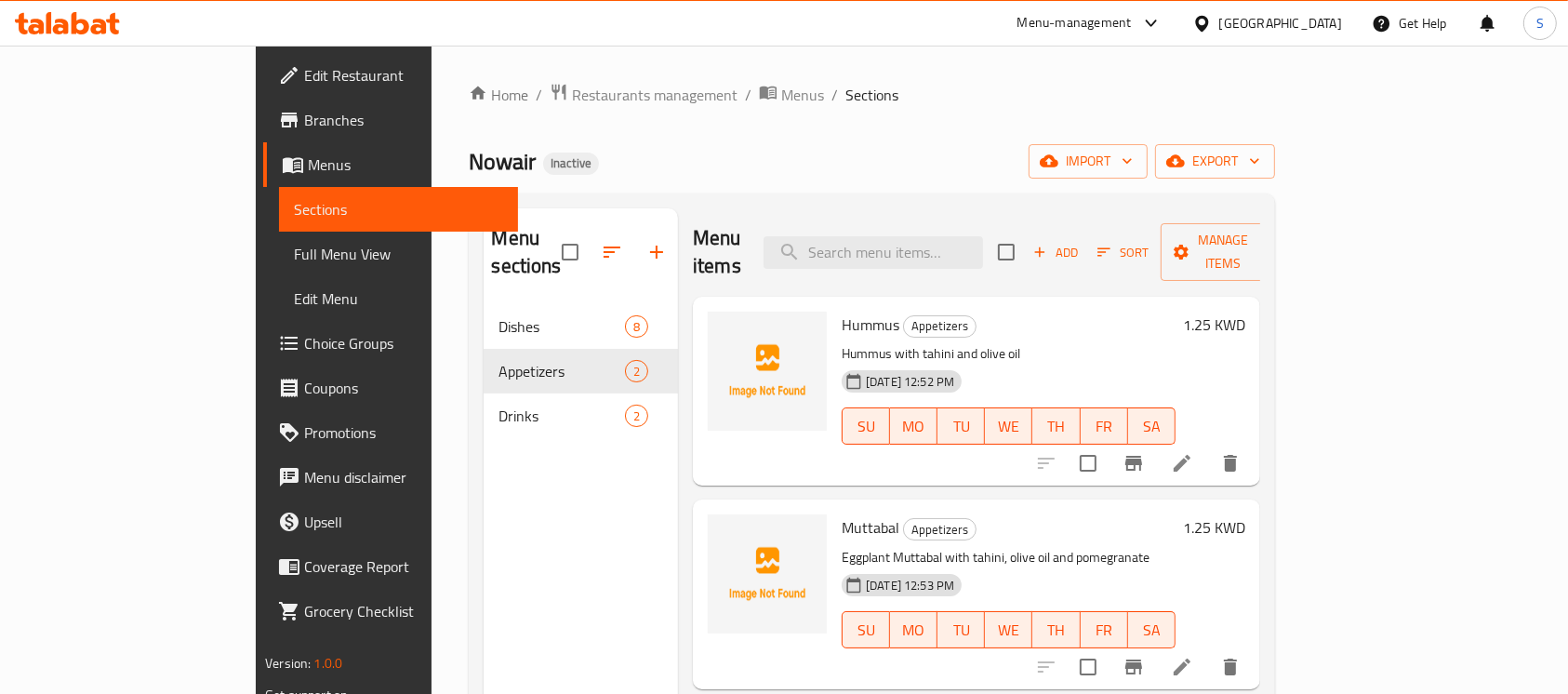
click at [769, 115] on div "Home / Restaurants management / Menus / Sections Nowair Inactive import export …" at bounding box center [871, 500] width 806 height 835
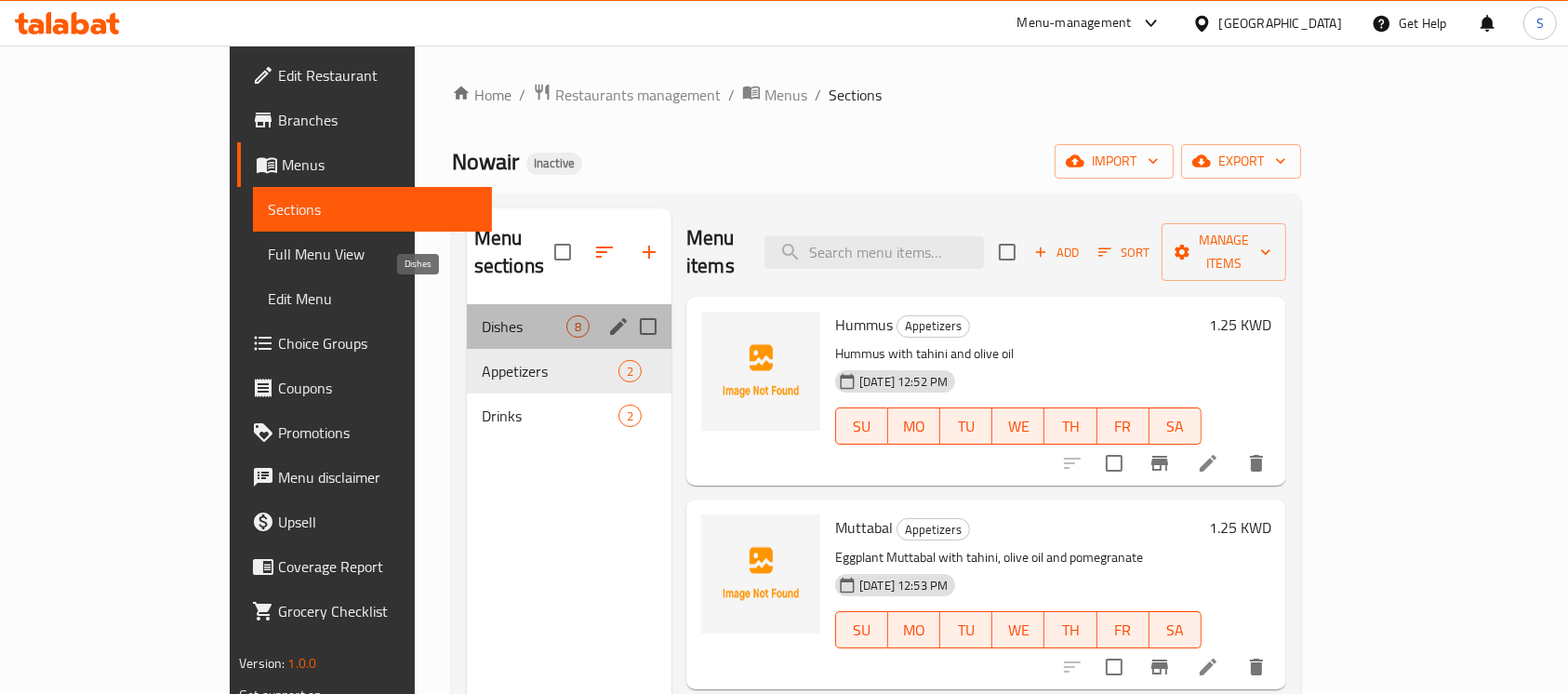
click at [482, 315] on span "Dishes" at bounding box center [524, 326] width 85 height 23
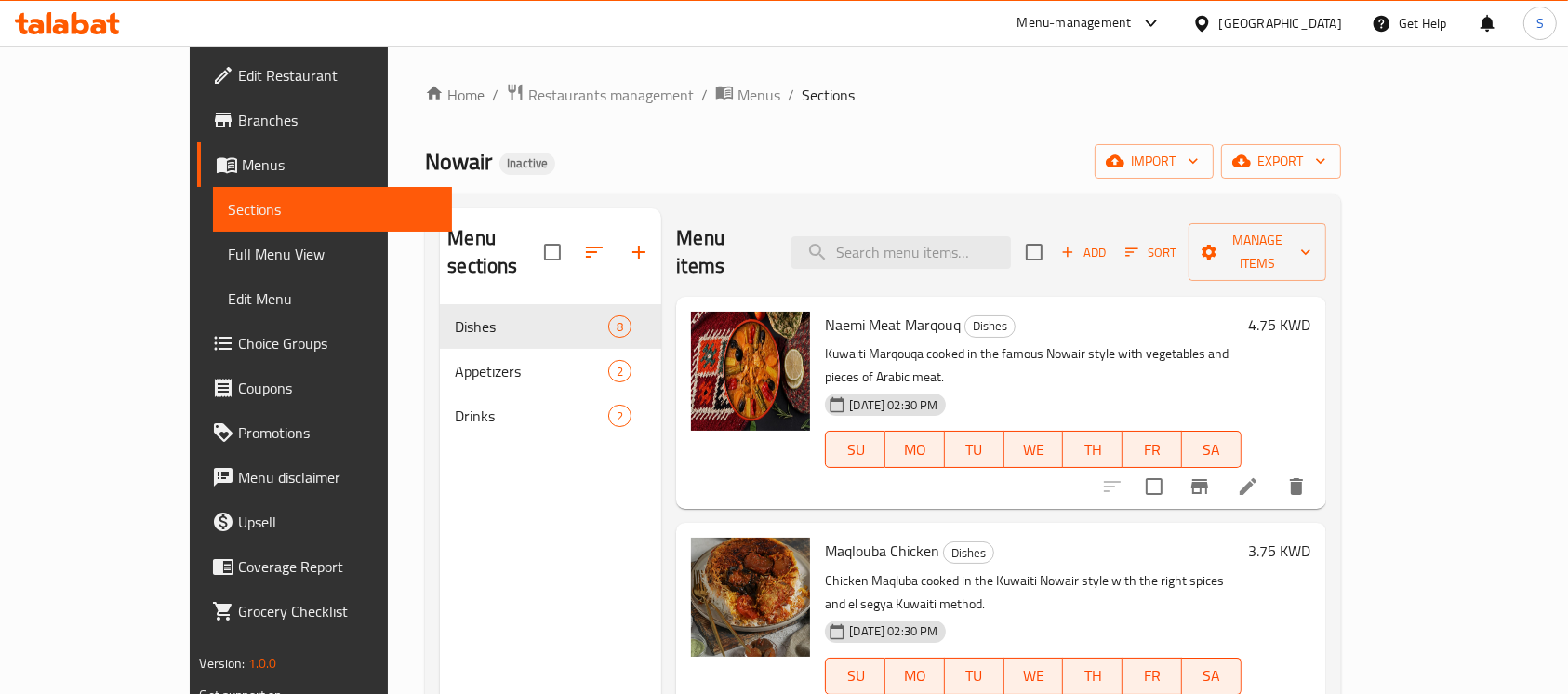
scroll to position [978, 0]
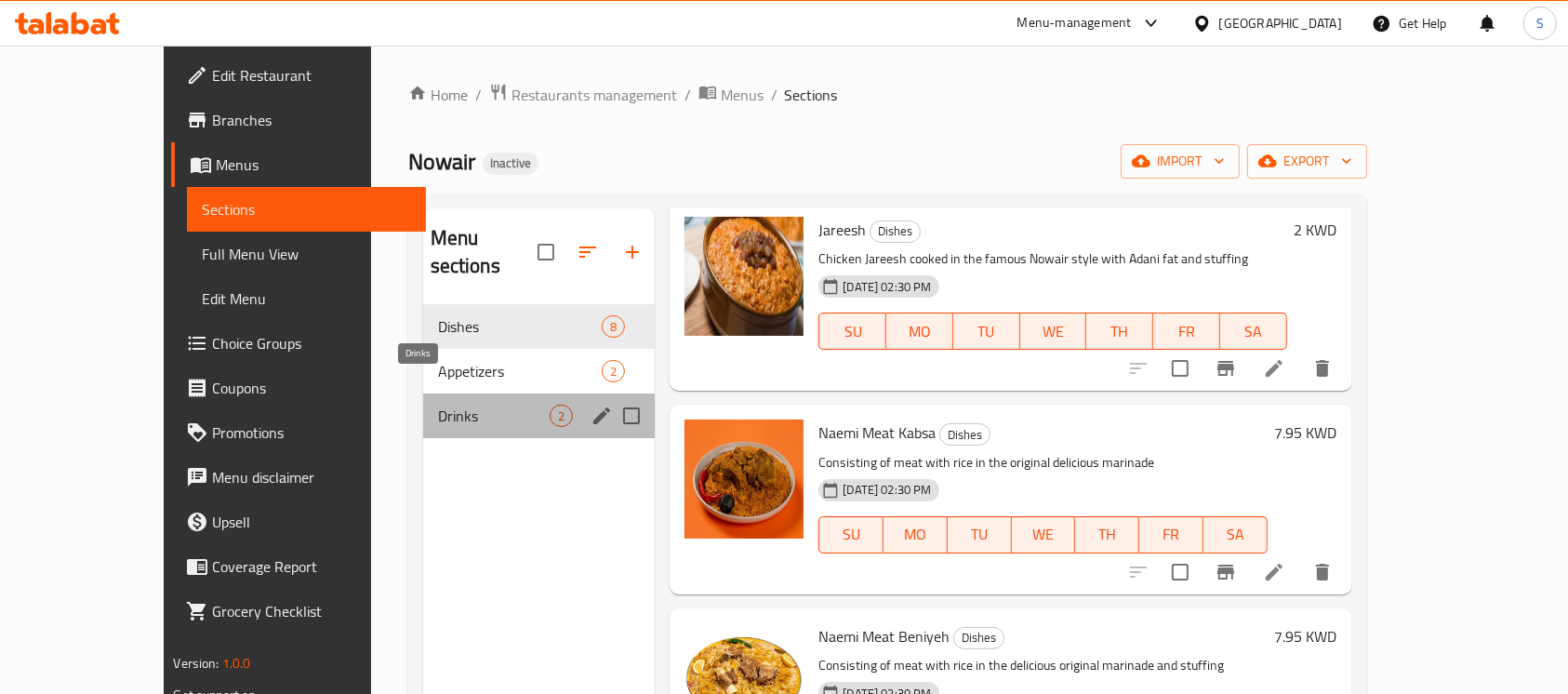
click at [438, 405] on span "Drinks" at bounding box center [494, 415] width 112 height 23
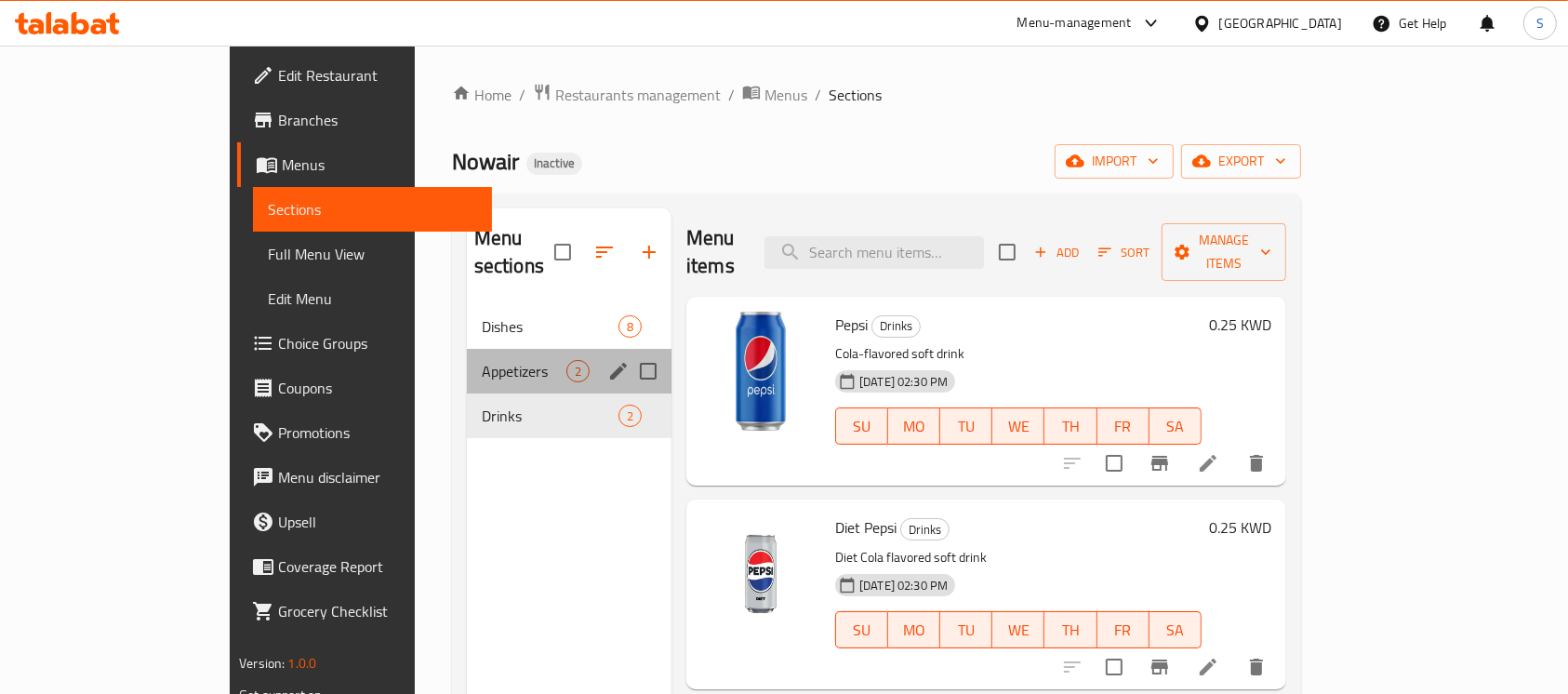
click at [467, 353] on div "Appetizers 2" at bounding box center [570, 371] width 205 height 44
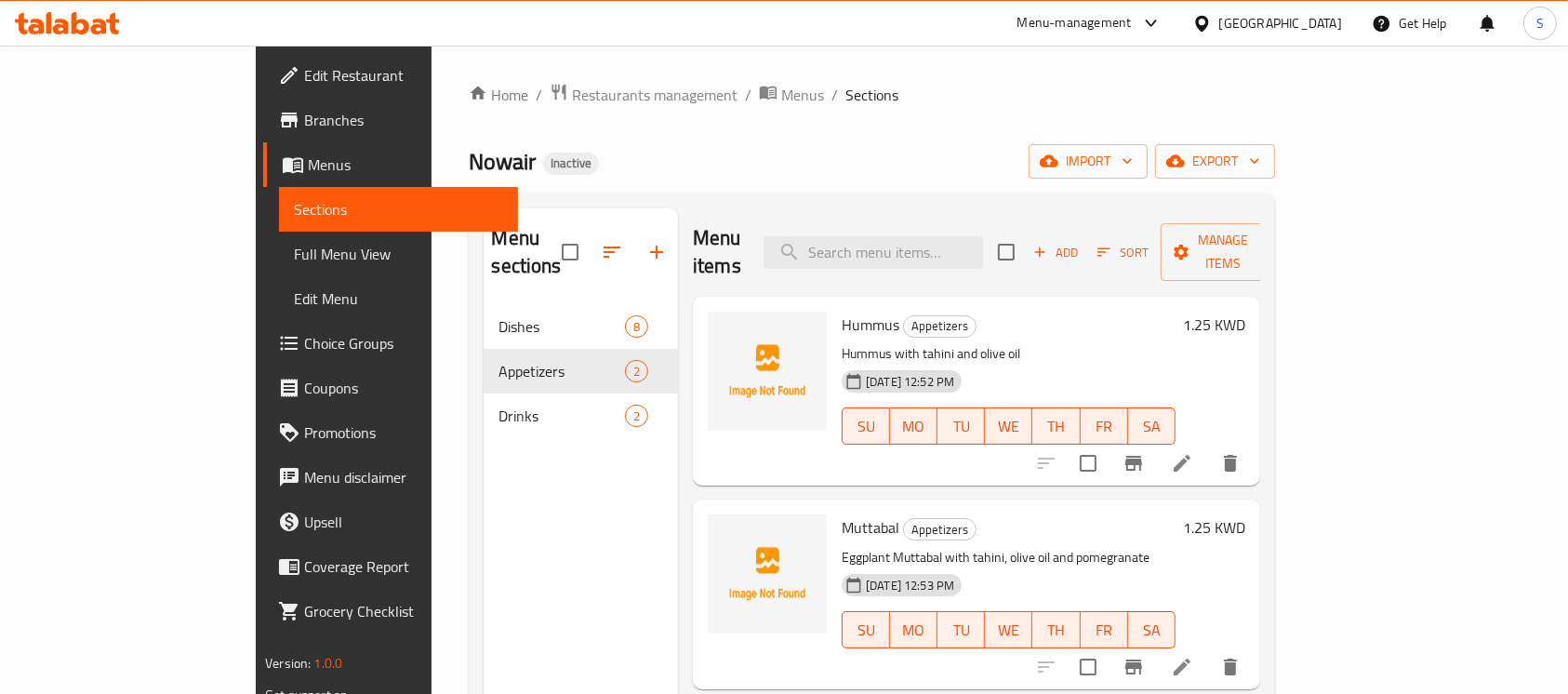
click at [64, 15] on icon at bounding box center [67, 23] width 105 height 23
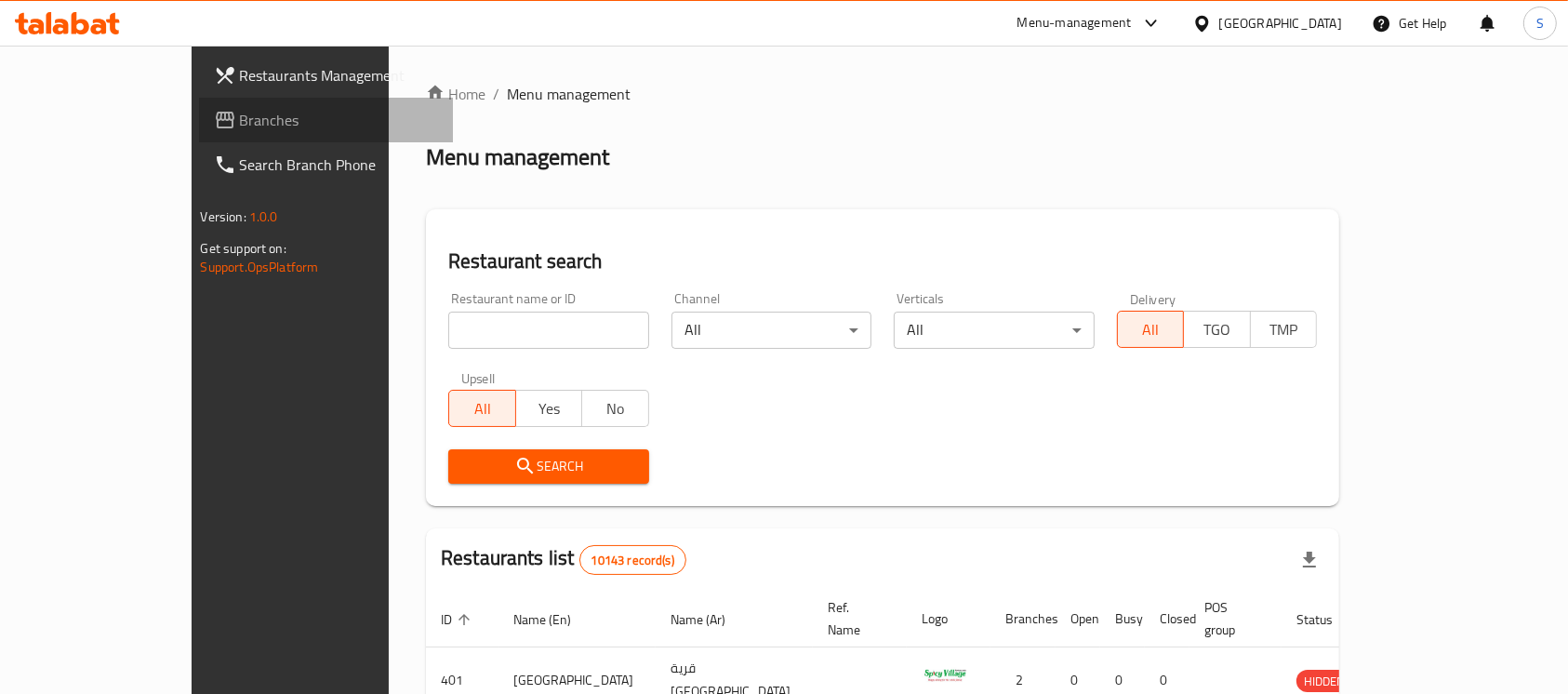
click at [240, 115] on span "Branches" at bounding box center [339, 120] width 199 height 23
